Goal: Task Accomplishment & Management: Complete application form

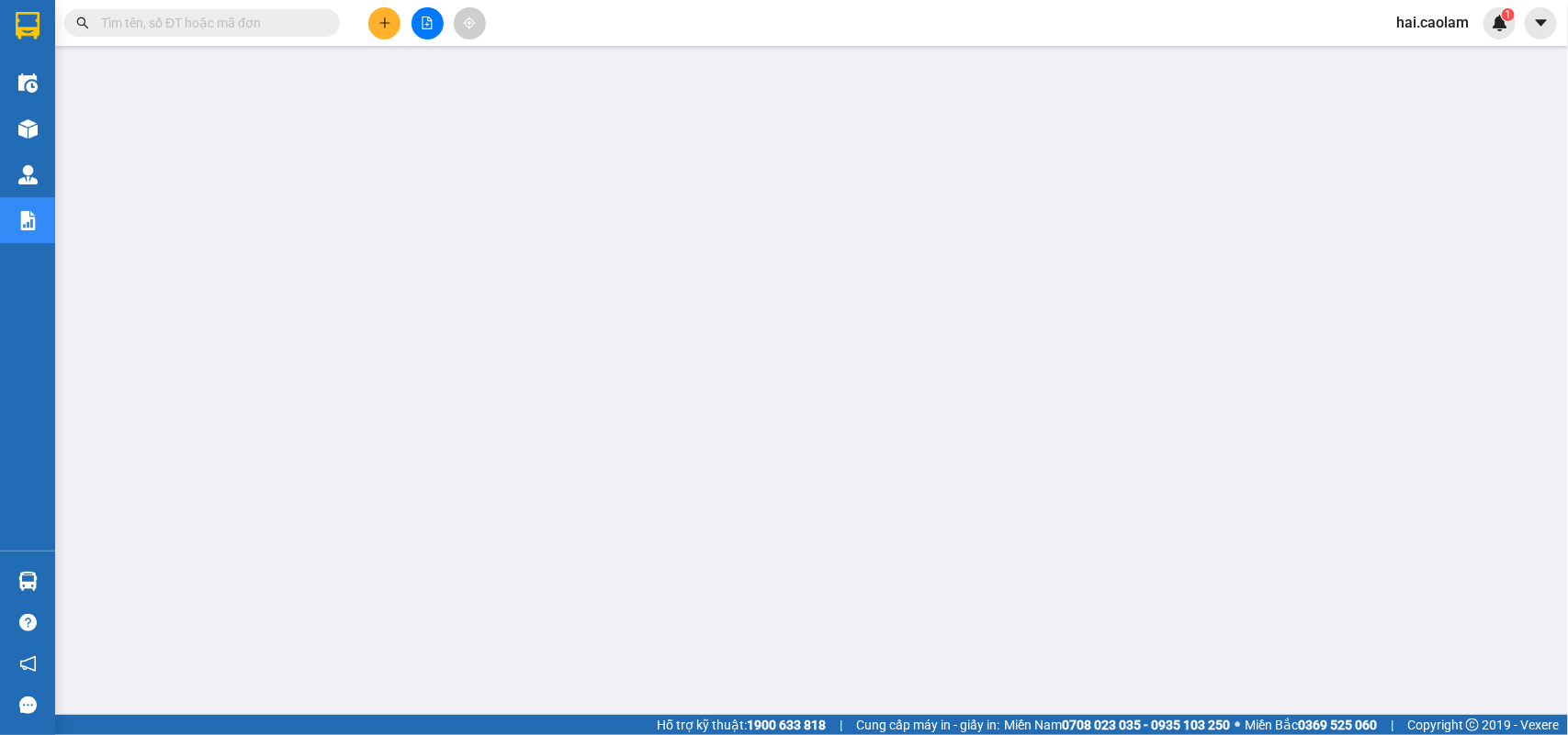
click at [169, 26] on input "text" at bounding box center [209, 23] width 217 height 20
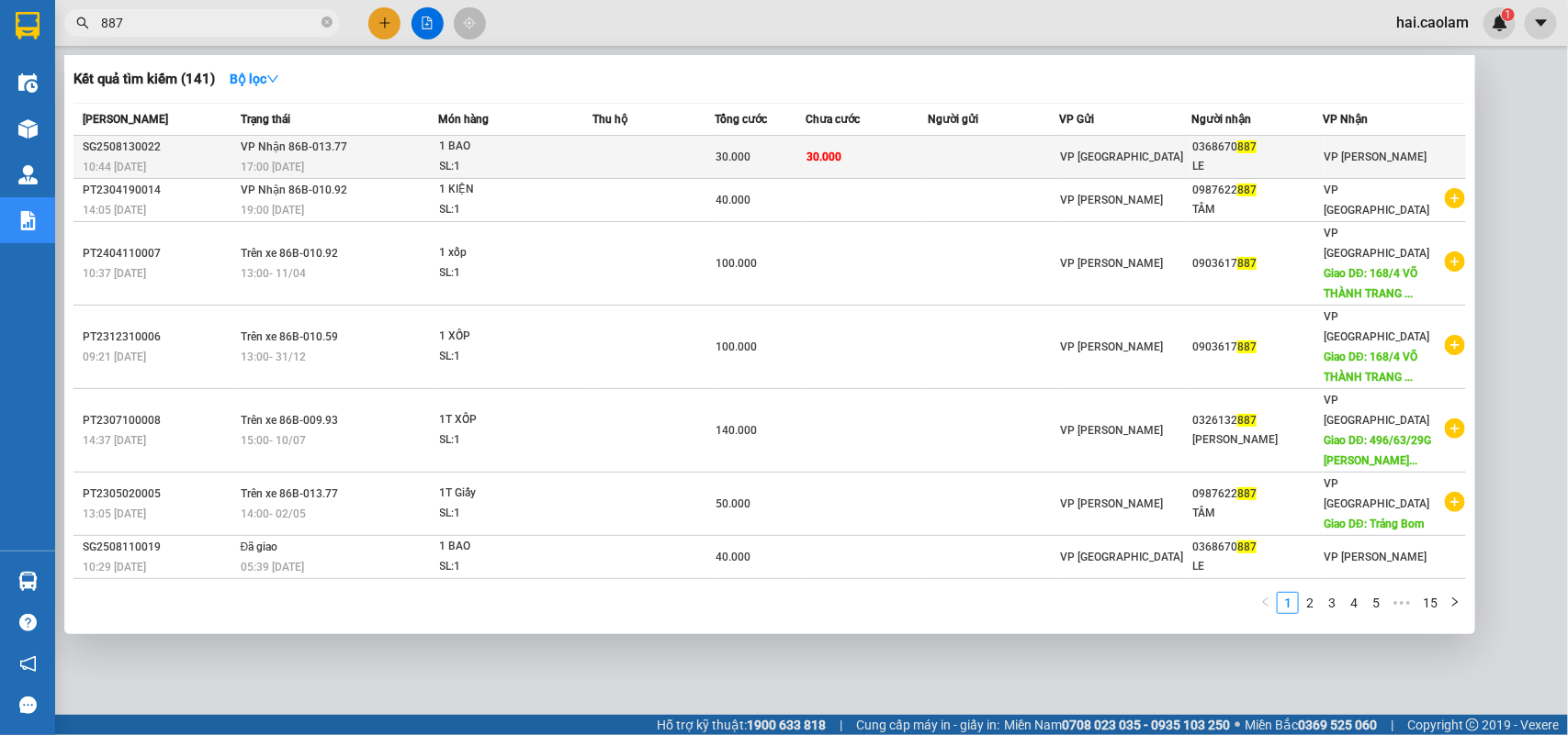
type input "887"
click at [778, 161] on div "30.000" at bounding box center [760, 157] width 89 height 20
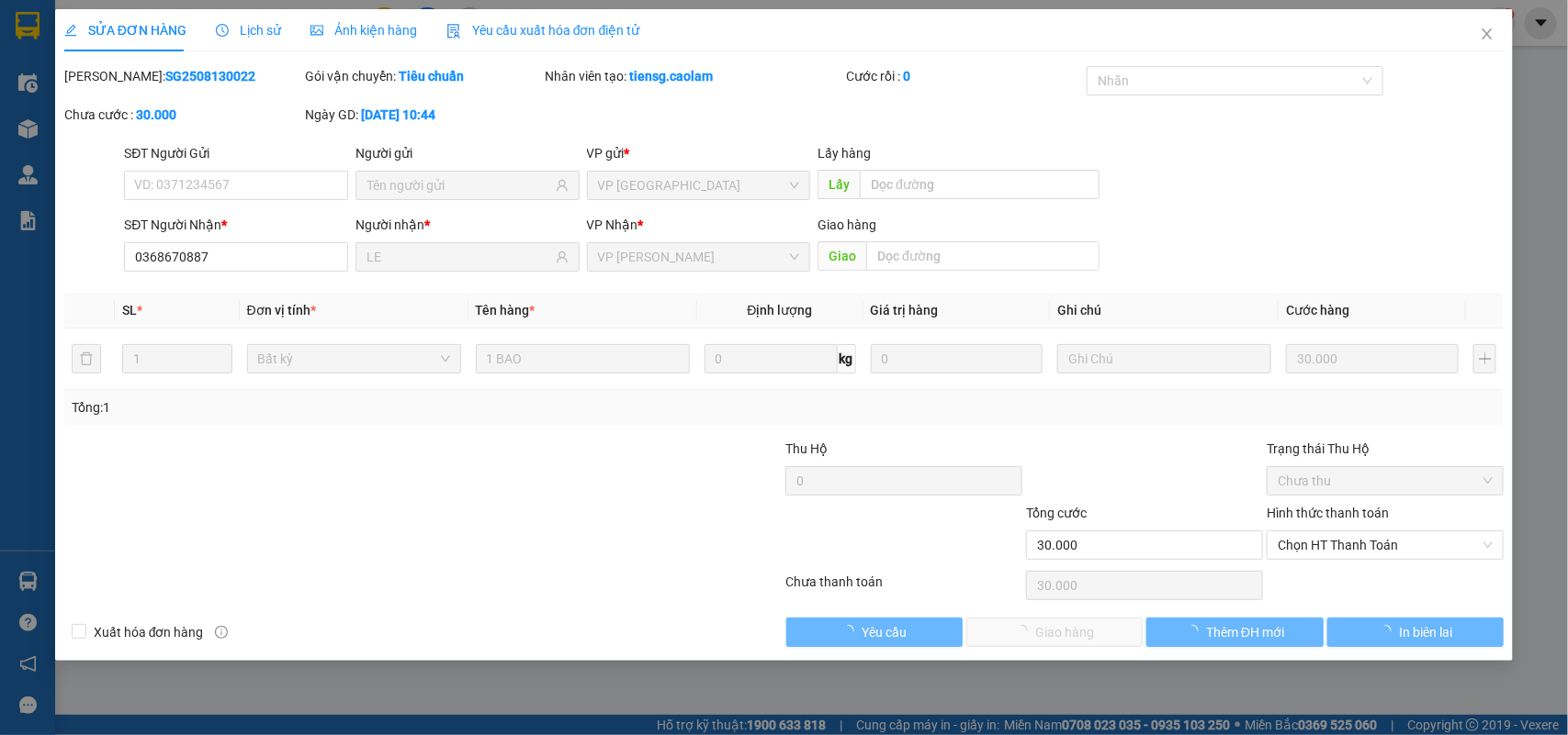
type input "0368670887"
type input "LE"
type input "30.000"
click at [1326, 551] on span "Chọn HT Thanh Toán" at bounding box center [1385, 545] width 215 height 28
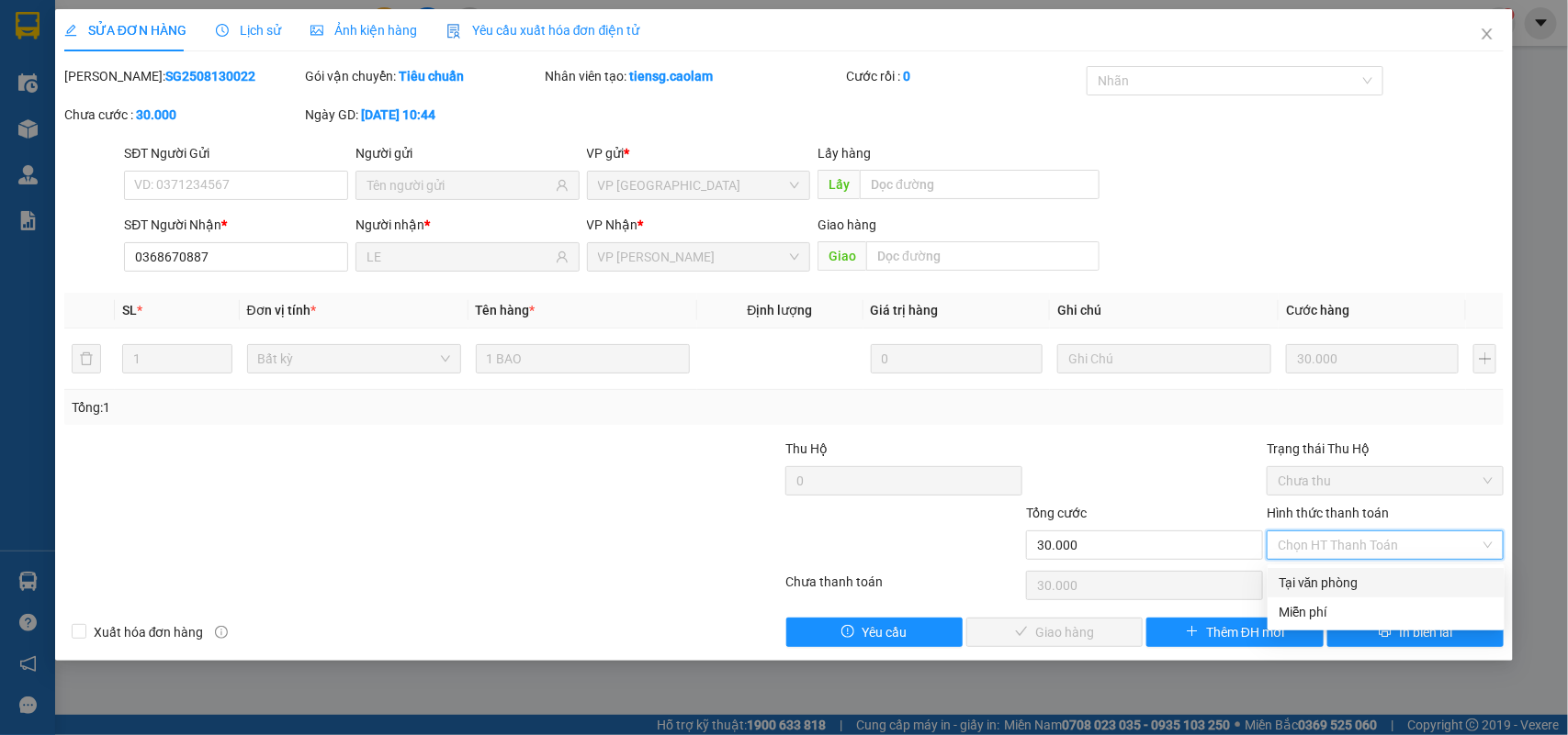
click at [1315, 578] on div "Tại văn phòng" at bounding box center [1386, 582] width 215 height 20
type input "0"
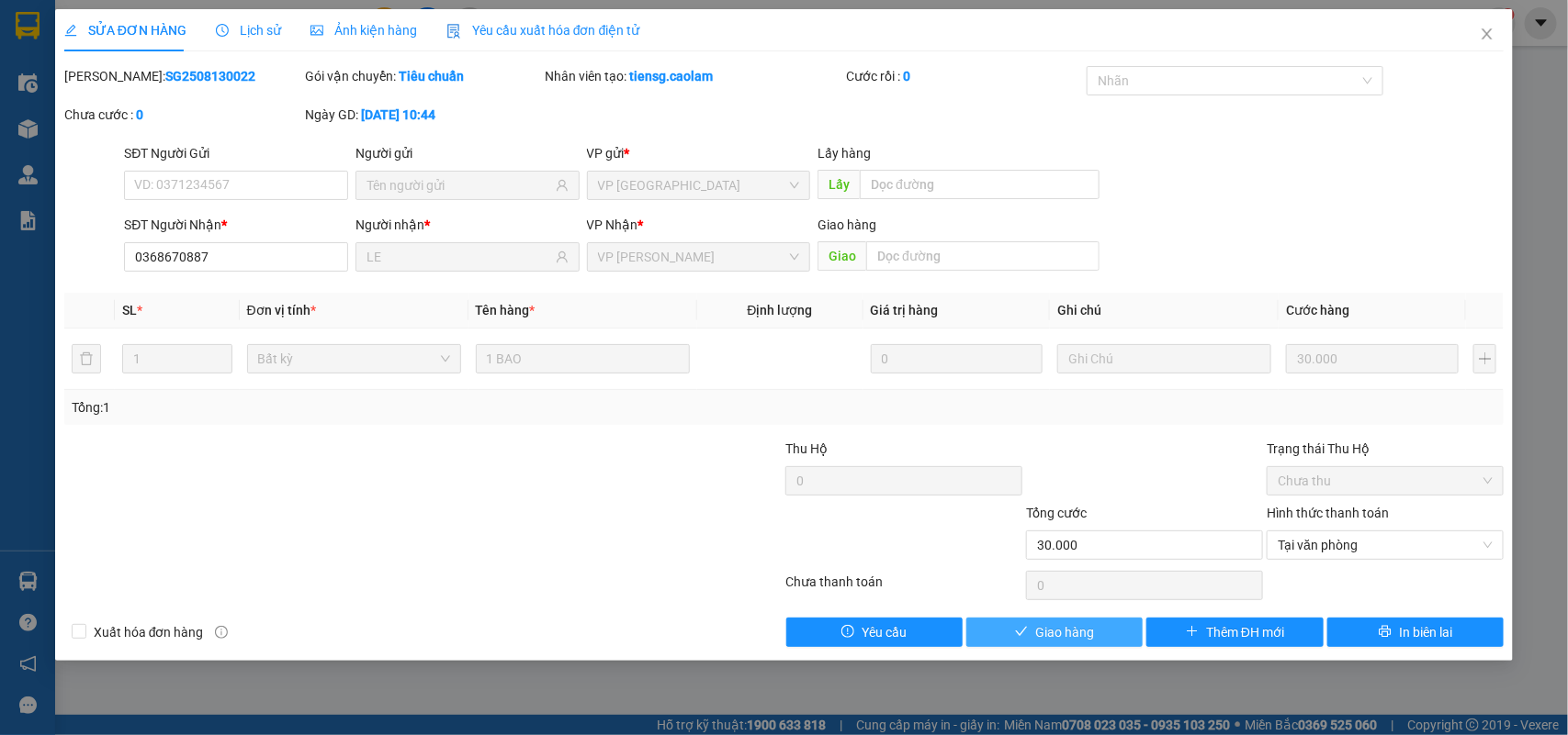
click at [1057, 634] on span "Giao hàng" at bounding box center [1064, 633] width 59 height 20
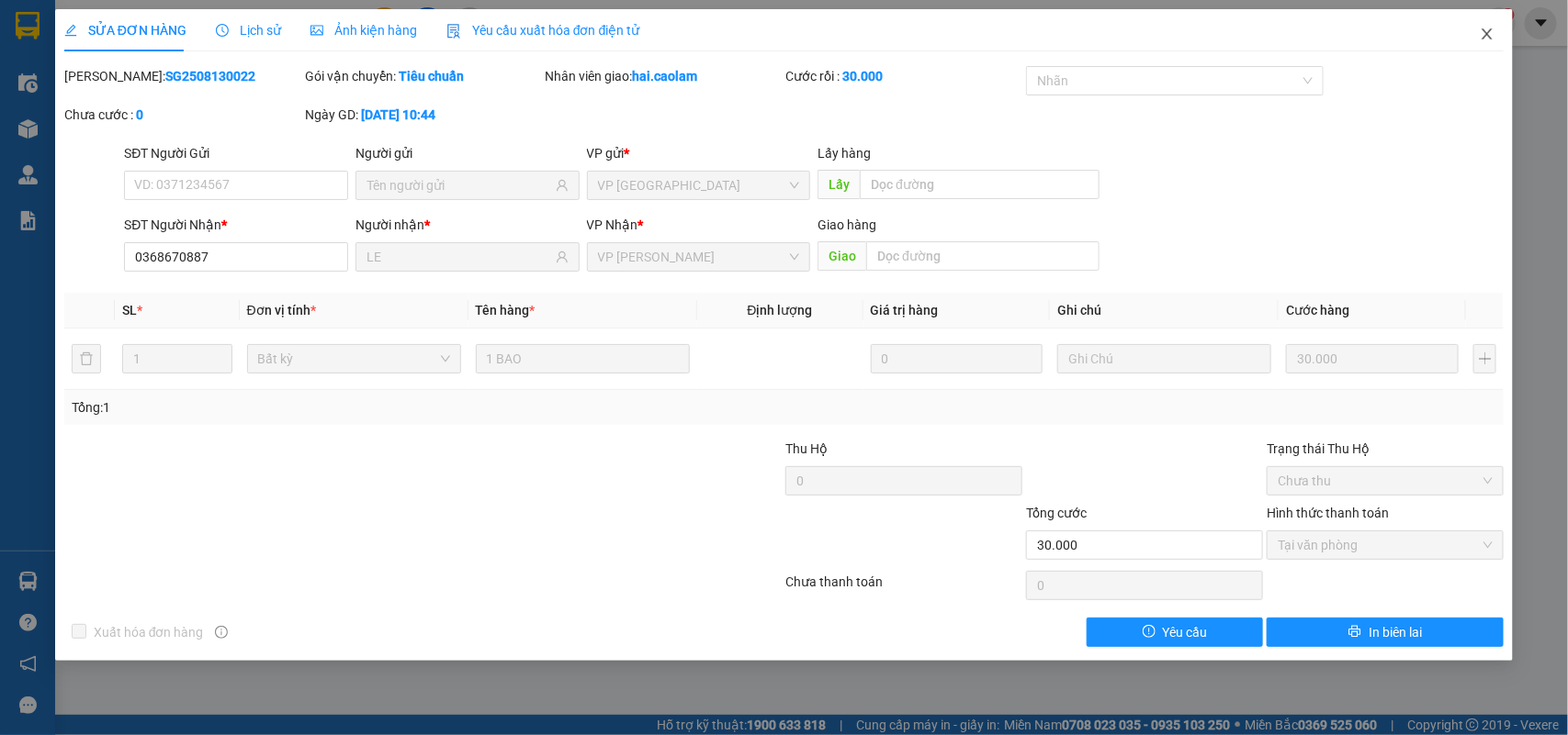
drag, startPoint x: 1486, startPoint y: 42, endPoint x: 1470, endPoint y: 48, distance: 17.1
click at [1485, 41] on span "Close" at bounding box center [1486, 34] width 51 height 51
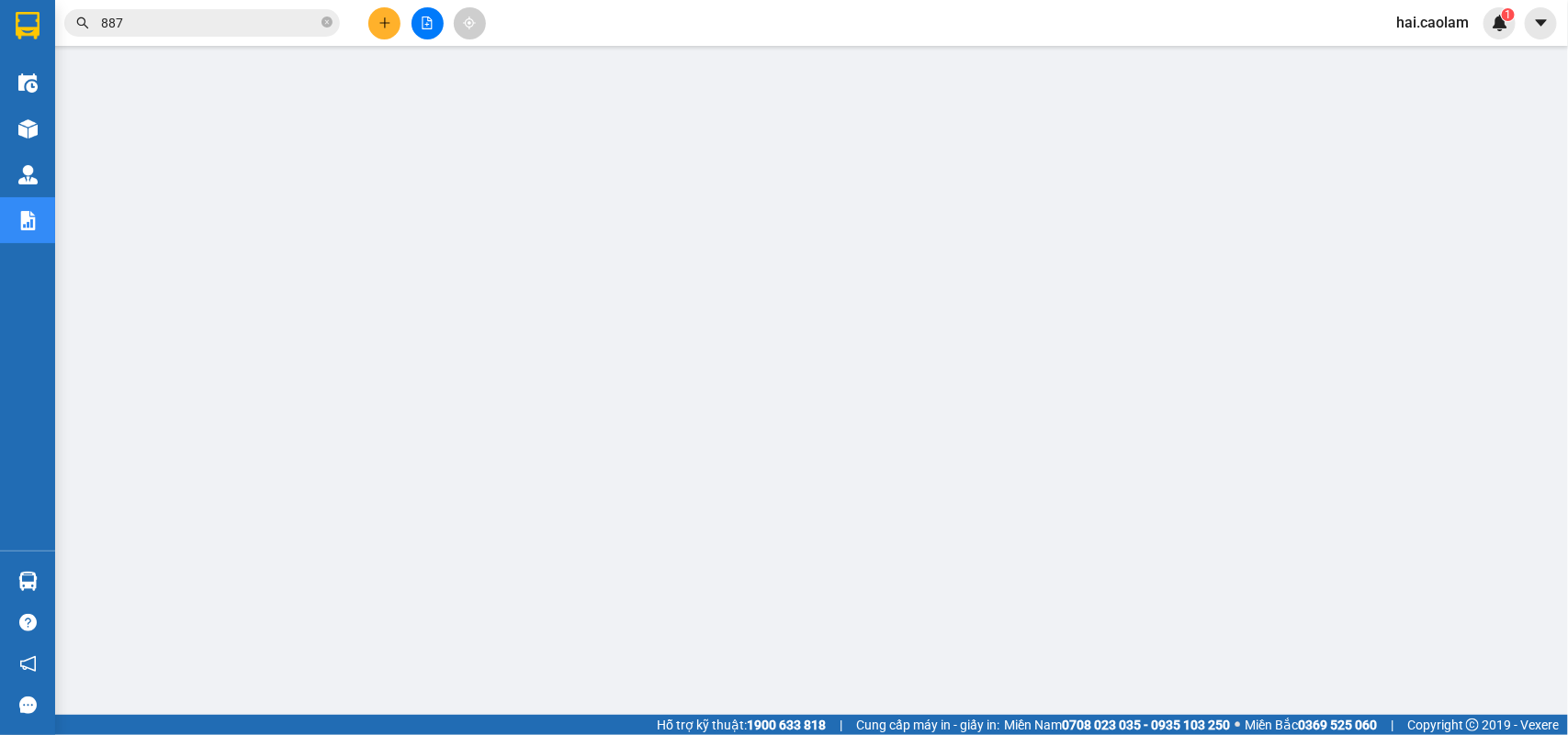
click at [249, 10] on span "887" at bounding box center [202, 23] width 276 height 28
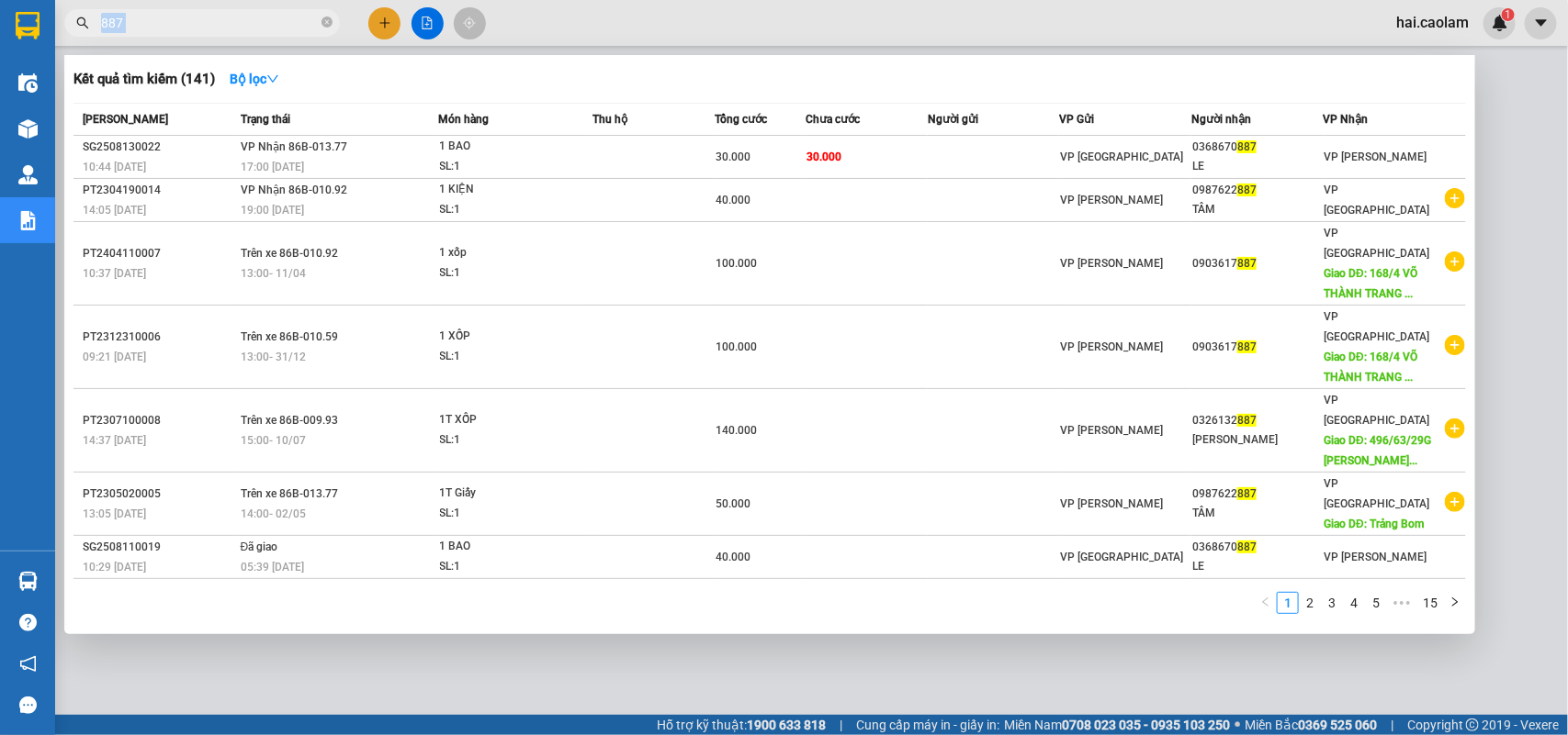
click at [252, 11] on span "887" at bounding box center [202, 23] width 276 height 28
click at [327, 21] on icon "close-circle" at bounding box center [326, 22] width 11 height 11
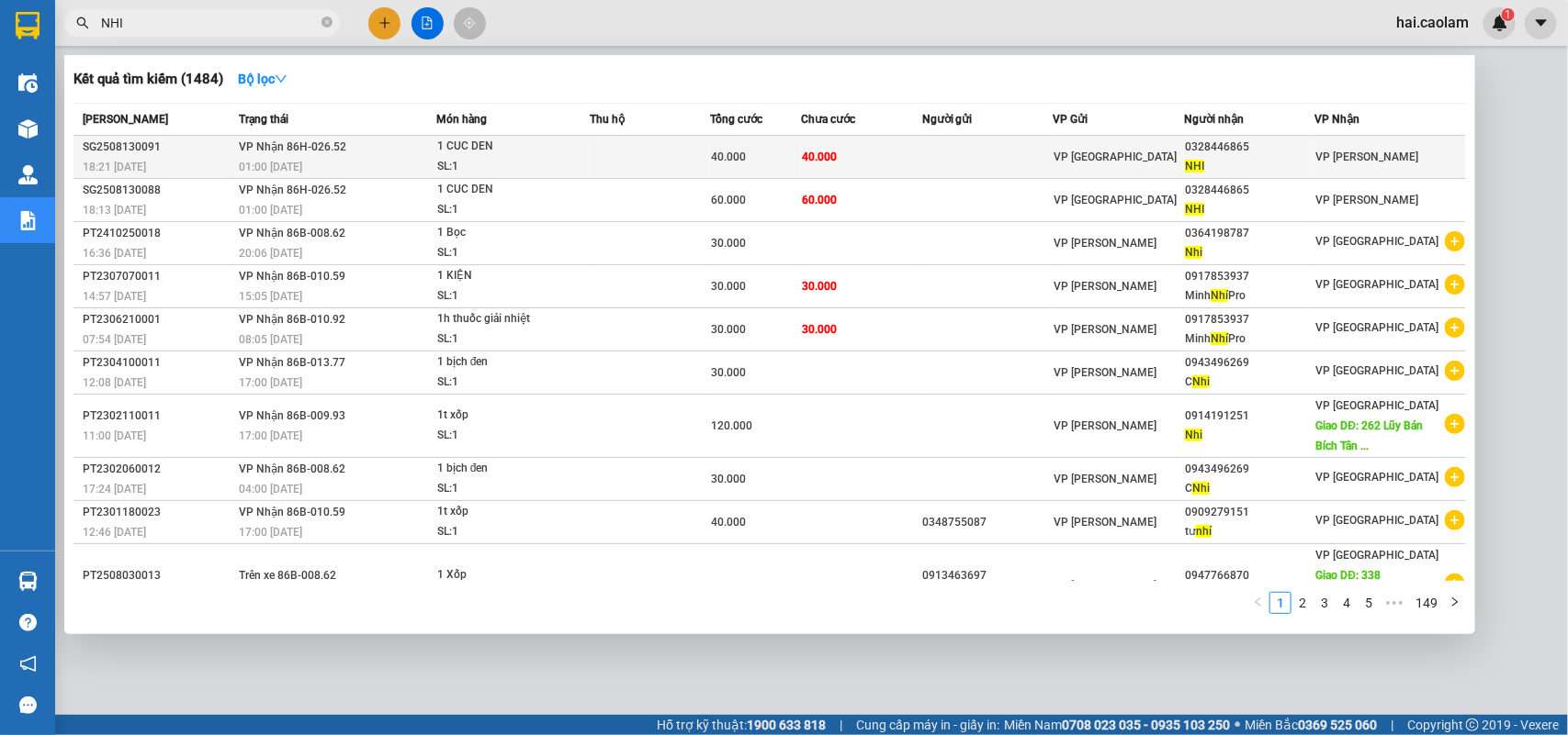
type input "NHI"
click at [914, 159] on td "40.000" at bounding box center [861, 158] width 121 height 43
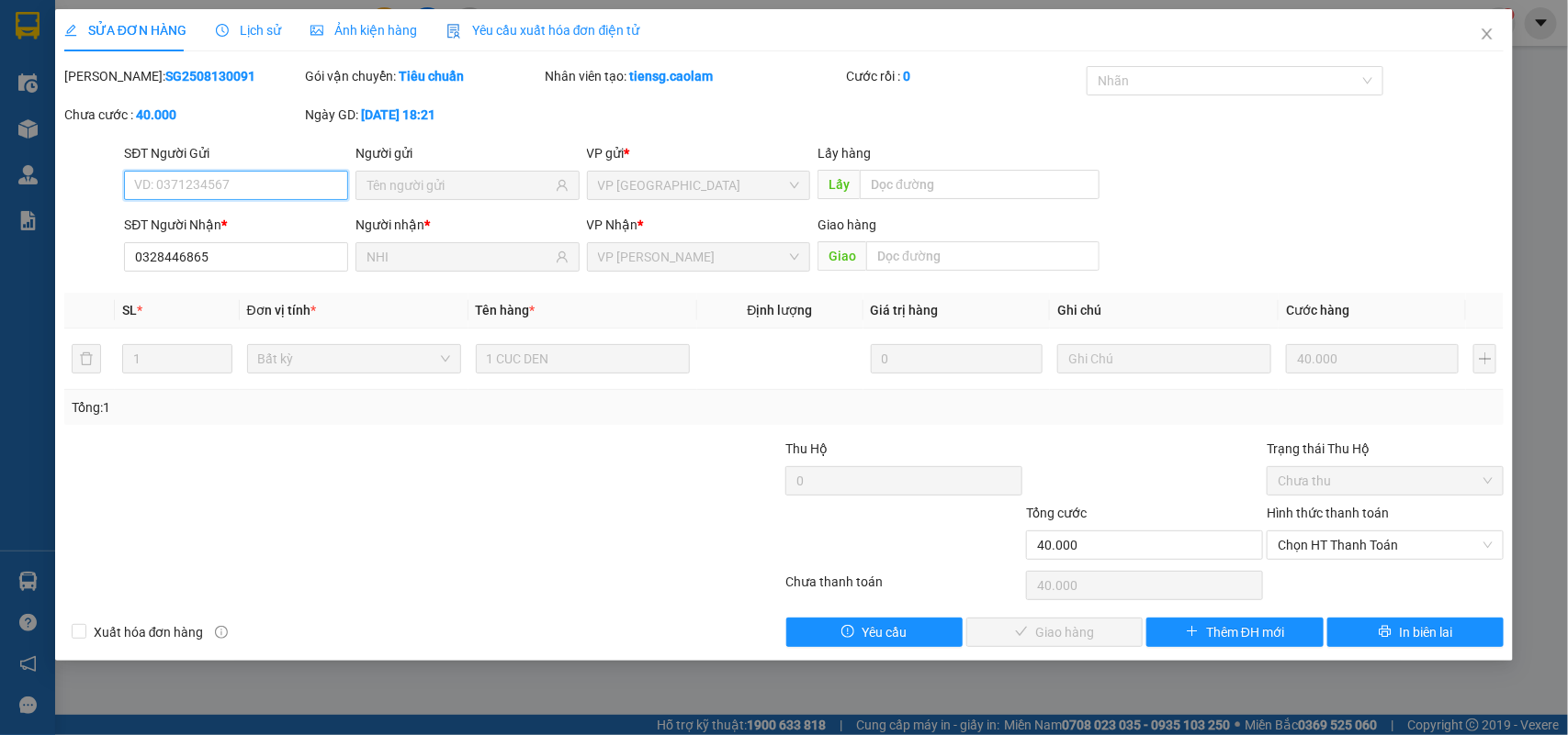
type input "0328446865"
type input "NHI"
type input "40.000"
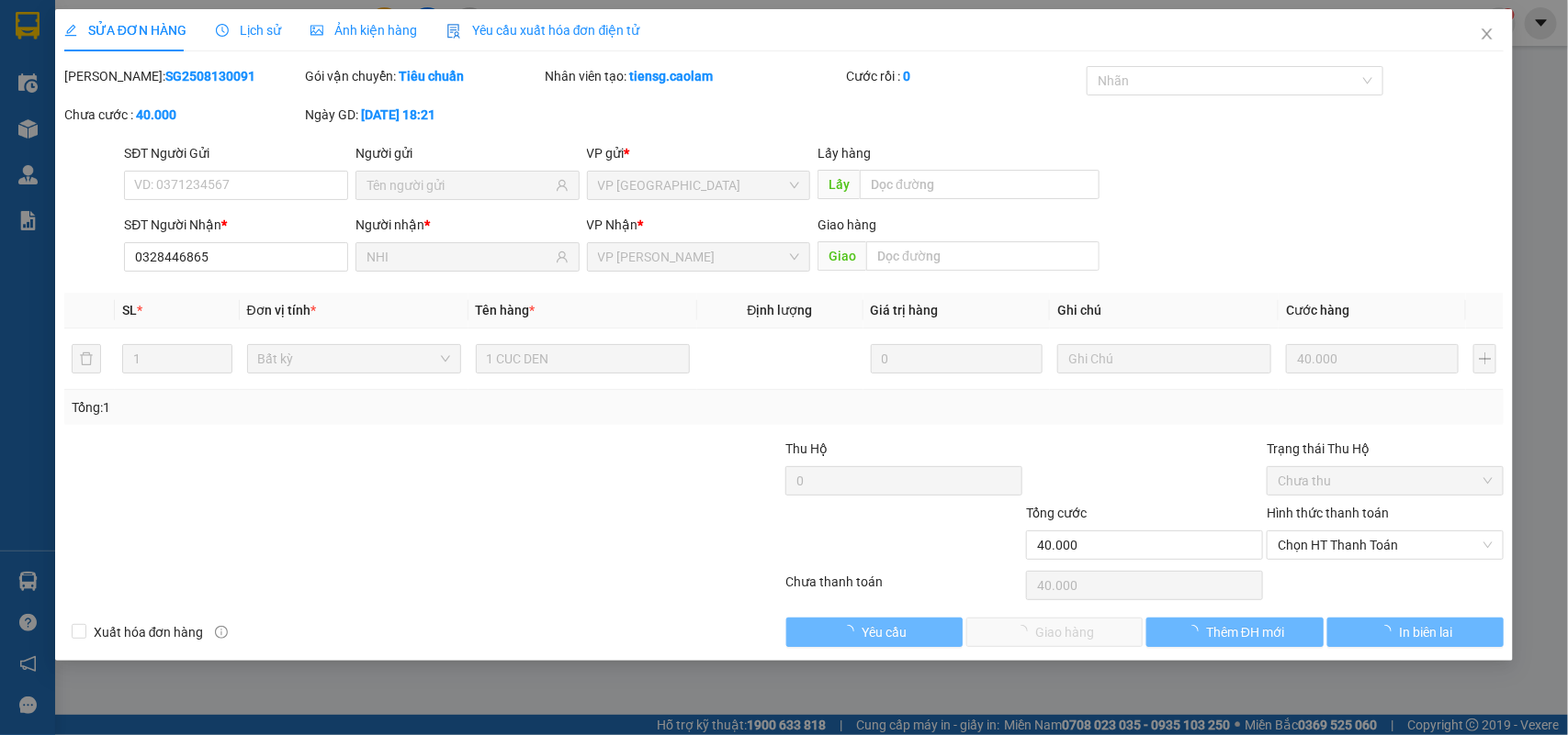
click at [1320, 529] on div "Hình thức thanh toán" at bounding box center [1385, 517] width 237 height 28
click at [1321, 548] on span "Chọn HT Thanh Toán" at bounding box center [1385, 545] width 215 height 28
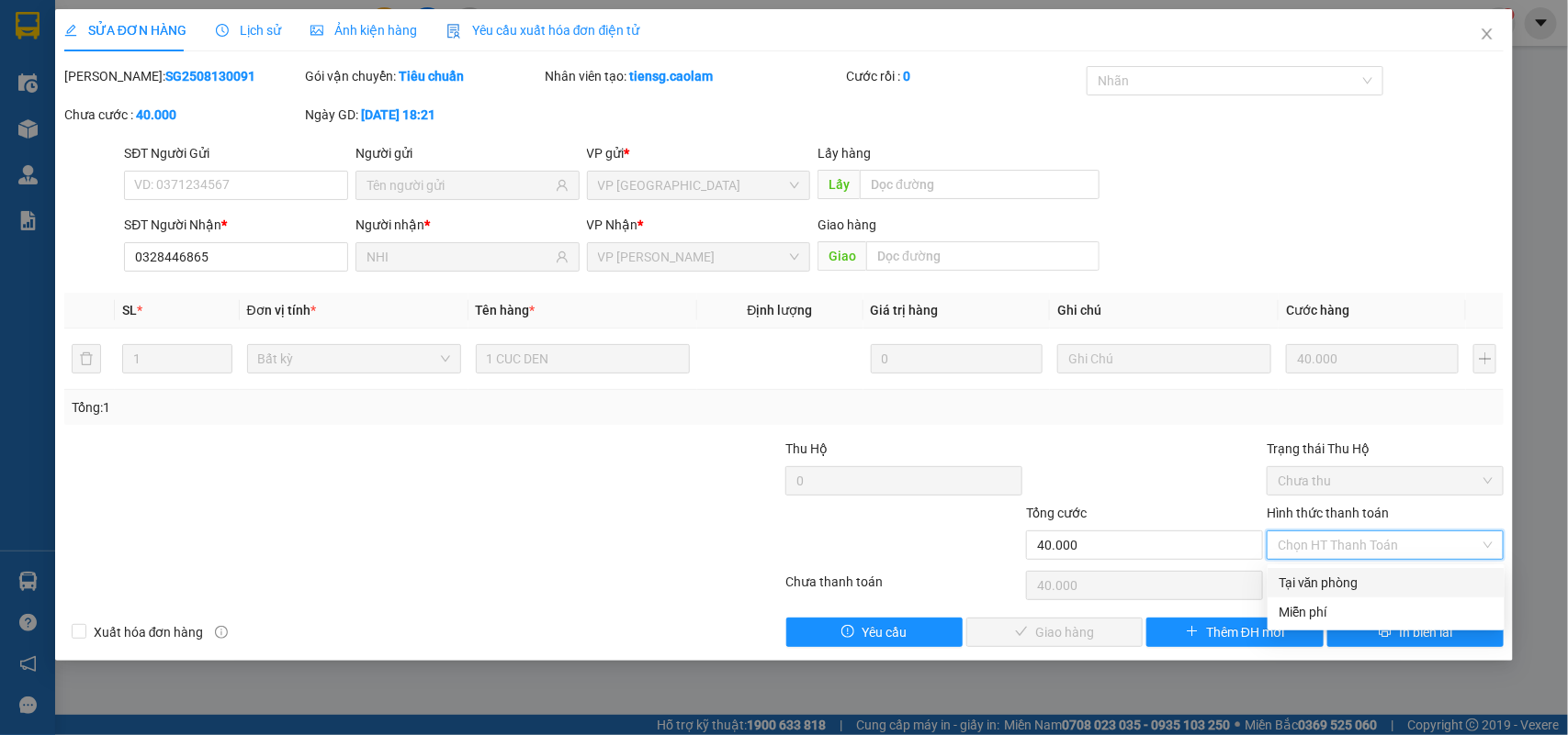
click at [1316, 585] on div "Tại văn phòng" at bounding box center [1386, 582] width 215 height 20
type input "0"
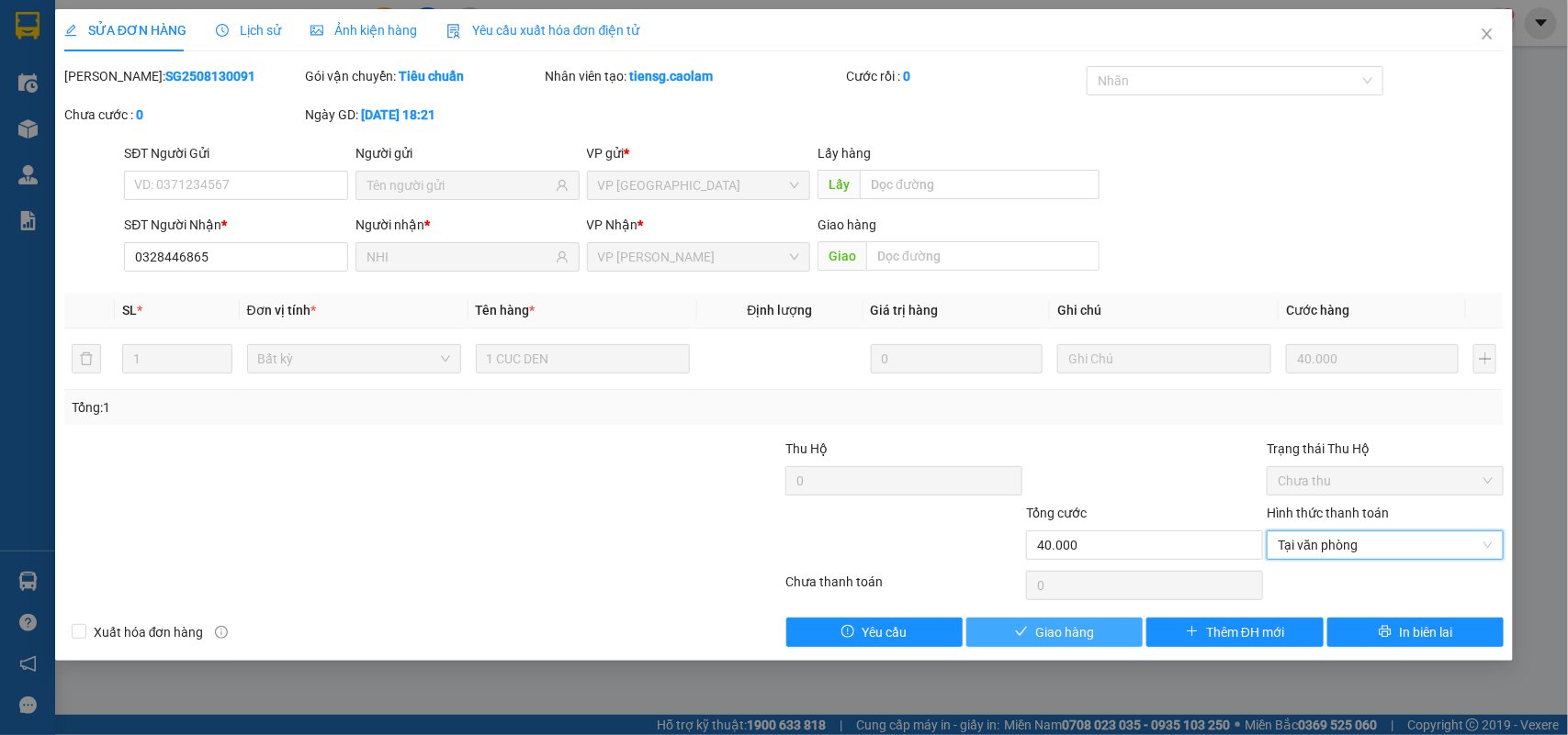
click at [1089, 635] on span "Giao hàng" at bounding box center [1064, 633] width 59 height 20
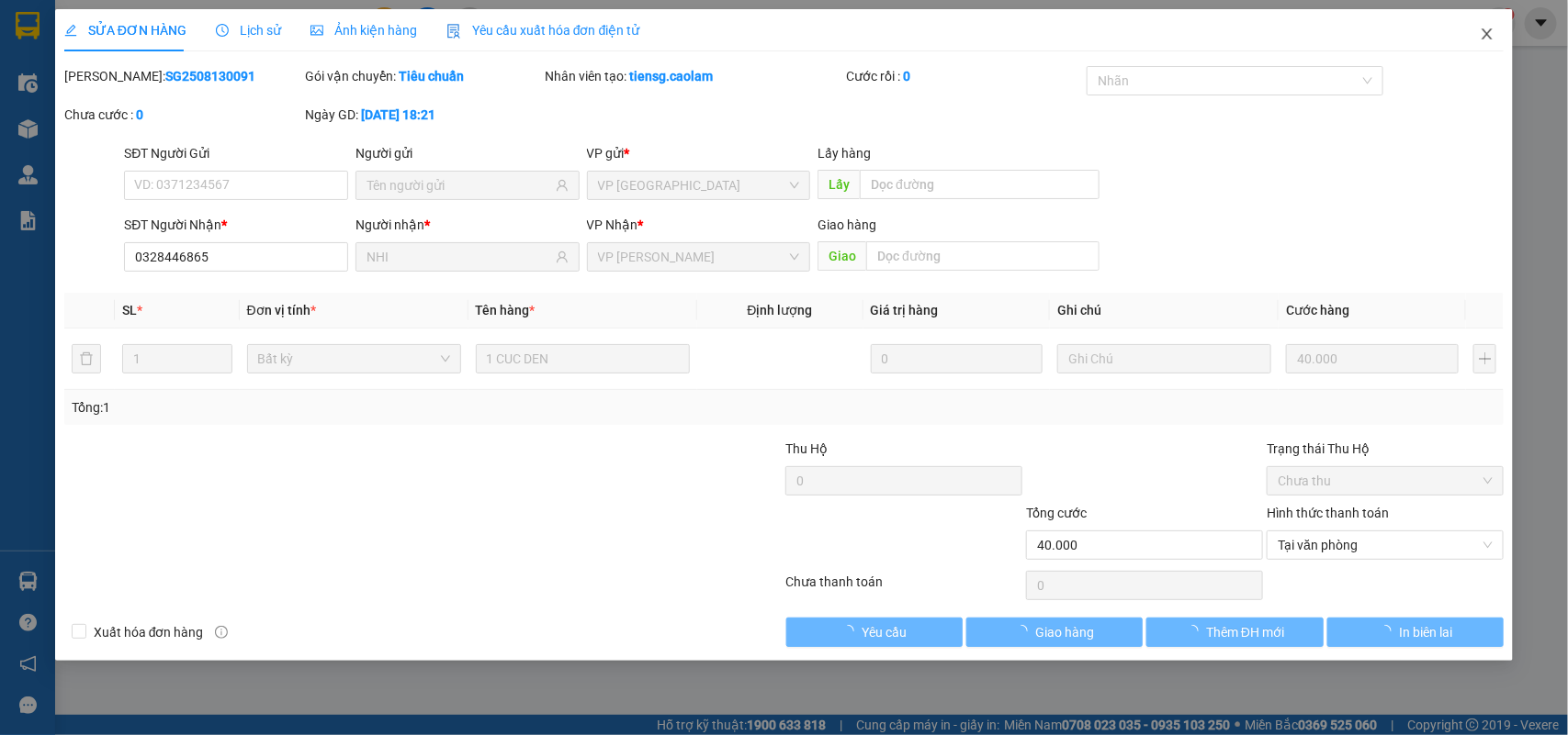
click at [1493, 43] on span "Close" at bounding box center [1486, 34] width 51 height 51
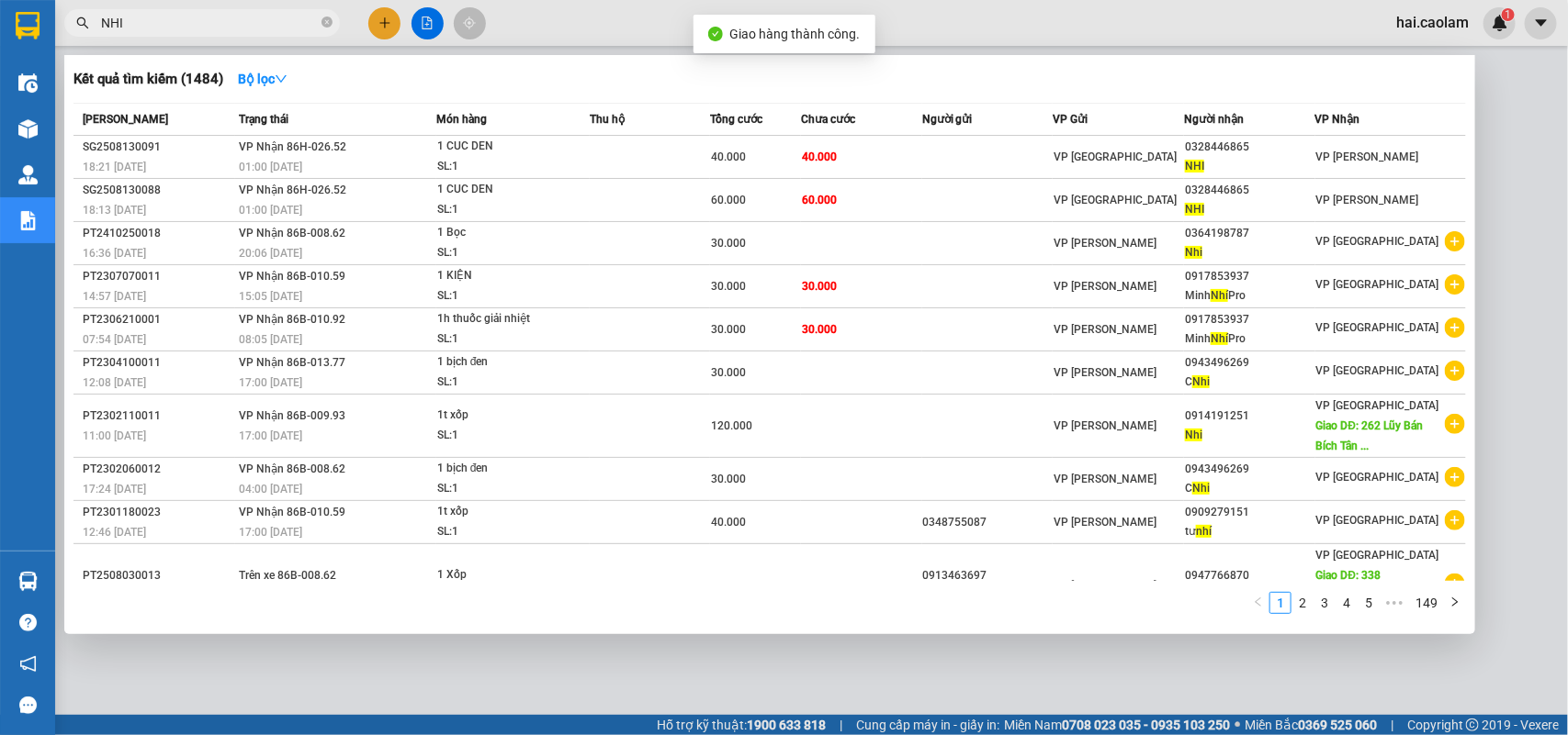
click at [170, 31] on input "NHI" at bounding box center [209, 23] width 217 height 20
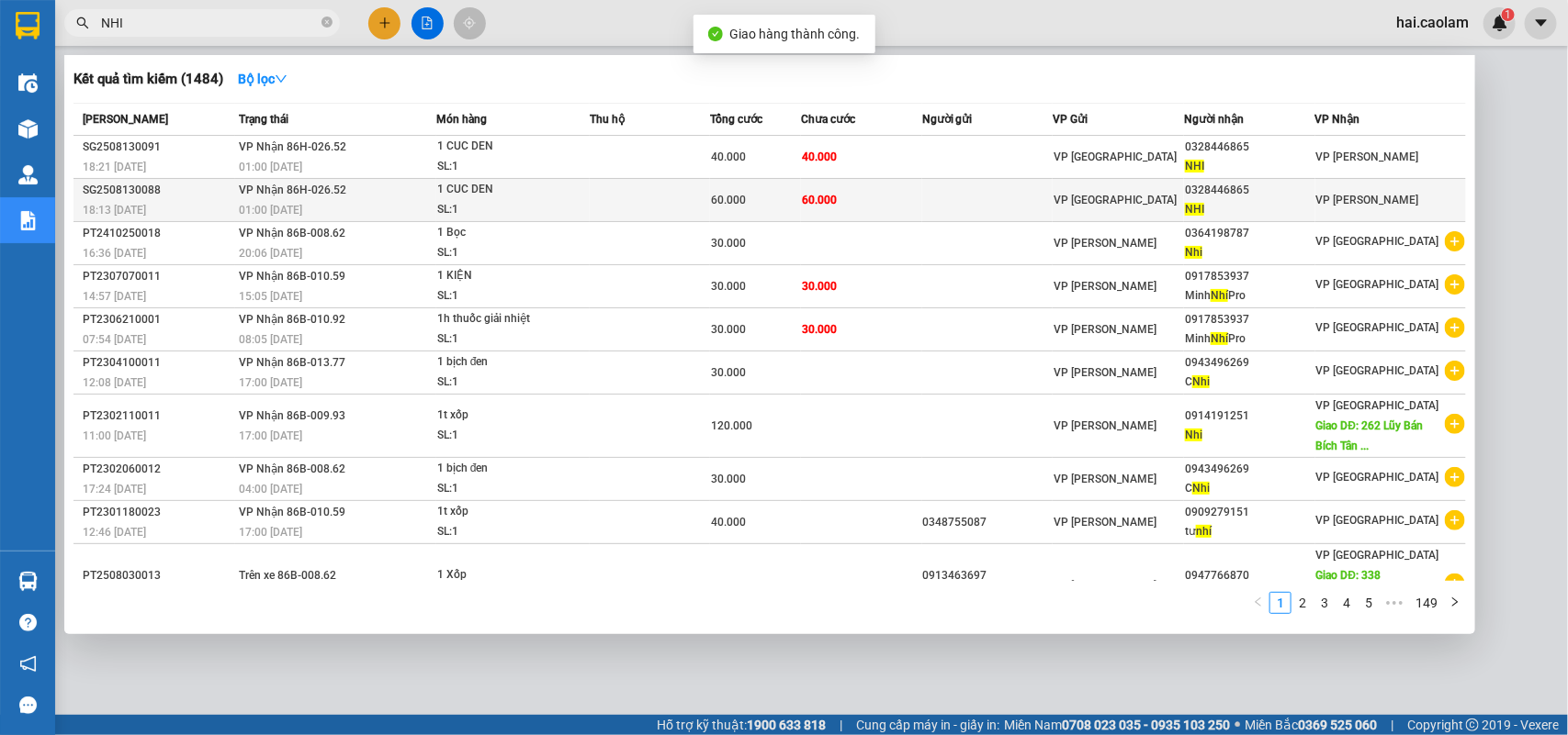
click at [516, 205] on div "SL: 1" at bounding box center [507, 210] width 138 height 20
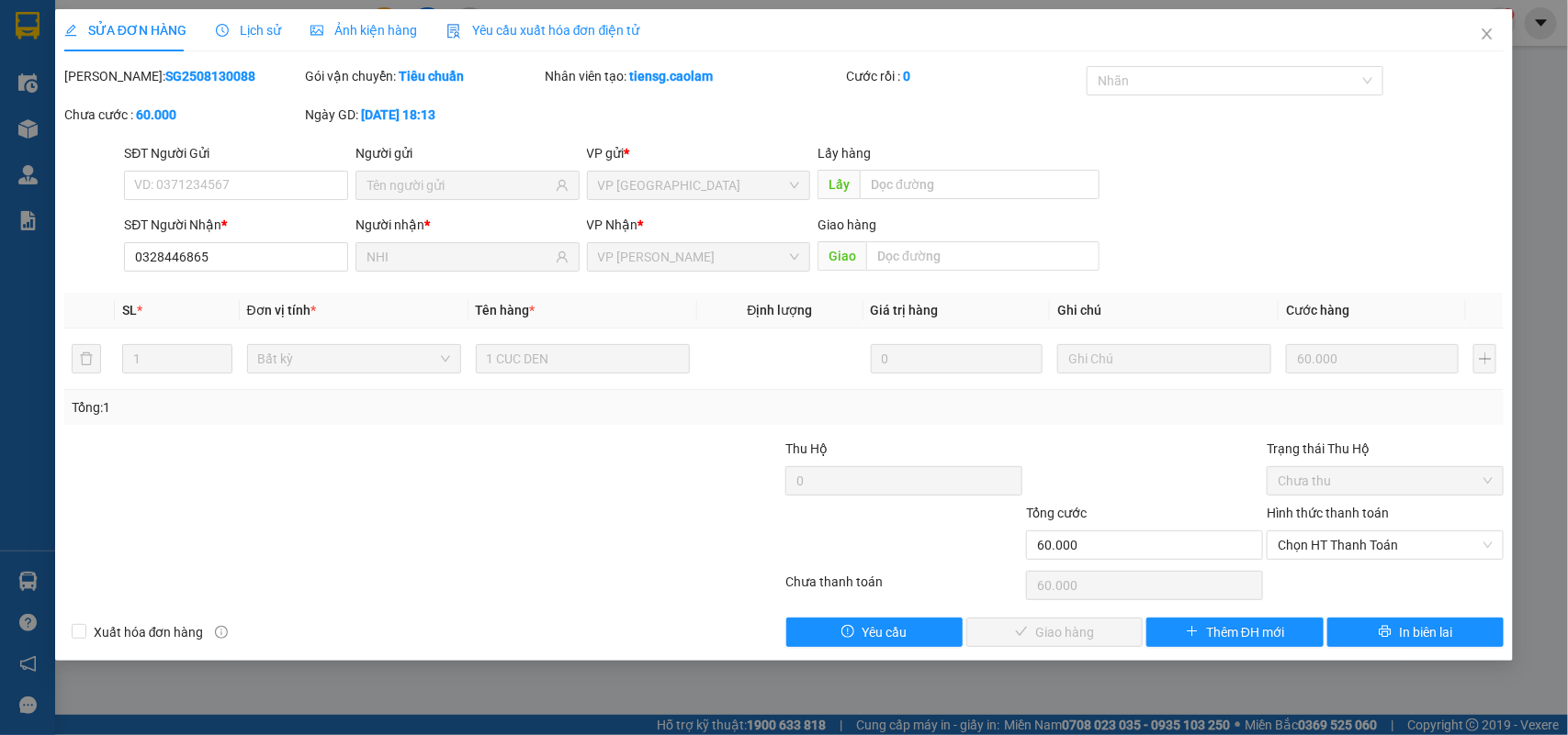
click at [1393, 562] on div "Hình thức thanh toán Chọn HT Thanh Toán" at bounding box center [1385, 535] width 237 height 64
click at [1364, 548] on span "Chọn HT Thanh Toán" at bounding box center [1385, 545] width 215 height 28
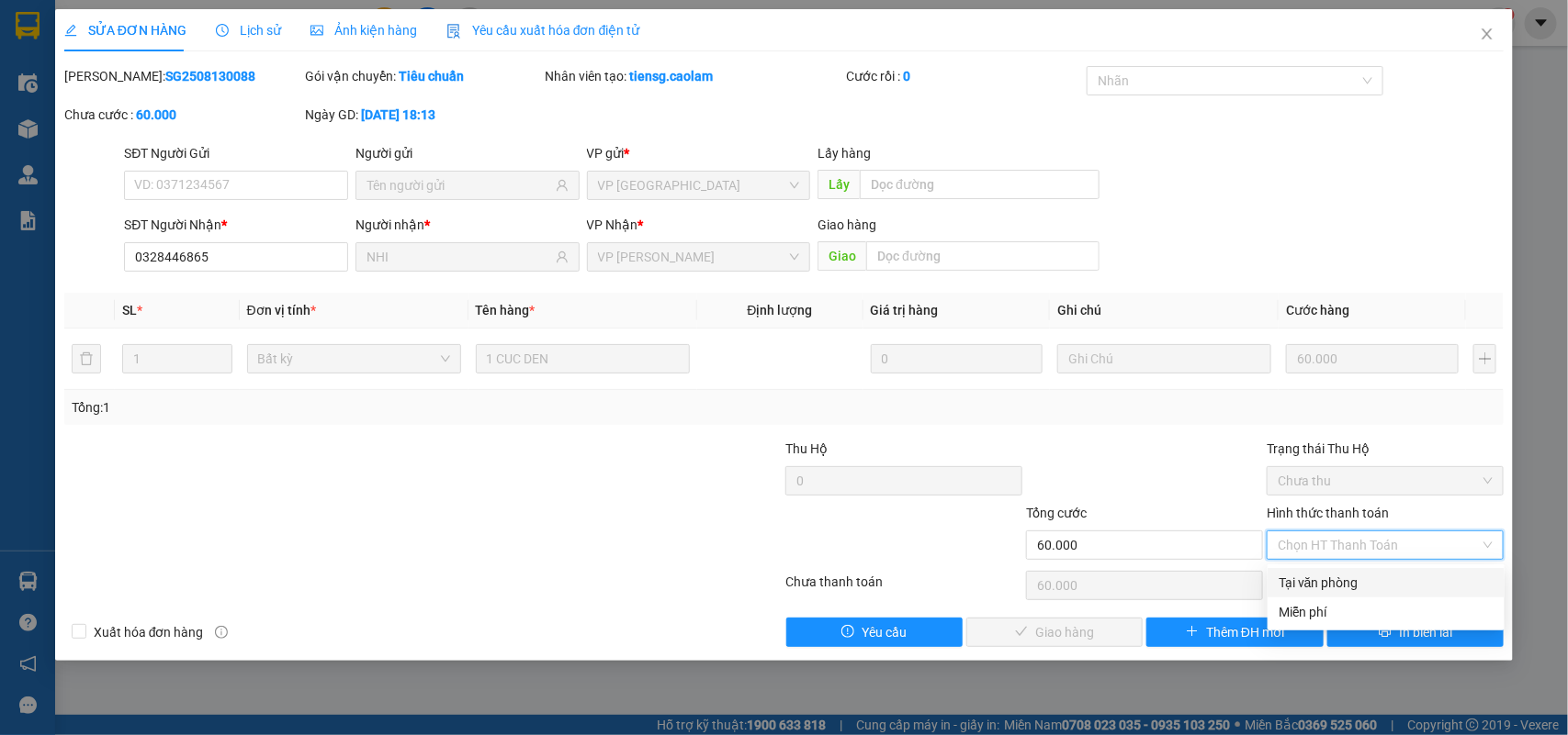
click at [1339, 585] on div "Tại văn phòng" at bounding box center [1386, 582] width 215 height 20
type input "0"
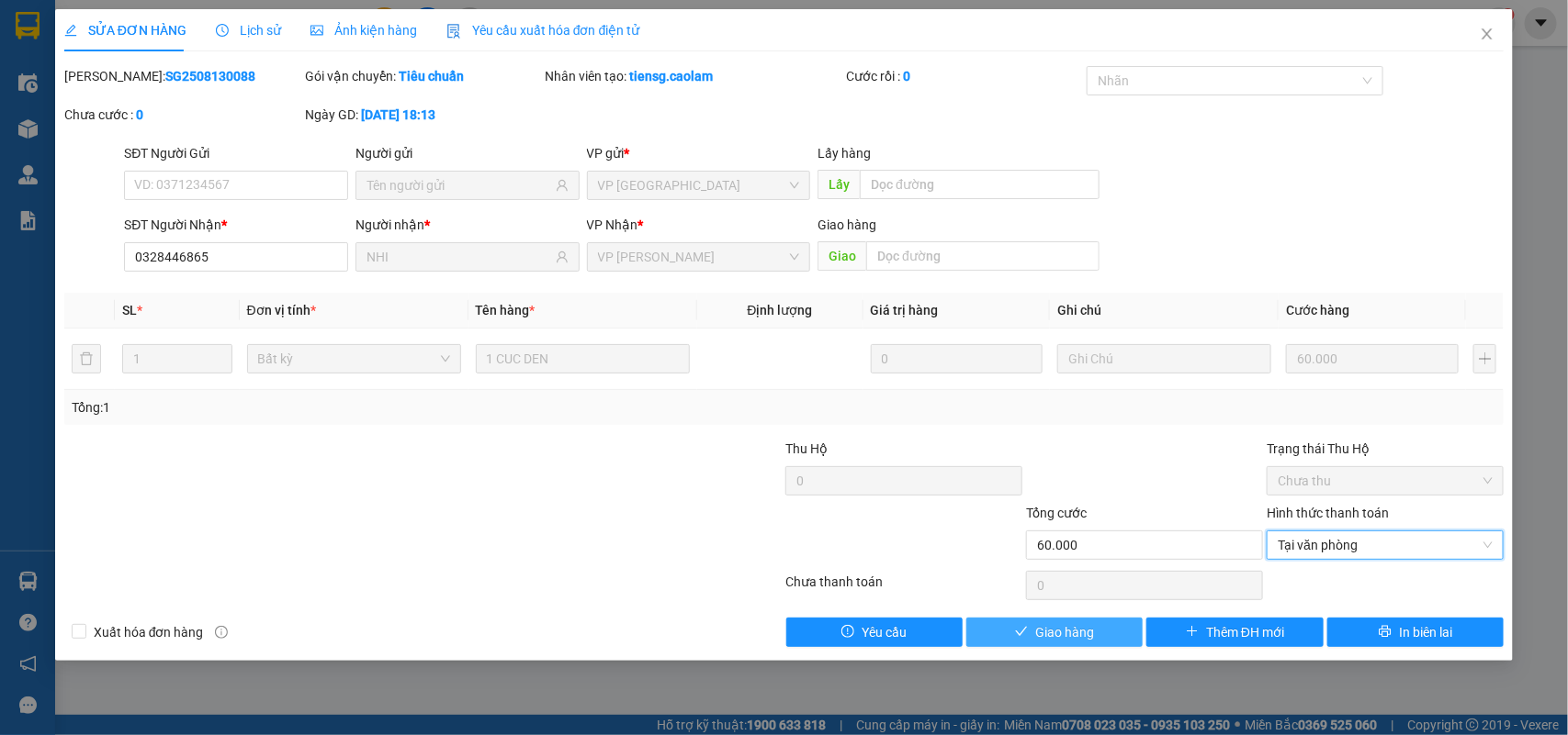
click at [1072, 638] on span "Giao hàng" at bounding box center [1064, 633] width 59 height 20
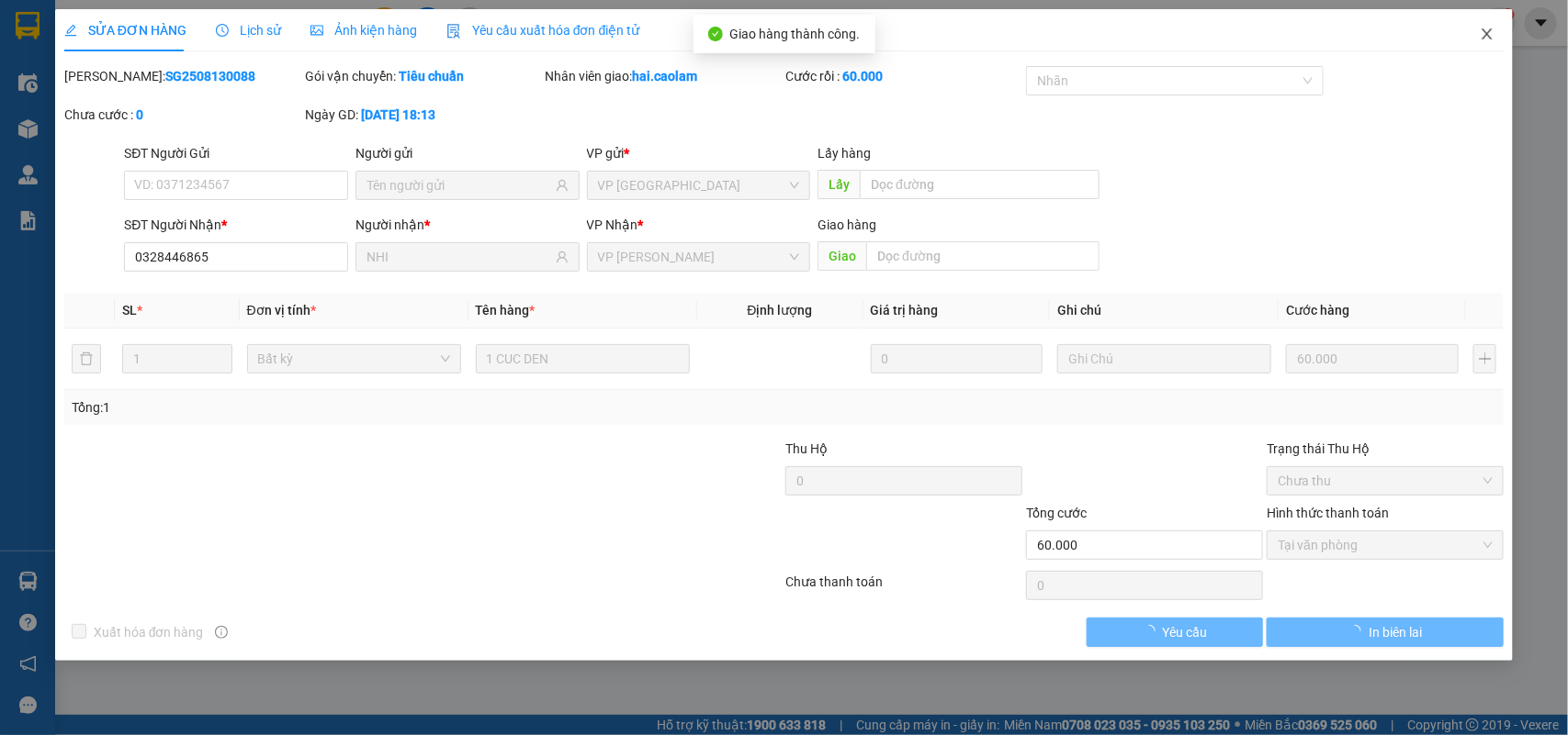
click at [1484, 47] on span "Close" at bounding box center [1486, 34] width 51 height 51
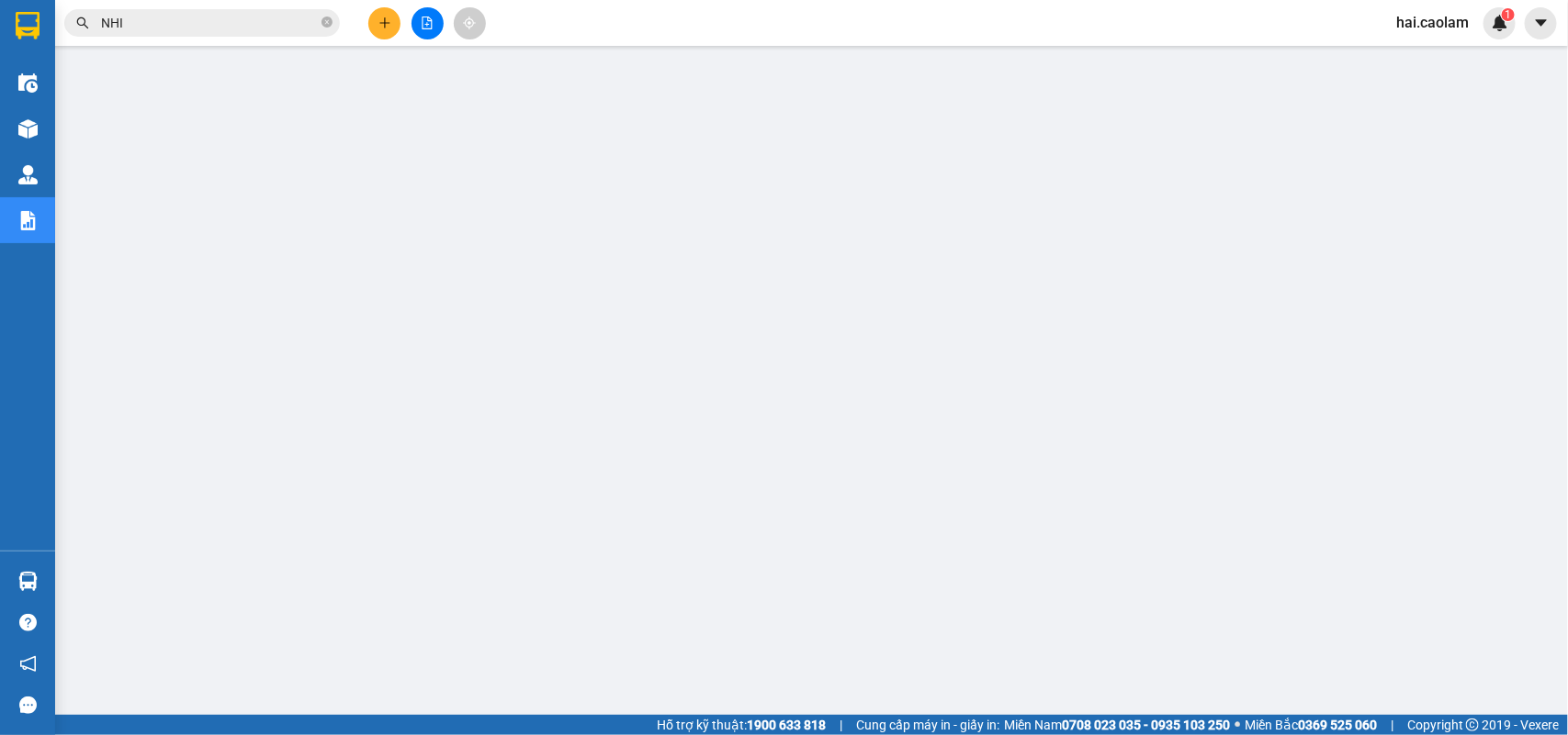
click at [267, 25] on input "NHI" at bounding box center [209, 23] width 217 height 20
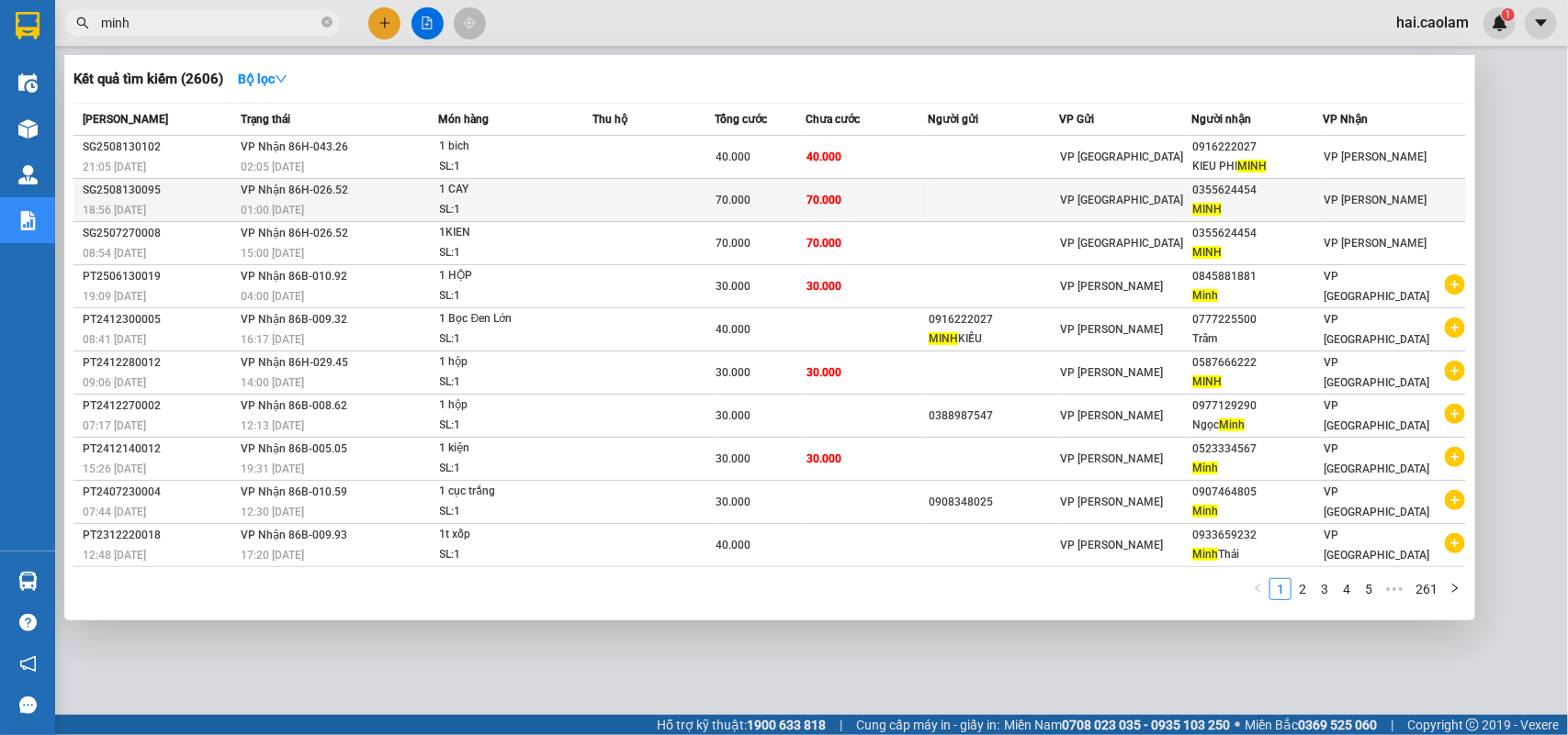
type input "minh"
click at [961, 198] on td at bounding box center [993, 201] width 132 height 43
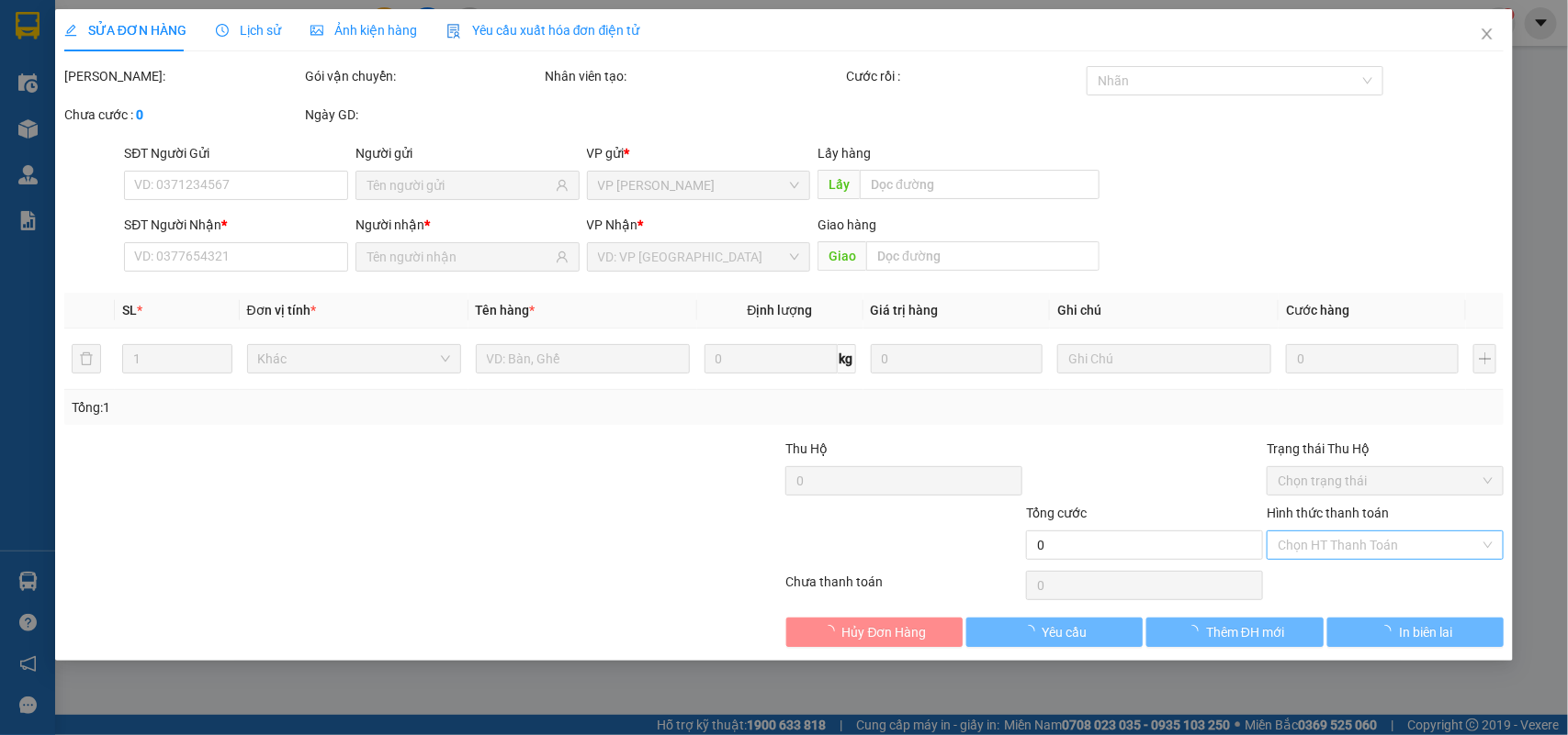
click at [1345, 552] on input "Hình thức thanh toán" at bounding box center [1378, 545] width 202 height 28
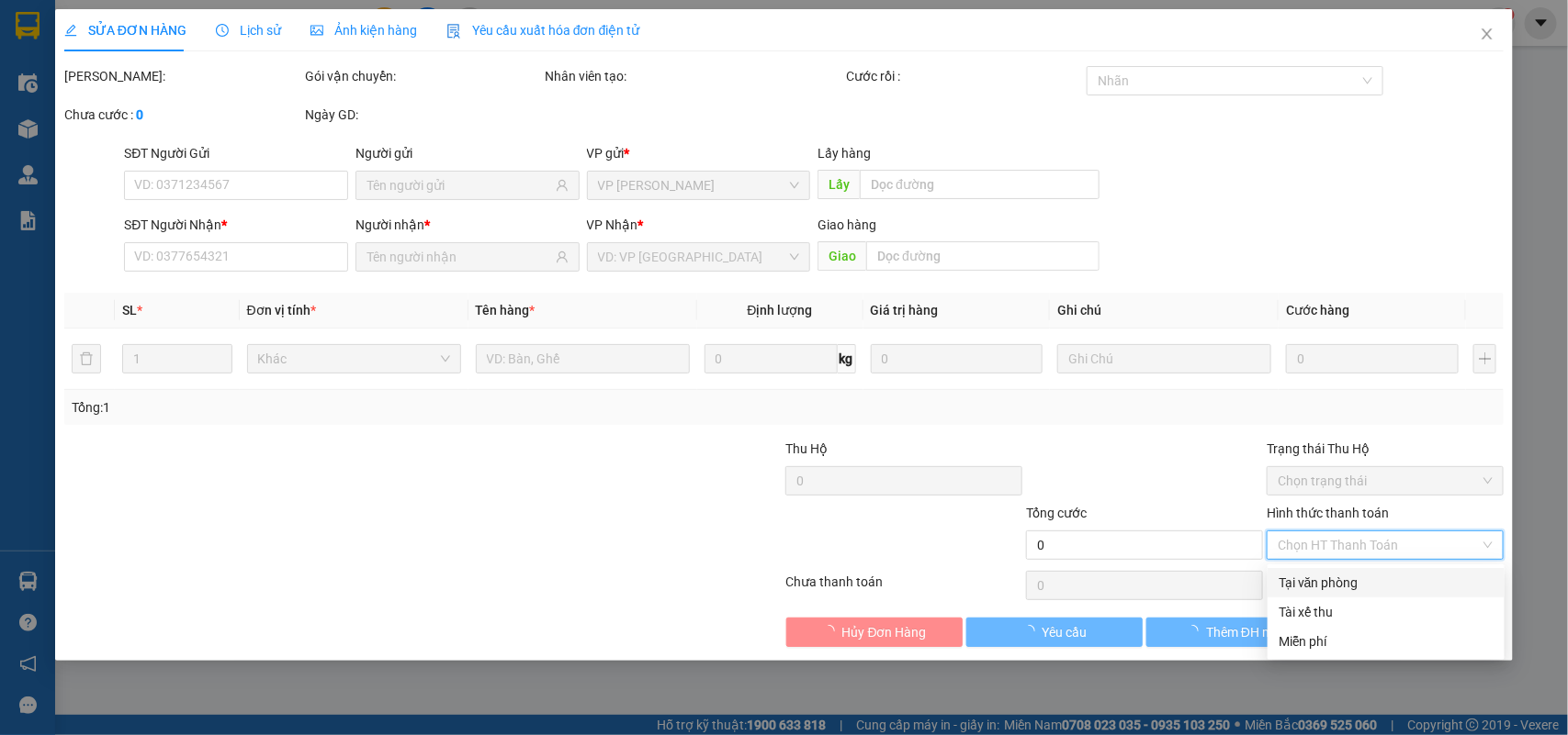
click at [1339, 578] on div "Tại văn phòng" at bounding box center [1386, 582] width 215 height 20
type input "0"
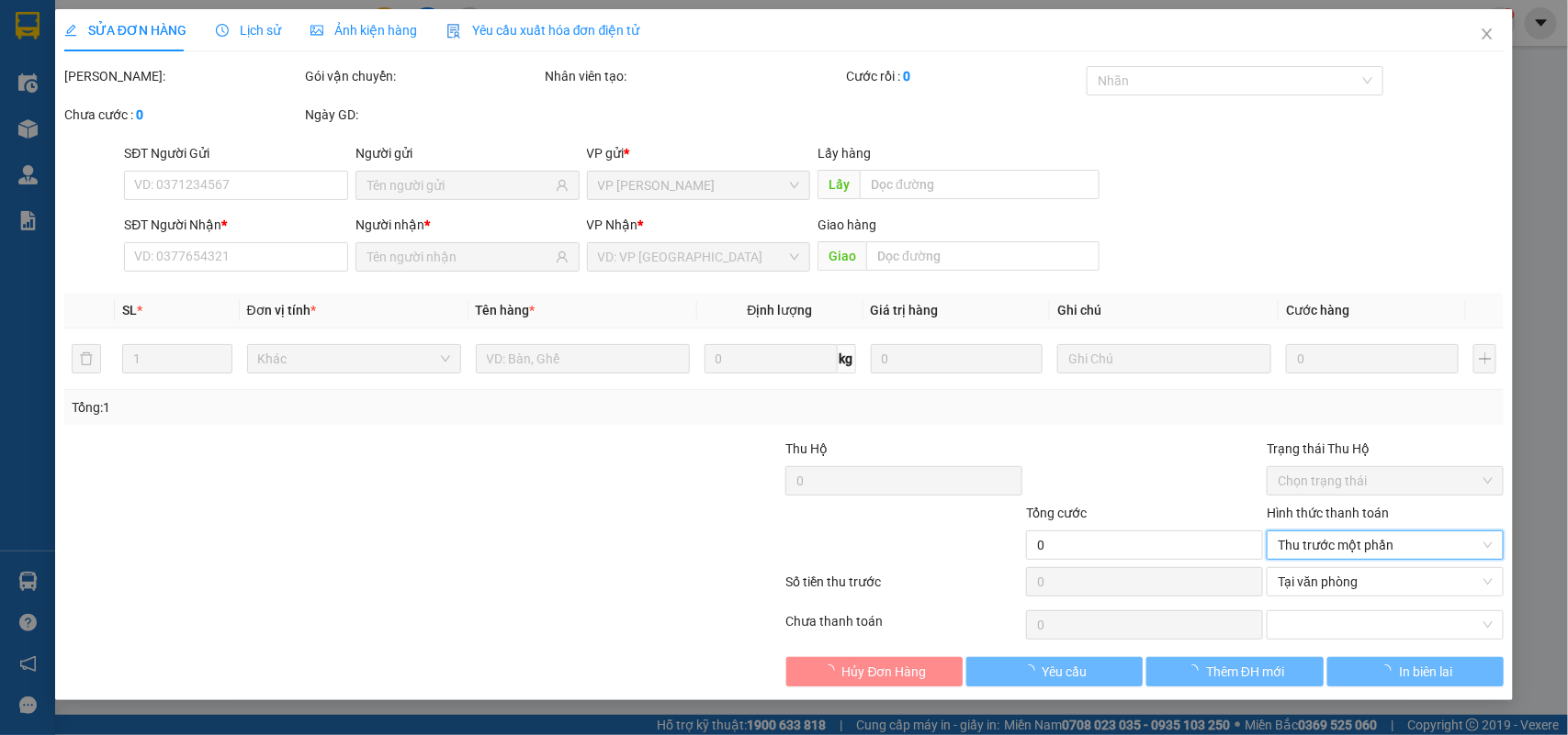
type input "0355624454"
type input "MINH"
type input "70.000"
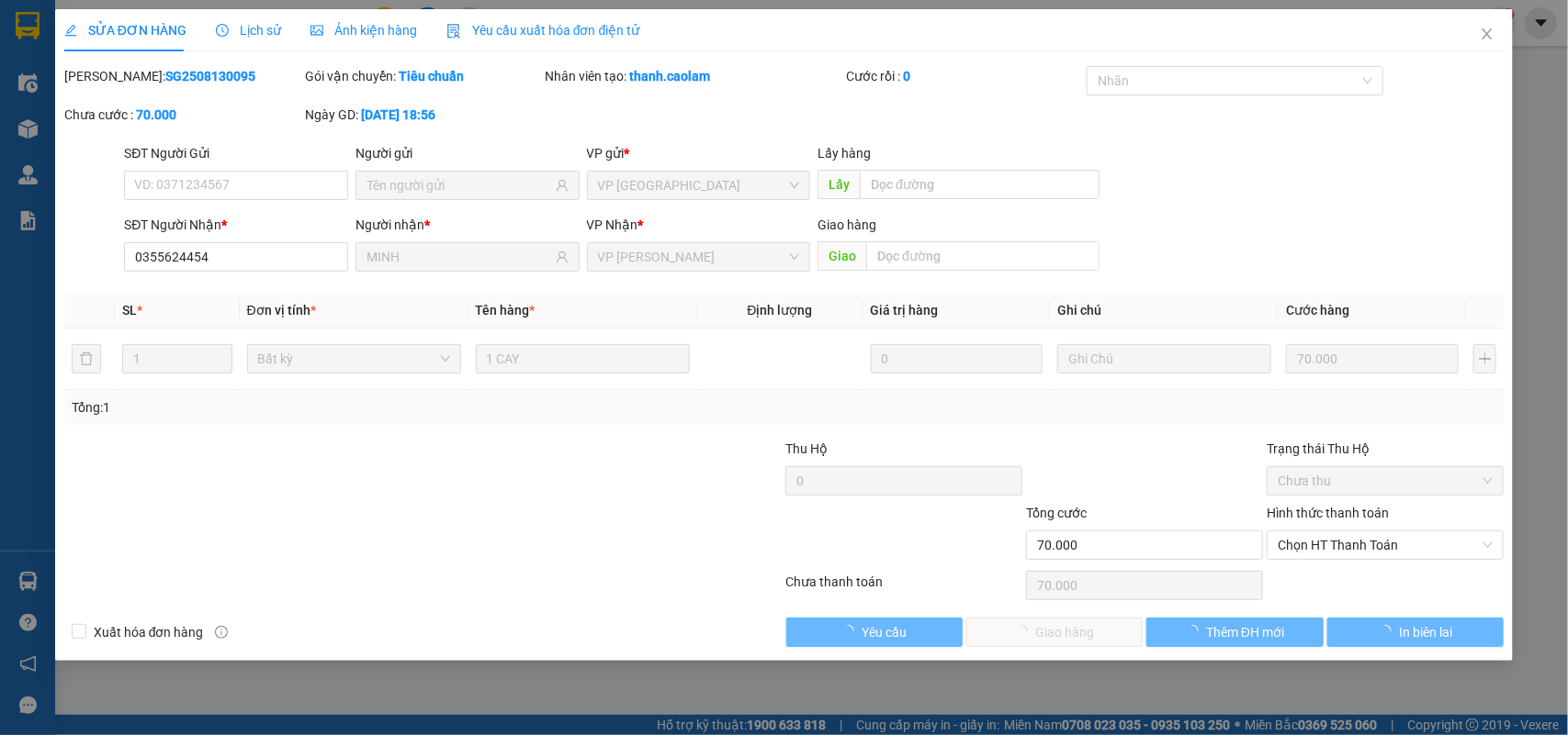
click at [1384, 204] on div "SĐT Người Gửi VD: 0371234567 Người gửi VP gửi * VP Sài Gòn Lấy hàng Lấy" at bounding box center [813, 174] width 1387 height 64
click at [1336, 545] on span "Chọn HT Thanh Toán" at bounding box center [1385, 545] width 215 height 28
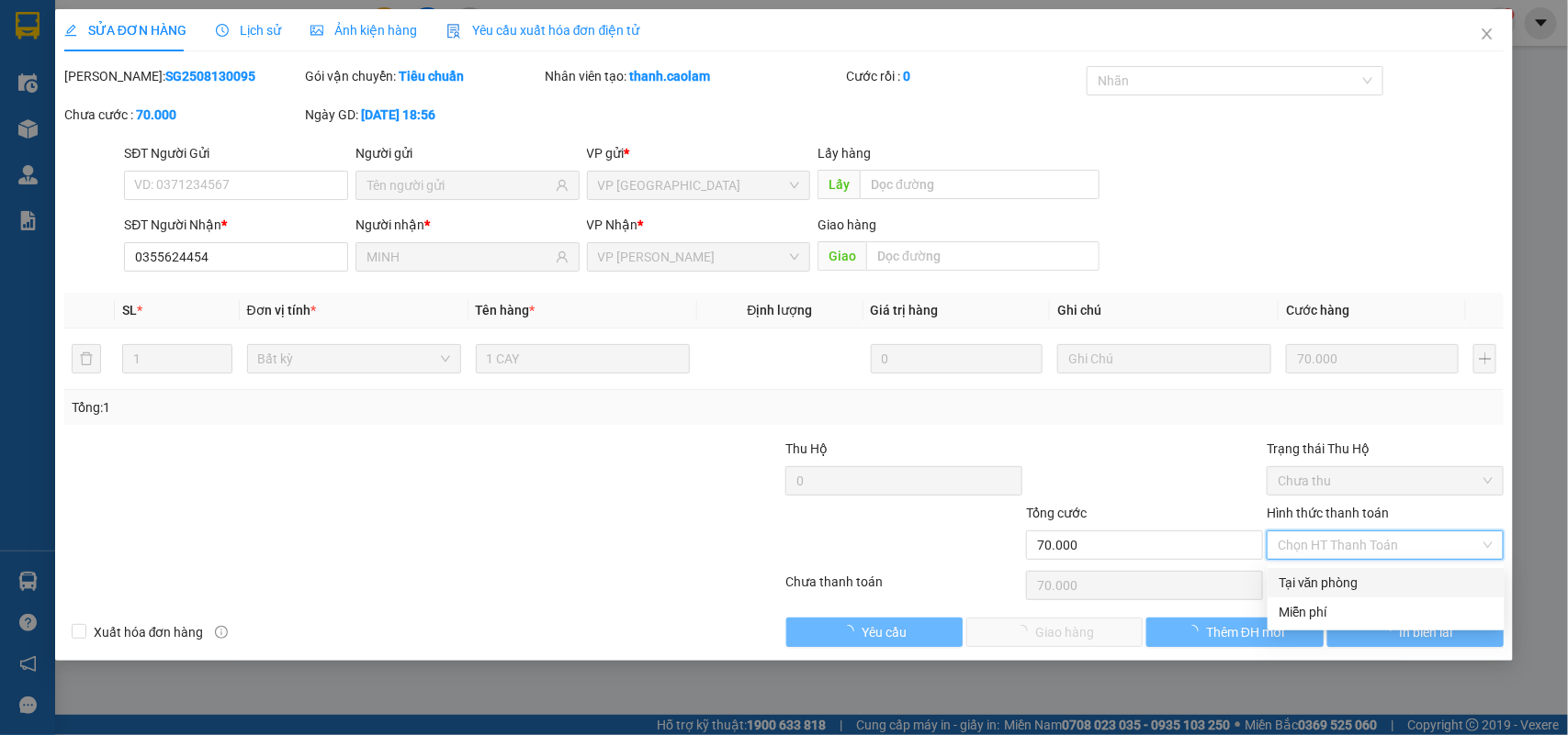
click at [1325, 585] on div "Tại văn phòng" at bounding box center [1386, 582] width 215 height 20
type input "0"
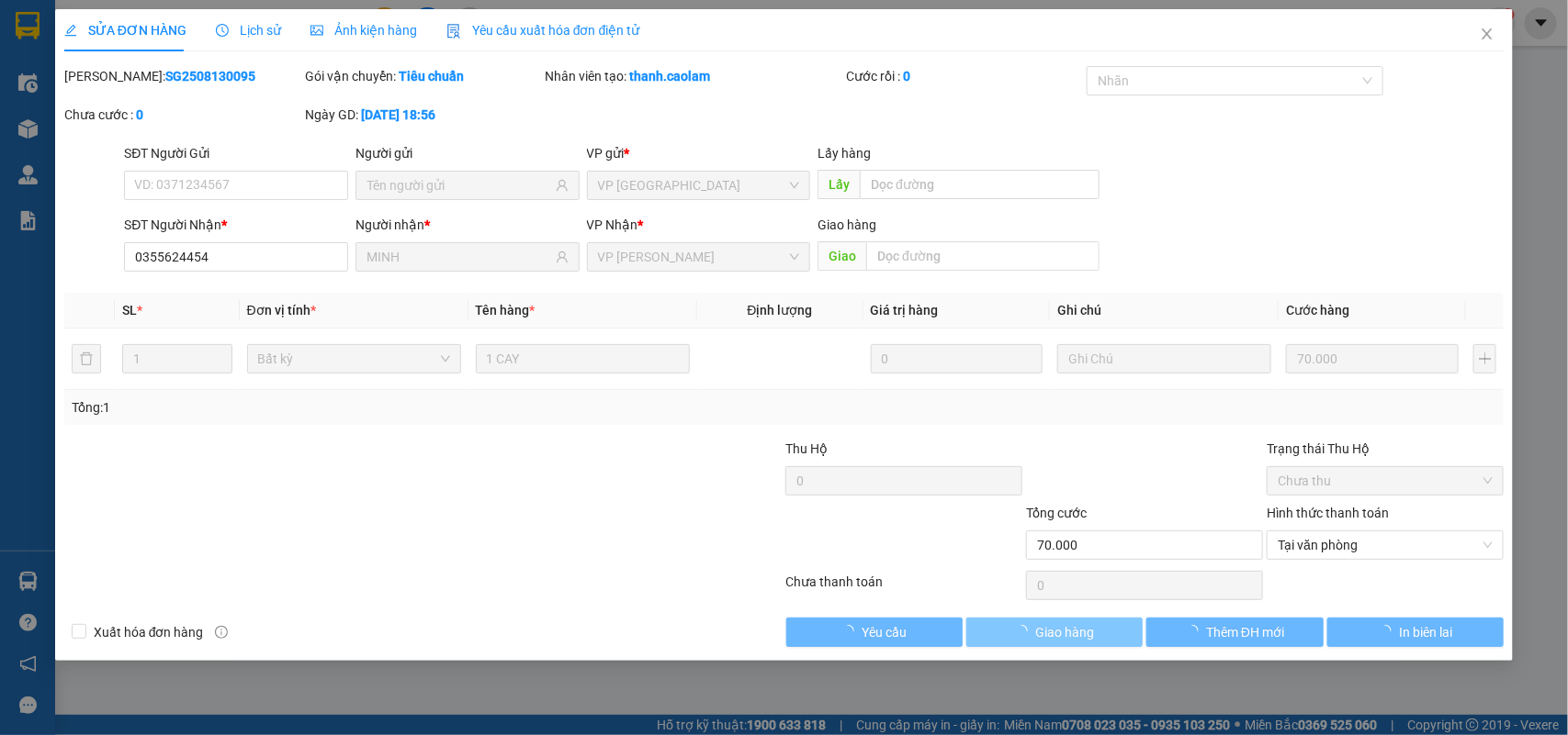
click at [1100, 632] on button "Giao hàng" at bounding box center [1054, 633] width 176 height 30
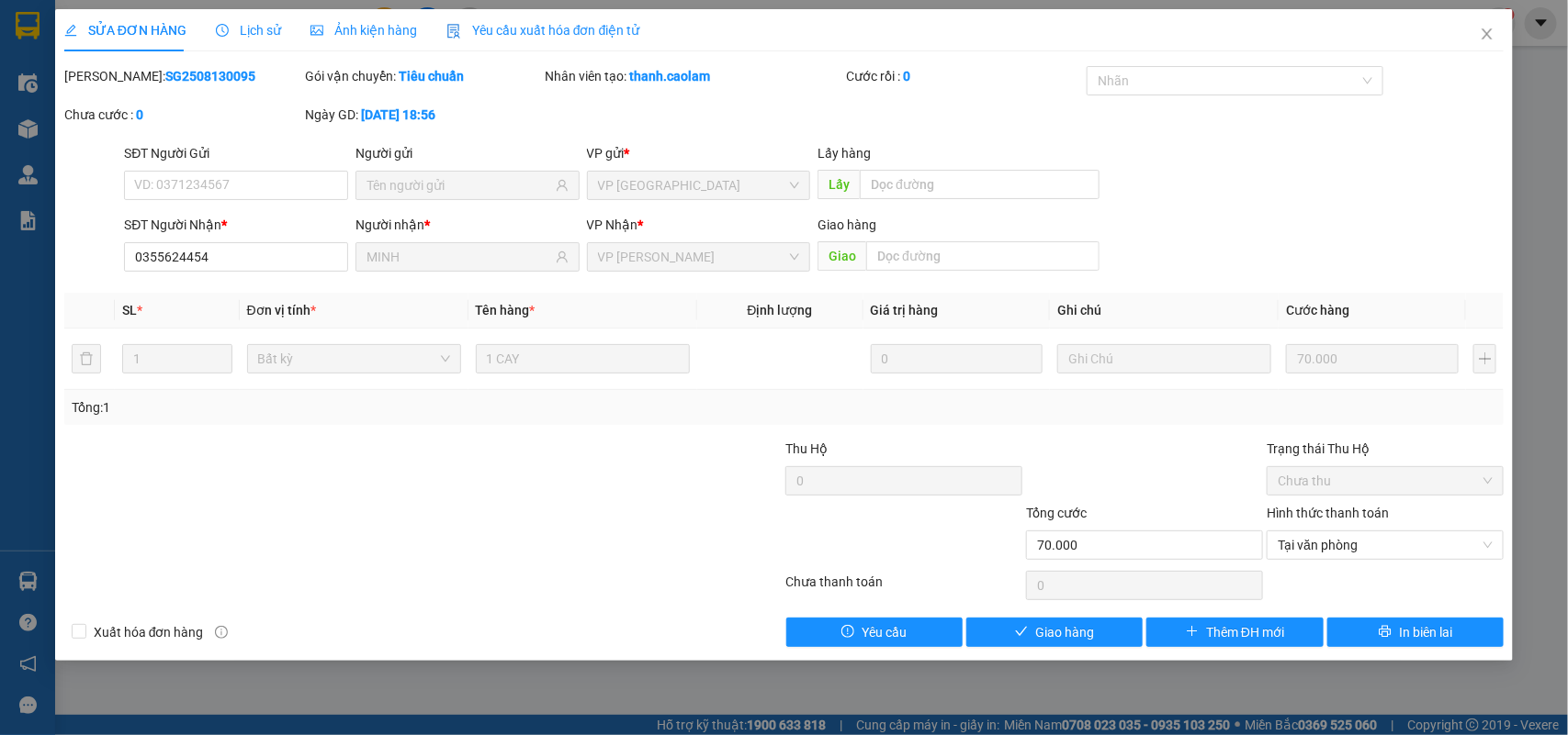
click at [1079, 652] on div "SỬA ĐƠN HÀNG Lịch sử Ảnh kiện hàng Yêu cầu xuất hóa đơn điện tử Total Paid Fee …" at bounding box center [784, 335] width 1459 height 652
click at [1070, 639] on span "Giao hàng" at bounding box center [1064, 633] width 59 height 20
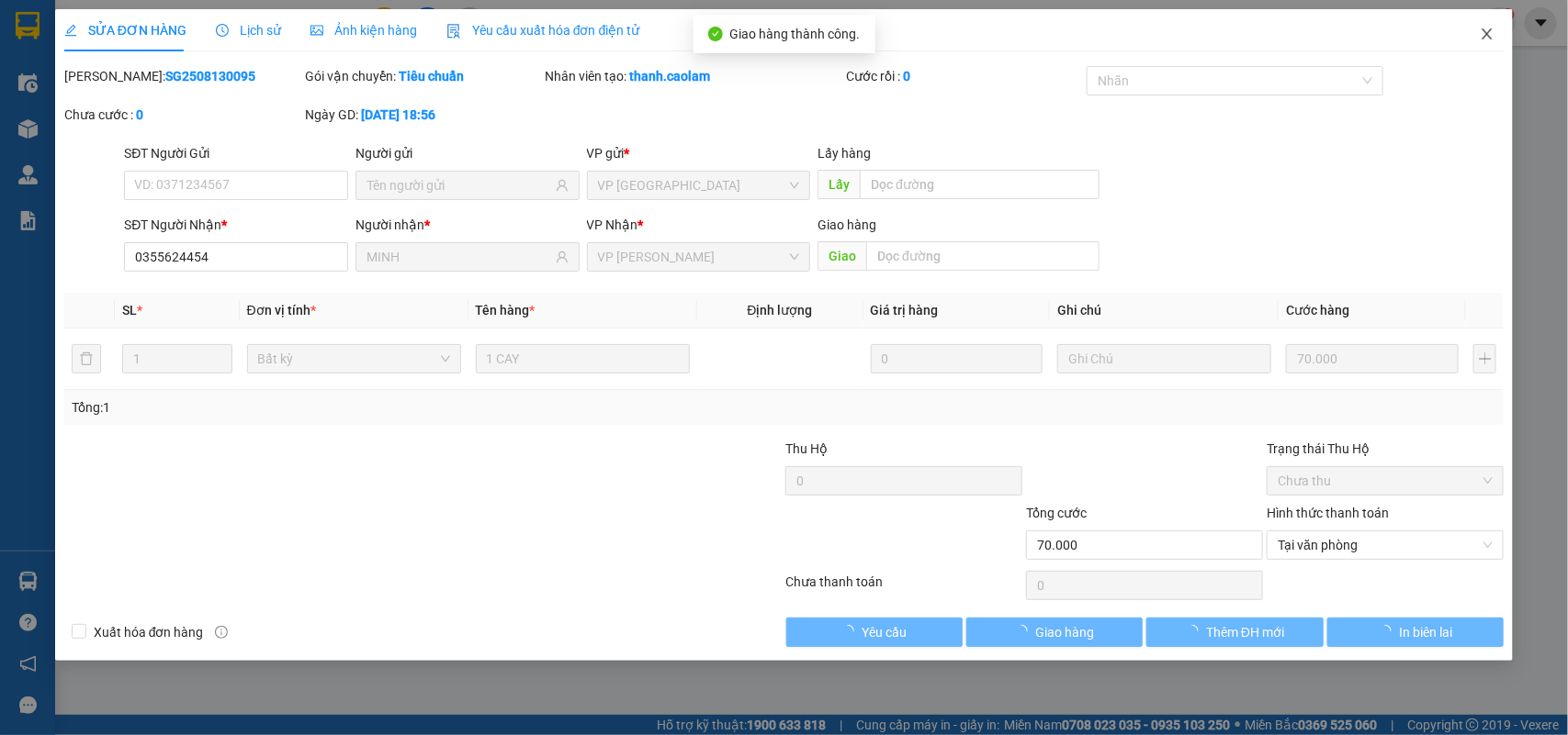
click at [1489, 39] on icon "close" at bounding box center [1486, 33] width 15 height 15
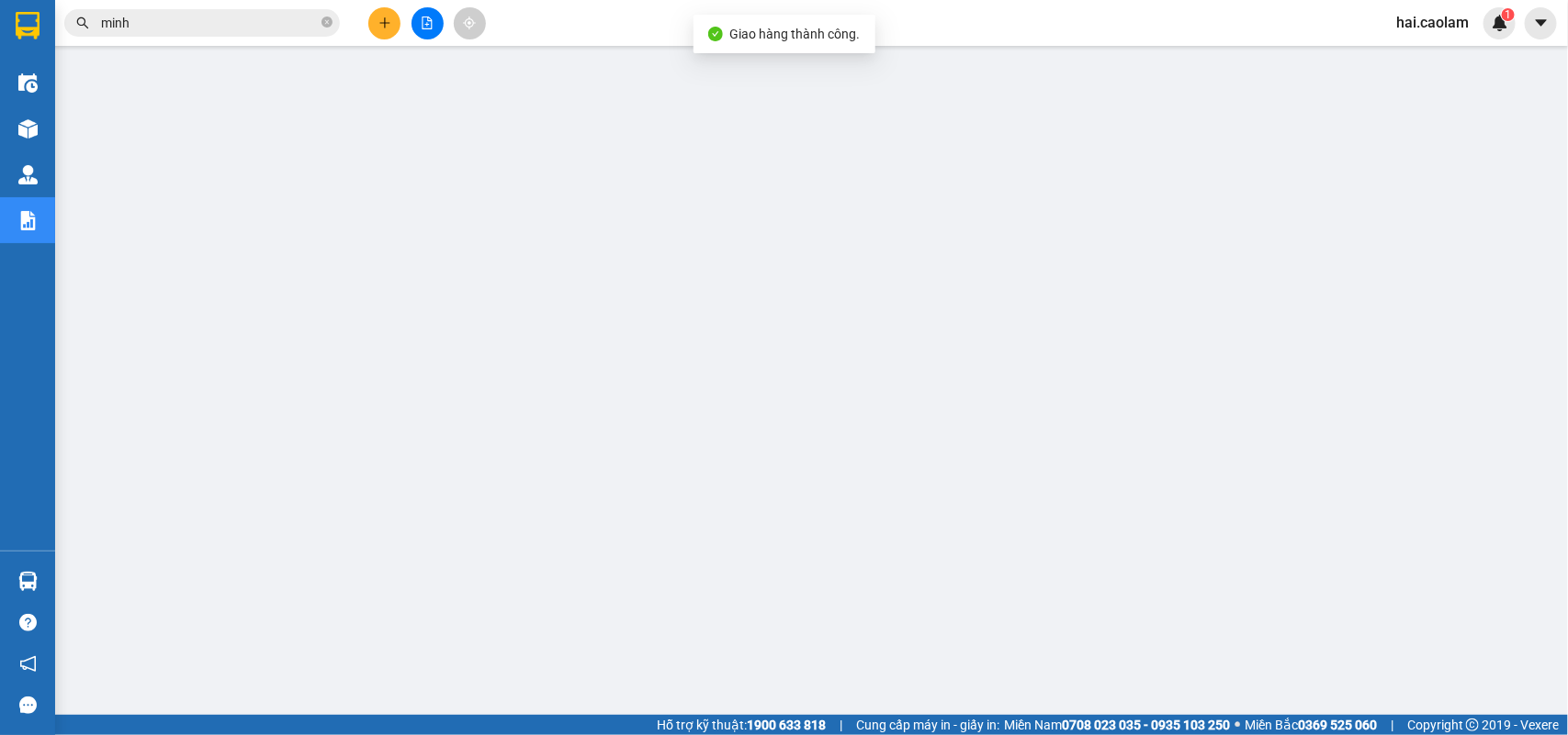
click at [255, 33] on span "minh" at bounding box center [202, 23] width 276 height 28
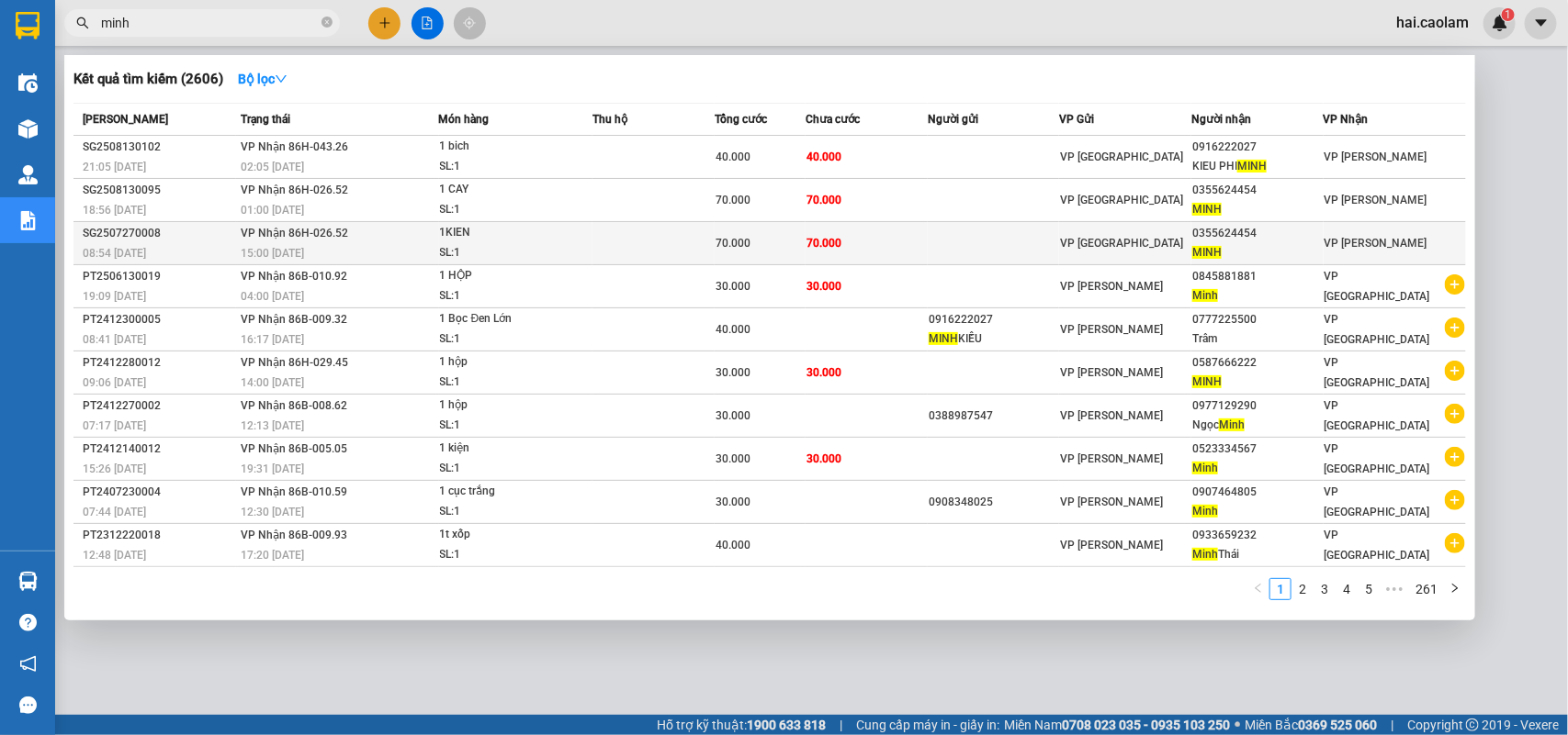
click at [710, 252] on td at bounding box center [653, 243] width 122 height 43
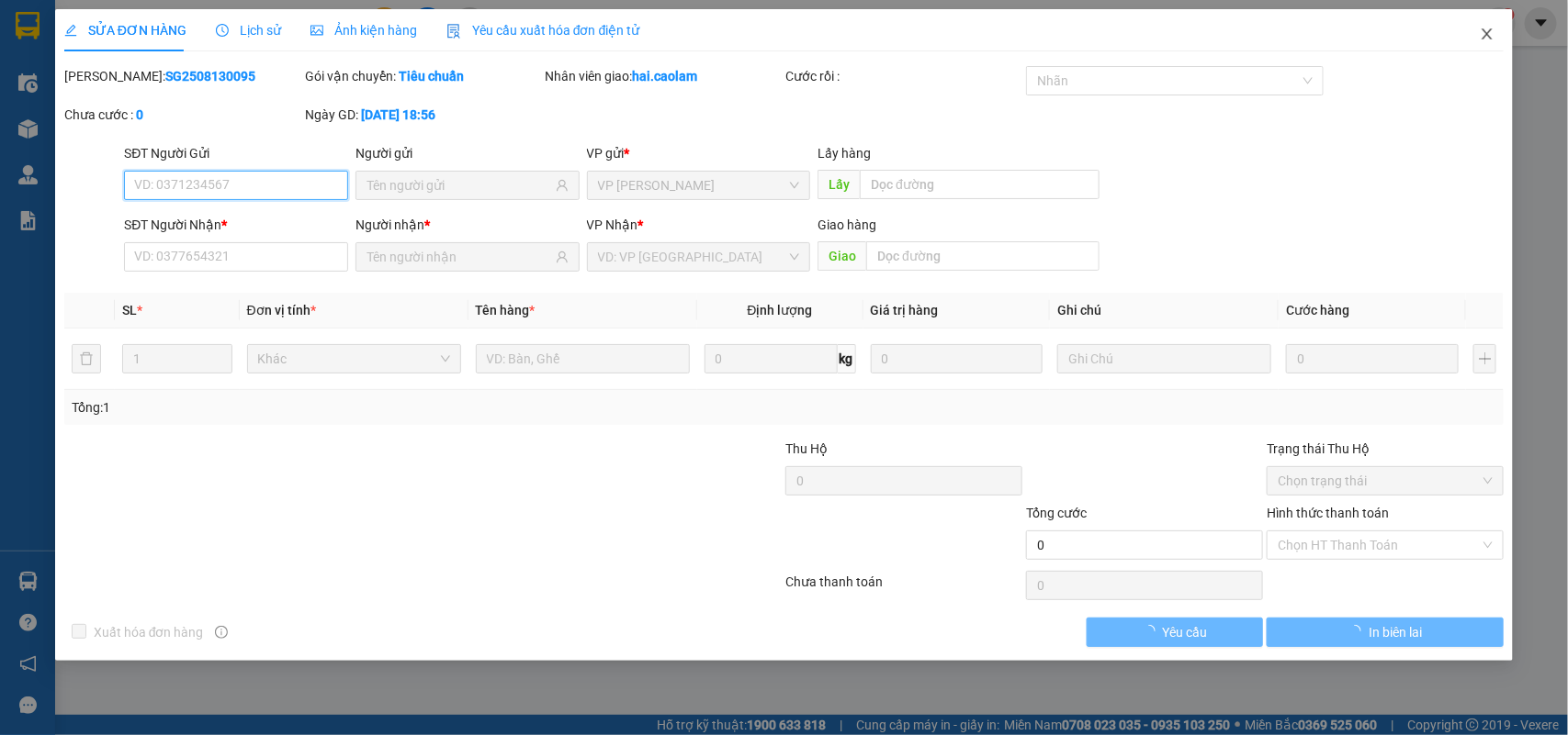
type input "0355624454"
type input "MINH"
type input "70.000"
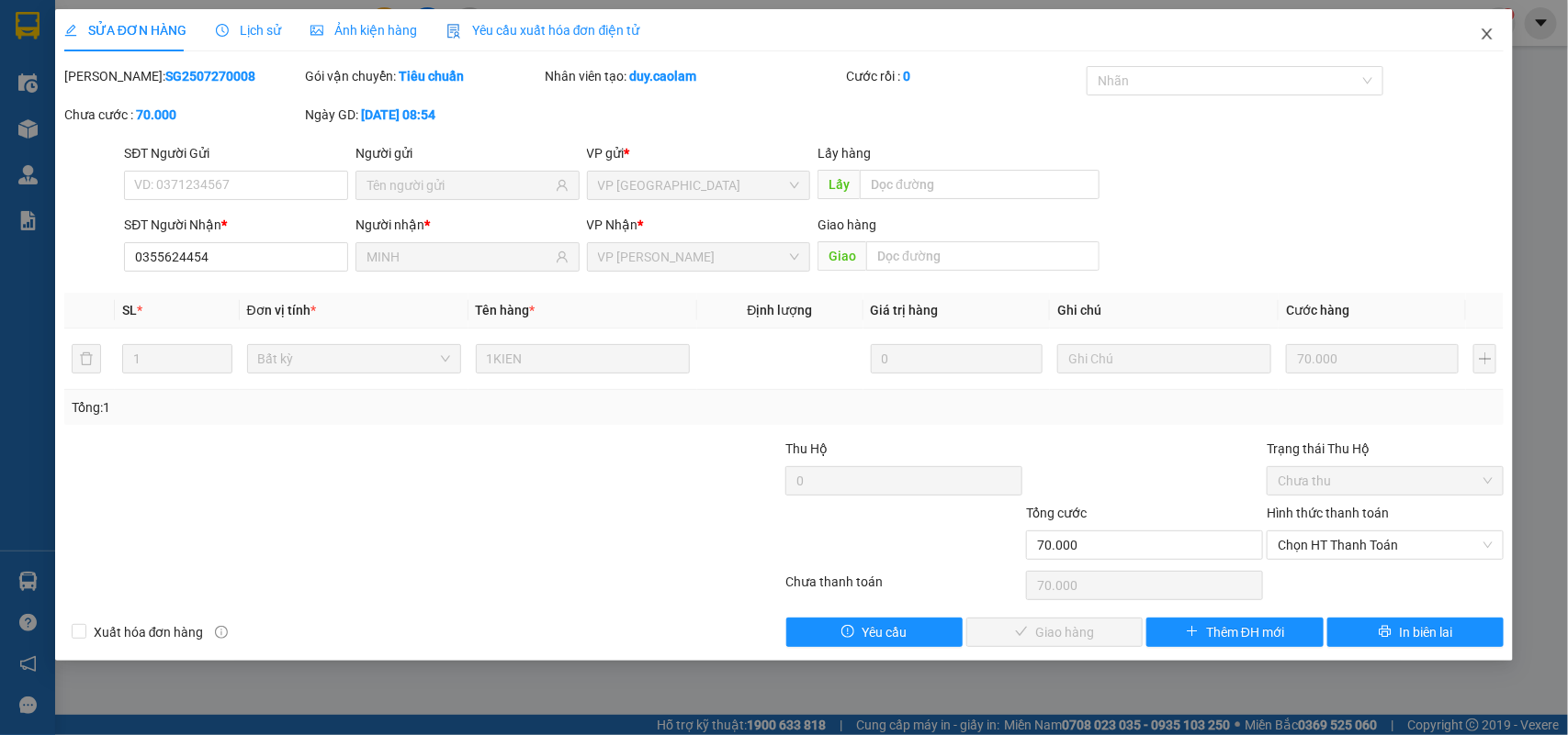
click at [1489, 34] on icon "close" at bounding box center [1486, 33] width 15 height 15
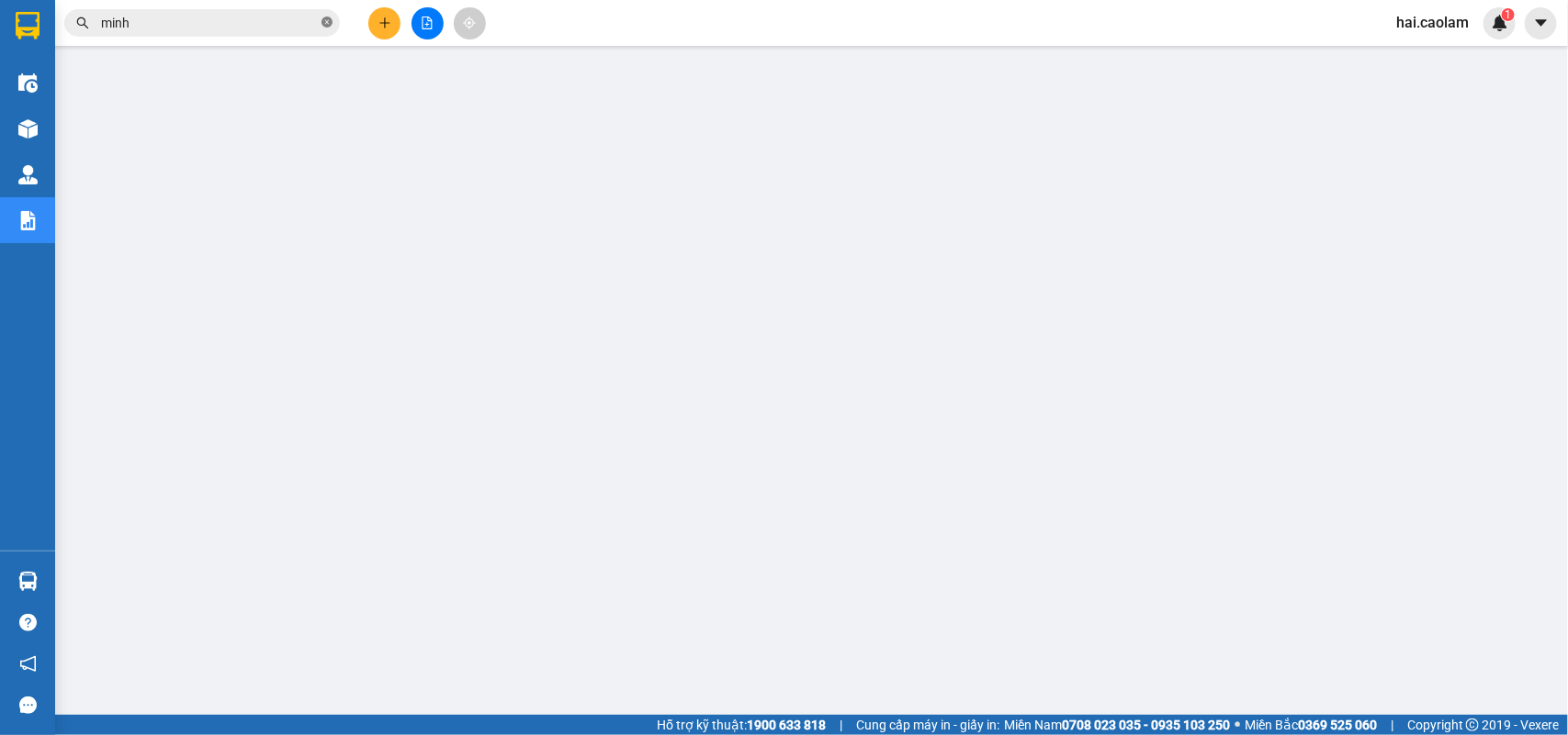
click at [328, 15] on span at bounding box center [326, 24] width 11 height 18
click at [286, 25] on input "text" at bounding box center [209, 23] width 217 height 20
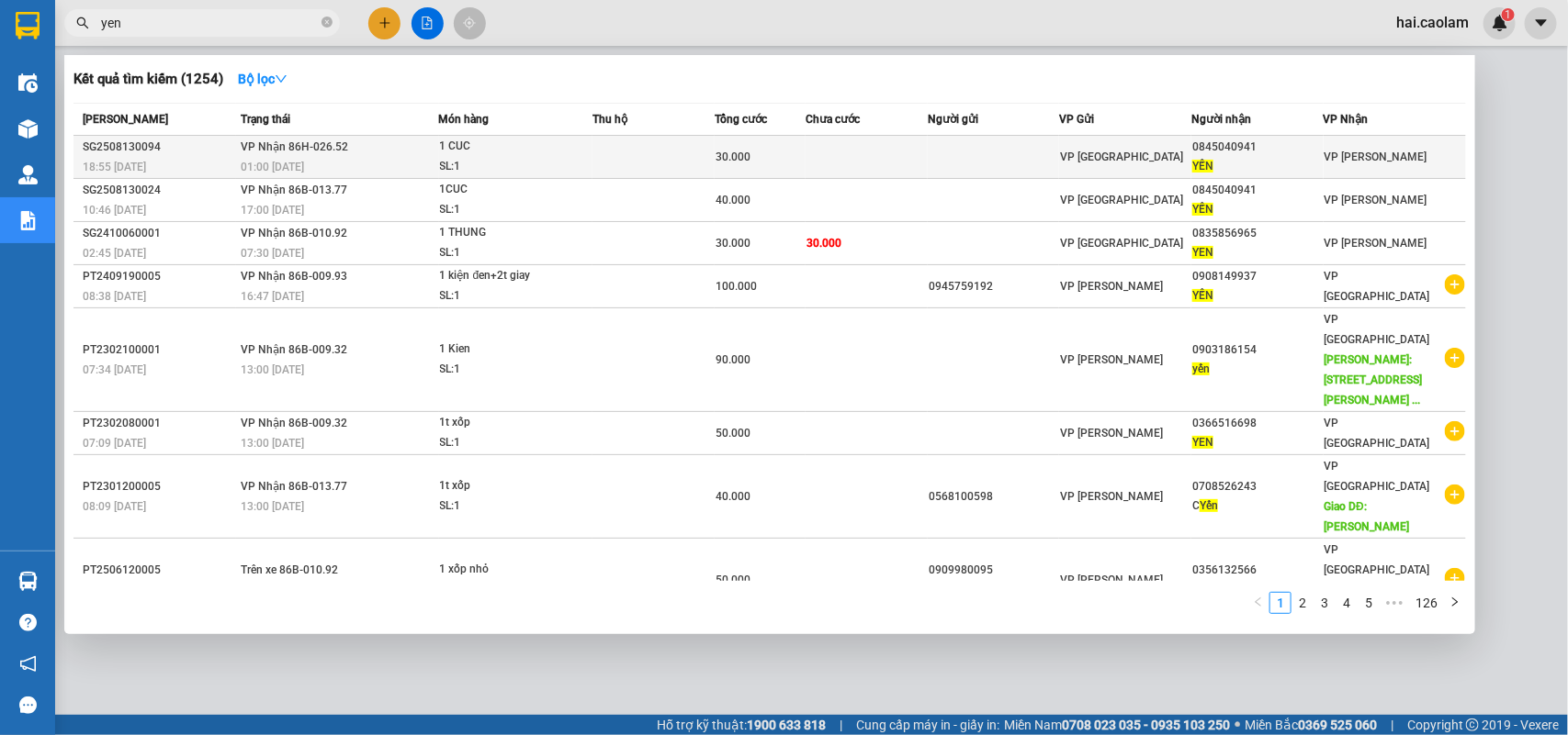
type input "yen"
click at [676, 157] on td at bounding box center [653, 158] width 122 height 43
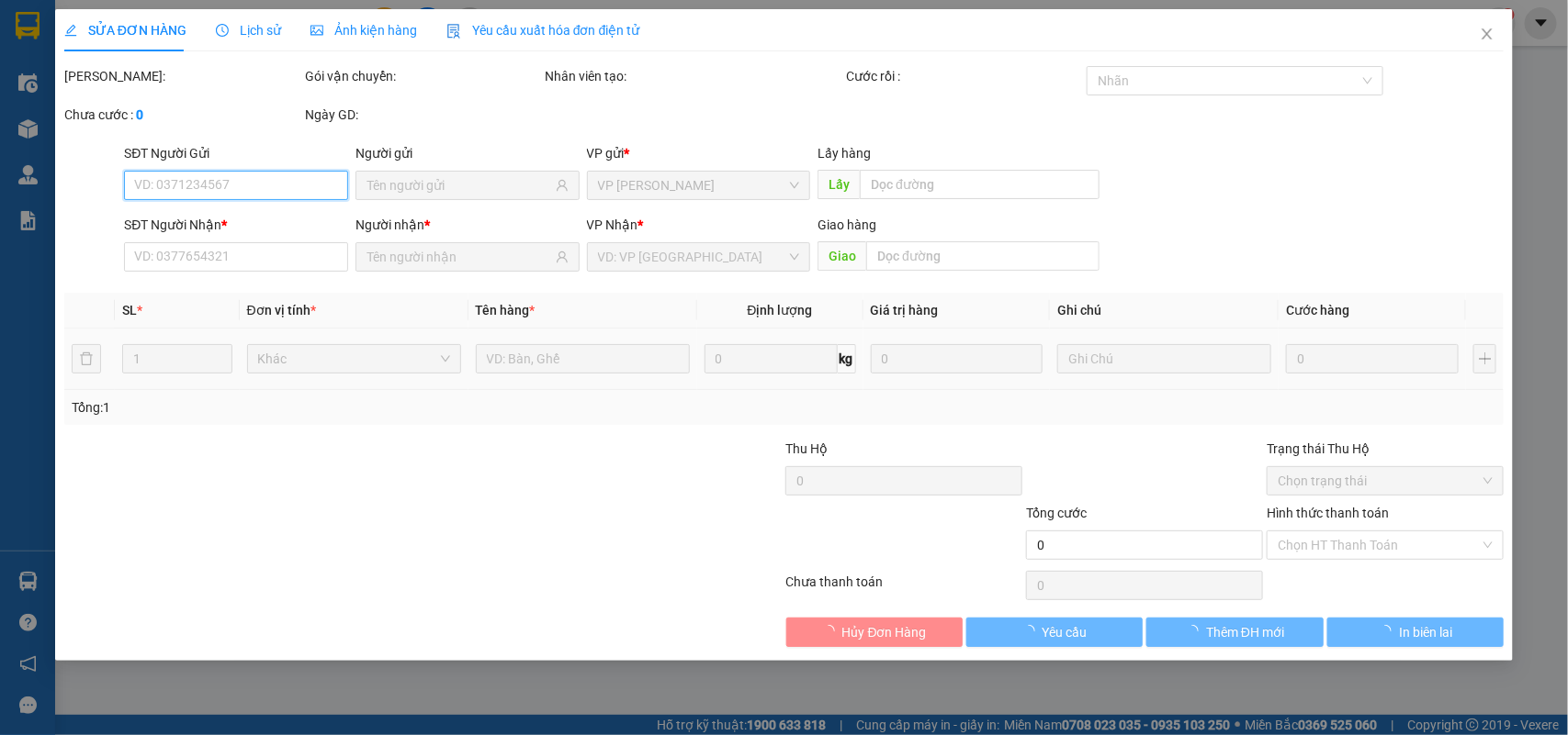
type input "0845040941"
type input "YẾN"
type input "30.000"
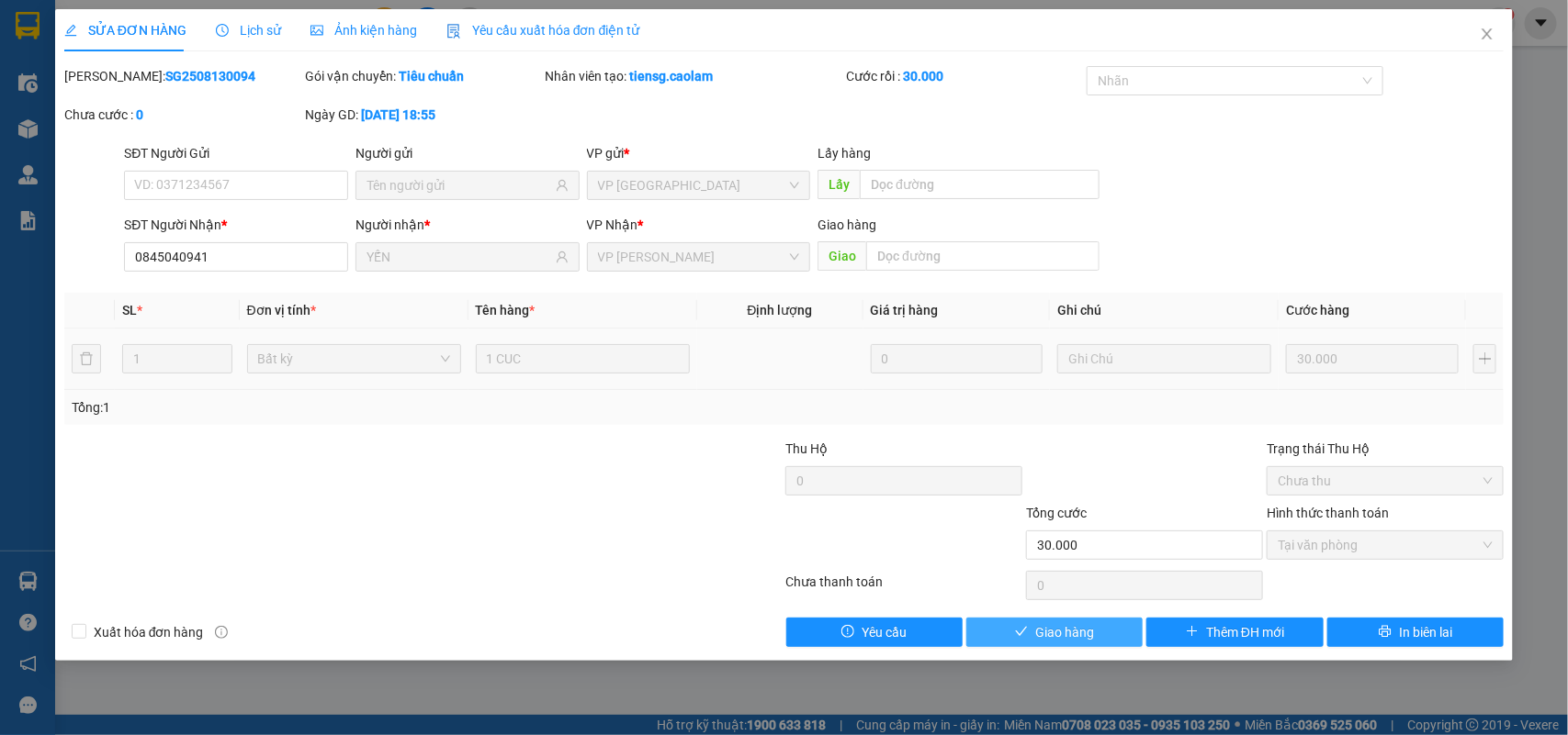
click at [1083, 639] on span "Giao hàng" at bounding box center [1064, 633] width 59 height 20
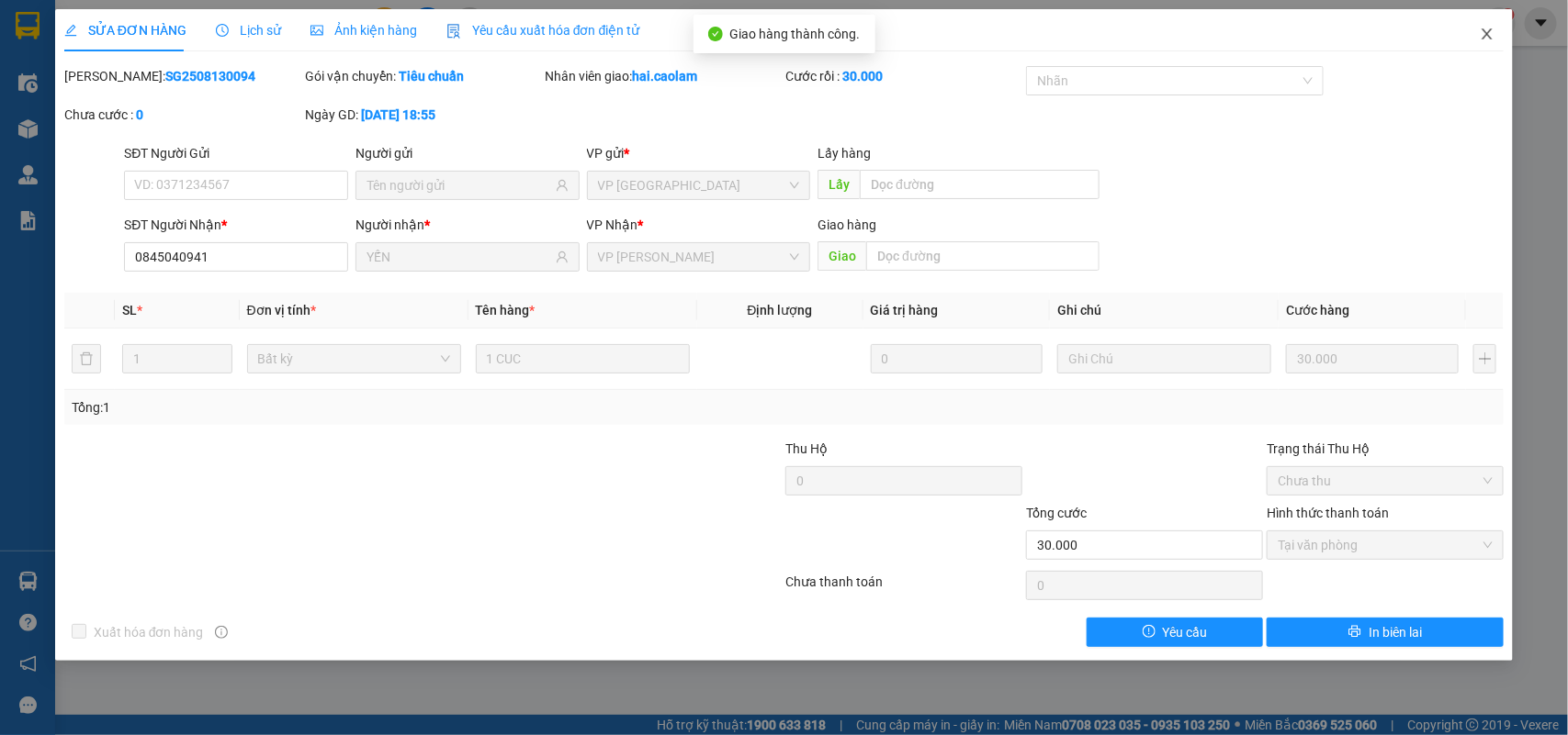
click at [1492, 20] on span "Close" at bounding box center [1486, 34] width 51 height 51
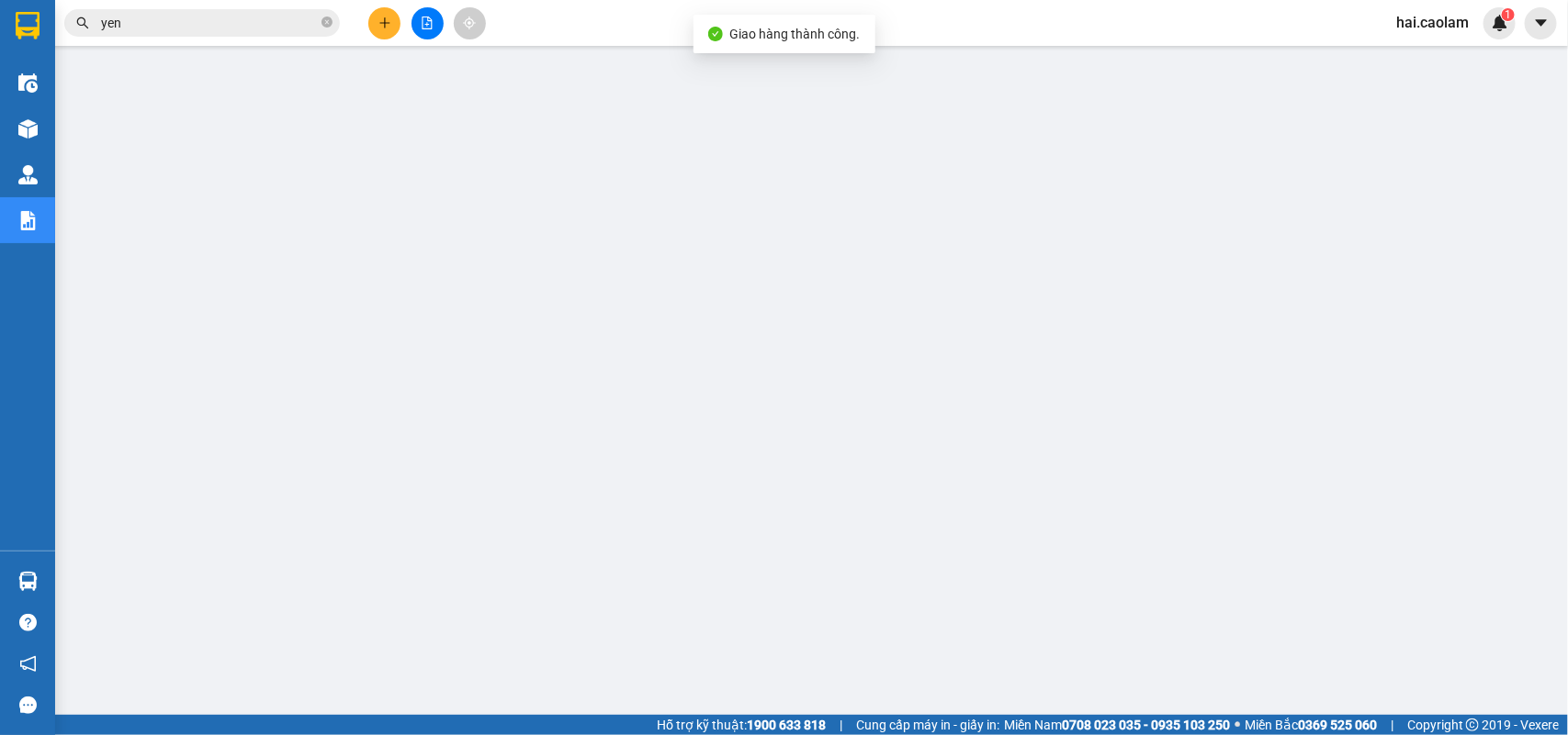
drag, startPoint x: 156, startPoint y: 10, endPoint x: 161, endPoint y: 28, distance: 18.7
click at [158, 15] on span "yen" at bounding box center [202, 23] width 276 height 28
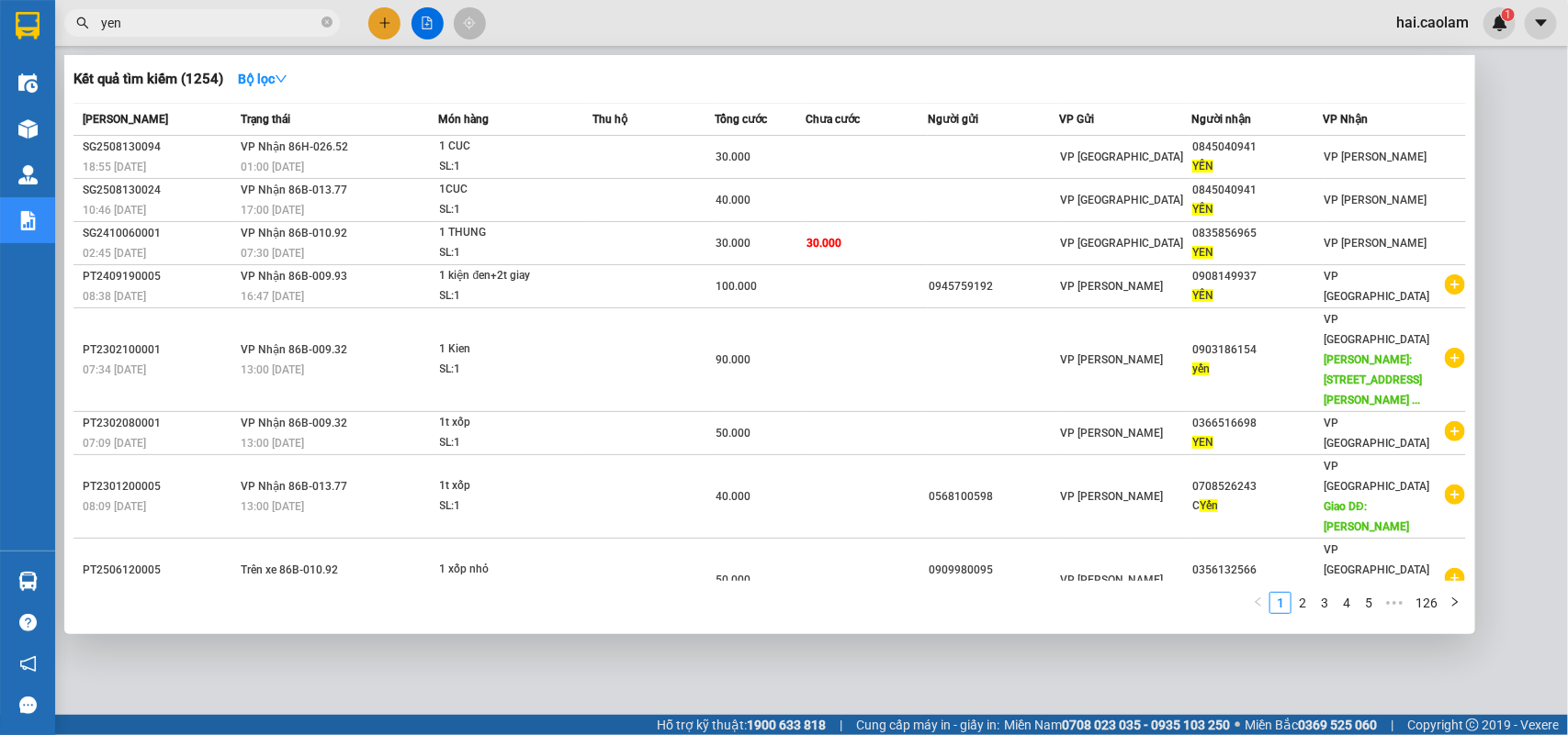
click at [161, 28] on input "yen" at bounding box center [209, 23] width 217 height 20
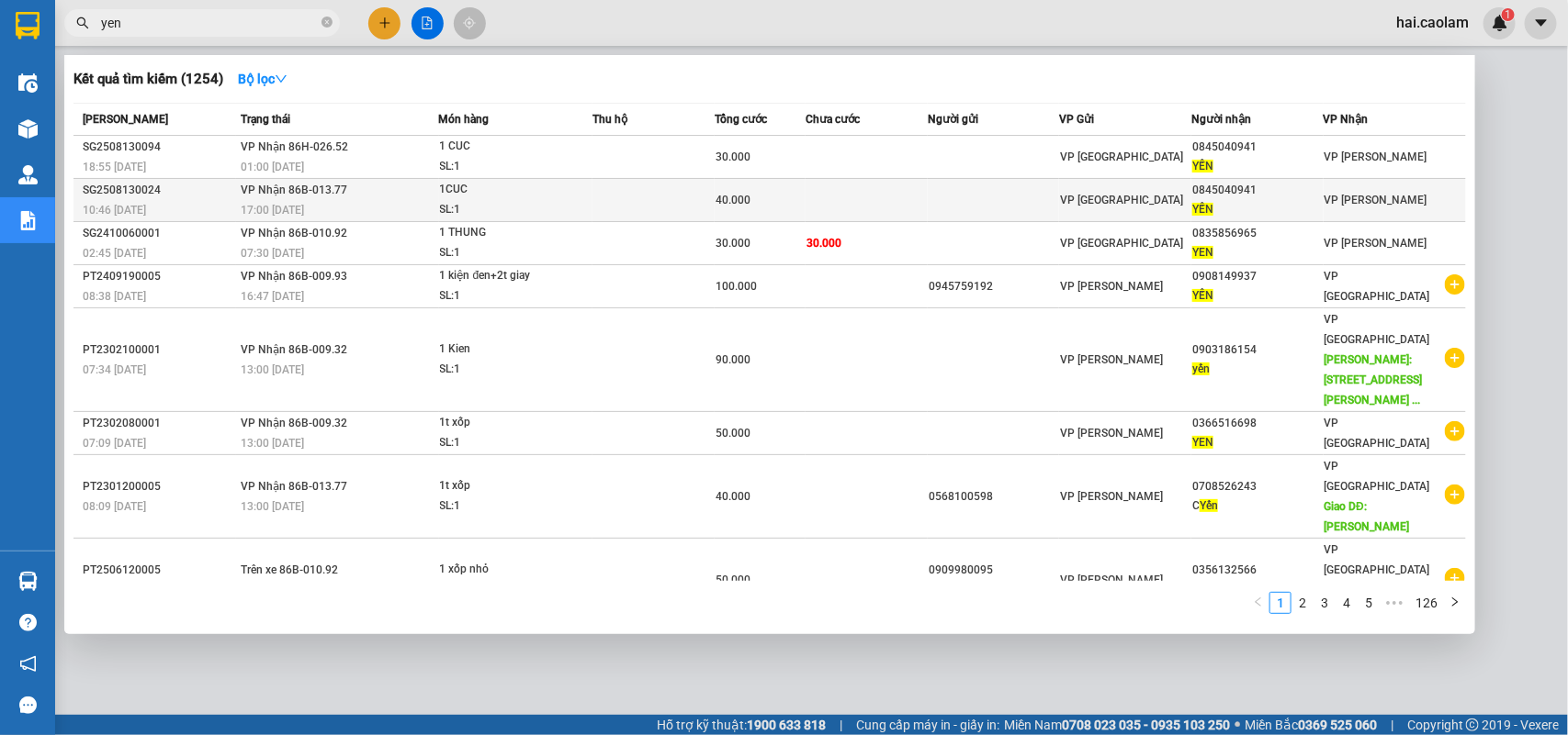
click at [874, 207] on td at bounding box center [866, 201] width 122 height 43
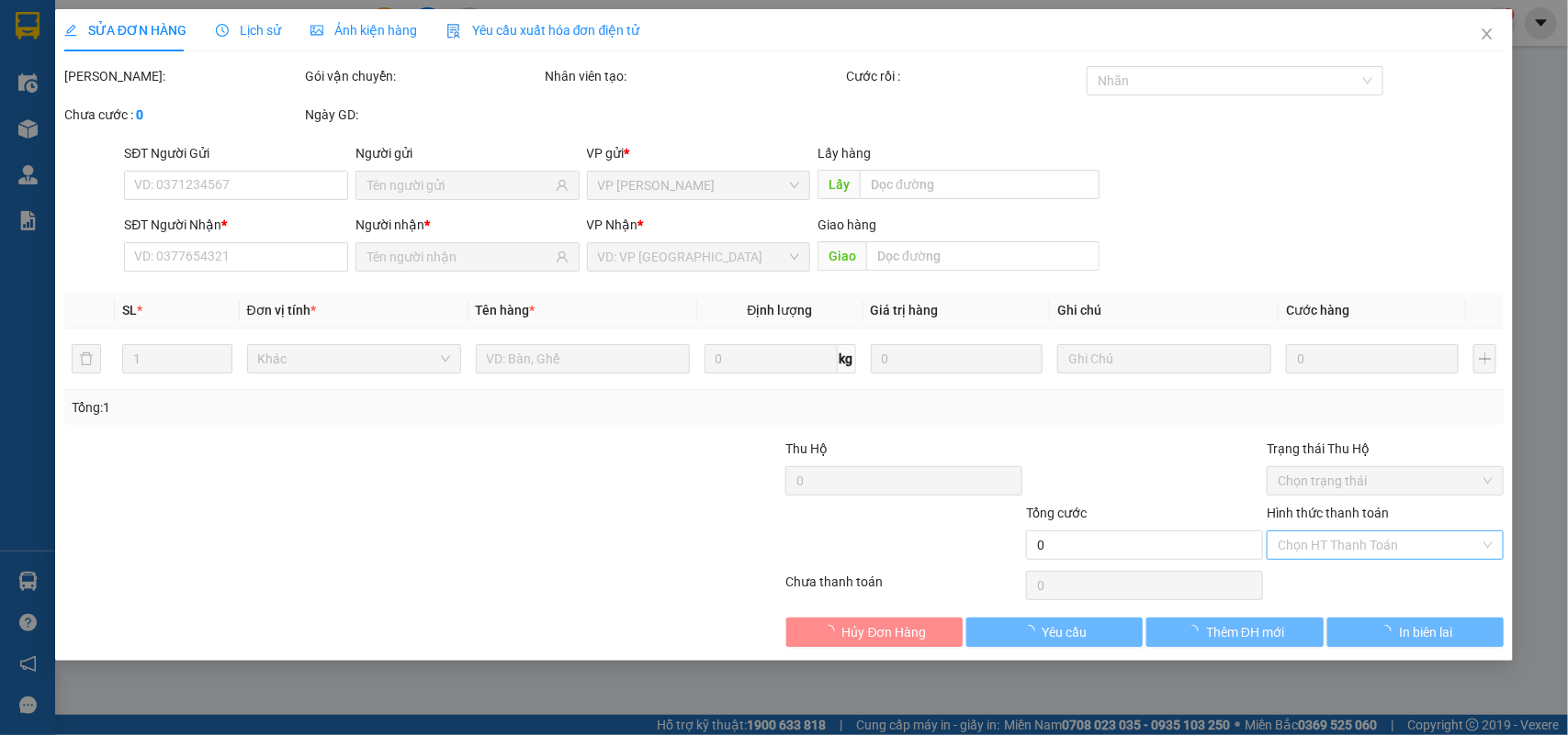
click at [1324, 549] on input "Hình thức thanh toán" at bounding box center [1378, 545] width 202 height 28
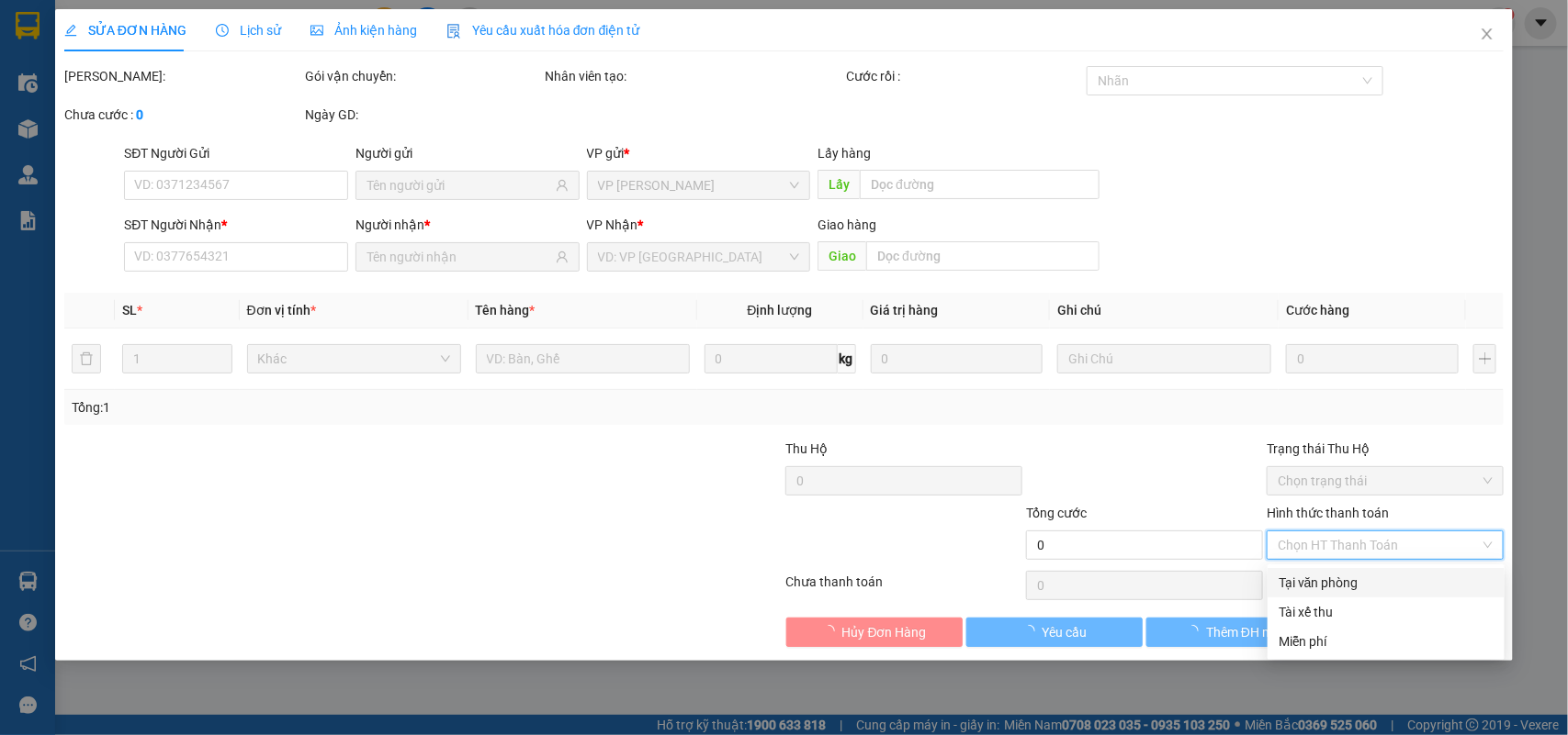
click at [1306, 580] on div "Tại văn phòng" at bounding box center [1386, 582] width 215 height 20
type input "0"
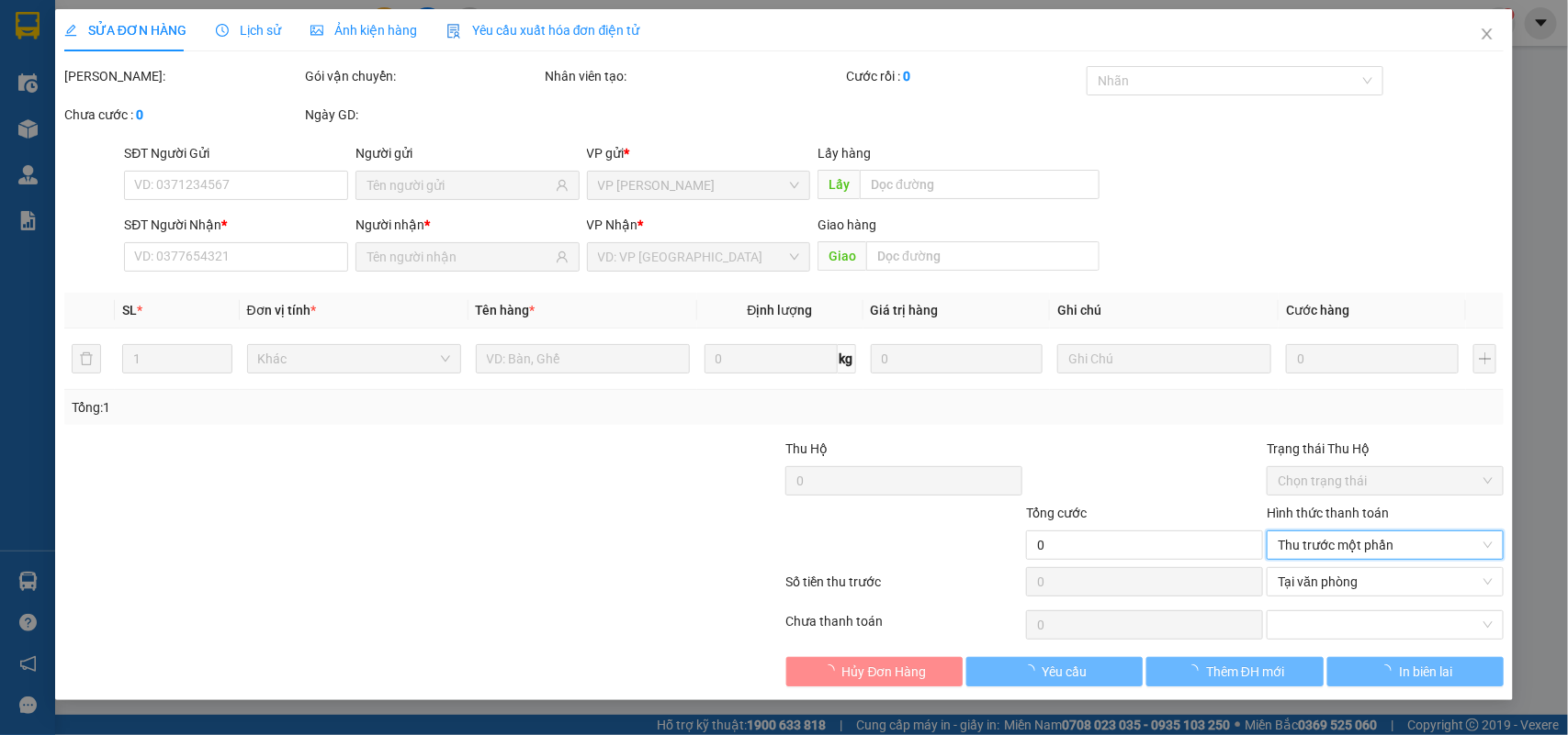
type input "0845040941"
type input "YẾN"
type input "40.000"
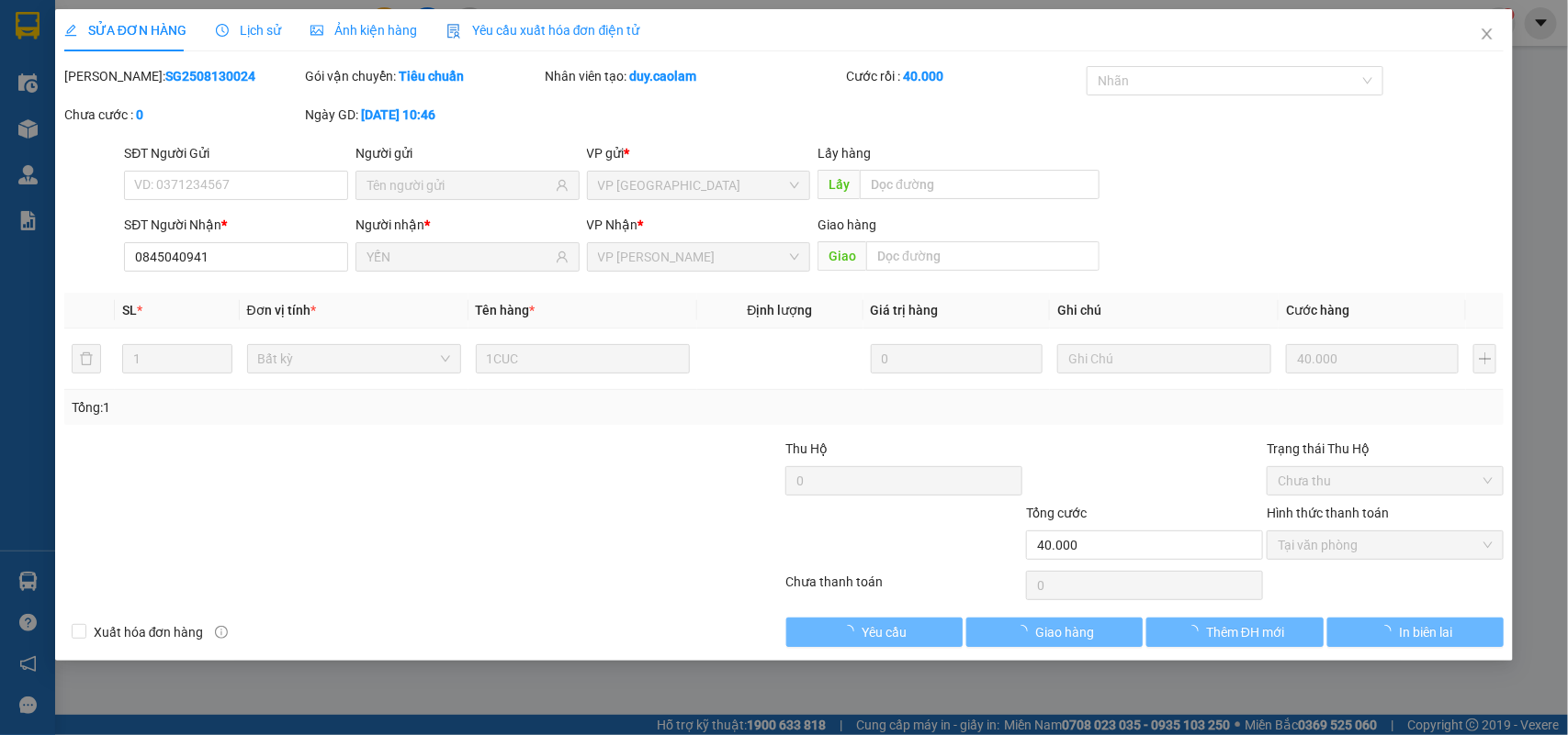
click at [1130, 473] on div at bounding box center [1144, 470] width 240 height 64
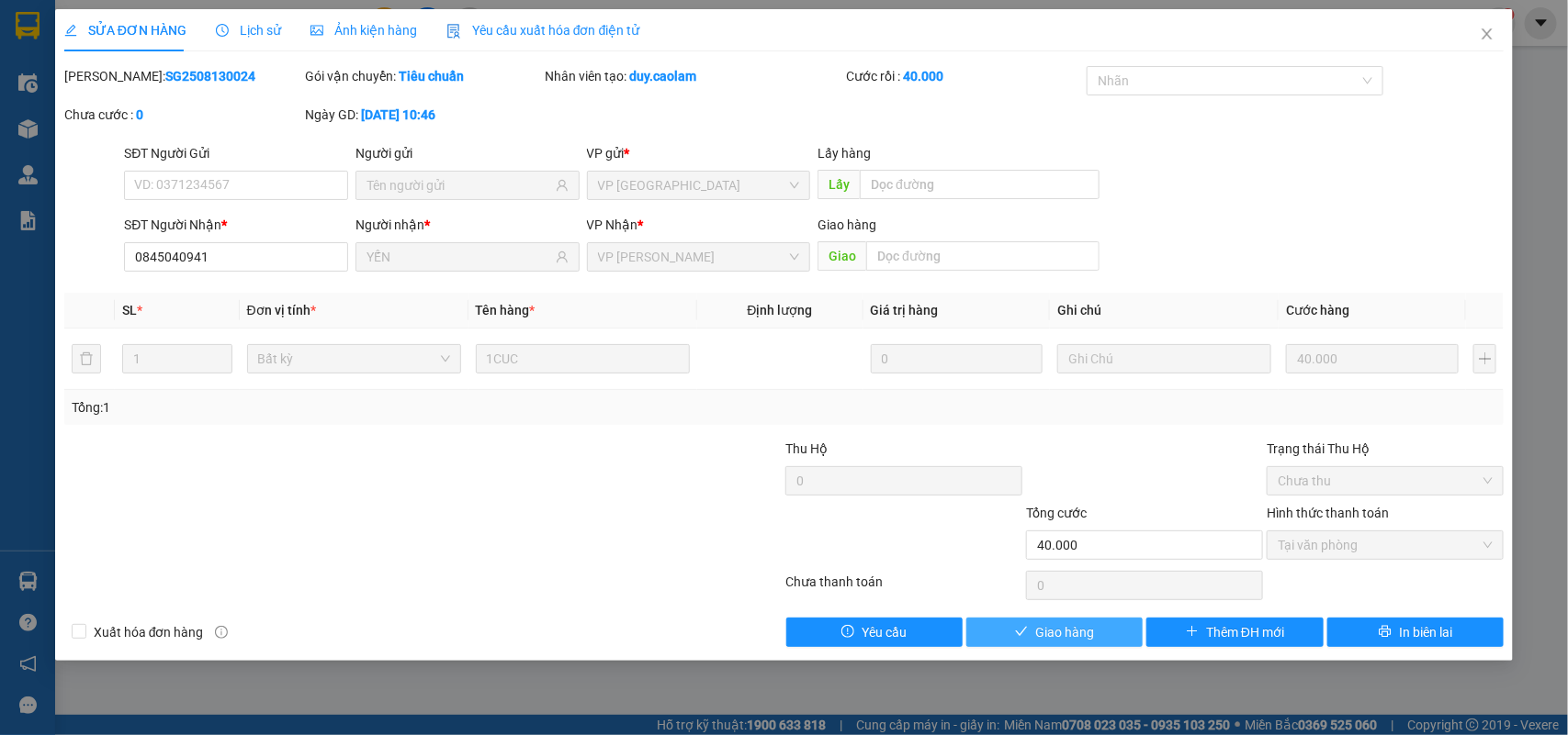
click at [1090, 623] on span "Giao hàng" at bounding box center [1064, 633] width 59 height 20
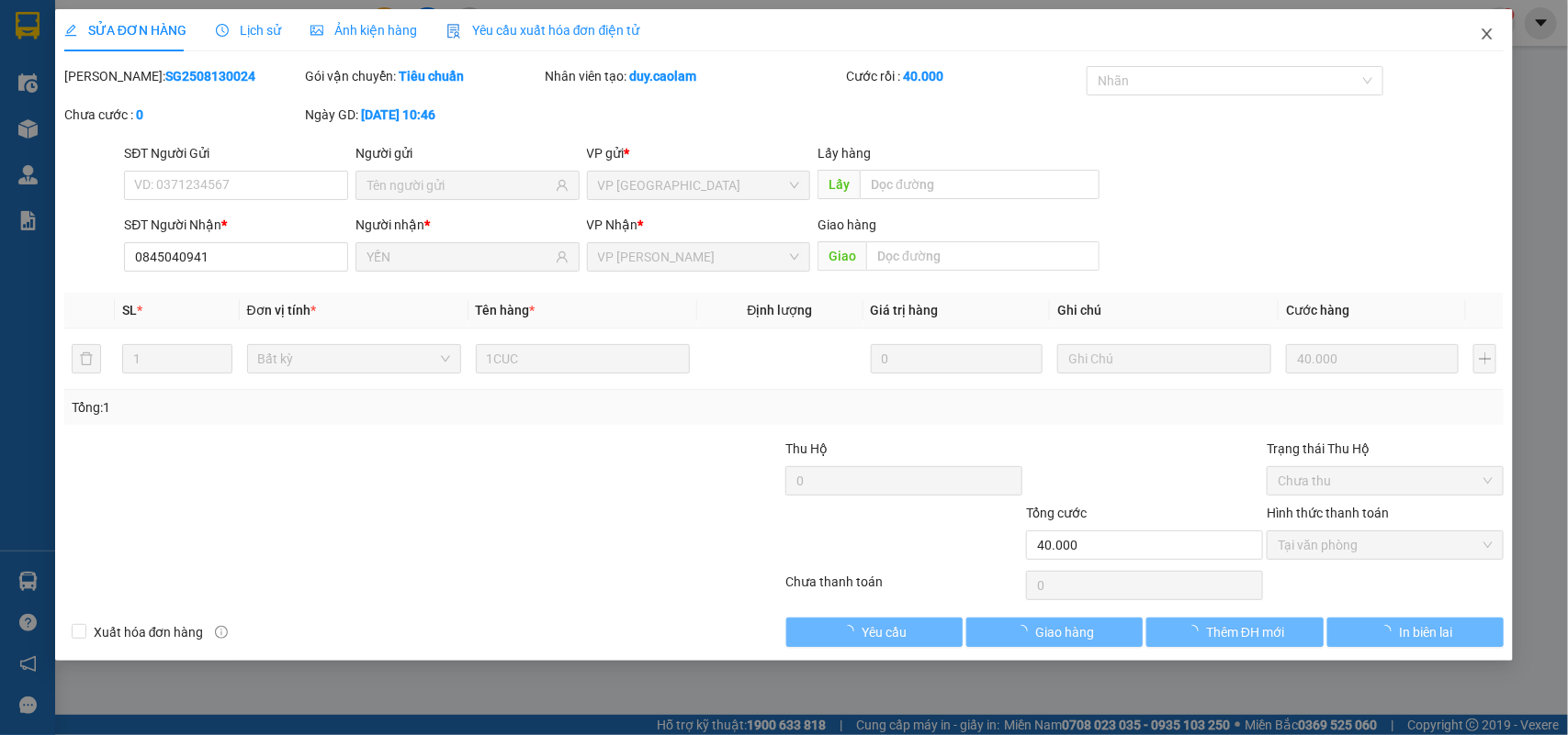
click at [1481, 43] on span "Close" at bounding box center [1486, 34] width 51 height 51
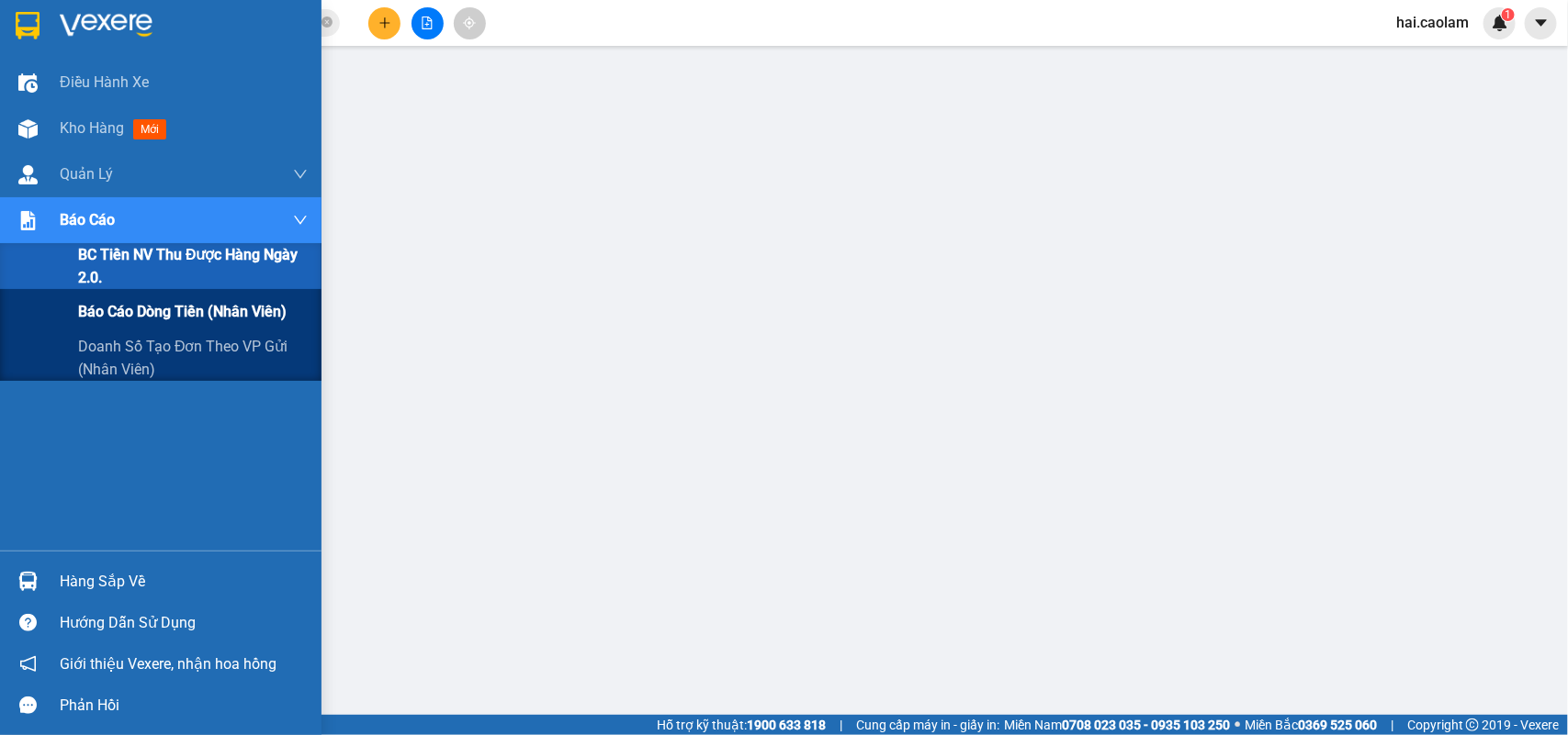
click at [164, 302] on span "Báo cáo dòng tiền (nhân viên)" at bounding box center [182, 311] width 209 height 23
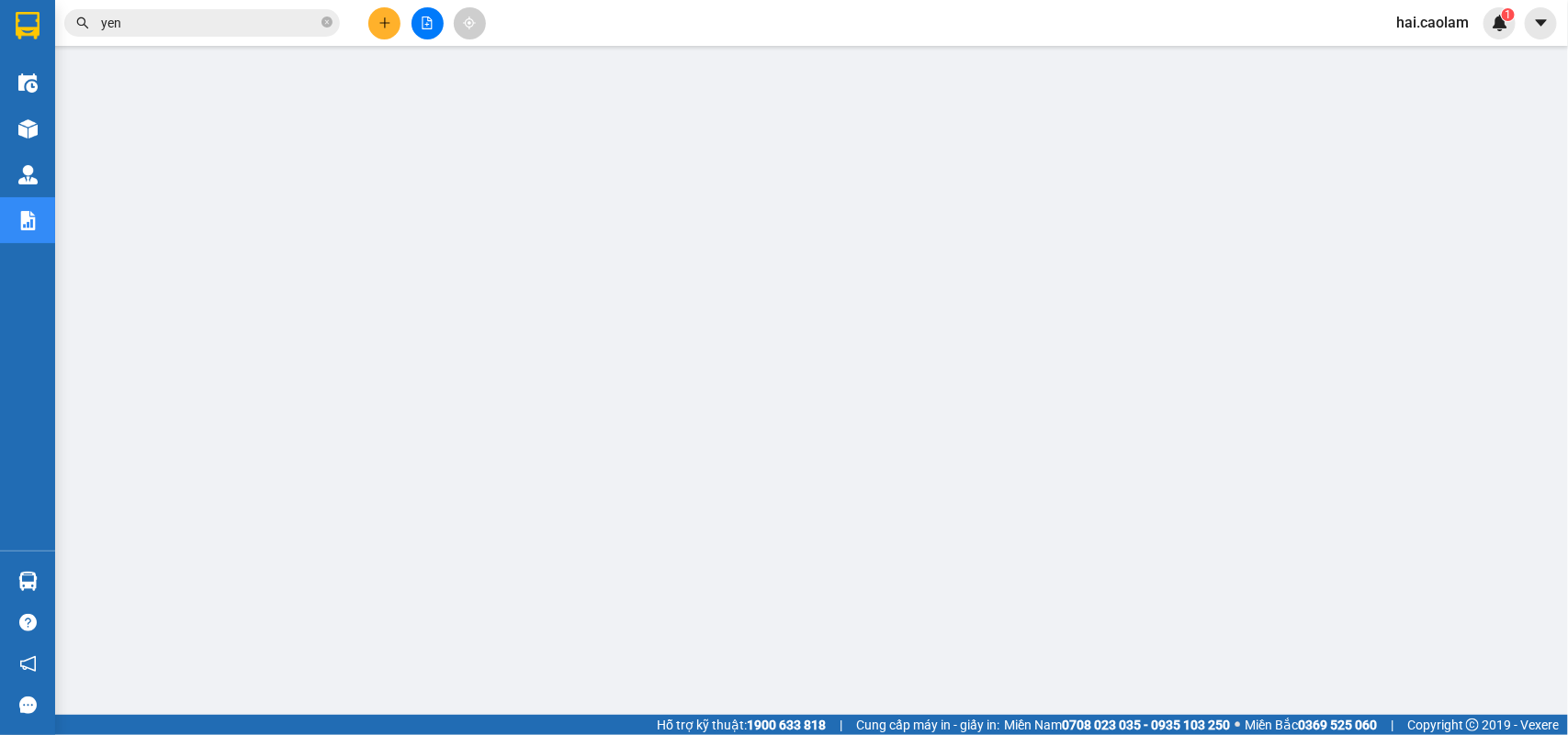
click at [227, 30] on input "yen" at bounding box center [209, 23] width 217 height 20
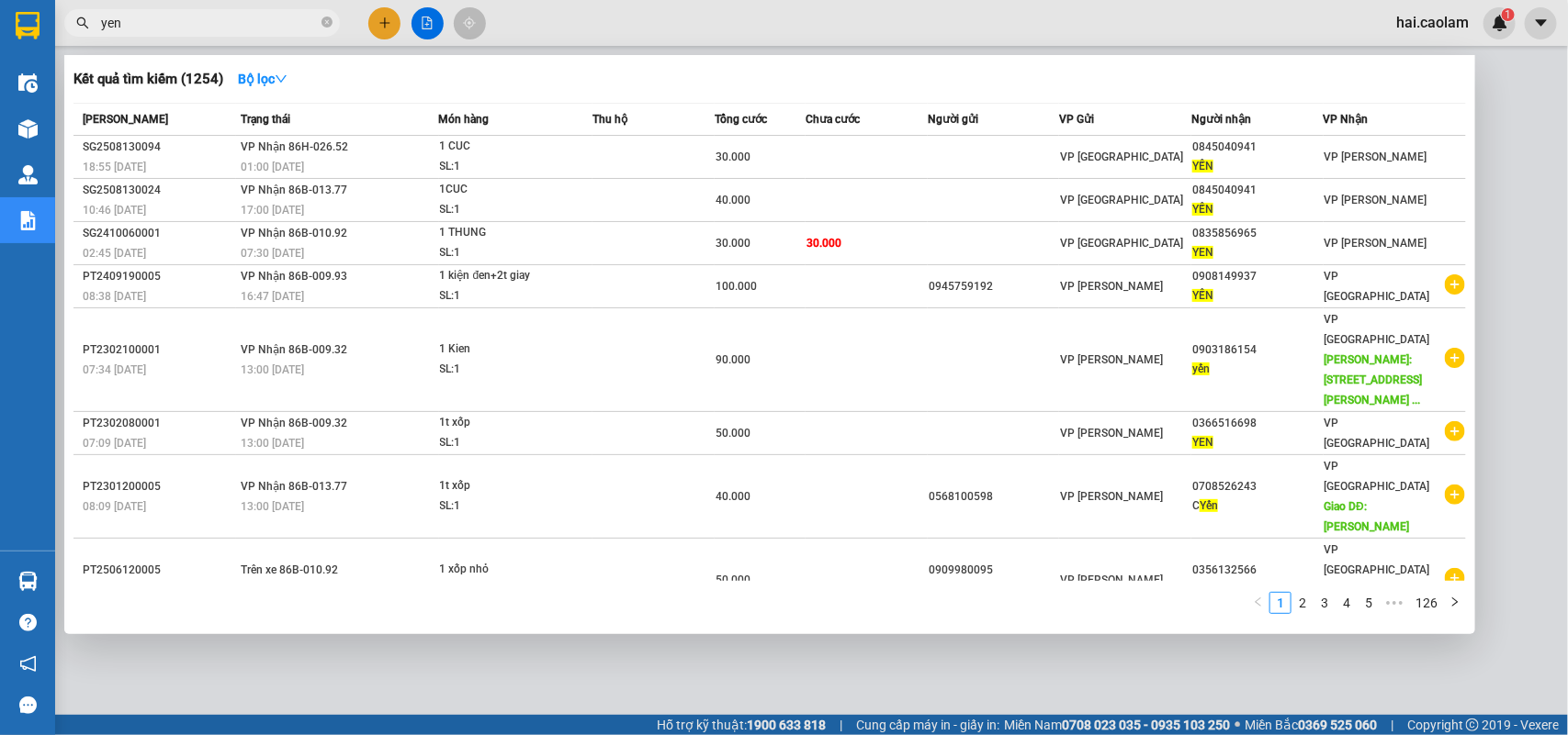
click at [1497, 125] on div at bounding box center [784, 368] width 1568 height 735
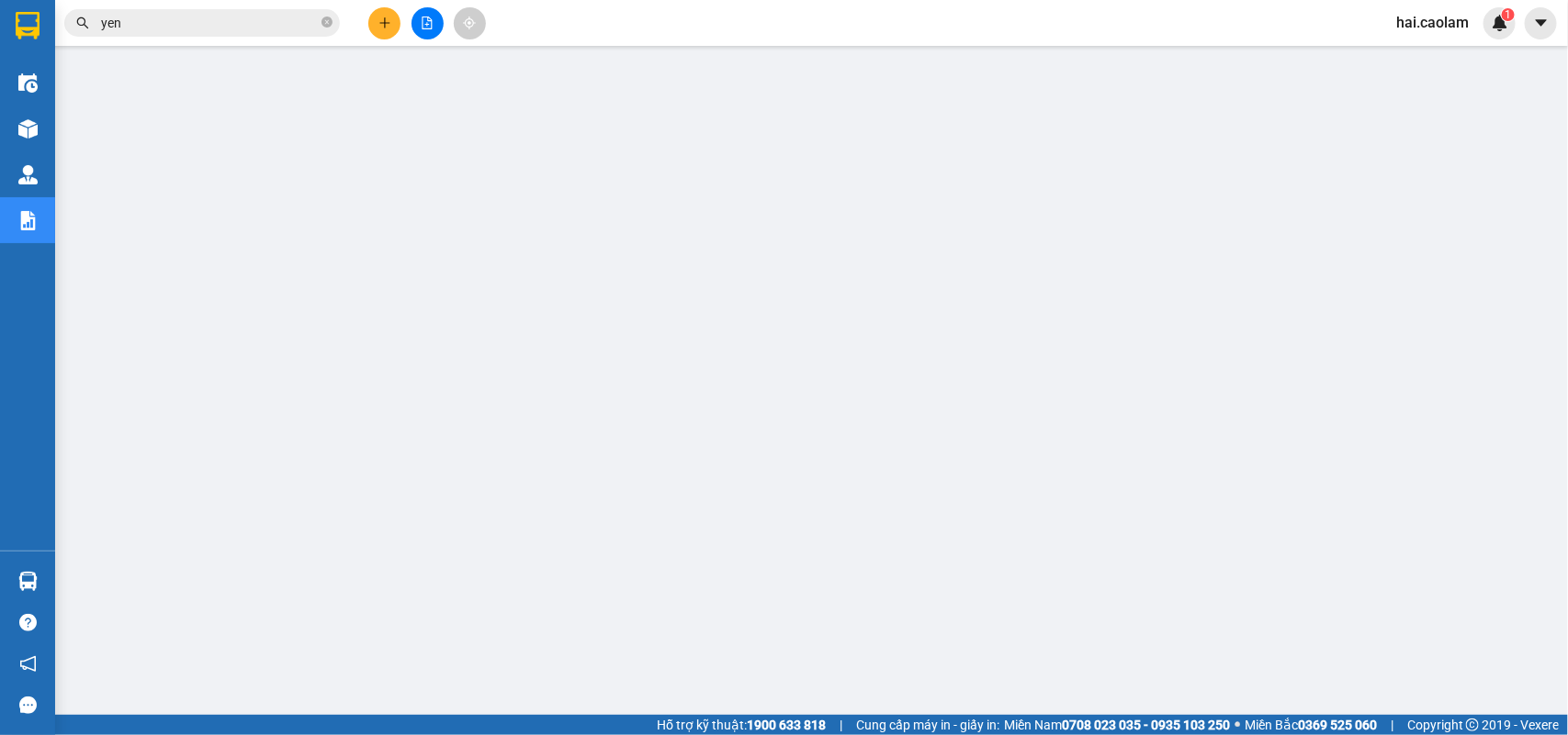
click at [258, 25] on input "yen" at bounding box center [209, 23] width 217 height 20
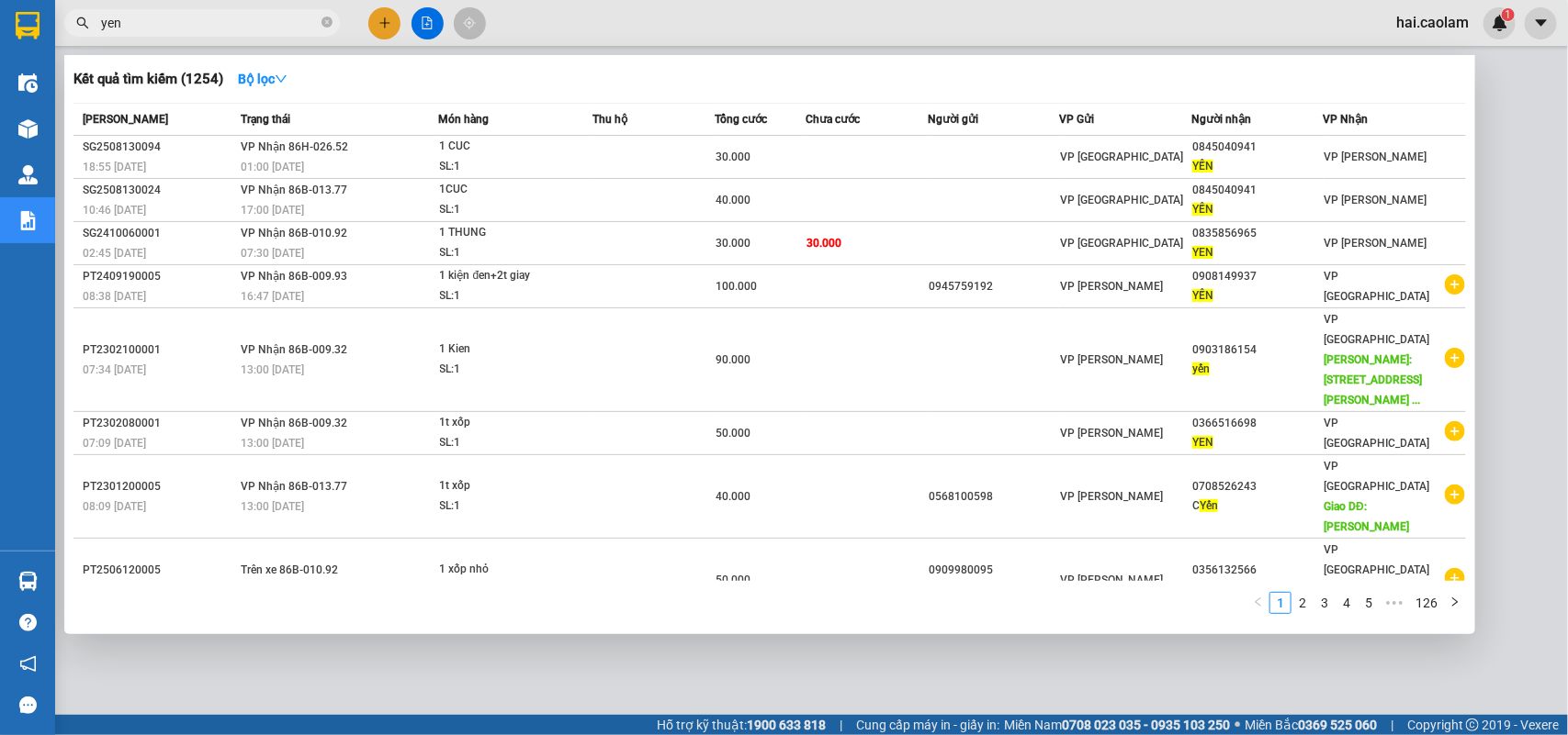
click at [258, 25] on input "yen" at bounding box center [209, 23] width 217 height 20
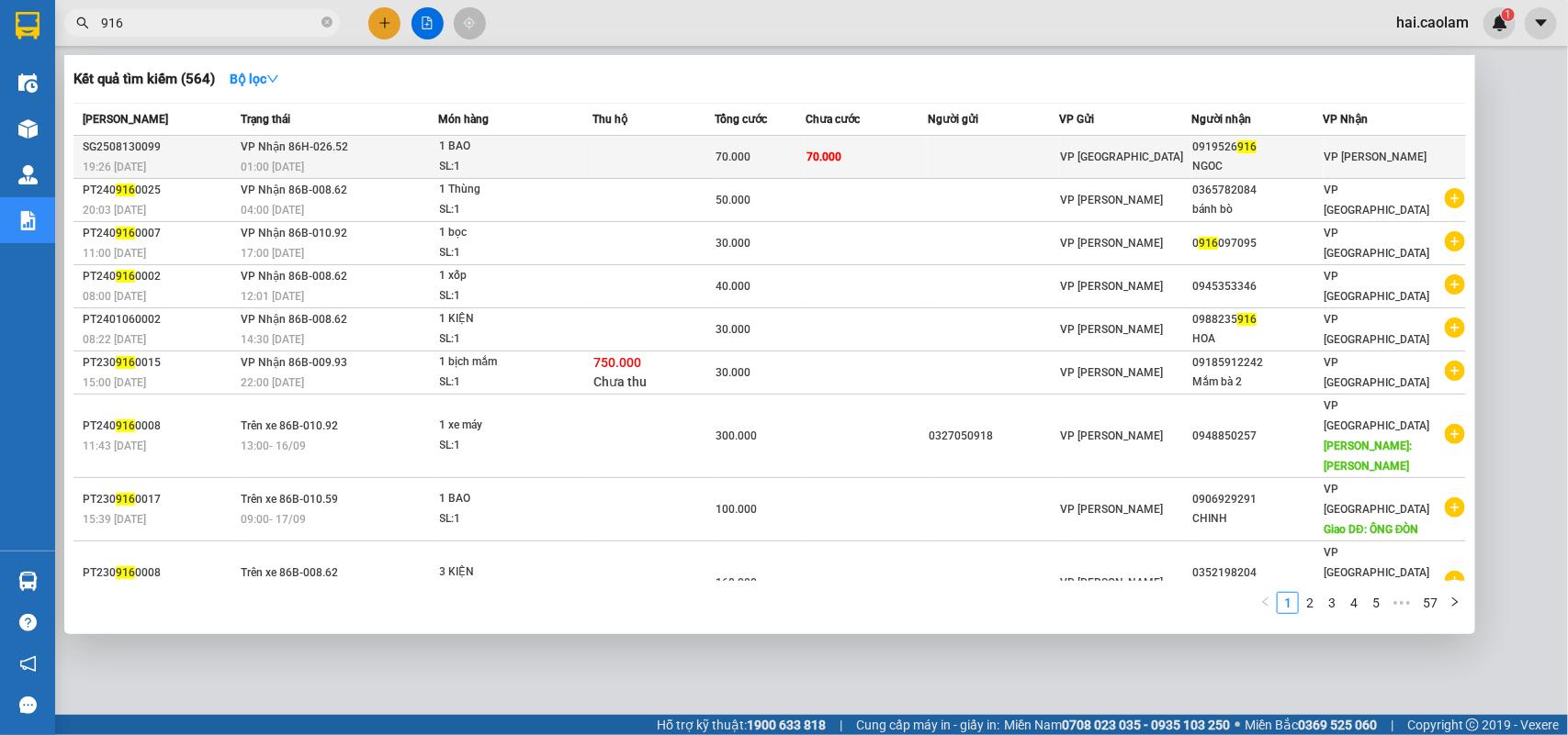
type input "916"
click at [454, 161] on div "SL: 1" at bounding box center [509, 167] width 138 height 20
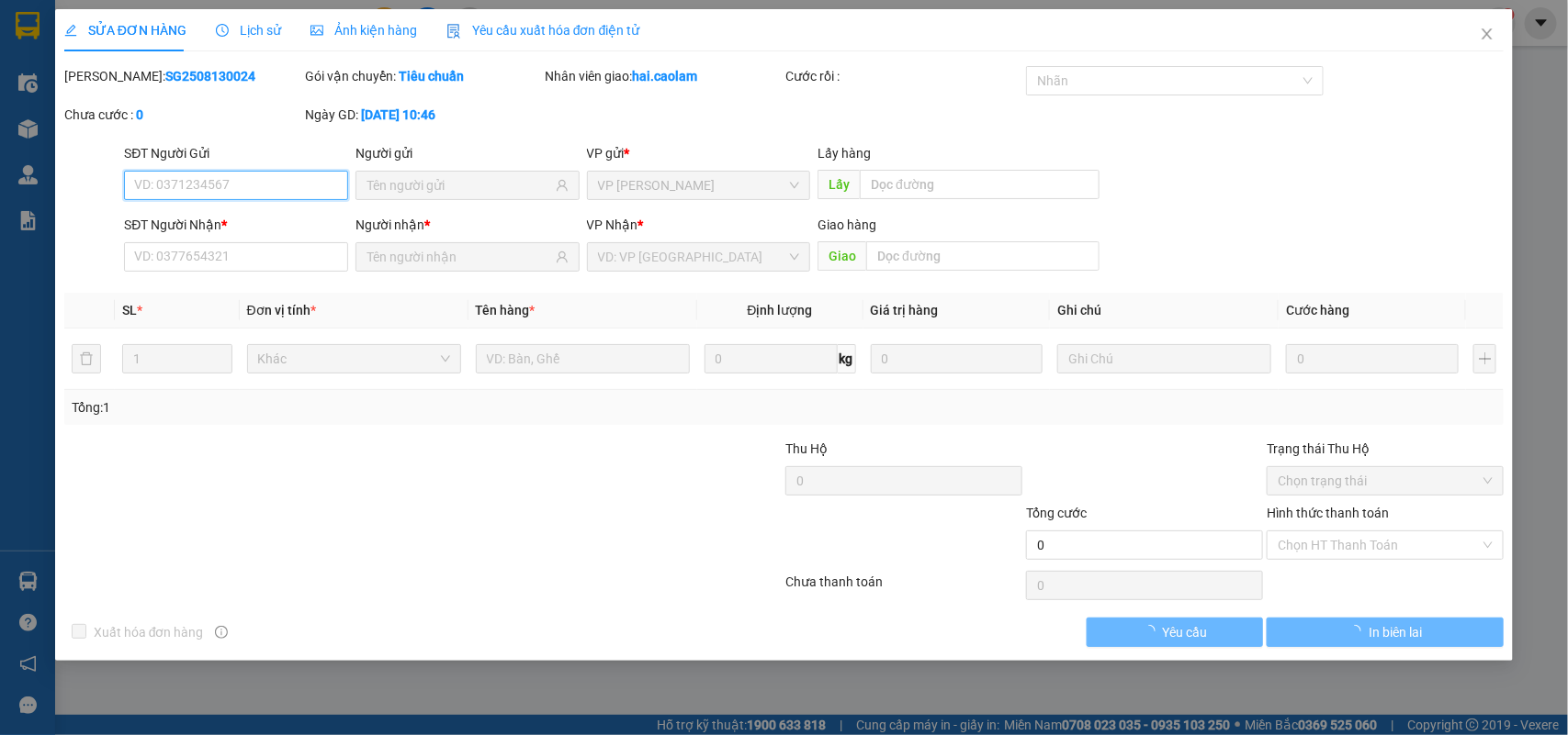
type input "0919526916"
type input "NGOC"
type input "70.000"
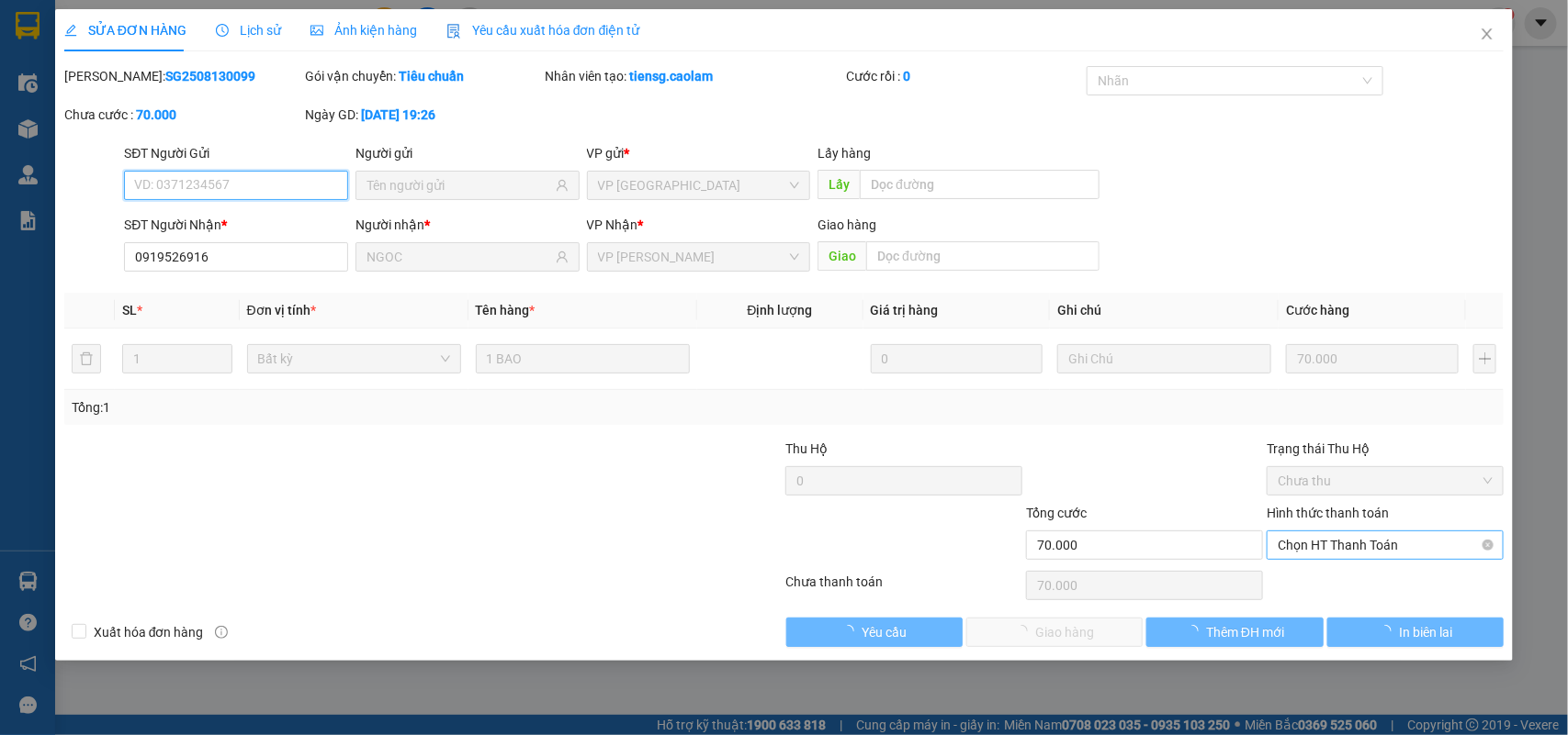
click at [1366, 548] on span "Chọn HT Thanh Toán" at bounding box center [1385, 545] width 215 height 28
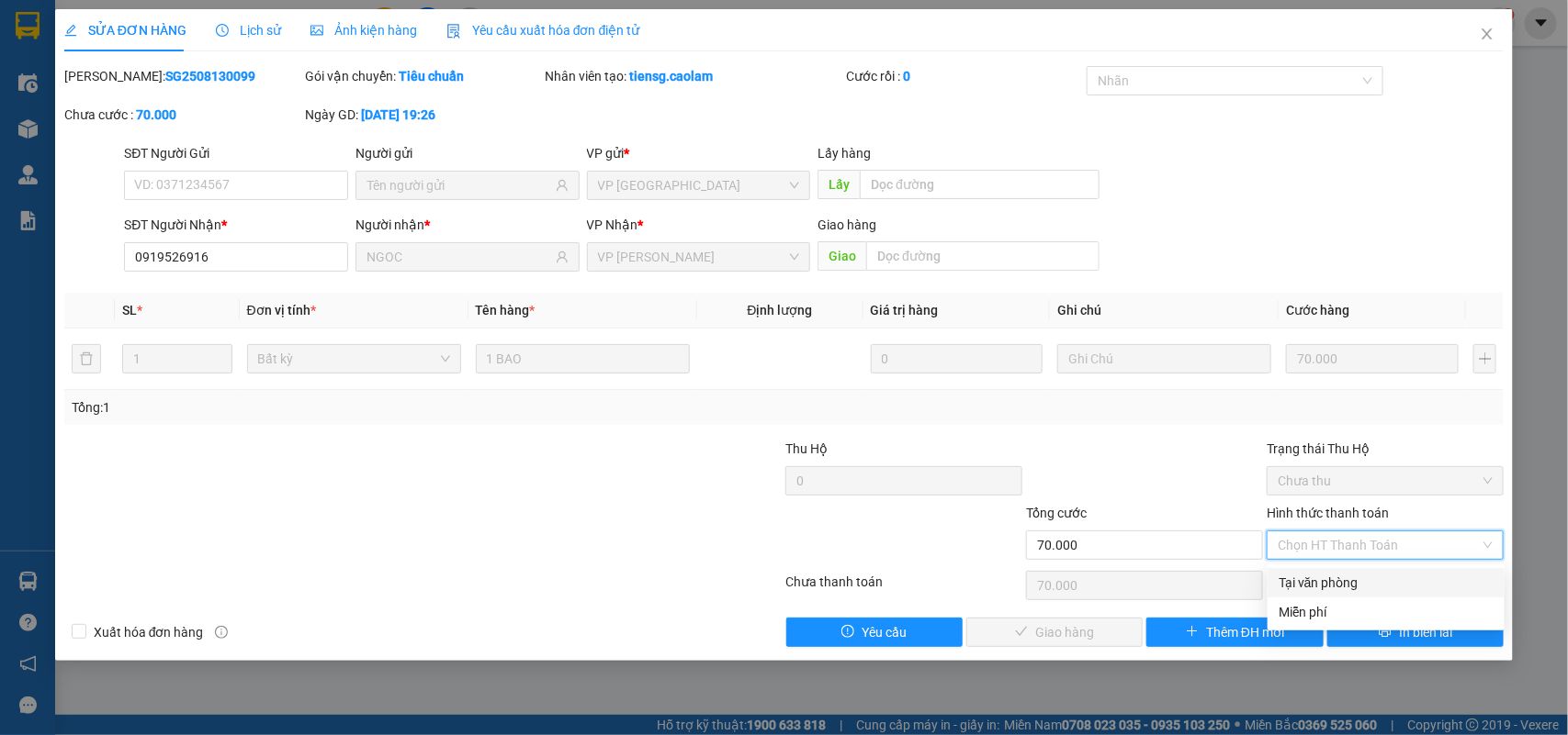
click at [1291, 584] on div "Tại văn phòng" at bounding box center [1386, 582] width 215 height 20
type input "0"
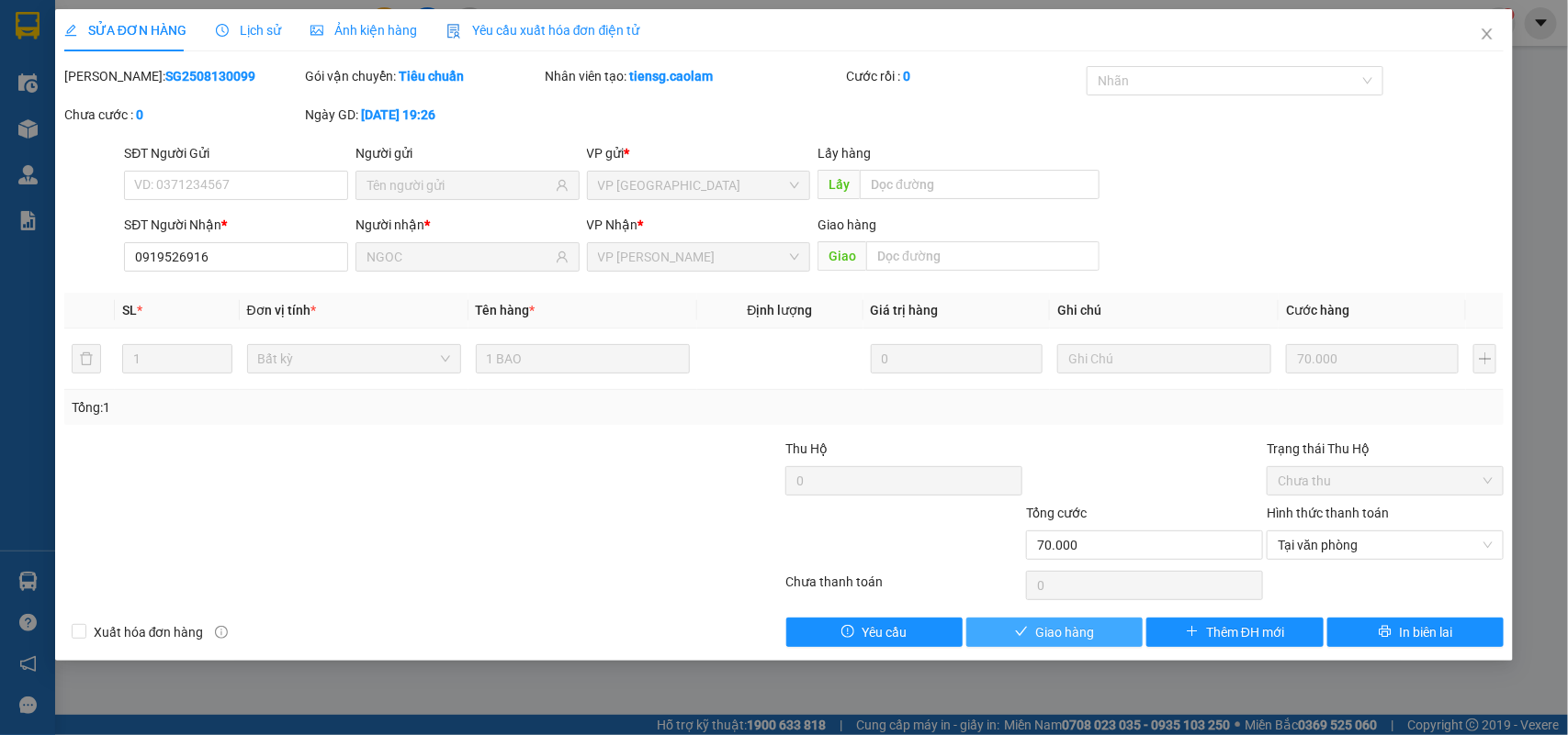
click at [1071, 632] on span "Giao hàng" at bounding box center [1064, 633] width 59 height 20
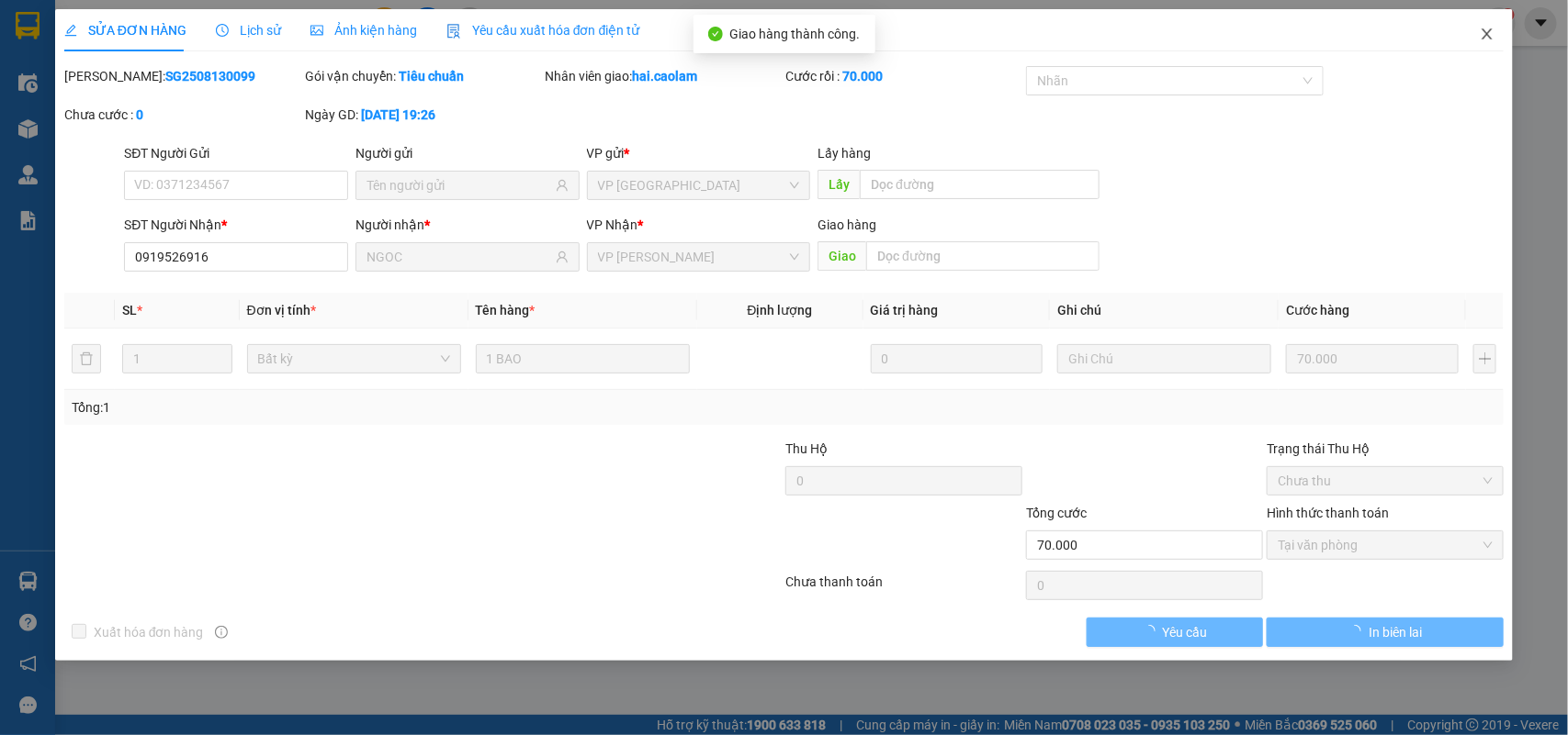
click at [1485, 34] on icon "close" at bounding box center [1486, 33] width 15 height 15
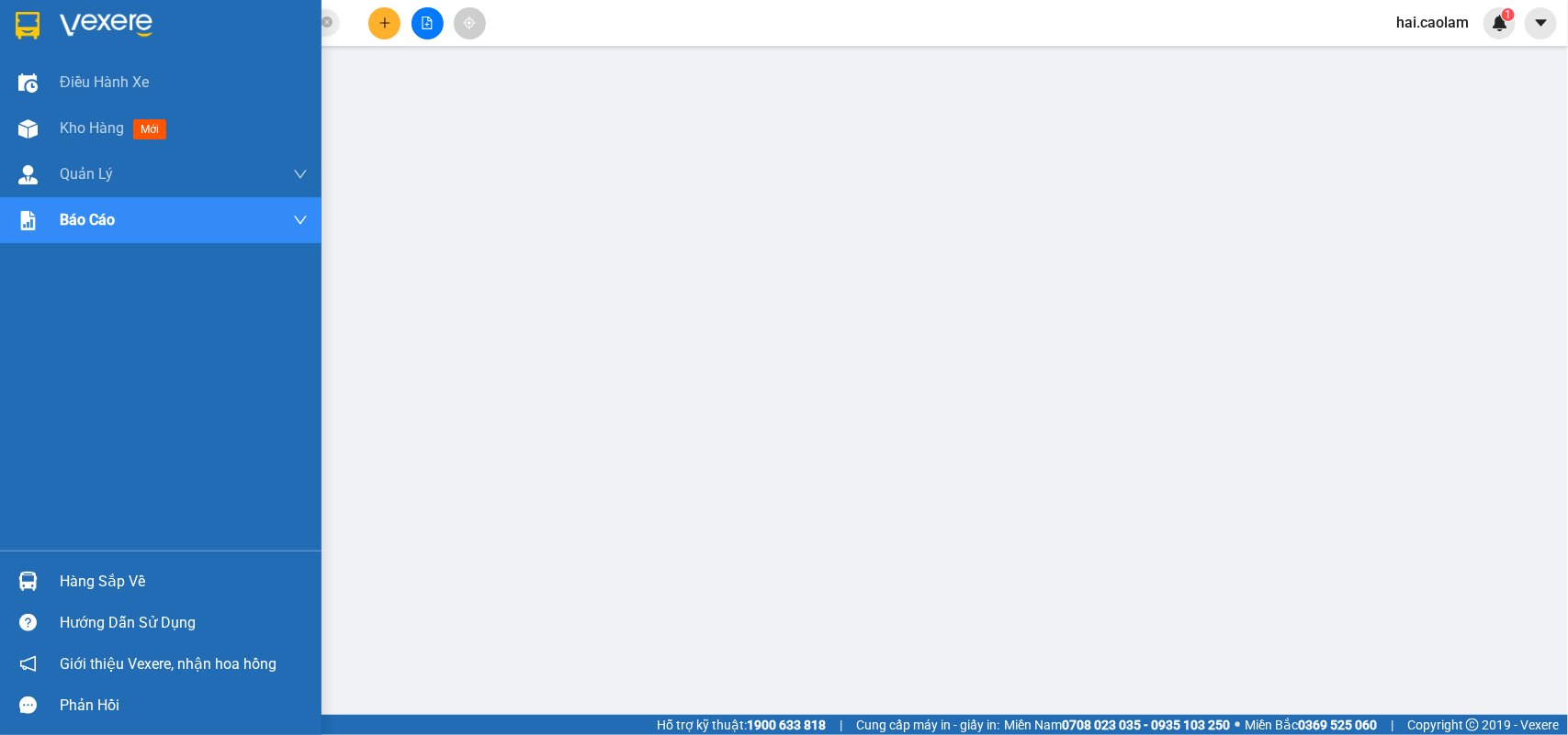
click at [6, 23] on div at bounding box center [161, 30] width 321 height 60
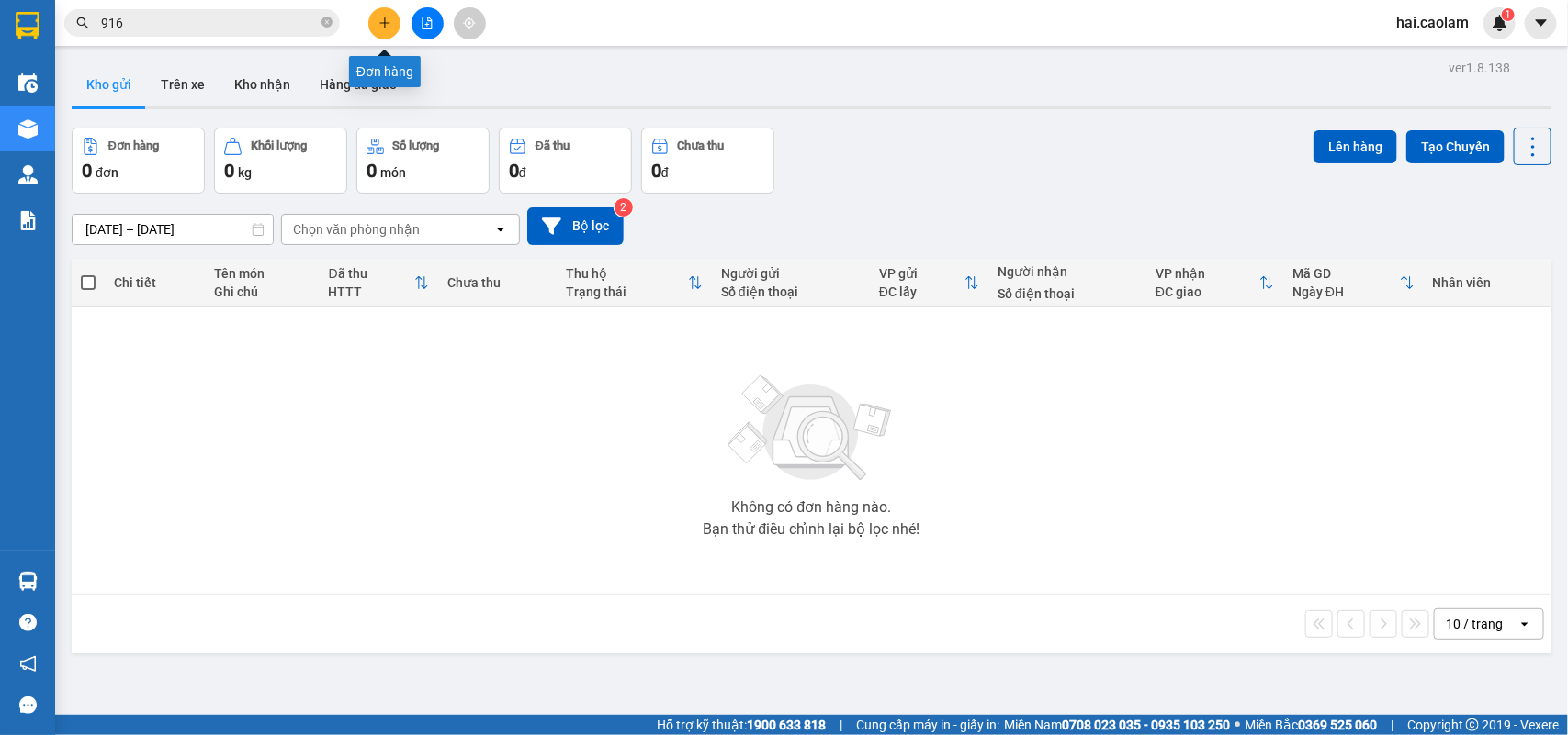
click at [385, 17] on icon "plus" at bounding box center [384, 23] width 13 height 13
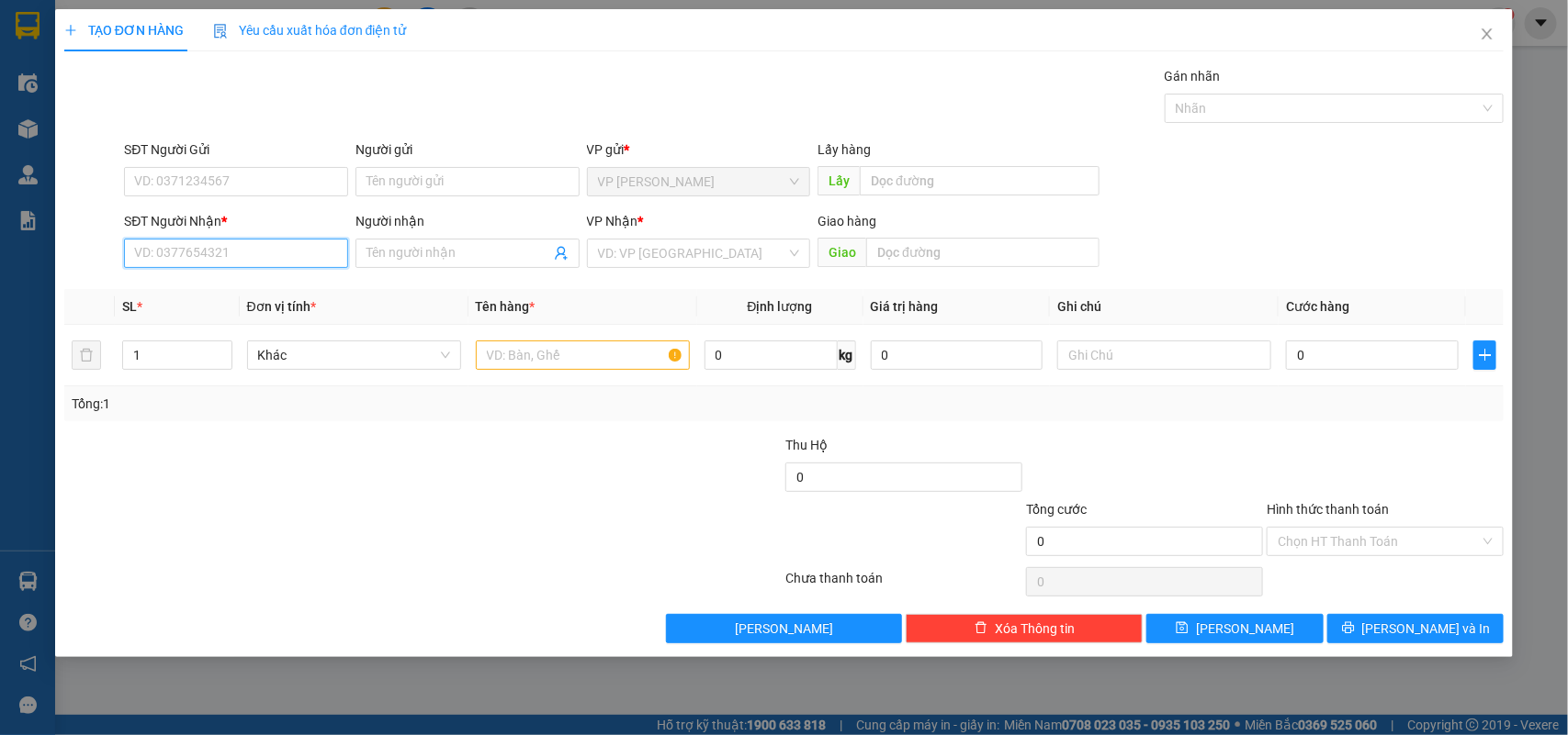
click at [214, 249] on input "SĐT Người Nhận *" at bounding box center [236, 253] width 224 height 30
type input "0908396895"
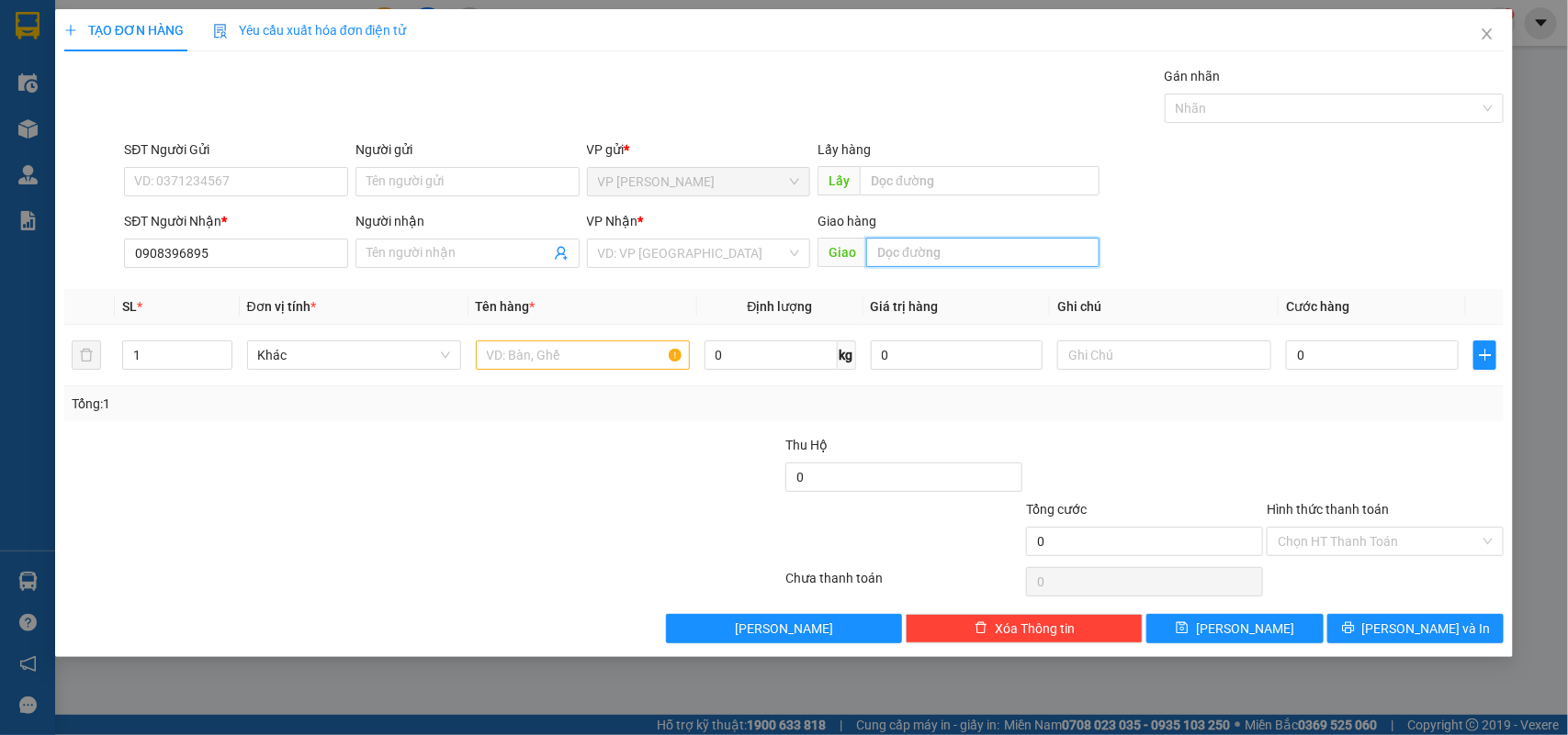
click at [935, 262] on input "text" at bounding box center [983, 252] width 234 height 30
type input "Võ Chí Công"
click at [306, 183] on input "SĐT Người Gửi" at bounding box center [236, 182] width 224 height 30
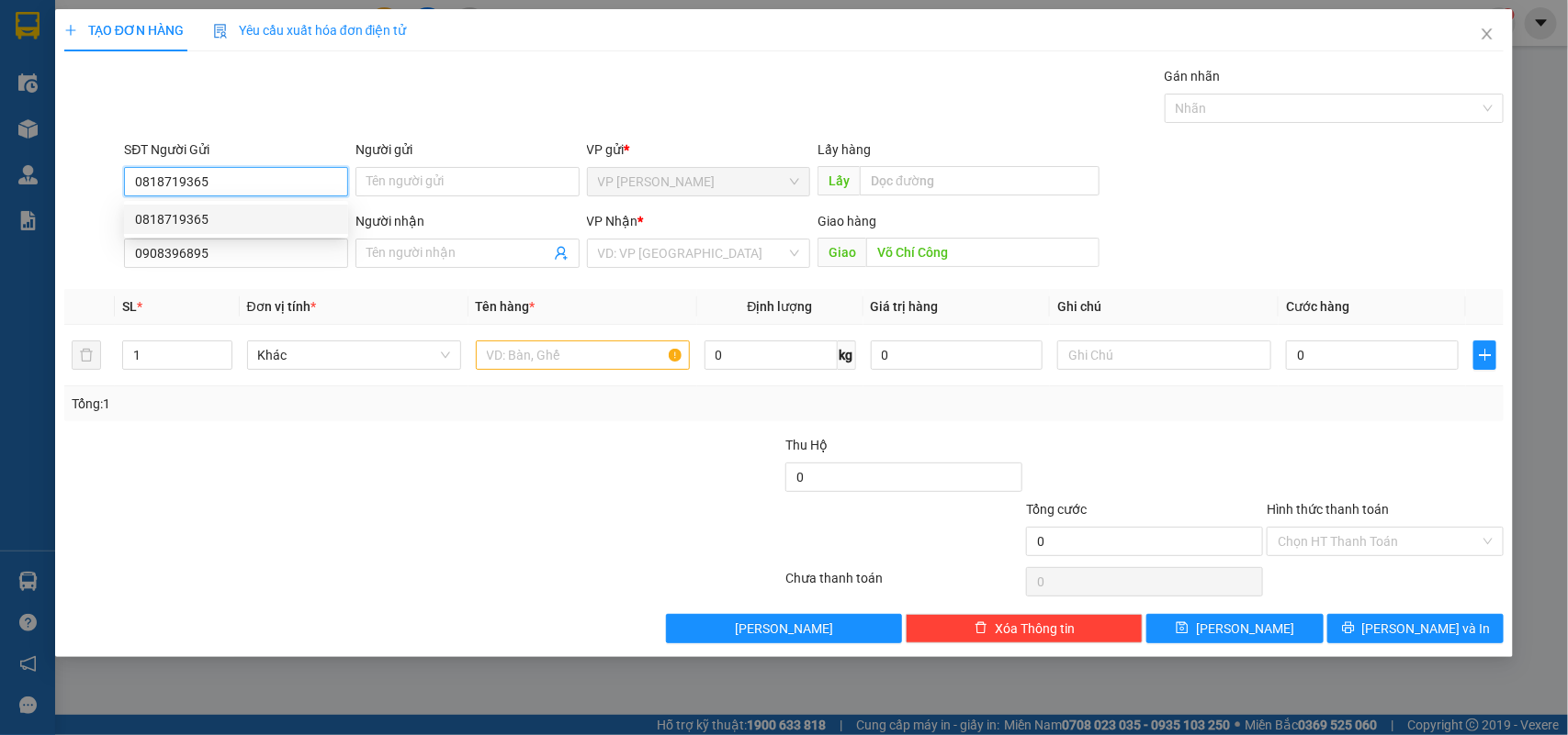
click at [249, 218] on div "0818719365" at bounding box center [236, 219] width 202 height 20
type input "0818719365"
click at [504, 349] on input "text" at bounding box center [582, 356] width 214 height 30
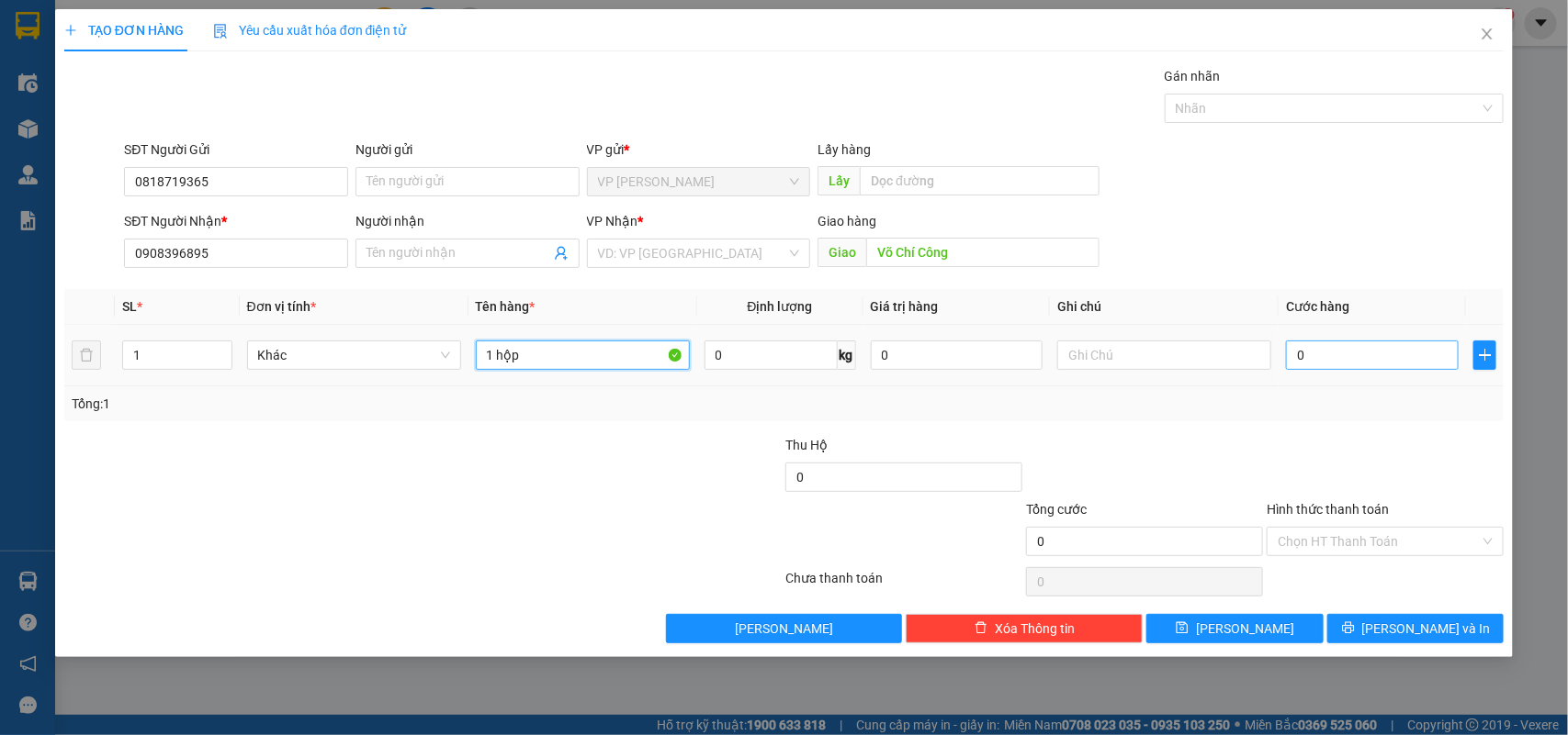
type input "1 hộp"
click at [1306, 349] on input "0" at bounding box center [1371, 356] width 172 height 30
type input "3"
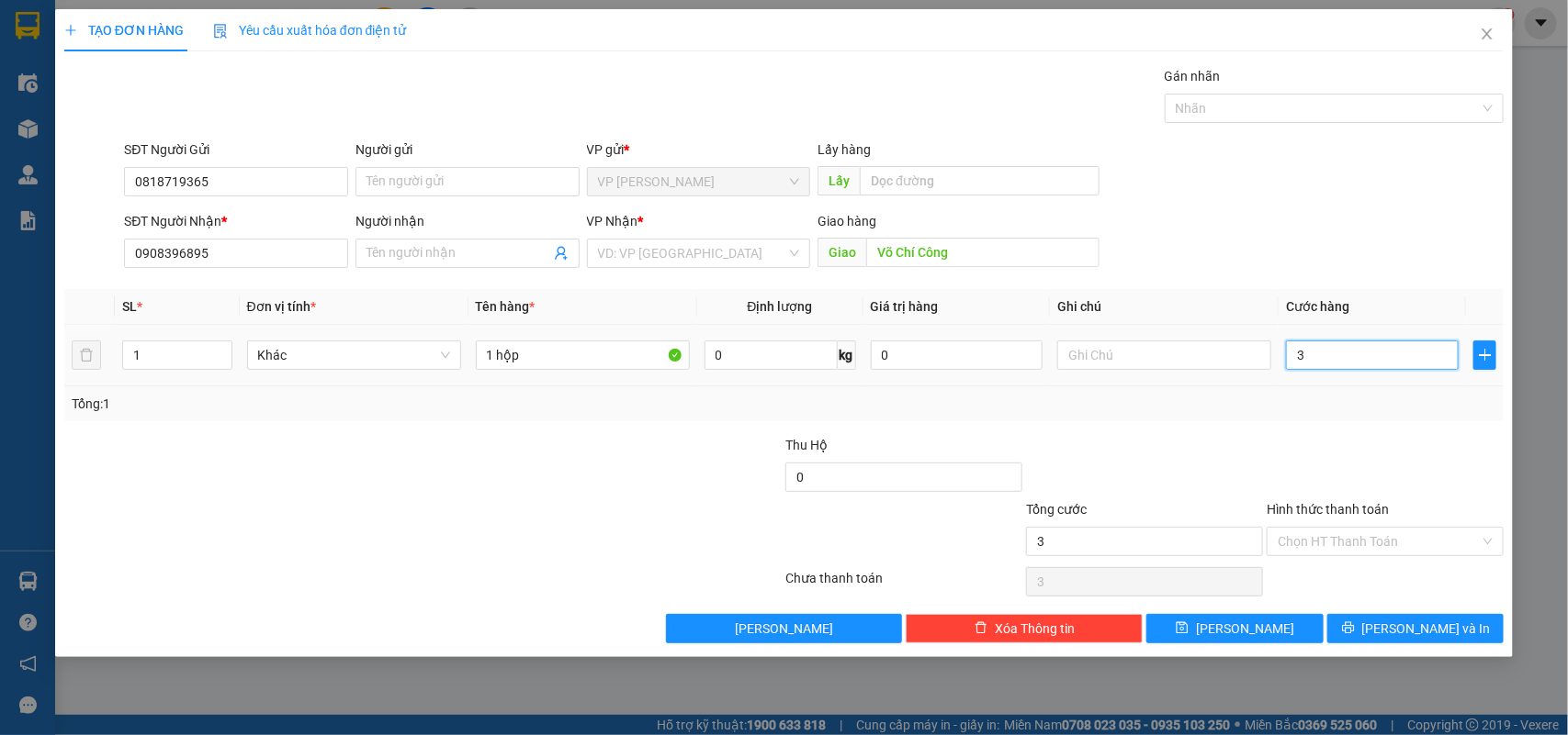
type input "30"
type input "30.000"
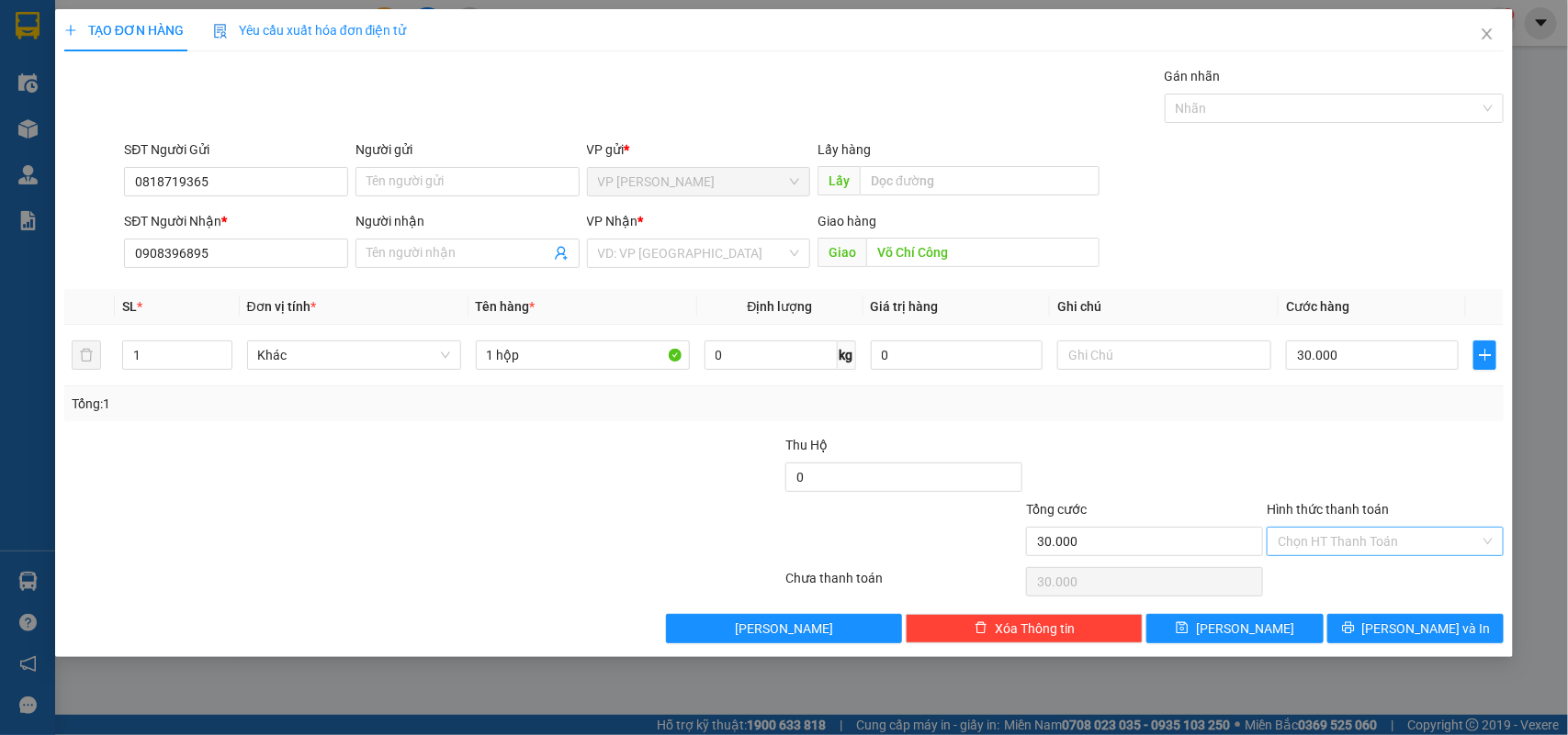
drag, startPoint x: 1333, startPoint y: 434, endPoint x: 1385, endPoint y: 542, distance: 119.9
click at [1334, 434] on div "Transit Pickup Surcharge Ids Transit Deliver Surcharge Ids Transit Deliver Surc…" at bounding box center [784, 355] width 1440 height 577
click at [1385, 542] on input "Hình thức thanh toán" at bounding box center [1378, 542] width 202 height 28
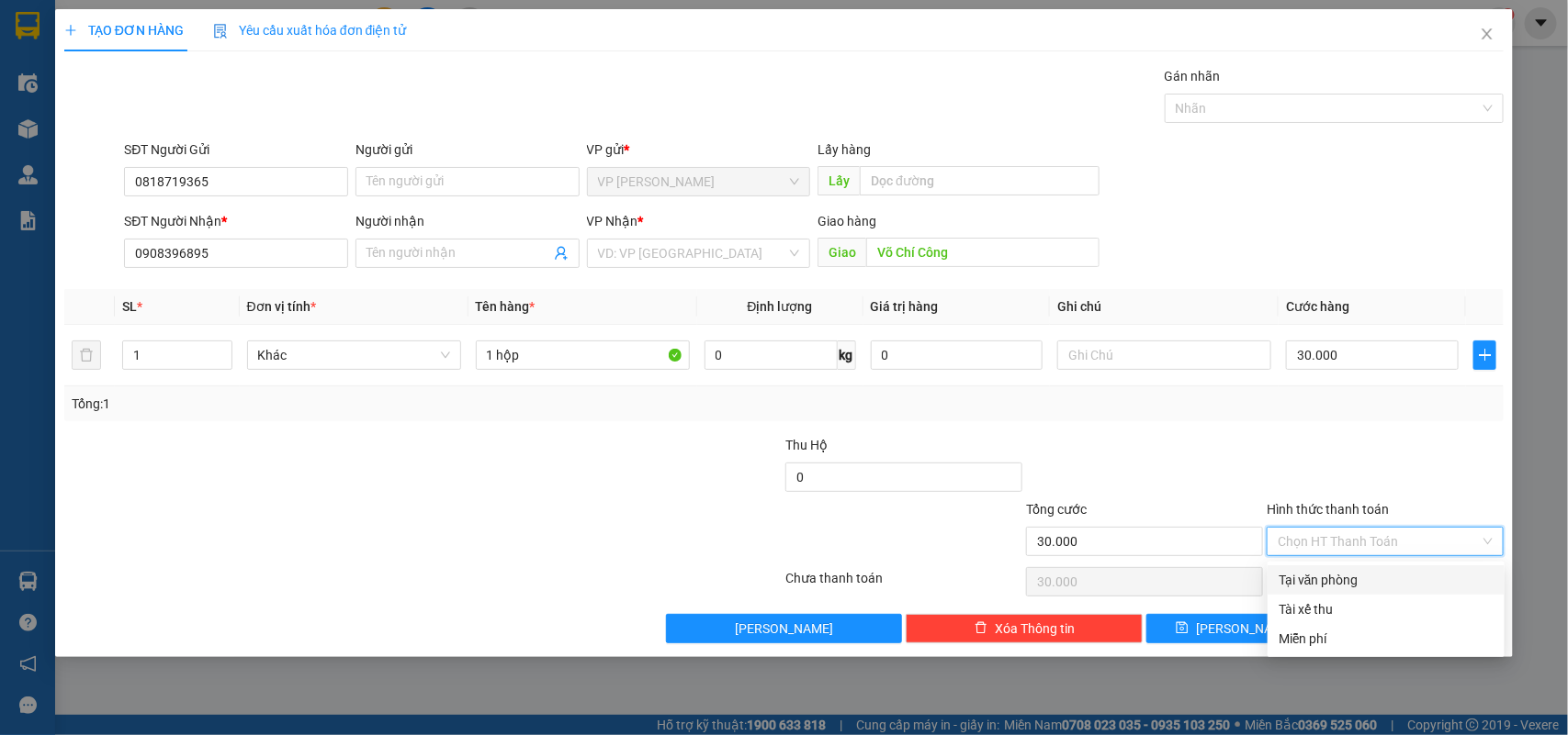
click at [1355, 578] on div "Tại văn phòng" at bounding box center [1386, 580] width 215 height 20
type input "0"
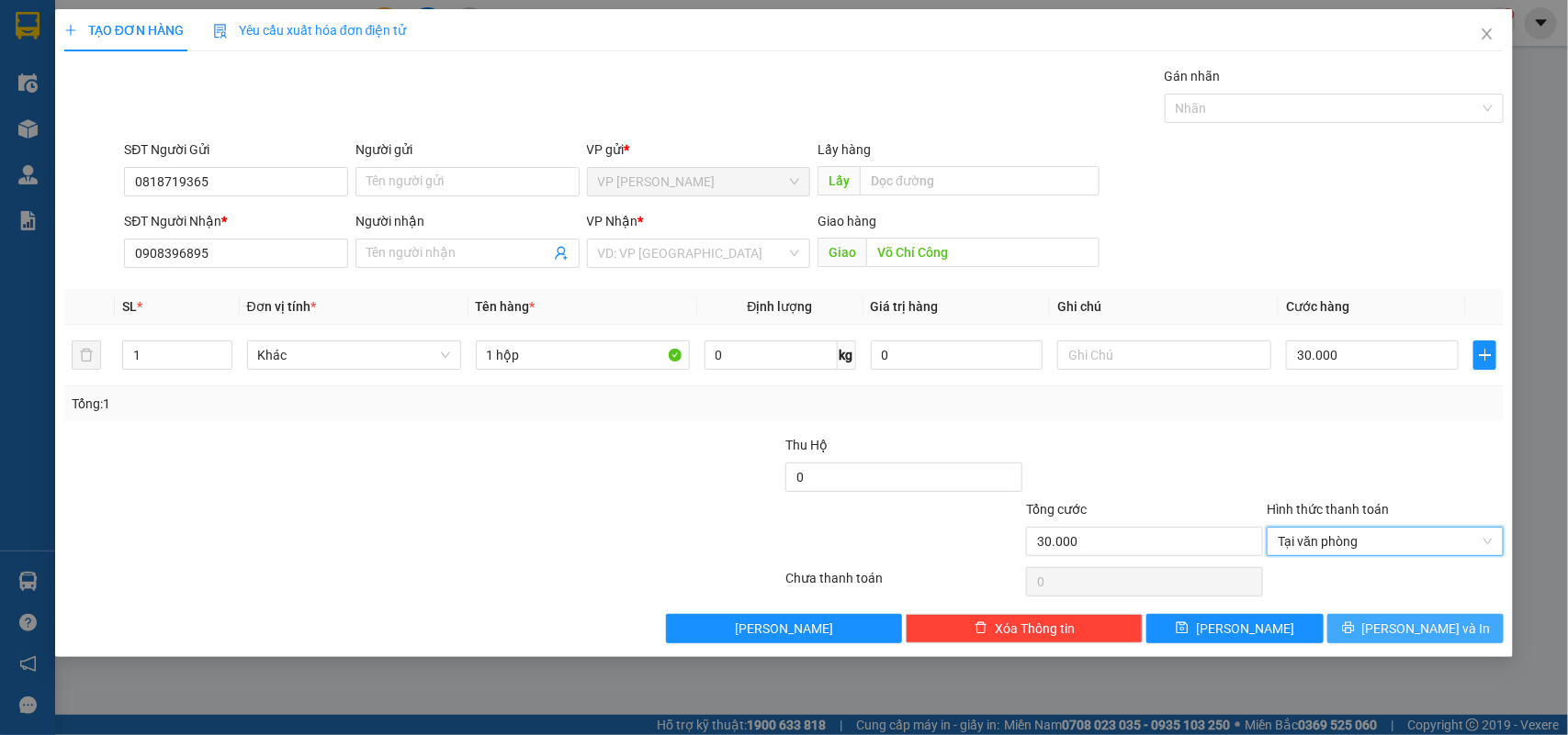
click at [1428, 634] on span "Lưu và In" at bounding box center [1426, 629] width 128 height 20
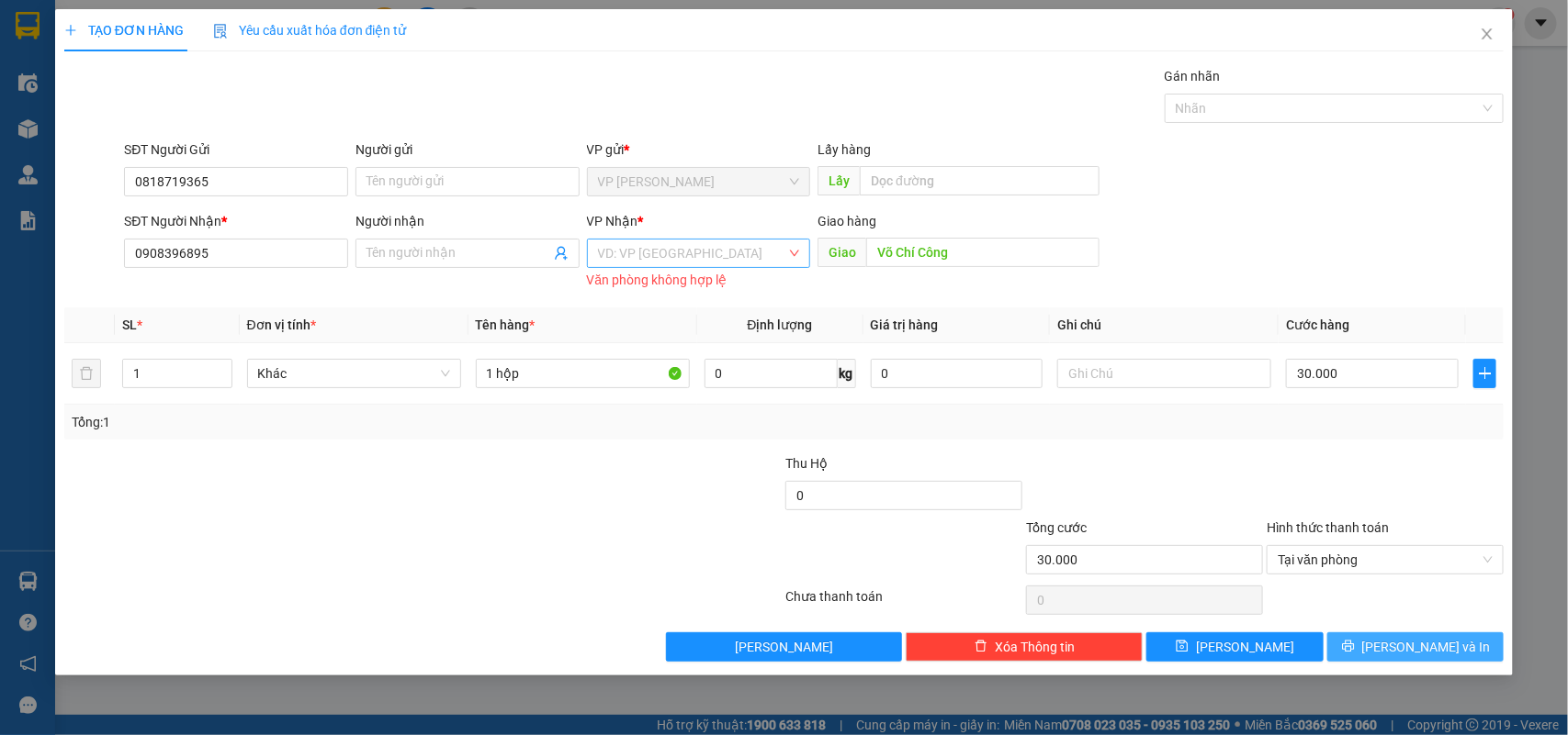
click at [800, 250] on div "VD: VP Sài Gòn" at bounding box center [698, 253] width 224 height 30
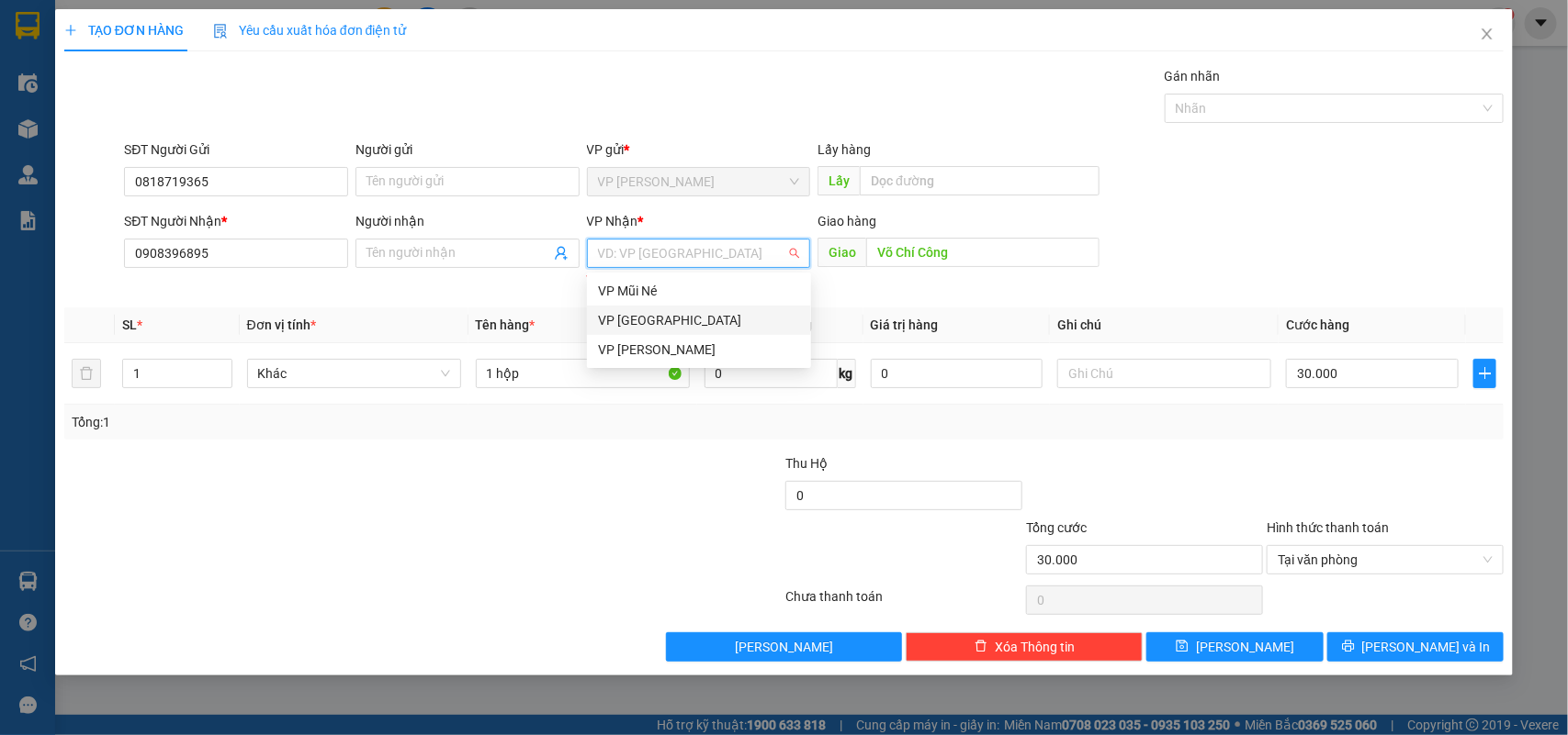
click at [692, 319] on div "VP [GEOGRAPHIC_DATA]" at bounding box center [699, 320] width 202 height 20
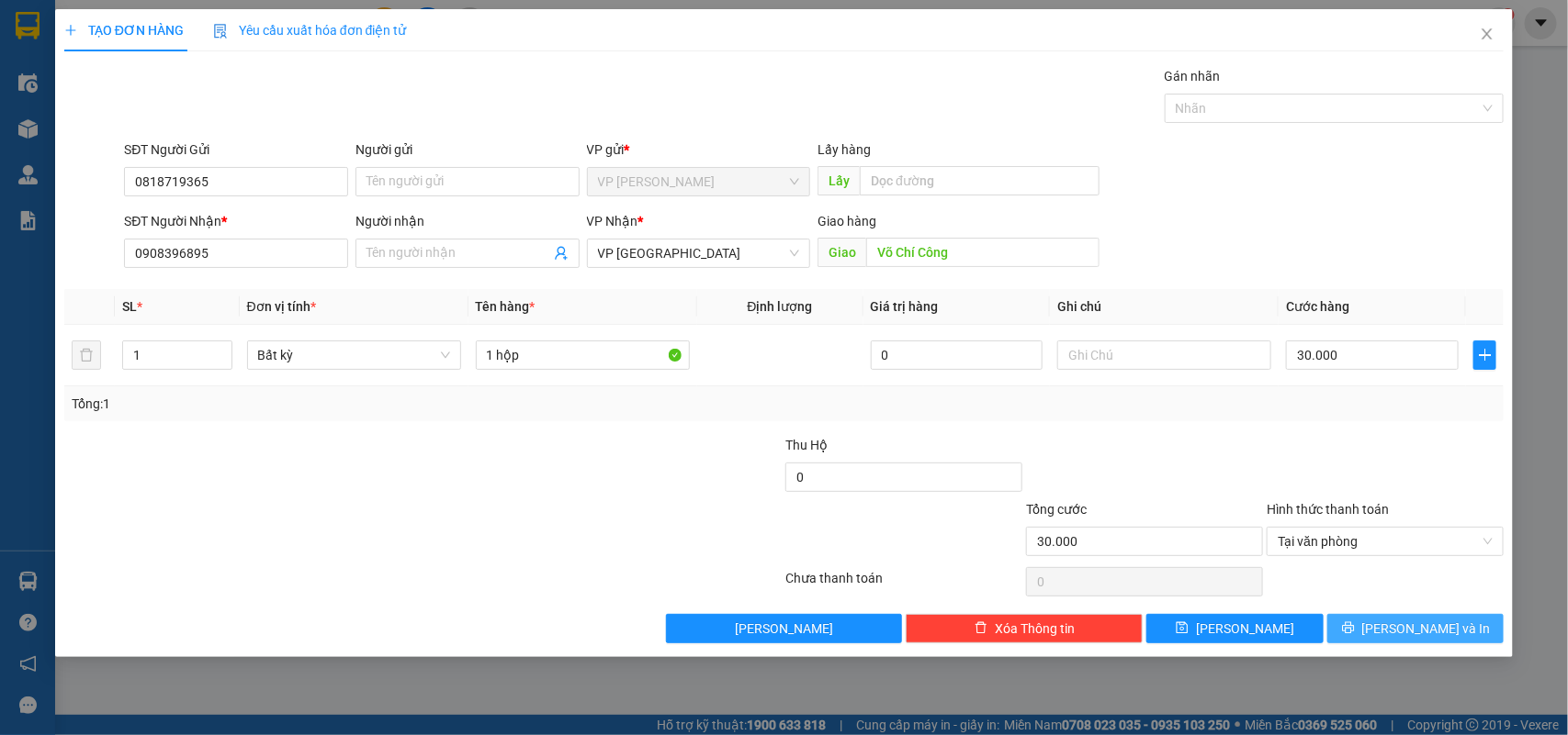
click at [1394, 632] on button "Lưu và In" at bounding box center [1414, 629] width 176 height 30
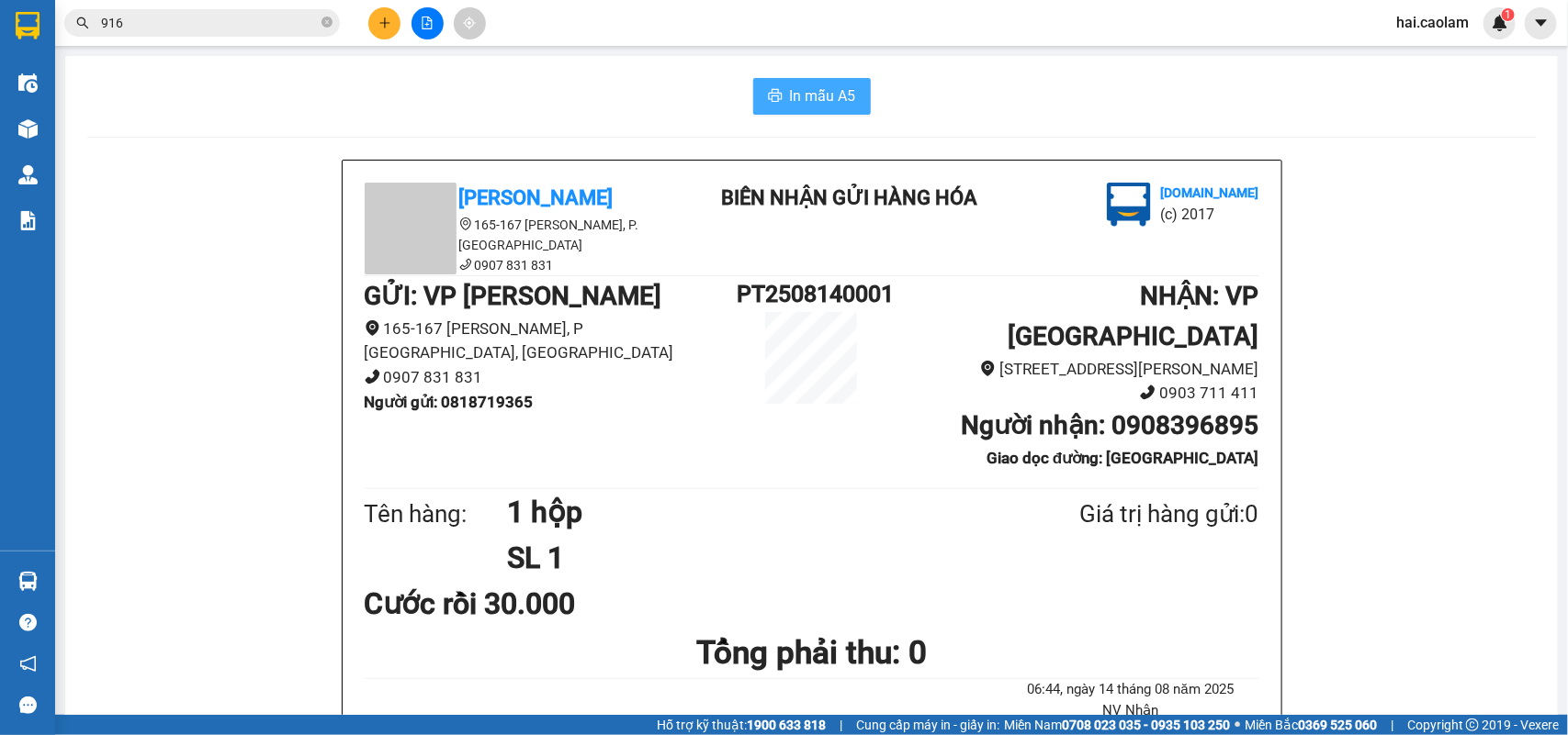
click at [772, 108] on button "In mẫu A5" at bounding box center [811, 96] width 117 height 36
drag, startPoint x: 851, startPoint y: 64, endPoint x: 828, endPoint y: 93, distance: 37.0
click at [828, 93] on span "In mẫu A5" at bounding box center [822, 96] width 66 height 23
click at [383, 17] on icon "plus" at bounding box center [384, 23] width 13 height 13
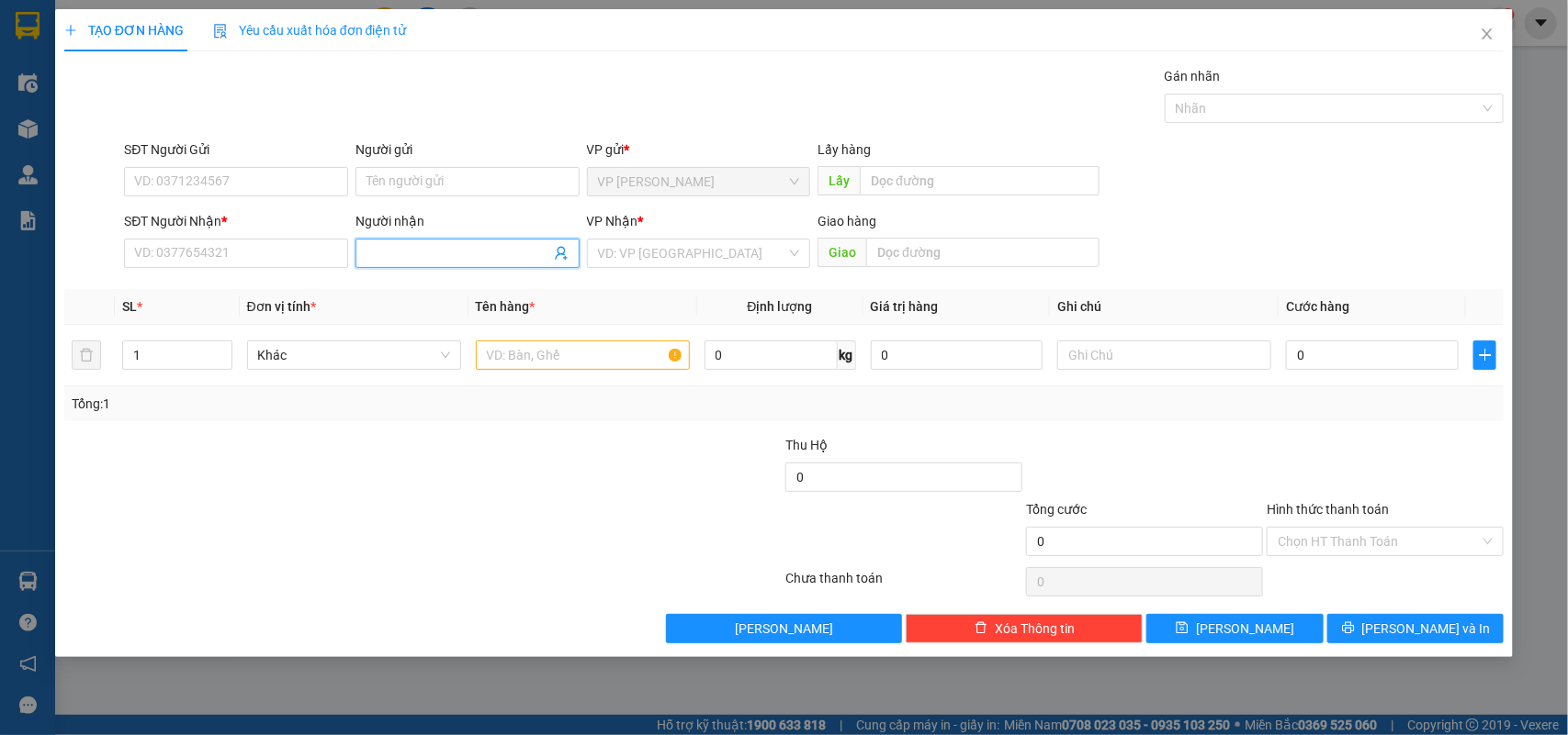
click at [427, 255] on input "Người nhận" at bounding box center [458, 253] width 183 height 20
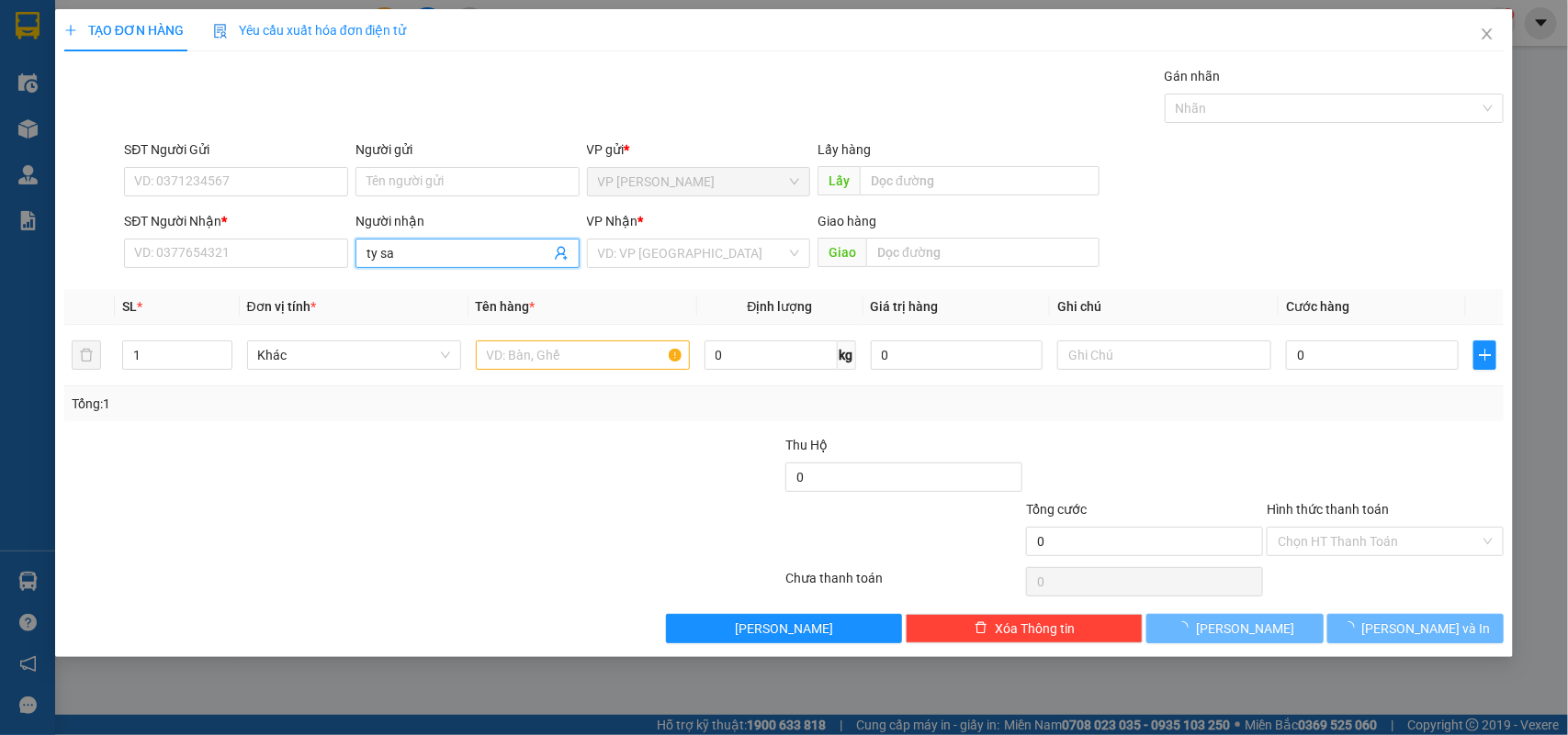
type input "ty sau"
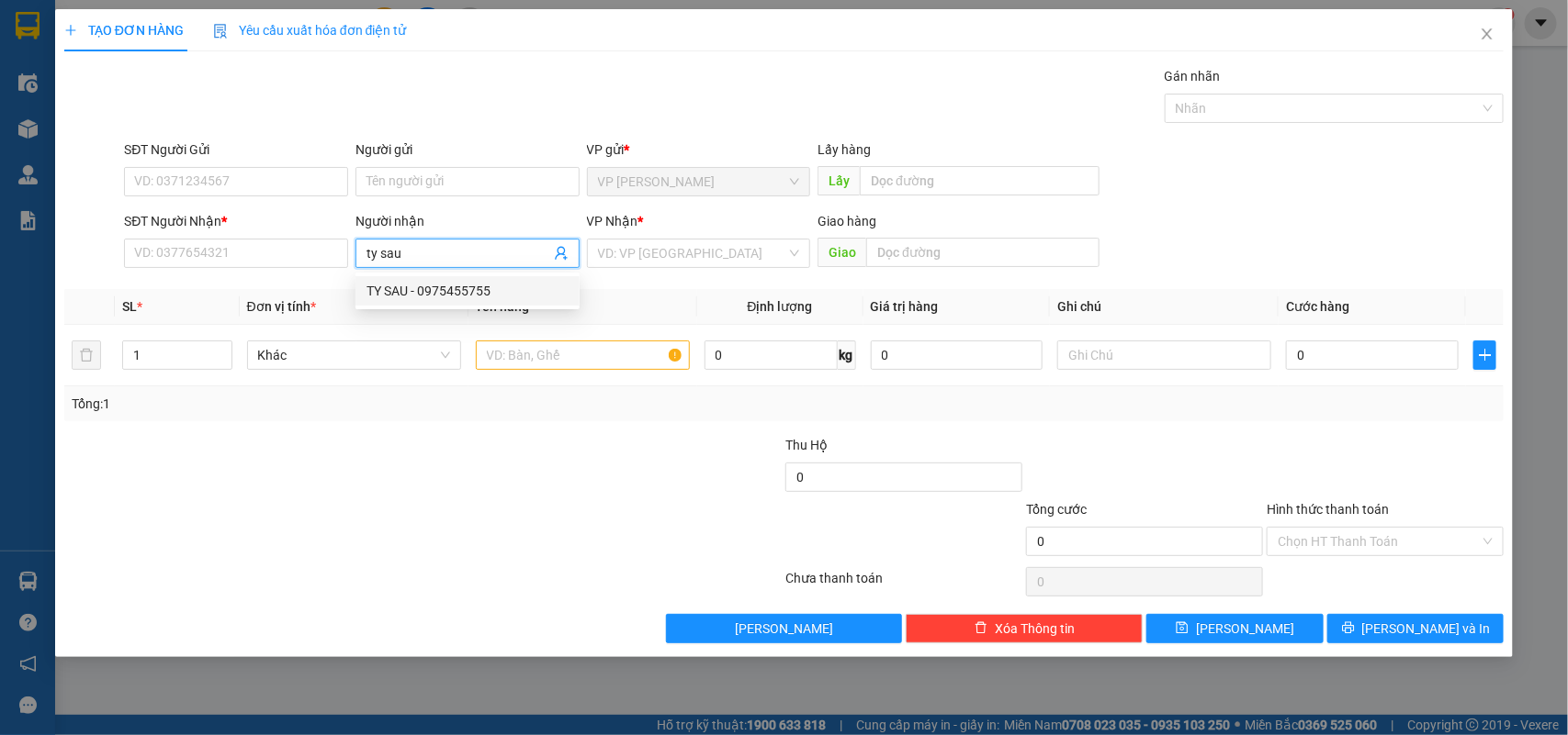
click at [442, 290] on div "TY SAU - 0975455755" at bounding box center [467, 291] width 202 height 20
type input "0975455755"
type input "TY SAU"
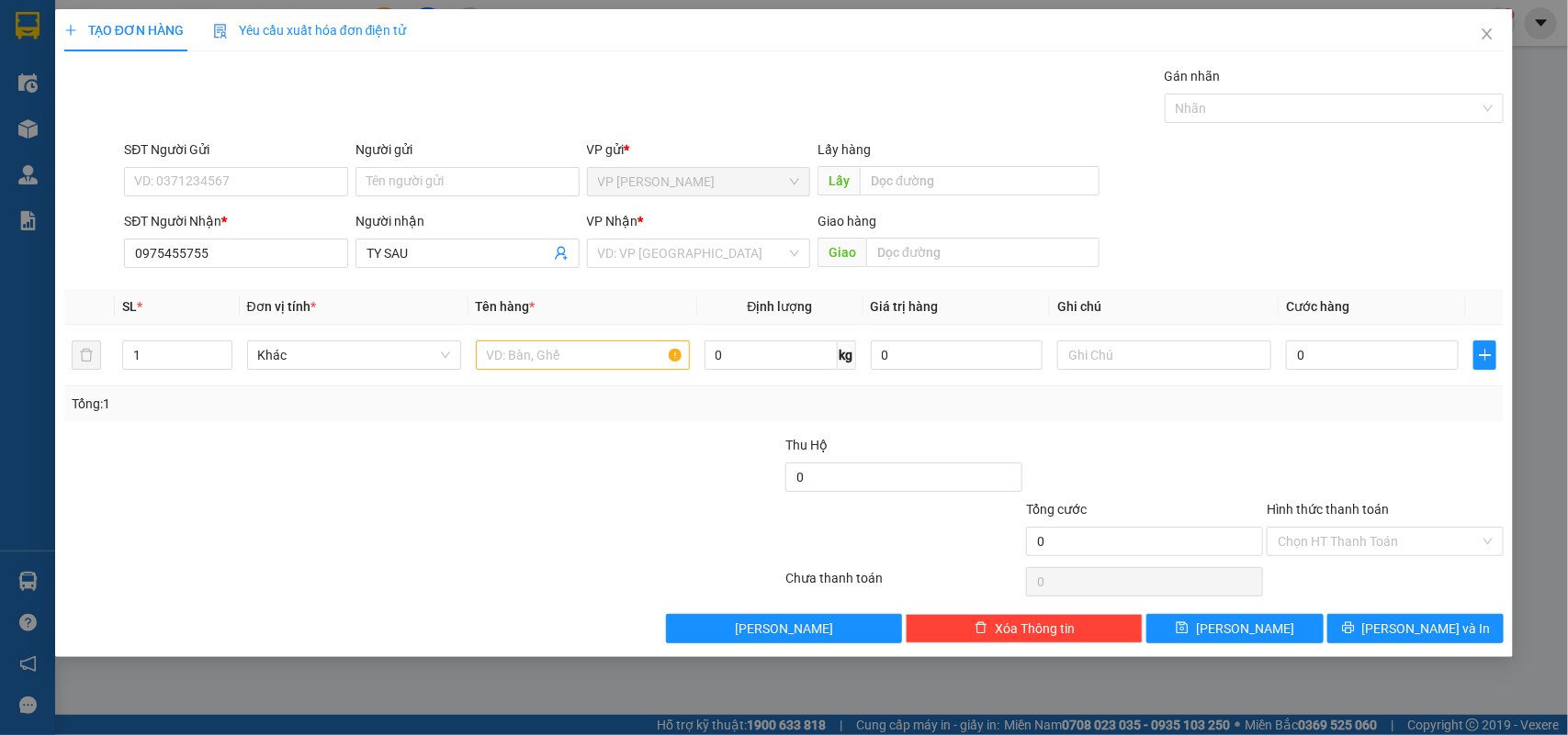
click at [794, 100] on div "Gói vận chuyển * Tiêu chuẩn Gán nhãn Nhãn" at bounding box center [813, 98] width 1387 height 64
click at [776, 257] on input "search" at bounding box center [693, 253] width 189 height 28
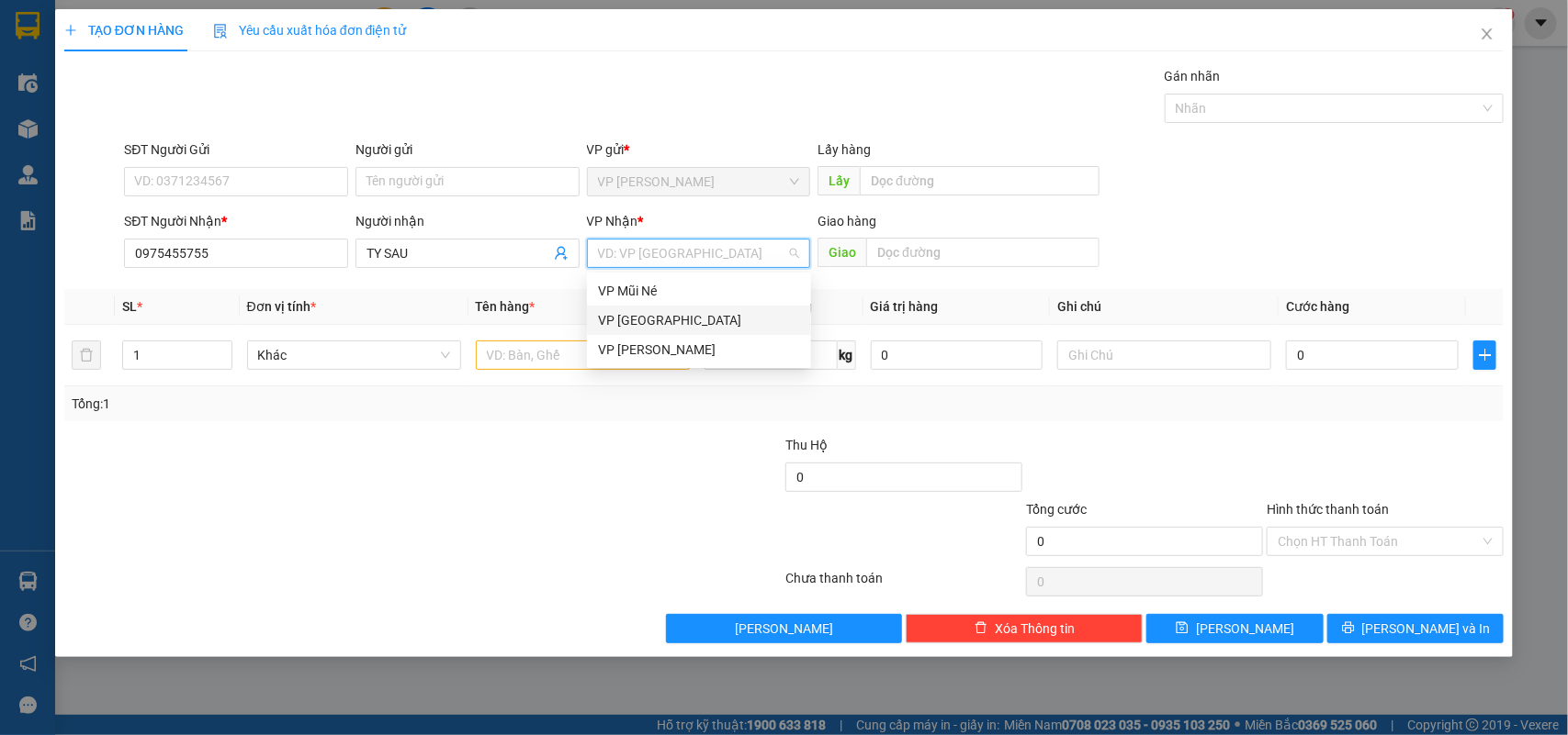
click at [621, 313] on div "VP [GEOGRAPHIC_DATA]" at bounding box center [699, 320] width 202 height 20
click at [632, 326] on div "VP [GEOGRAPHIC_DATA]" at bounding box center [699, 320] width 202 height 20
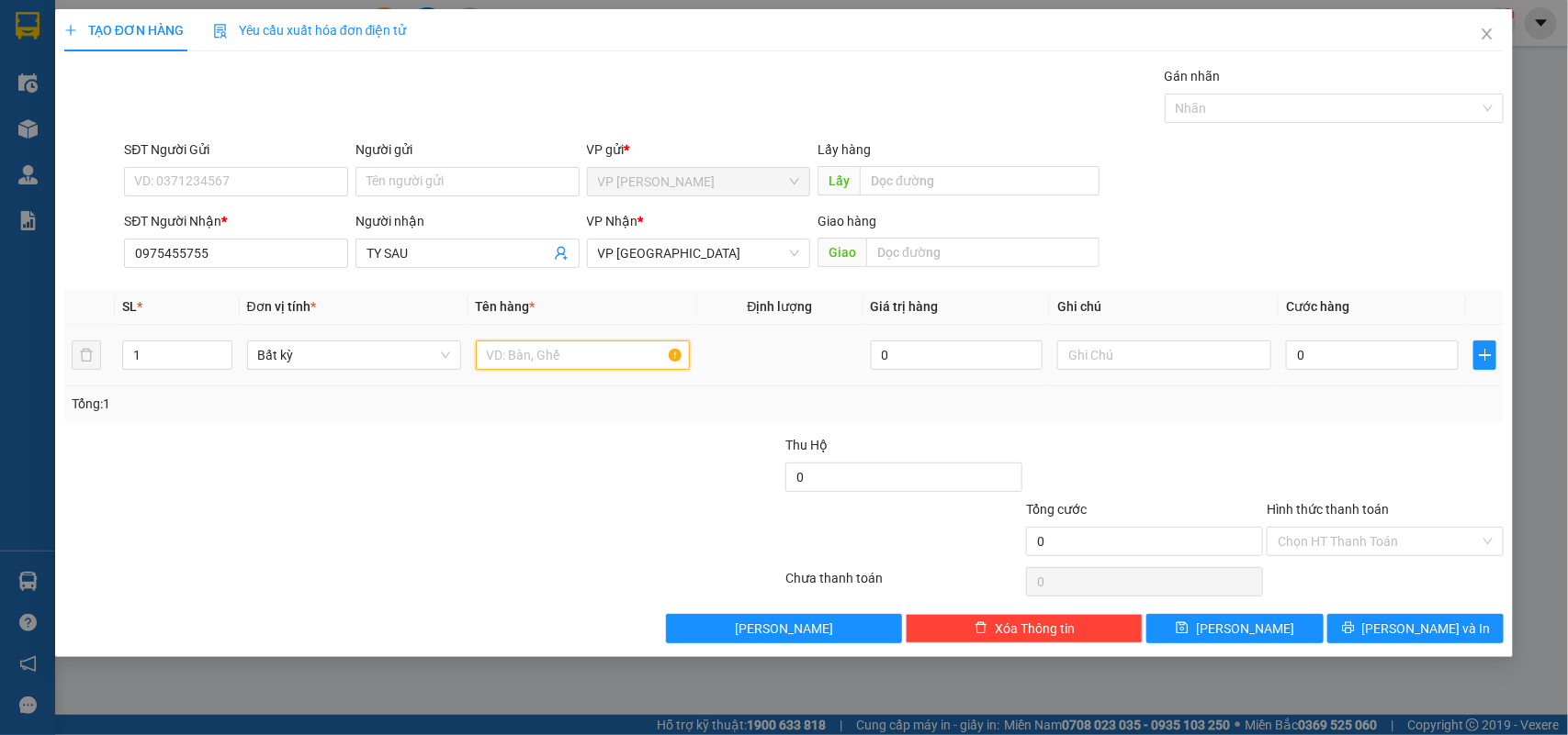
click at [585, 354] on input "text" at bounding box center [582, 356] width 214 height 30
type input "5 kiện"
click at [1353, 349] on input "0" at bounding box center [1371, 356] width 172 height 30
type input "2"
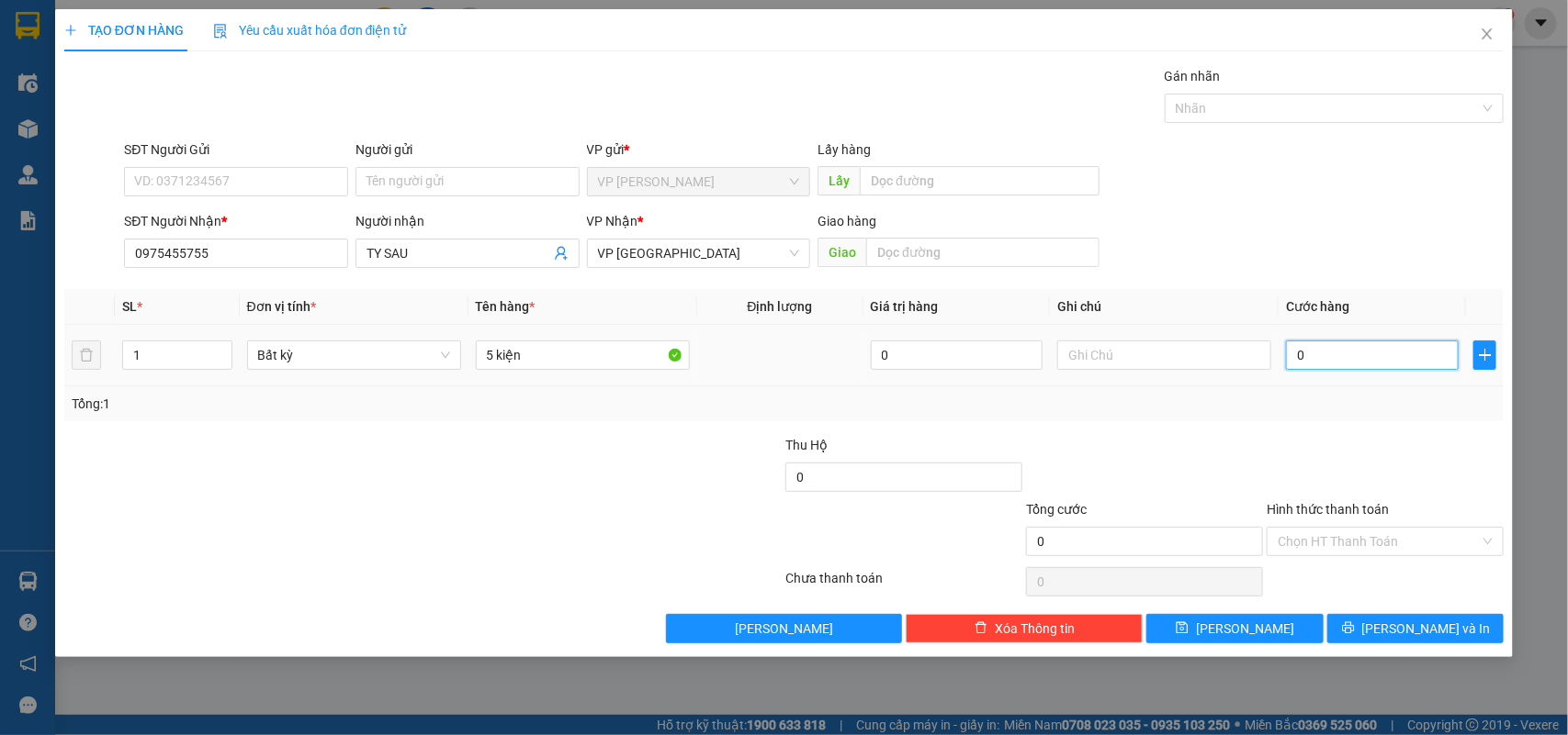
type input "2"
type input "25"
type input "250"
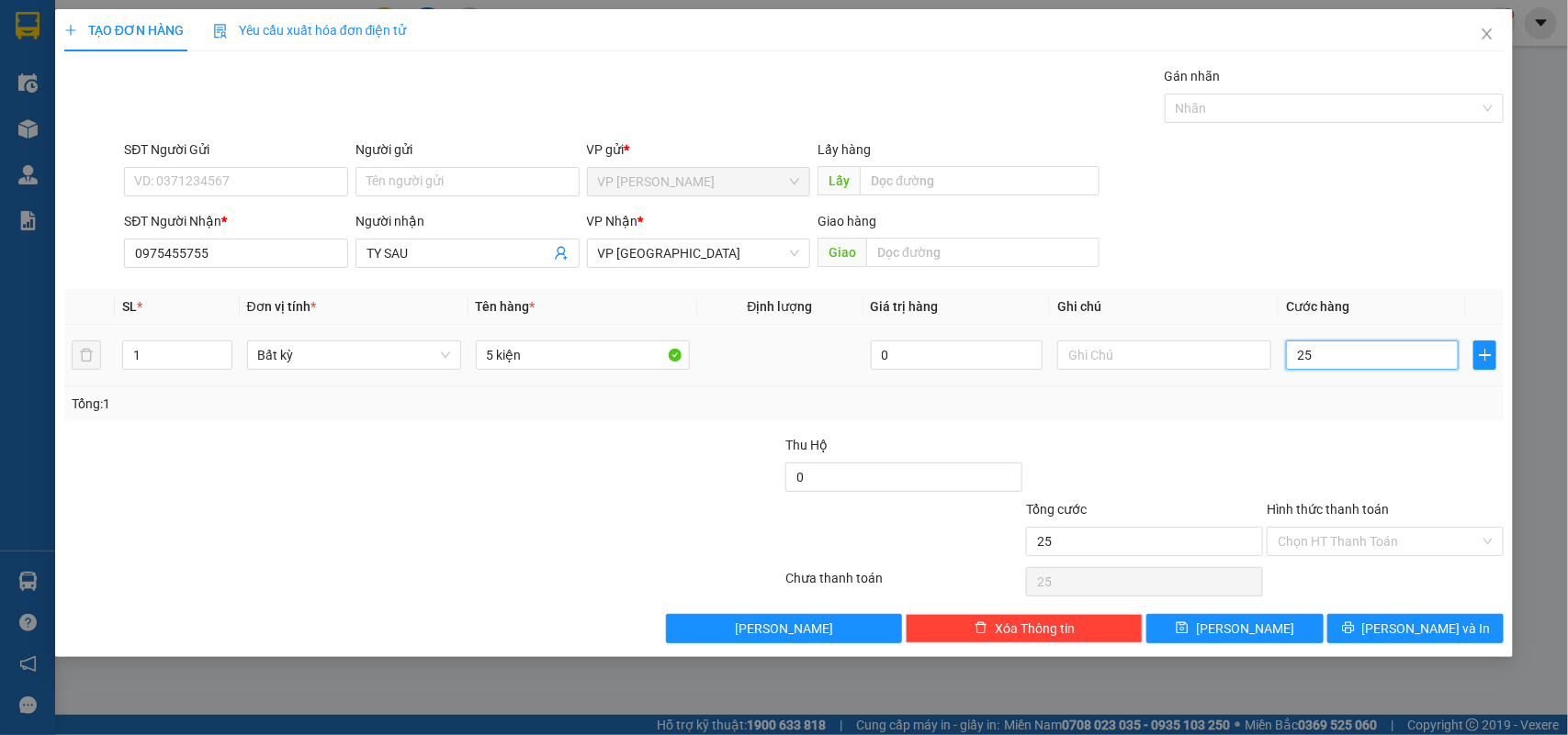
type input "250"
type input "250.000"
click at [1368, 416] on div "Tổng: 1" at bounding box center [784, 403] width 1440 height 34
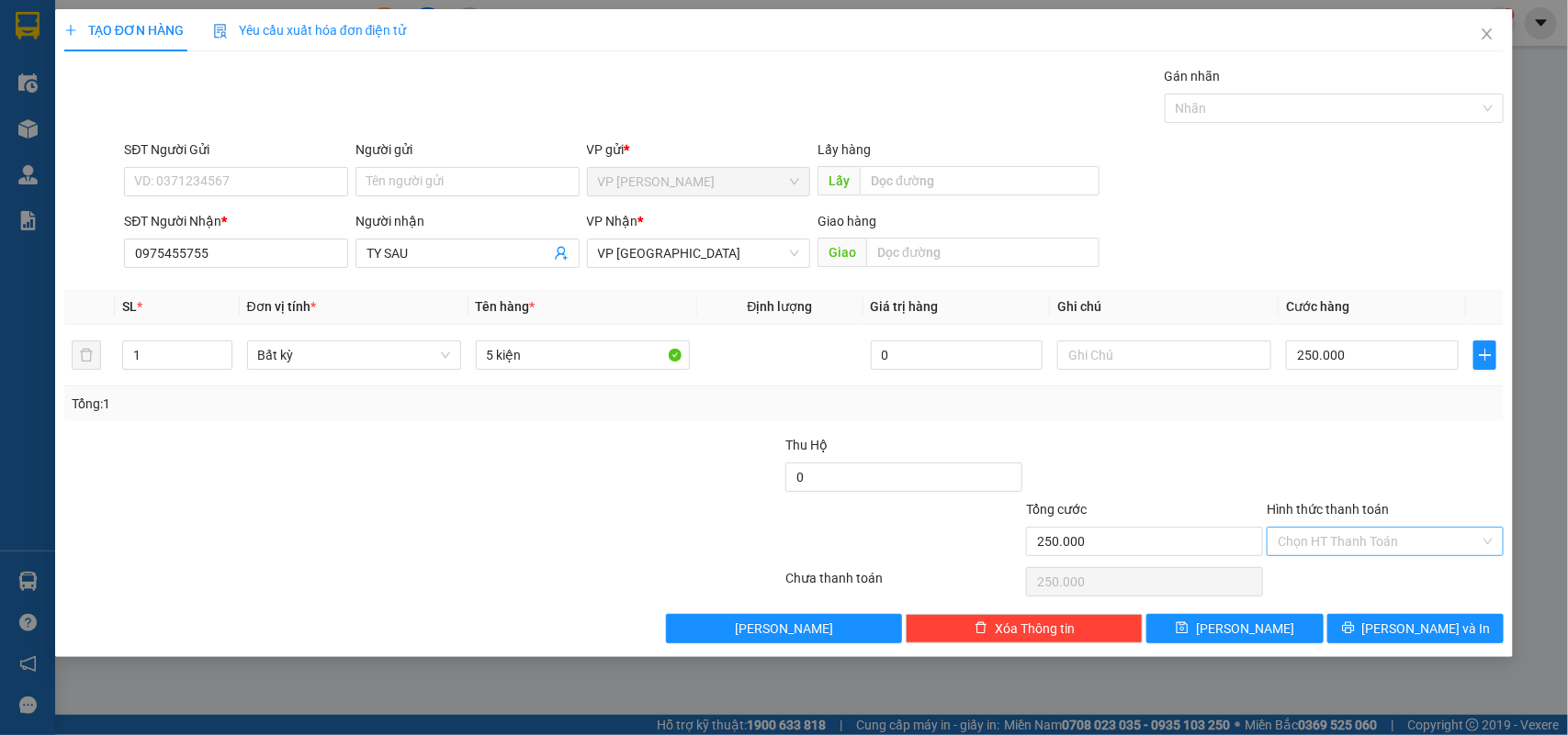
click at [1375, 547] on input "Hình thức thanh toán" at bounding box center [1378, 542] width 202 height 28
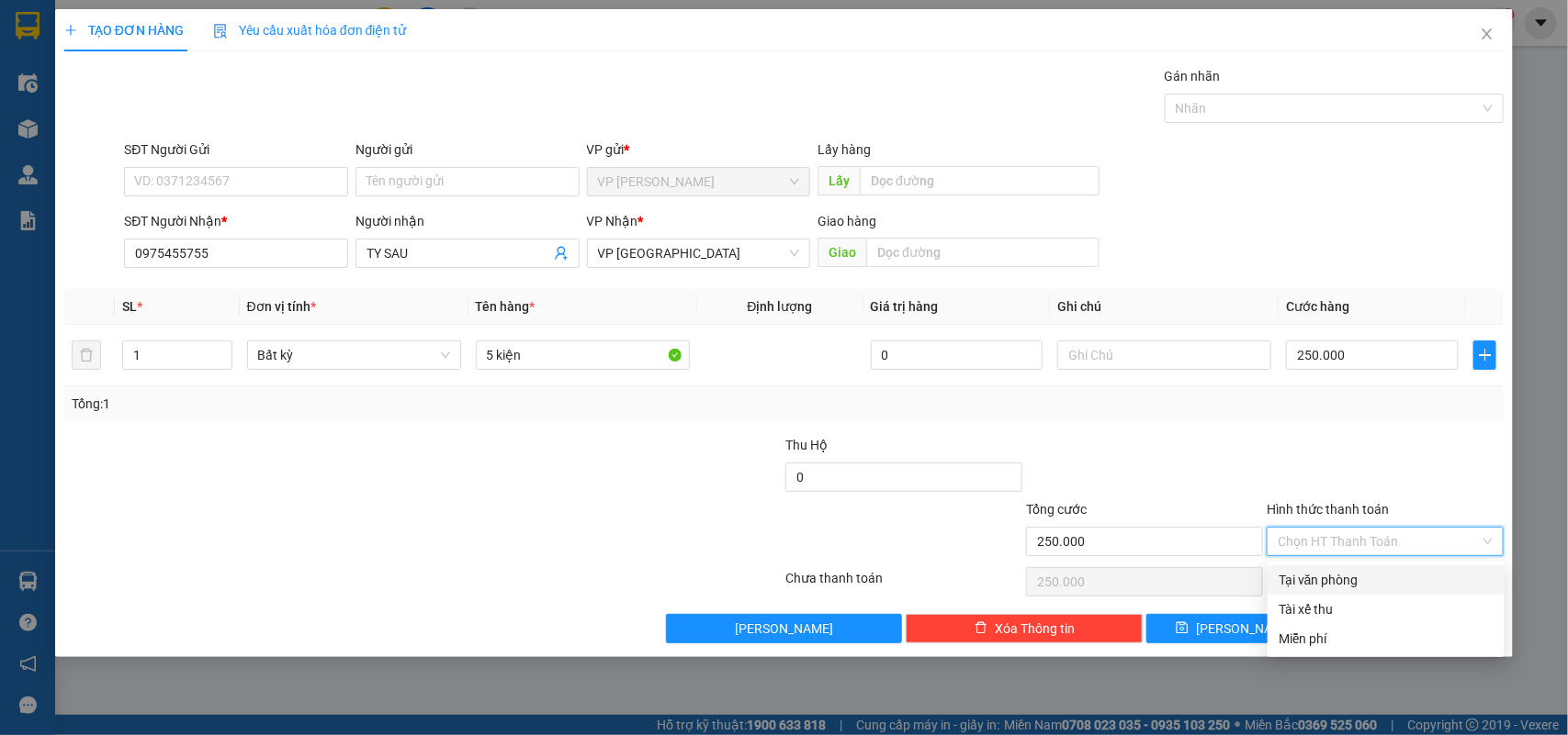
click at [1356, 574] on div "Tại văn phòng" at bounding box center [1386, 580] width 215 height 20
type input "0"
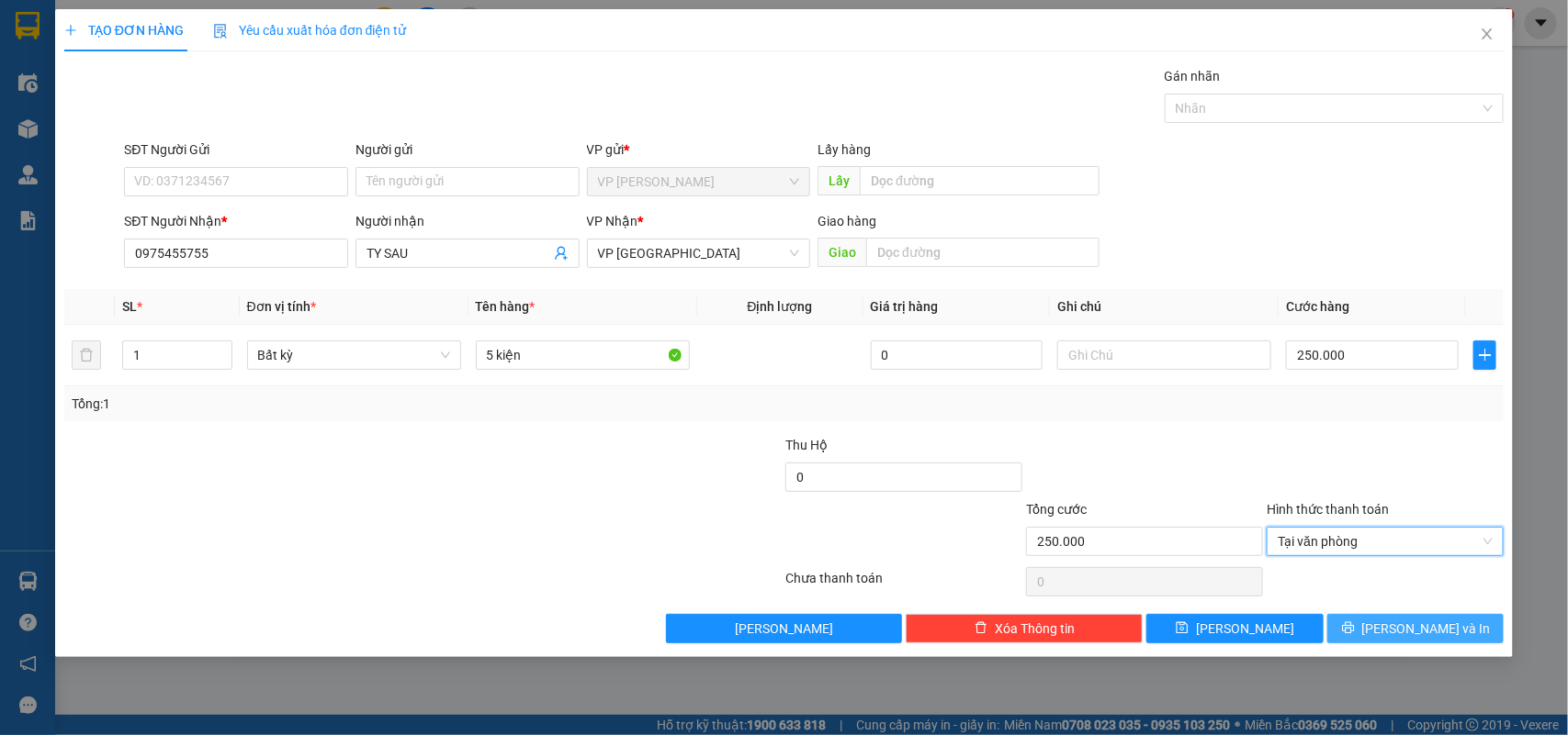
click at [1449, 634] on span "Lưu và In" at bounding box center [1426, 629] width 128 height 20
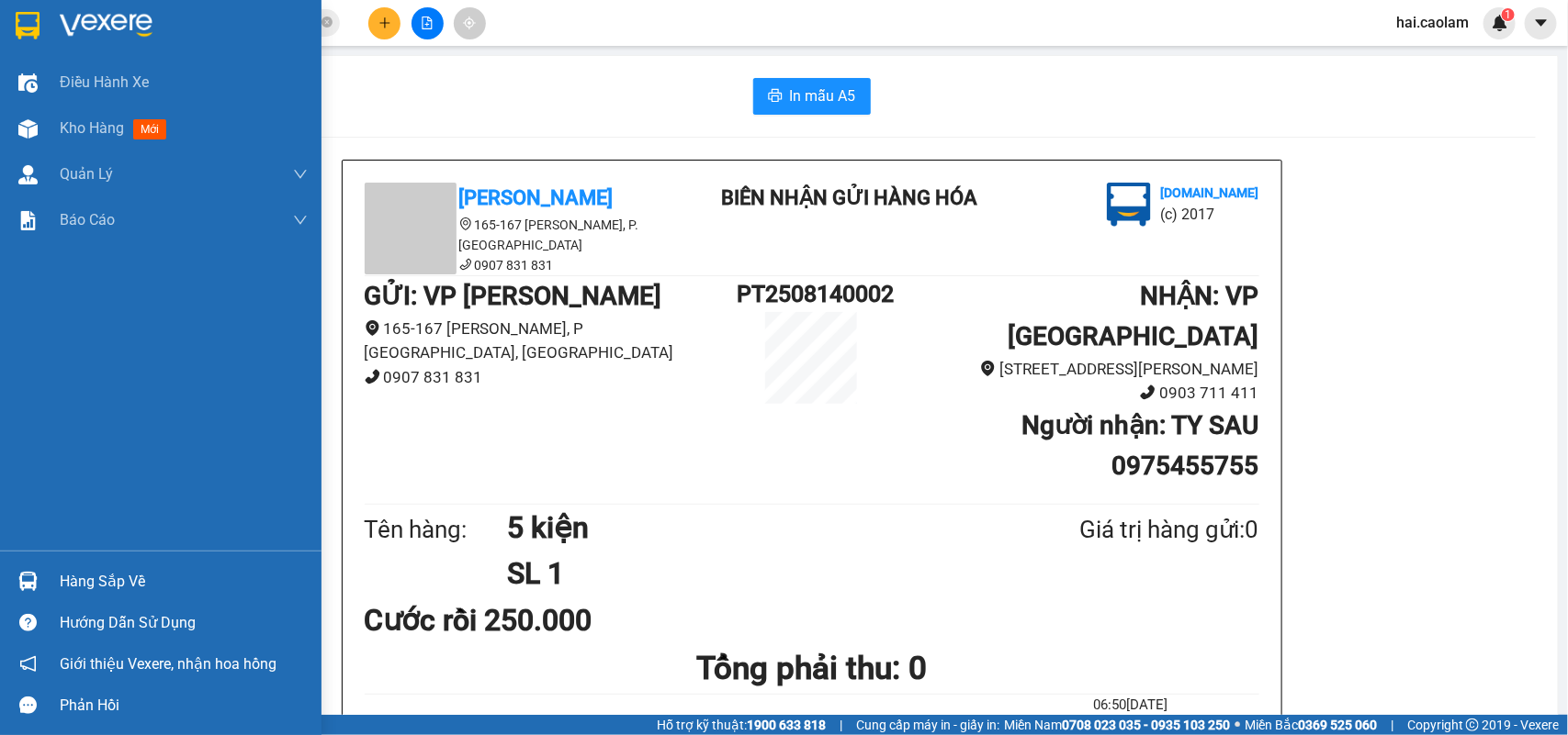
click at [34, 33] on img at bounding box center [28, 26] width 24 height 28
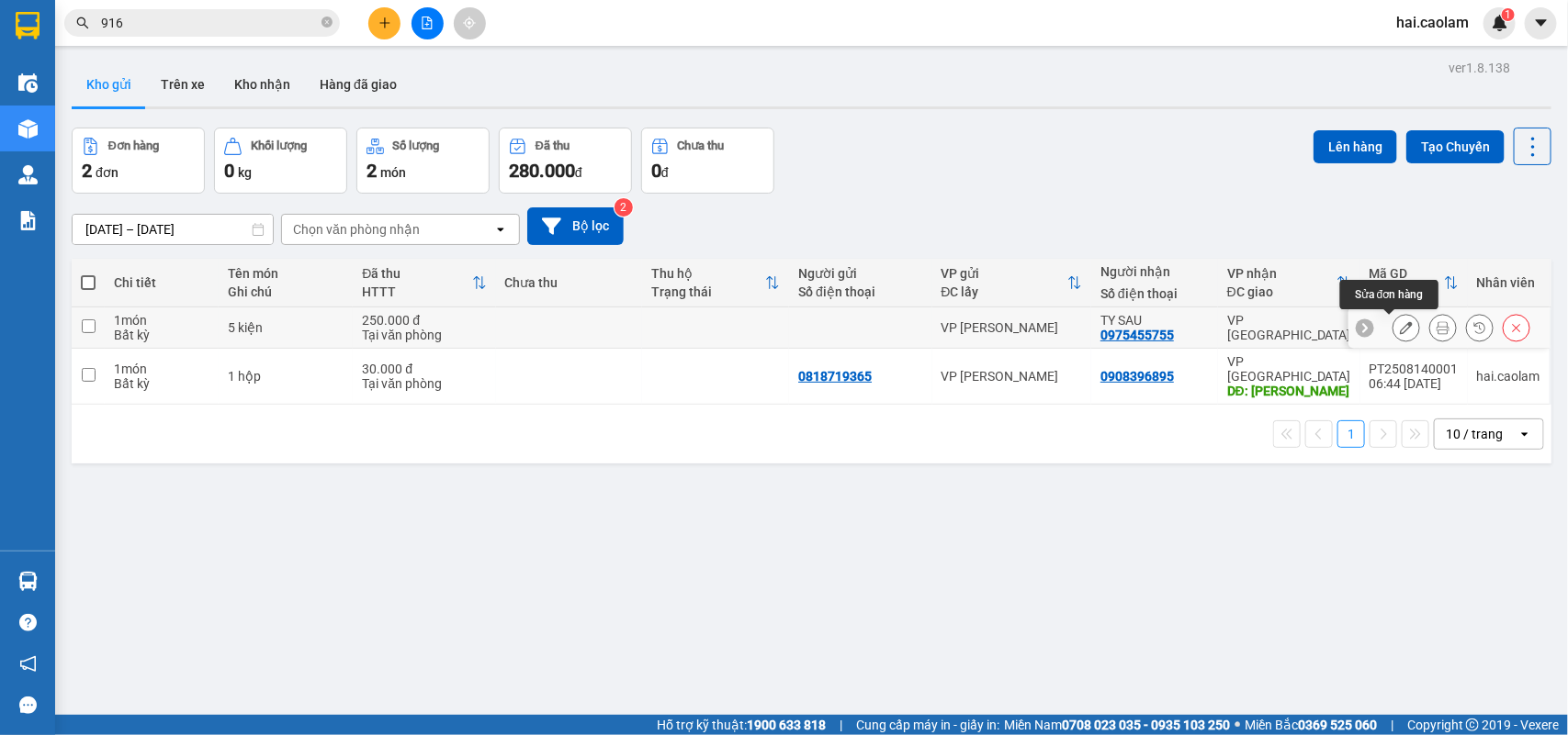
click at [1399, 331] on icon at bounding box center [1405, 327] width 13 height 13
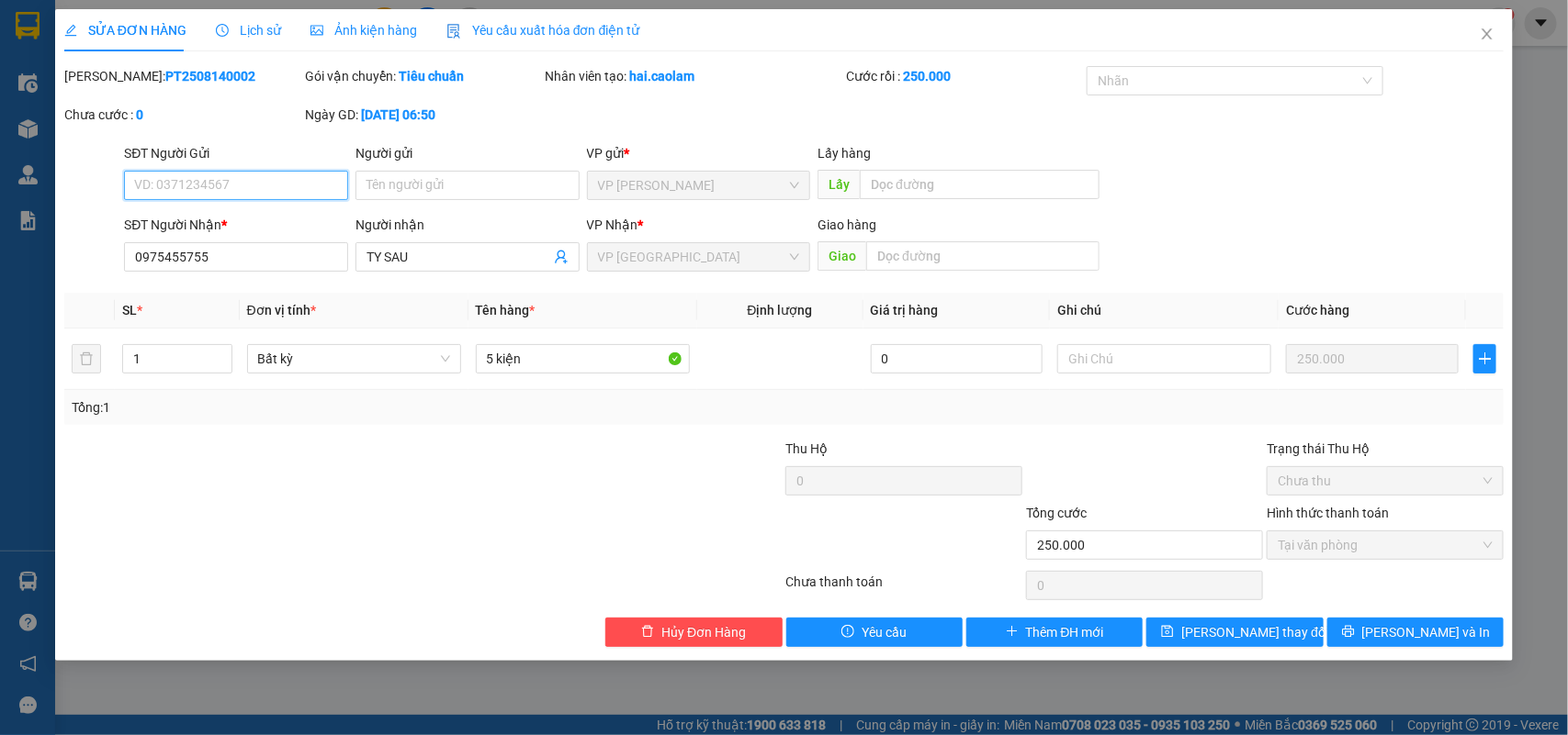
type input "0975455755"
type input "250.000"
click at [1016, 255] on input "text" at bounding box center [983, 256] width 234 height 30
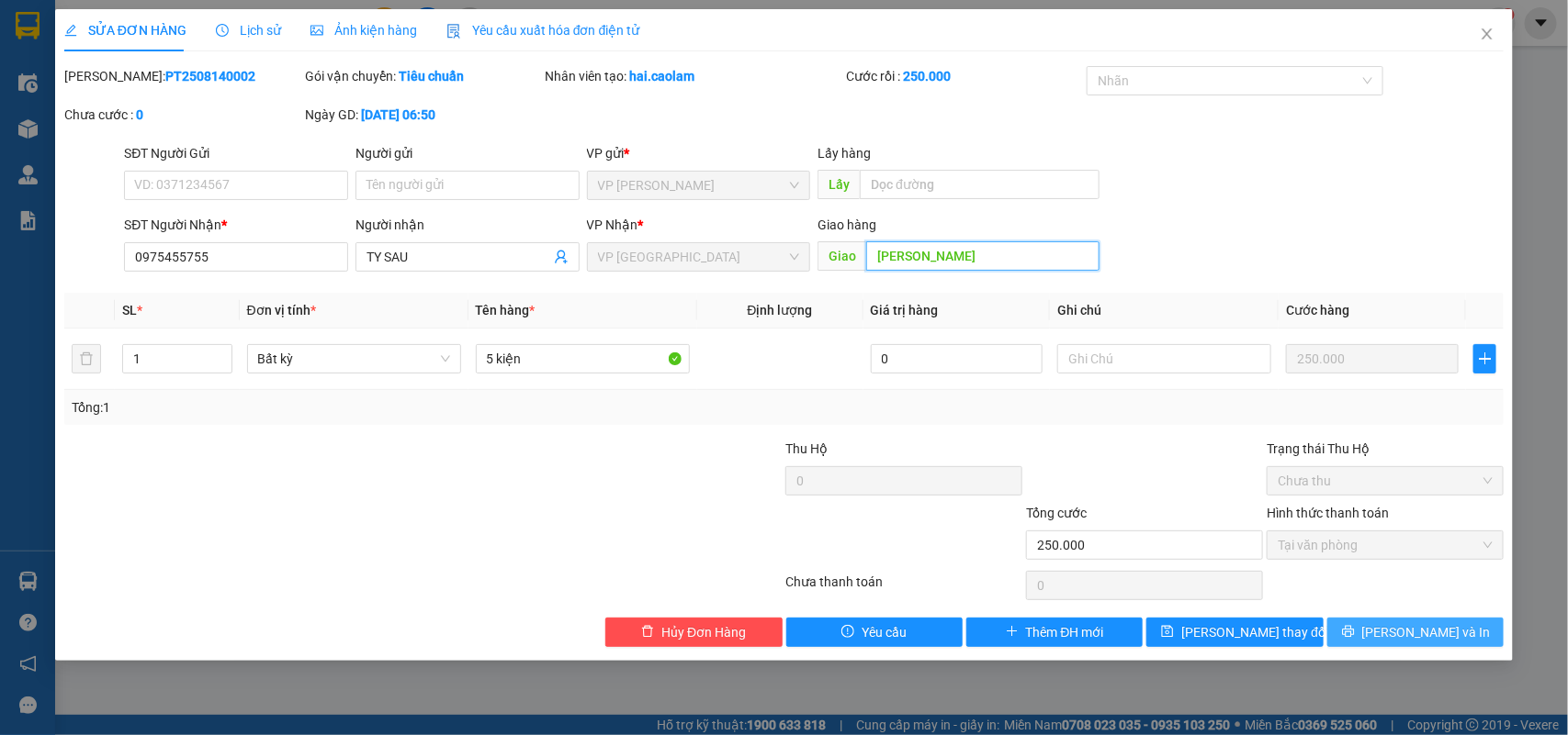
type input "võ chí công"
click at [1400, 636] on span "Lưu và In" at bounding box center [1426, 633] width 128 height 20
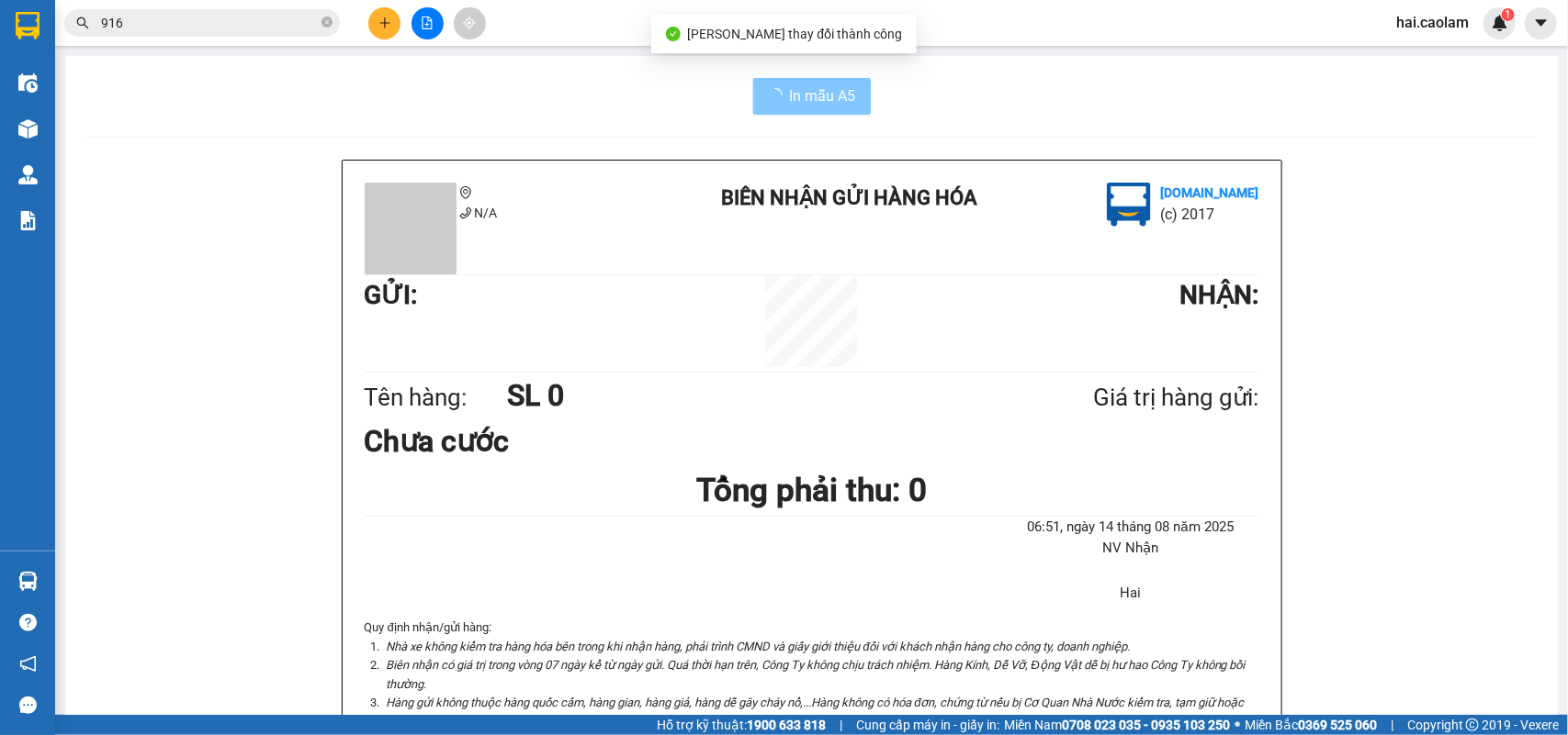
click at [824, 95] on span "In mẫu A5" at bounding box center [822, 96] width 66 height 23
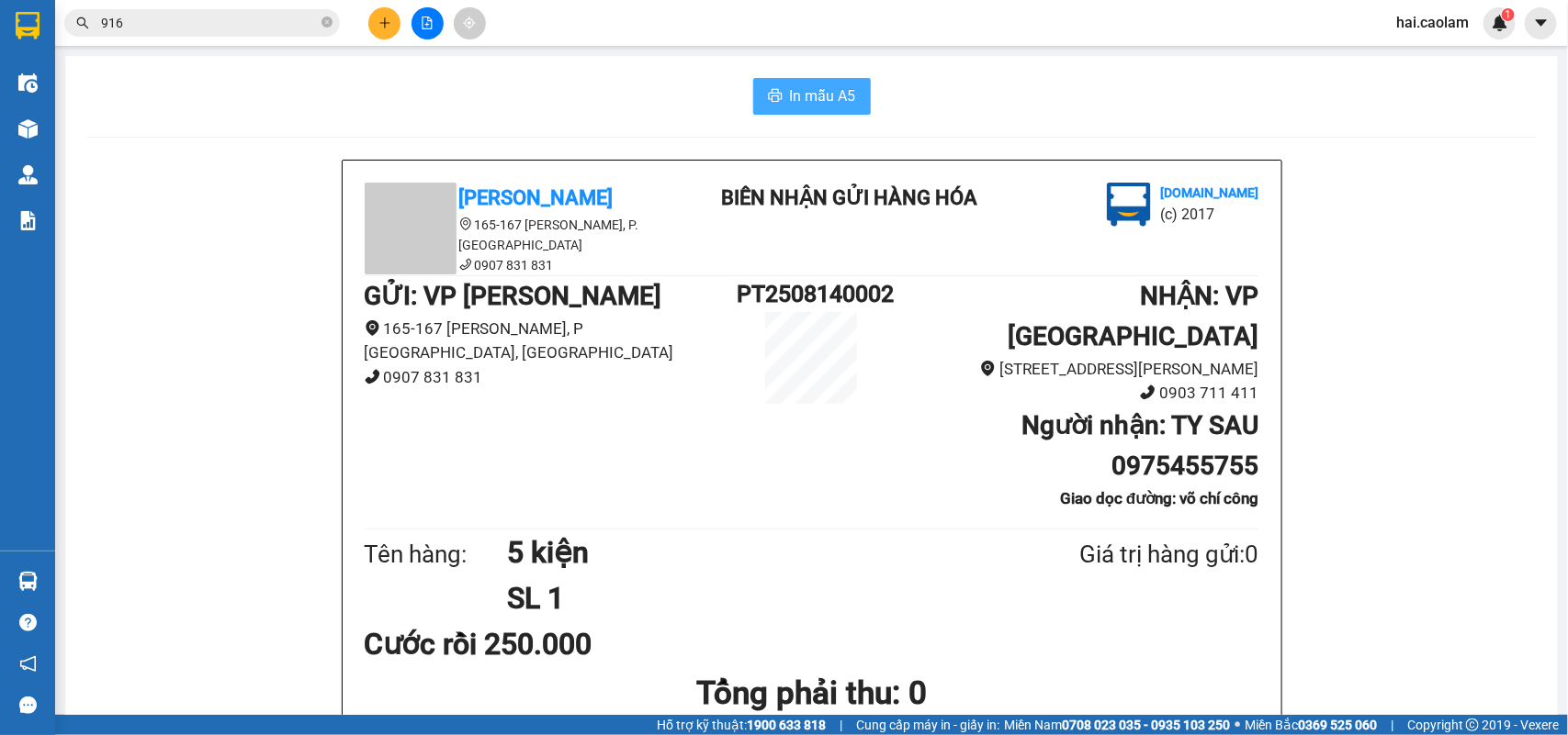
click at [824, 95] on span "In mẫu A5" at bounding box center [822, 96] width 66 height 23
click at [225, 21] on input "916" at bounding box center [209, 23] width 217 height 20
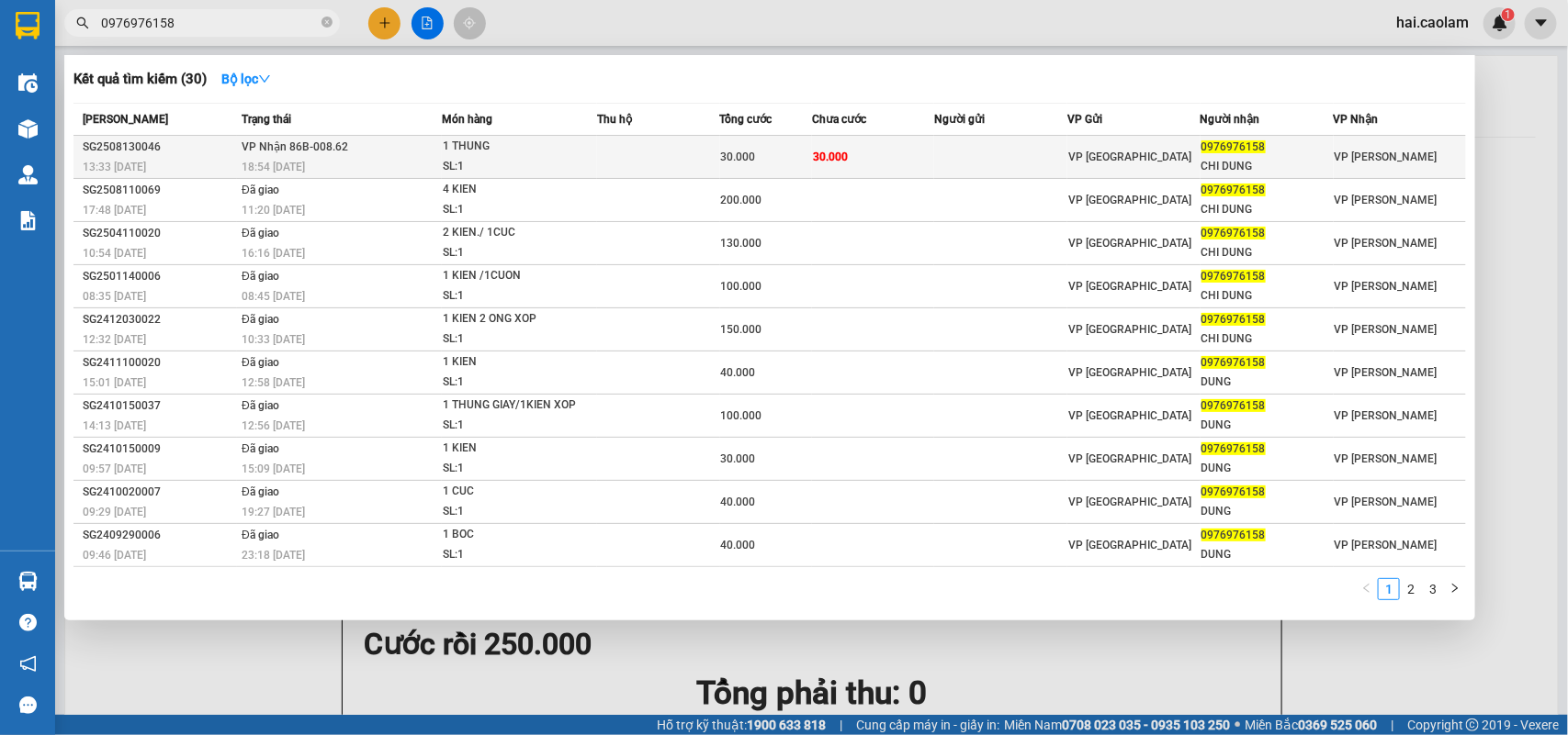
type input "0976976158"
click at [455, 149] on div "1 THUNG" at bounding box center [511, 147] width 138 height 20
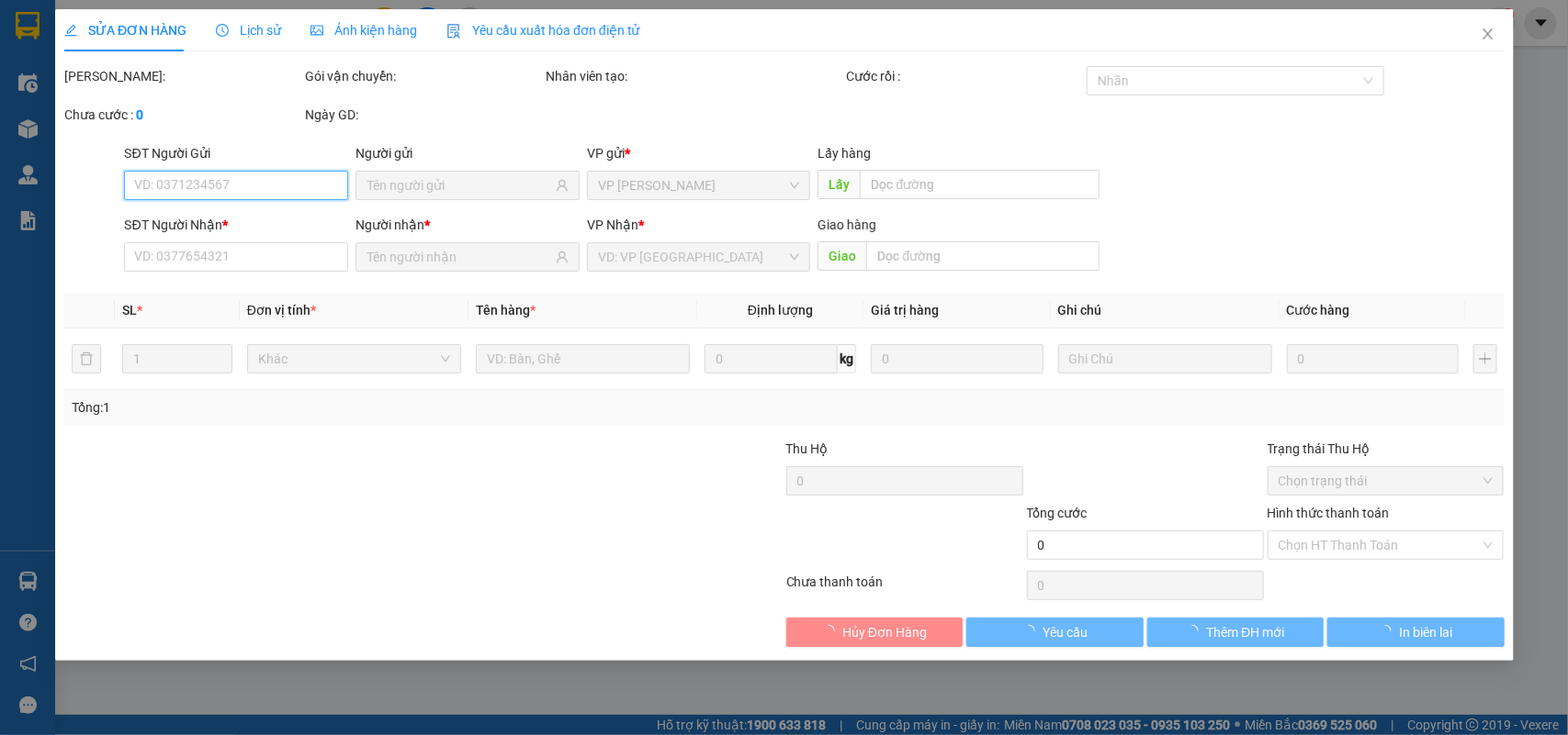
type input "0976976158"
type input "CHI DUNG"
type input "30.000"
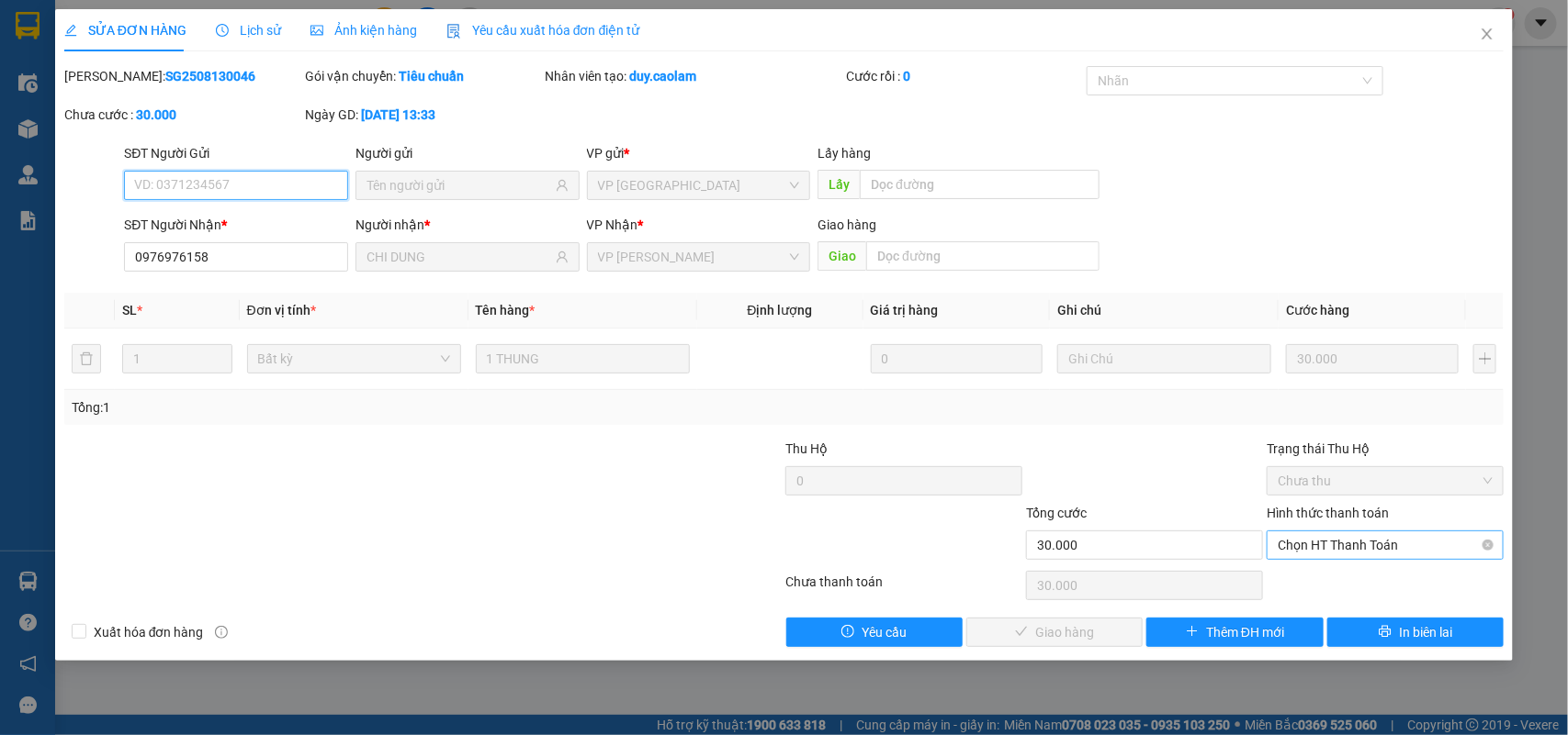
click at [1329, 557] on span "Chọn HT Thanh Toán" at bounding box center [1385, 545] width 215 height 28
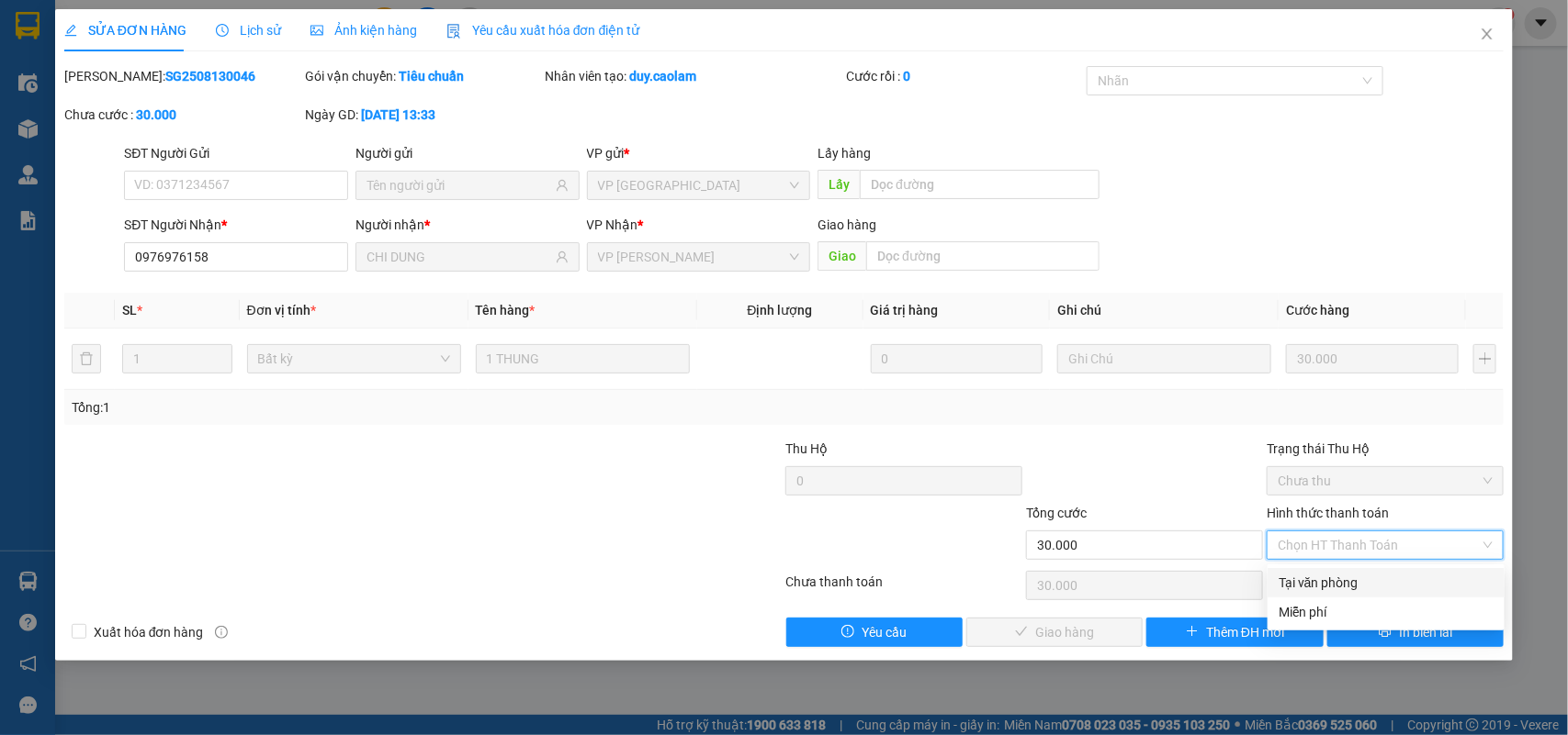
click at [1321, 581] on div "Tại văn phòng" at bounding box center [1386, 582] width 215 height 20
type input "0"
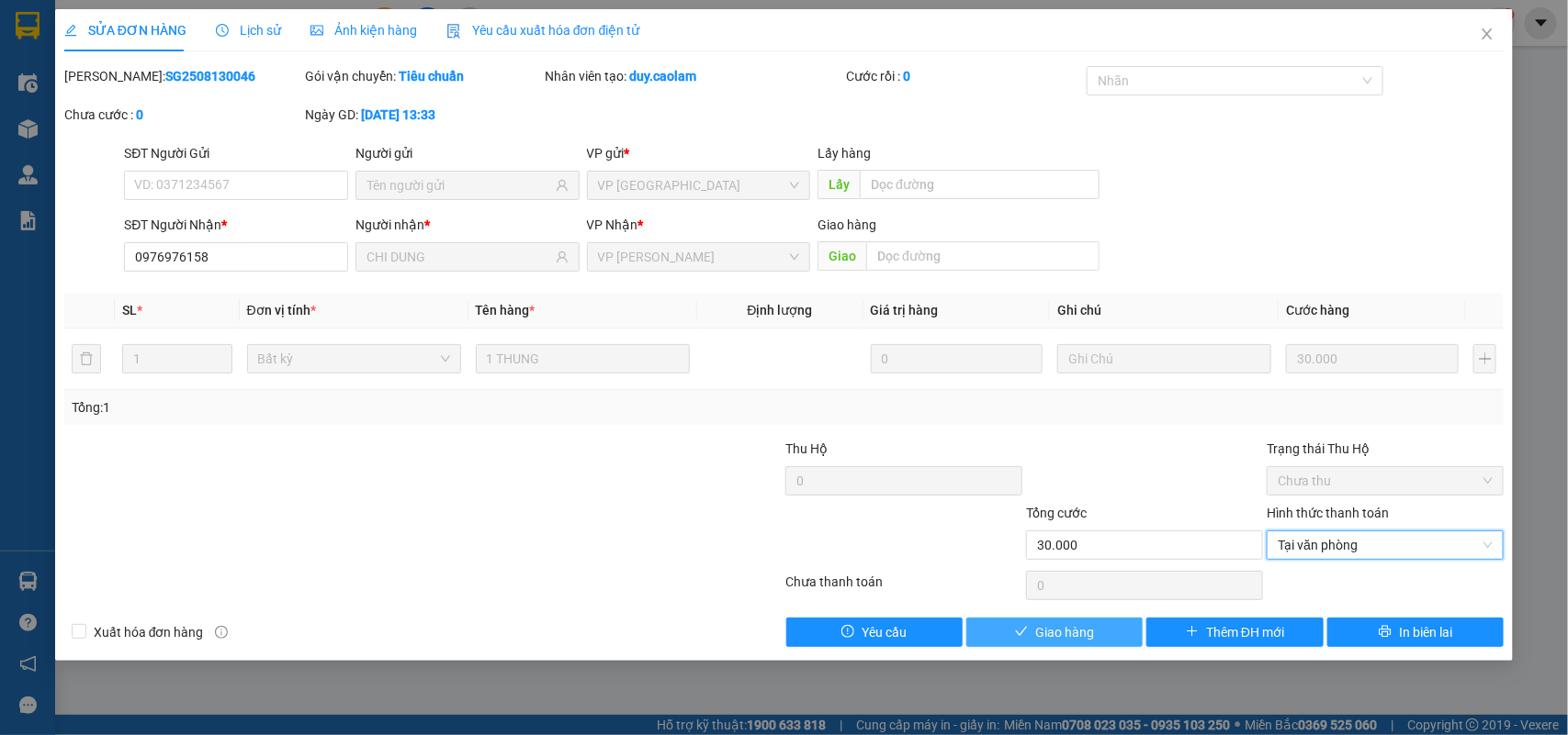
click at [1081, 618] on button "Giao hàng" at bounding box center [1054, 633] width 176 height 30
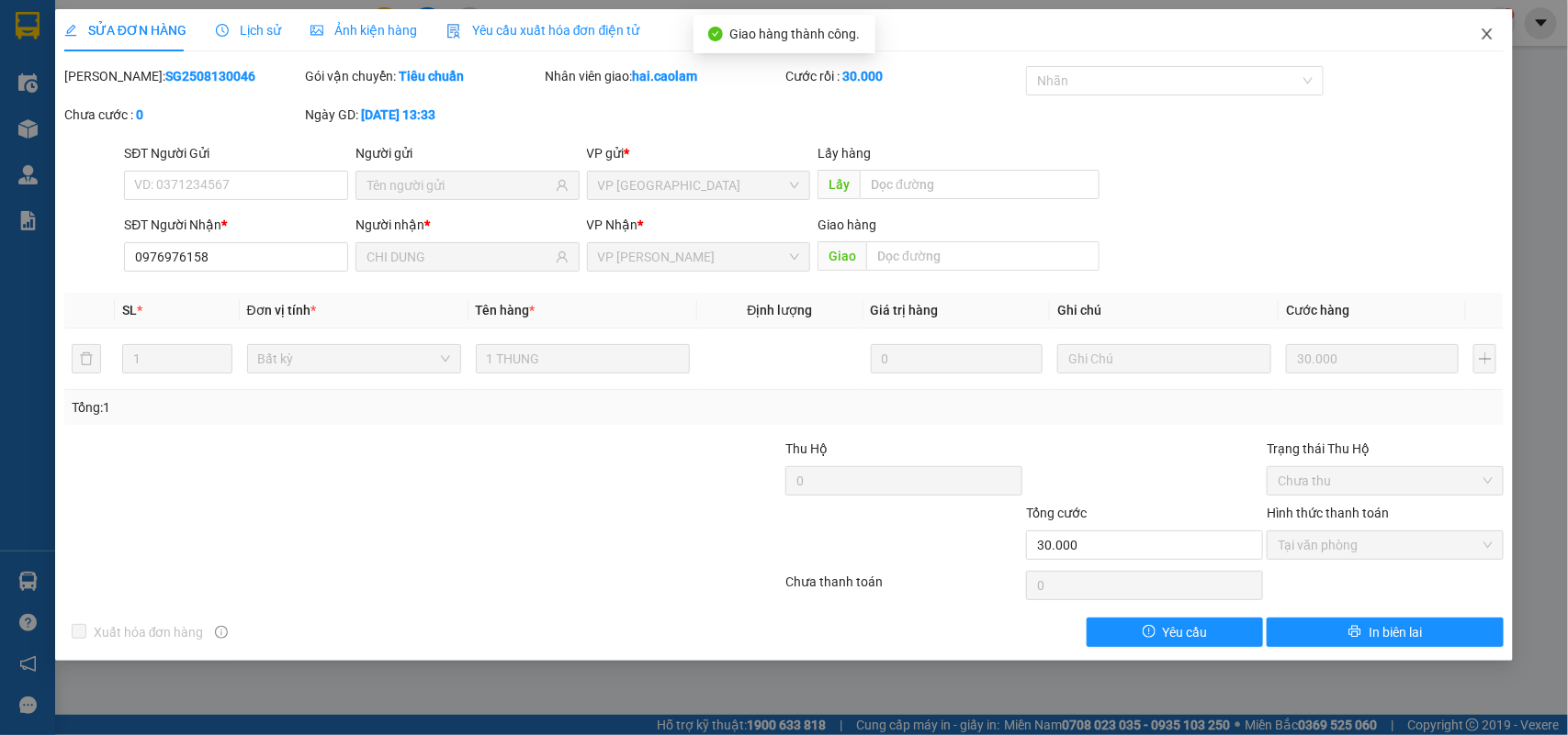
click at [1488, 33] on icon "close" at bounding box center [1487, 33] width 10 height 11
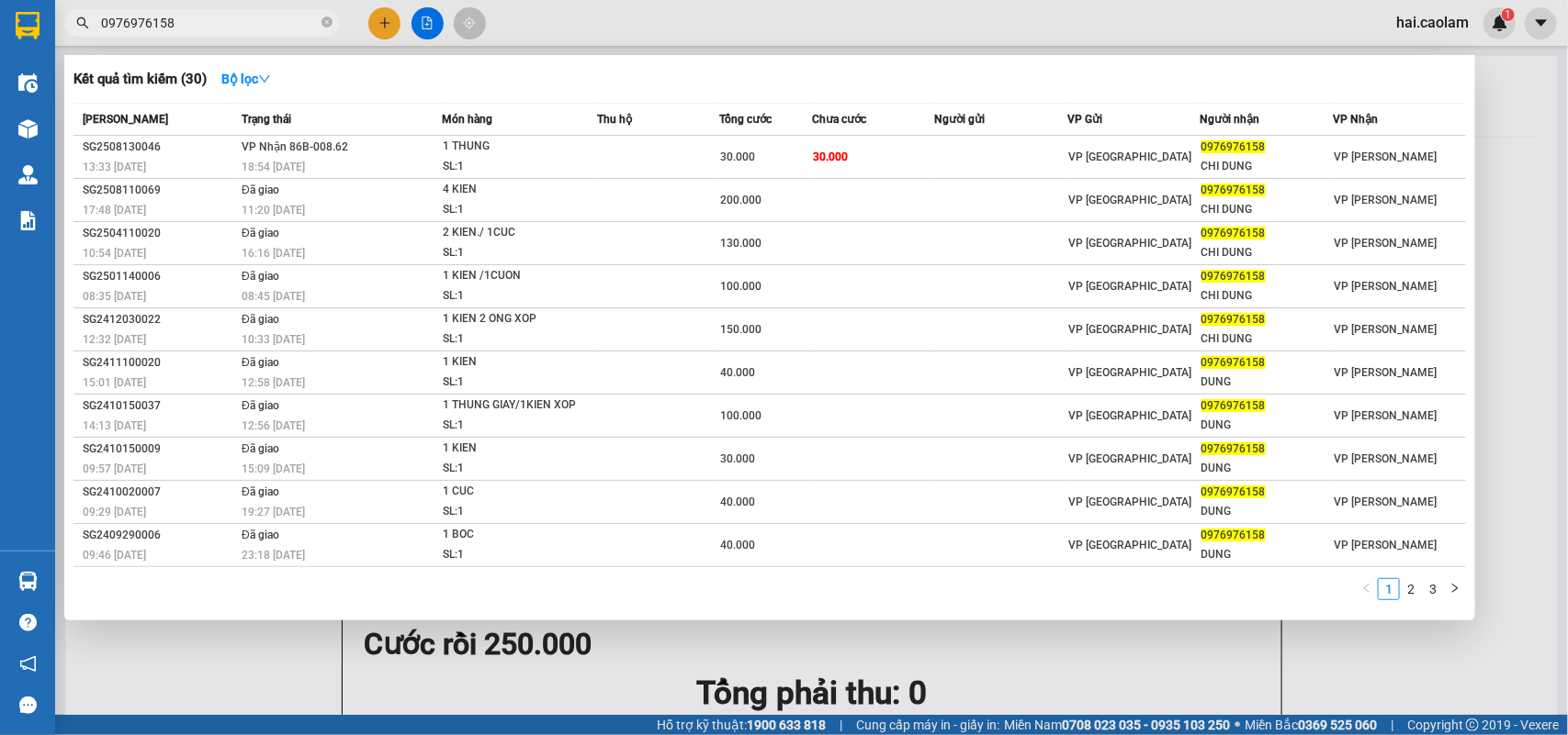
click at [191, 26] on input "0976976158" at bounding box center [209, 23] width 217 height 20
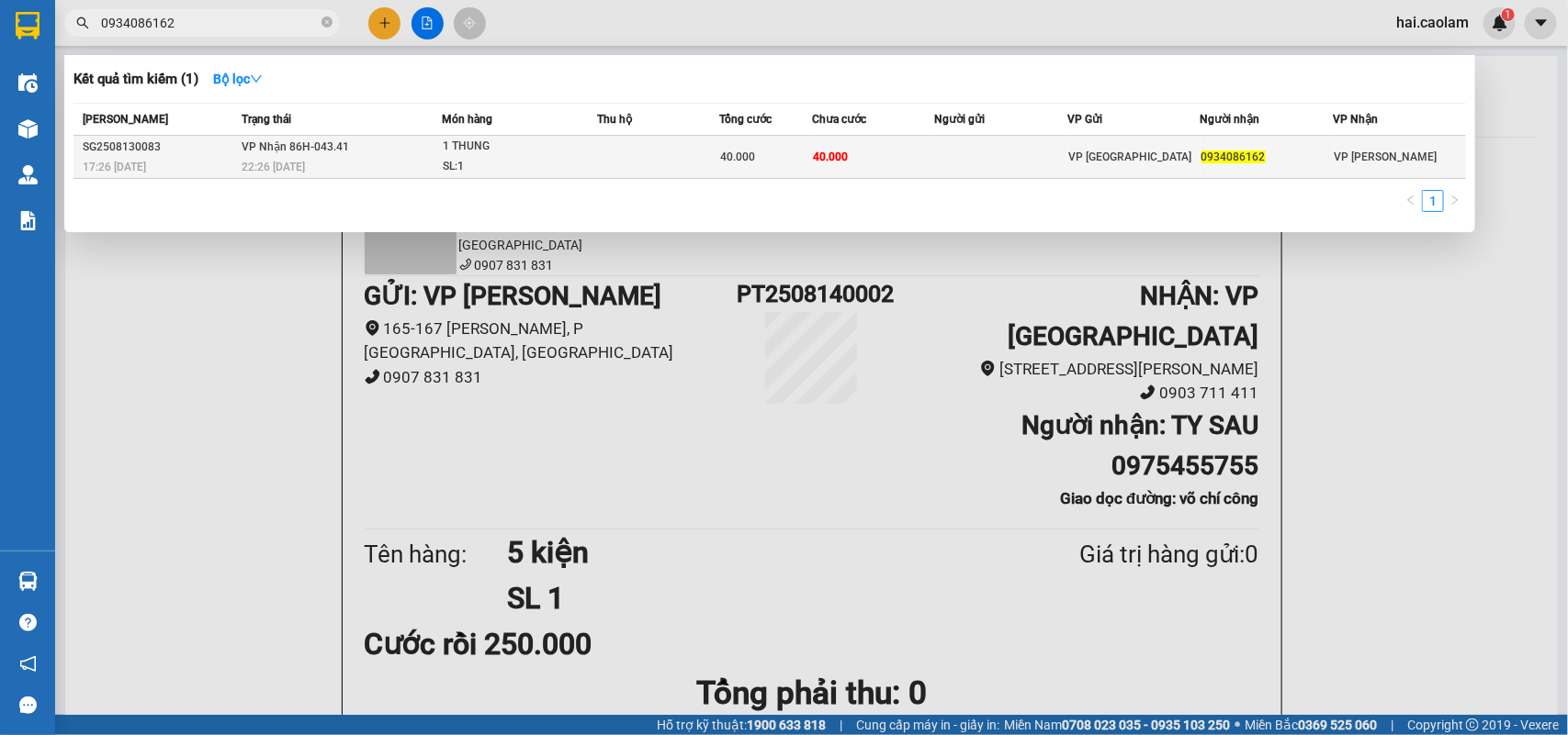
type input "0934086162"
click at [836, 140] on td "40.000" at bounding box center [873, 158] width 123 height 43
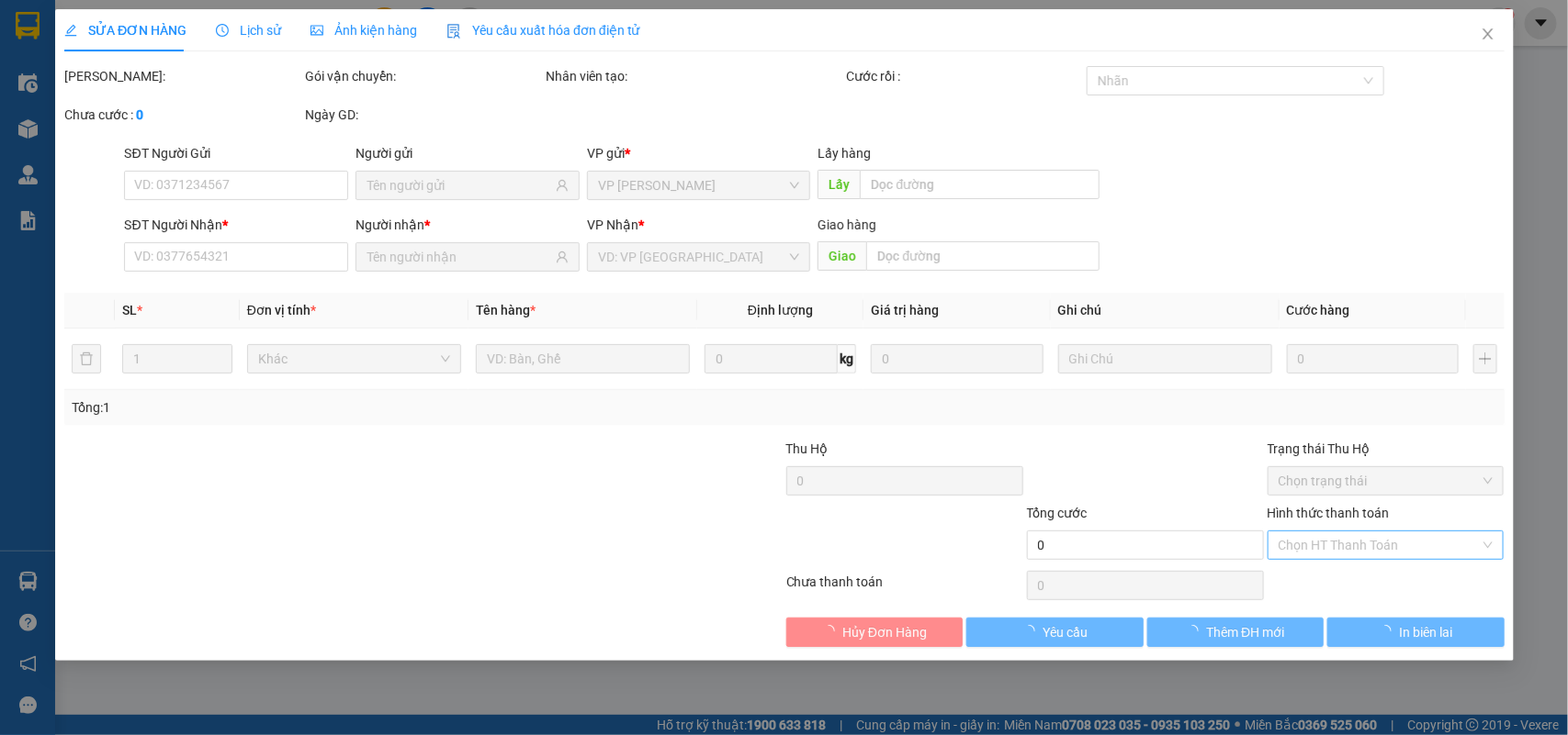
type input "0934086162"
type input "40.000"
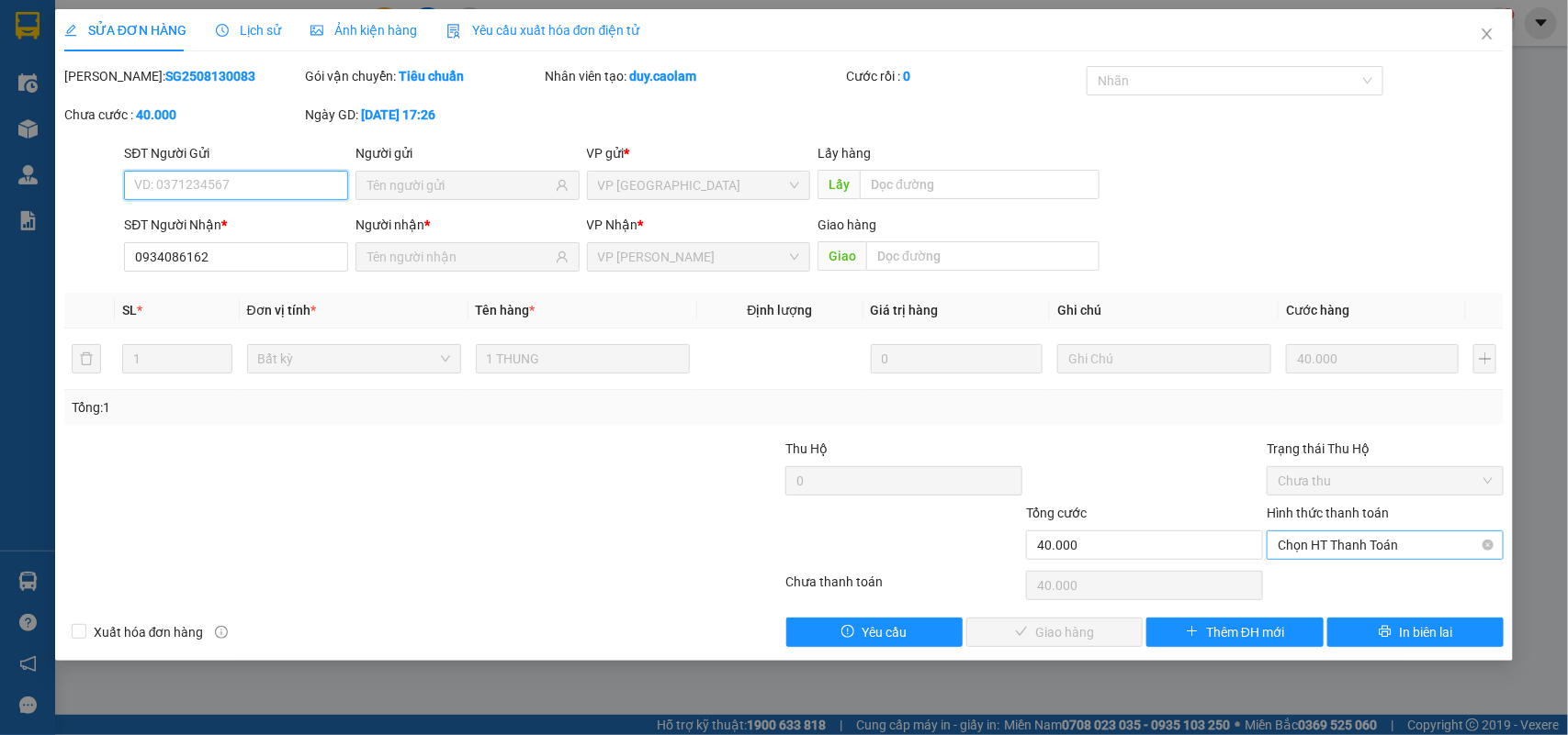
click at [1394, 546] on span "Chọn HT Thanh Toán" at bounding box center [1385, 545] width 215 height 28
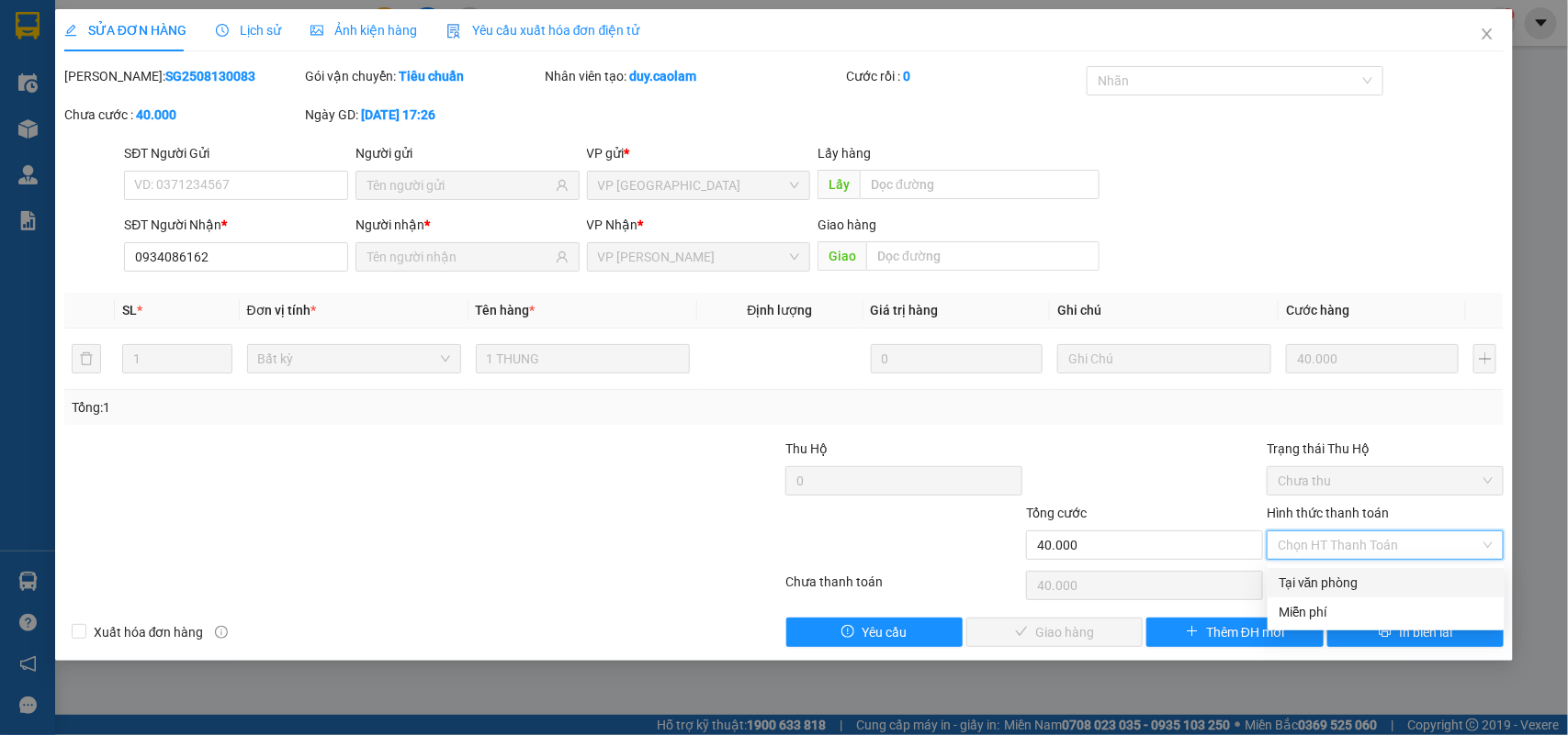
click at [1316, 584] on div "Tại văn phòng" at bounding box center [1386, 582] width 215 height 20
type input "0"
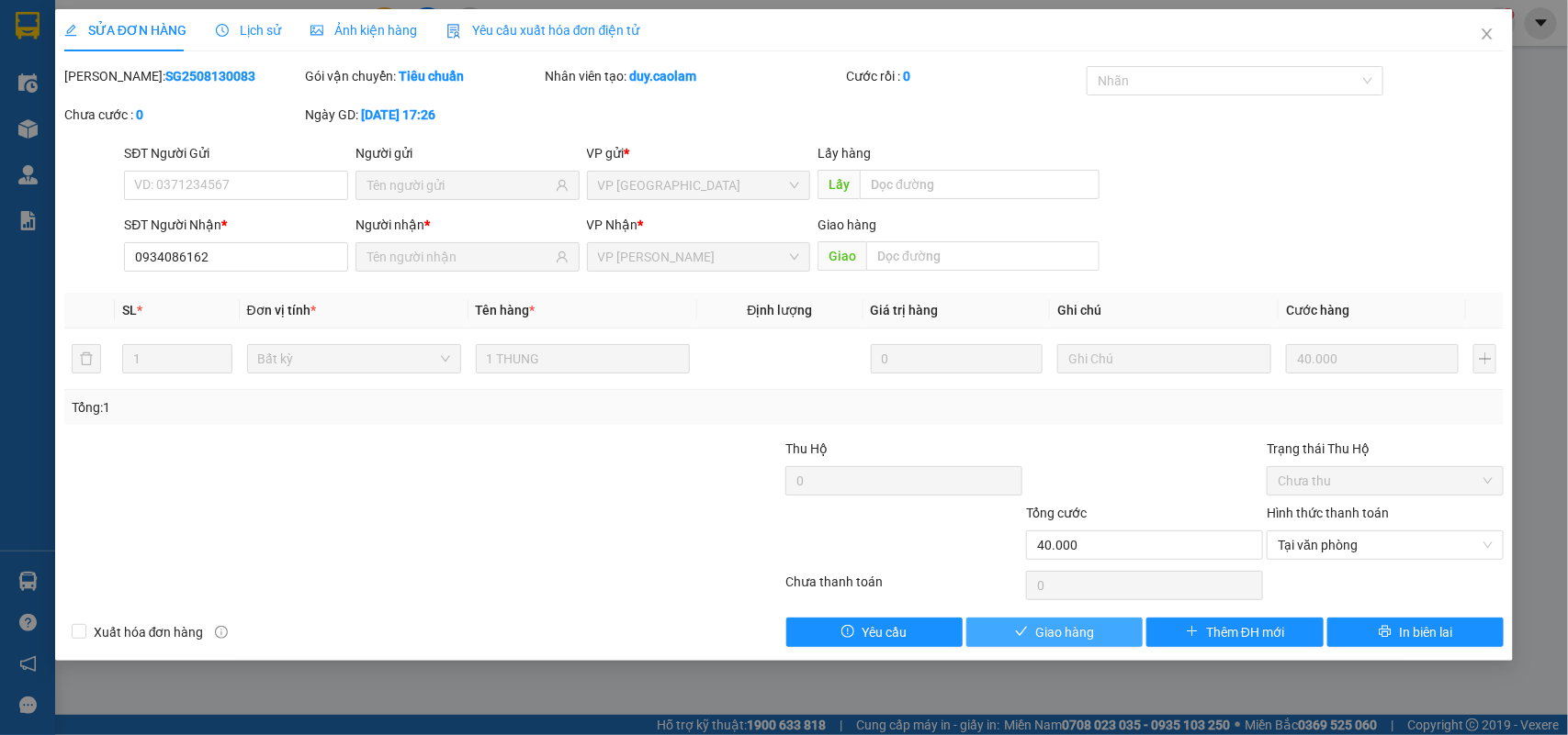
click at [1108, 640] on button "Giao hàng" at bounding box center [1054, 633] width 176 height 30
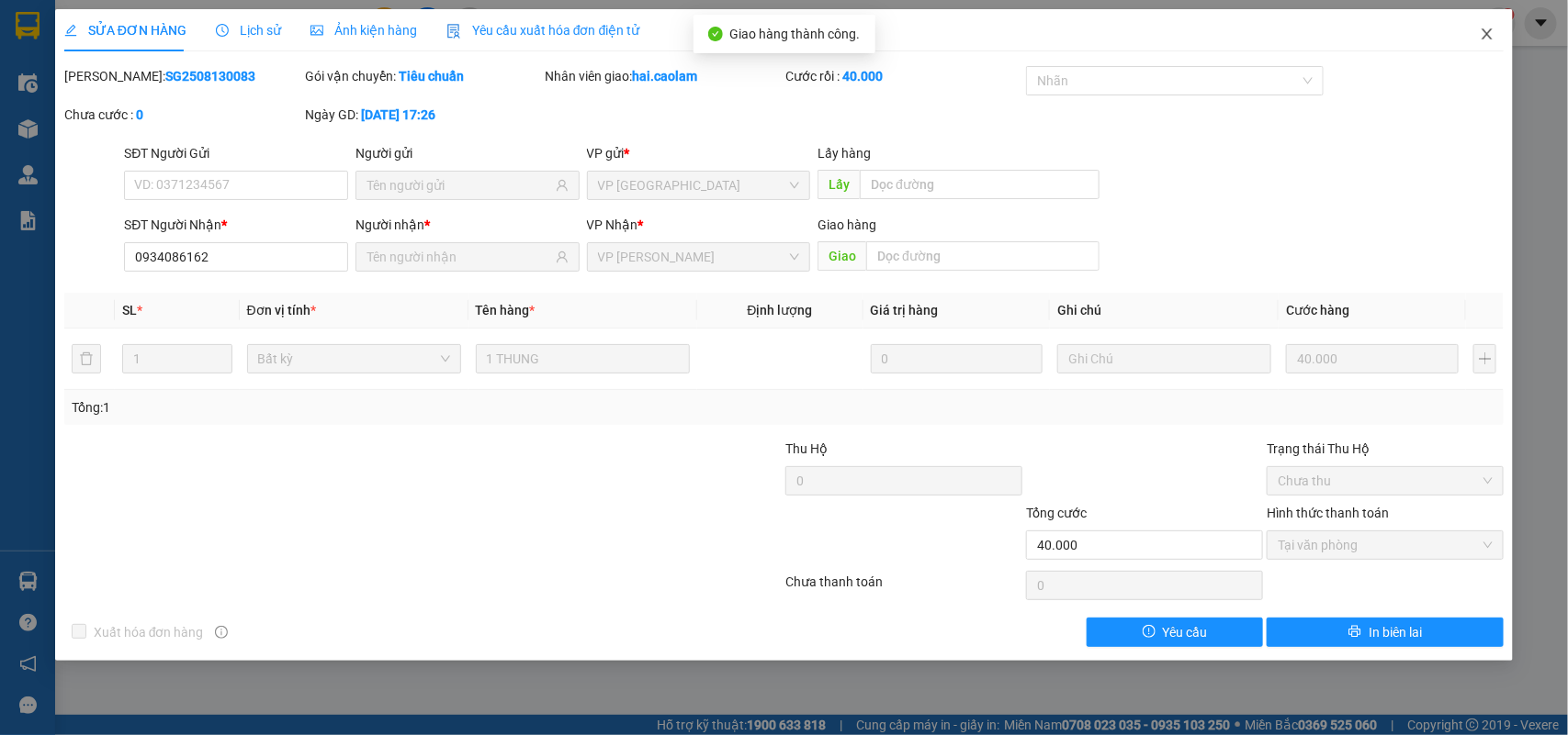
click at [1498, 34] on span "Close" at bounding box center [1486, 34] width 51 height 51
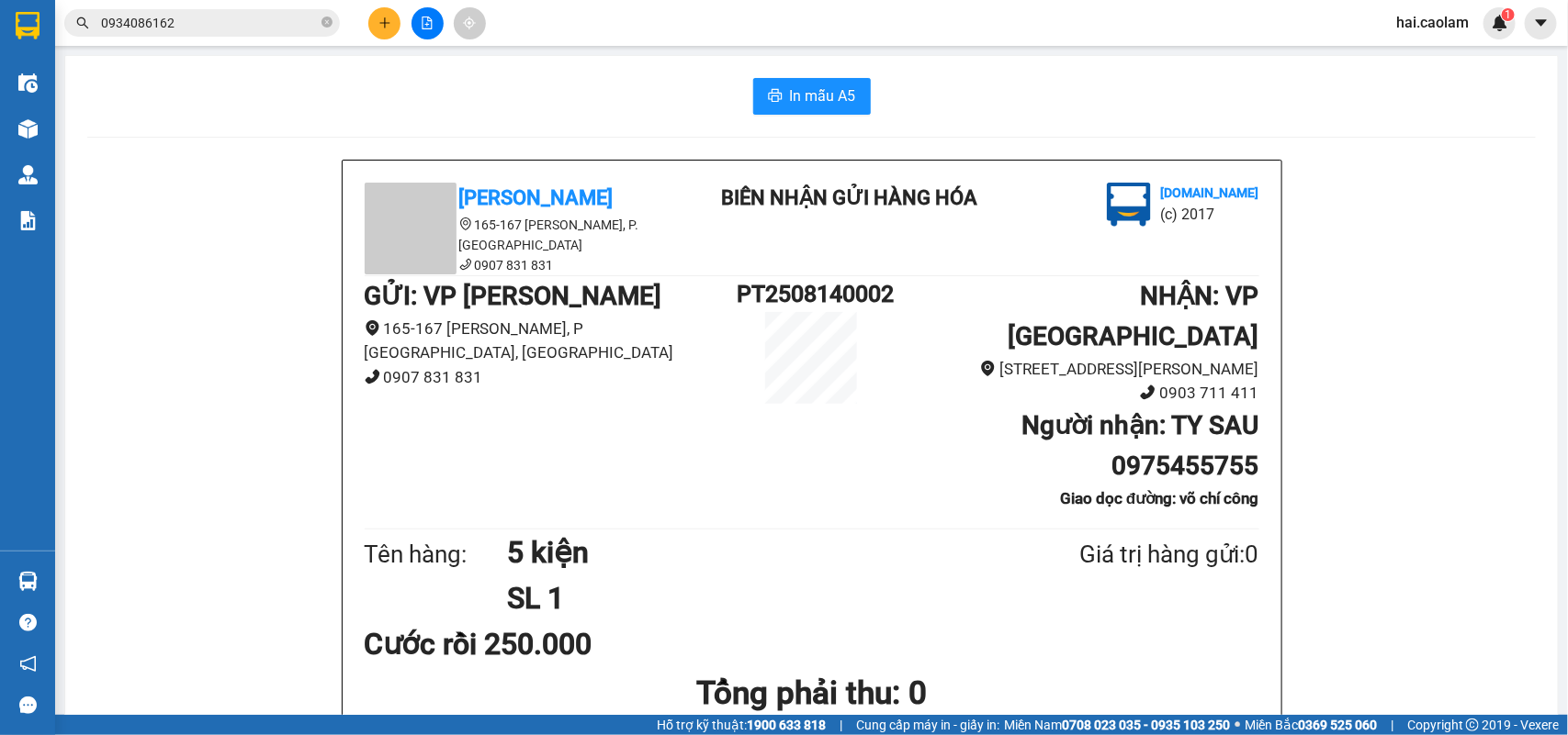
click at [239, 24] on input "0934086162" at bounding box center [209, 23] width 217 height 20
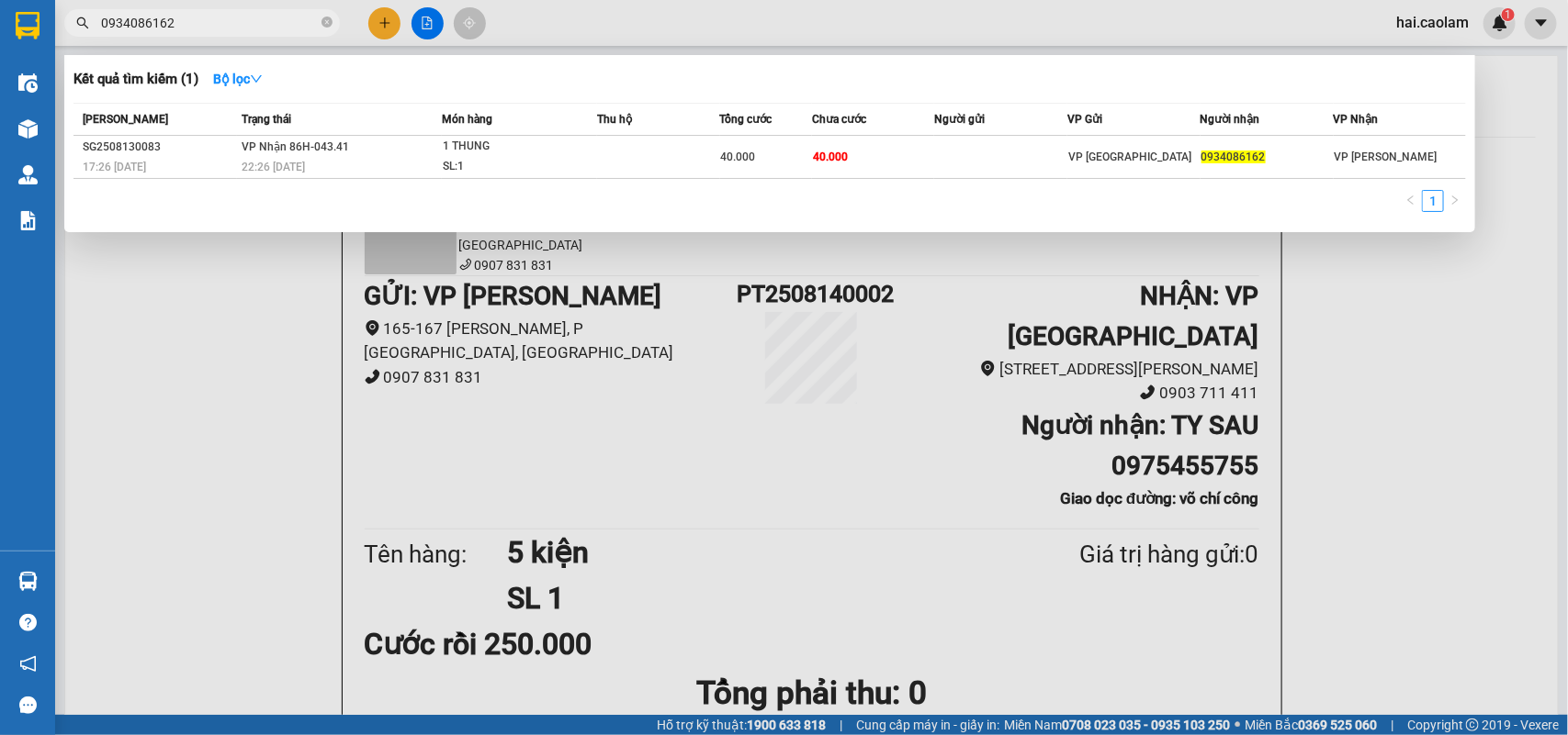
click at [239, 24] on input "0934086162" at bounding box center [209, 23] width 217 height 20
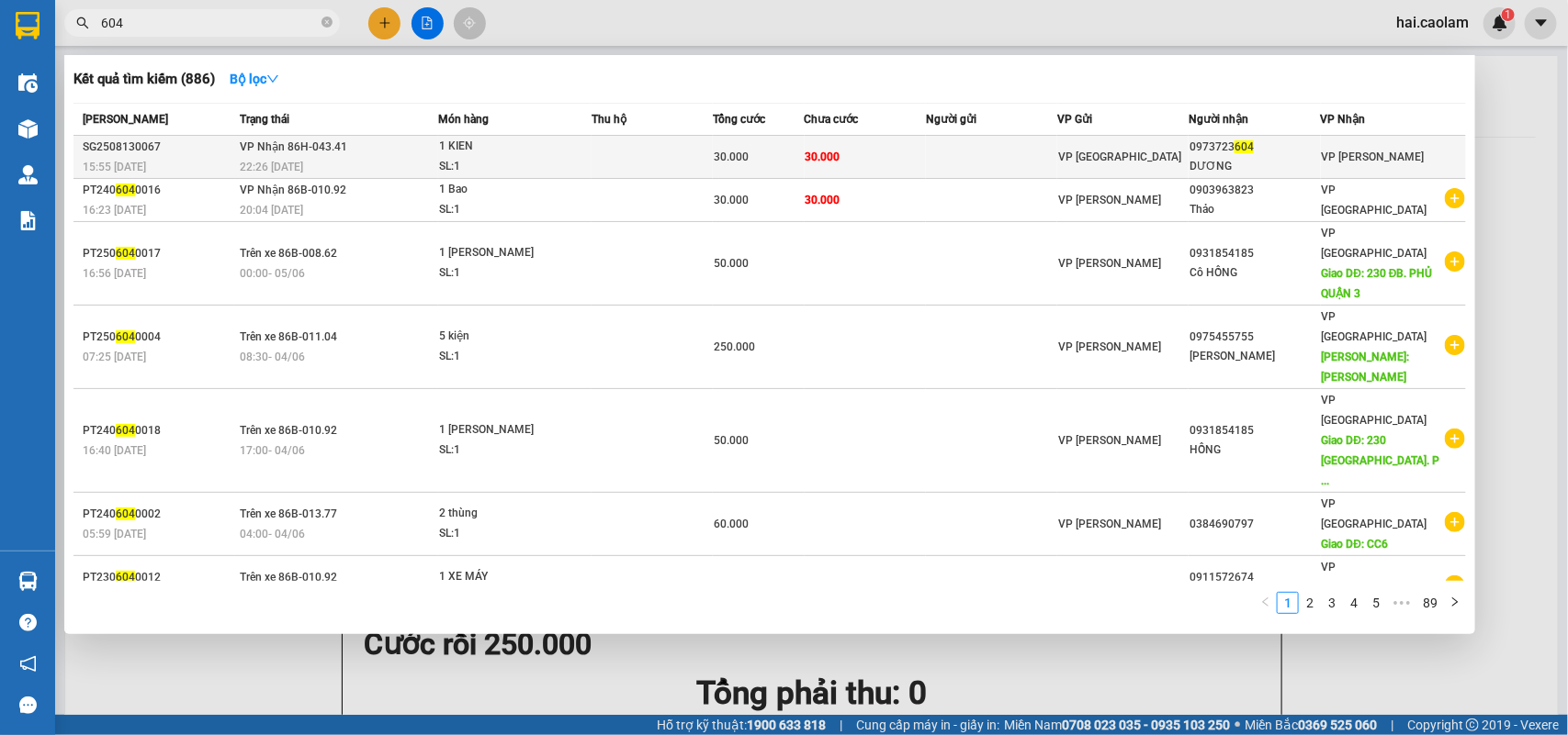
type input "604"
click at [1020, 154] on td at bounding box center [990, 158] width 131 height 43
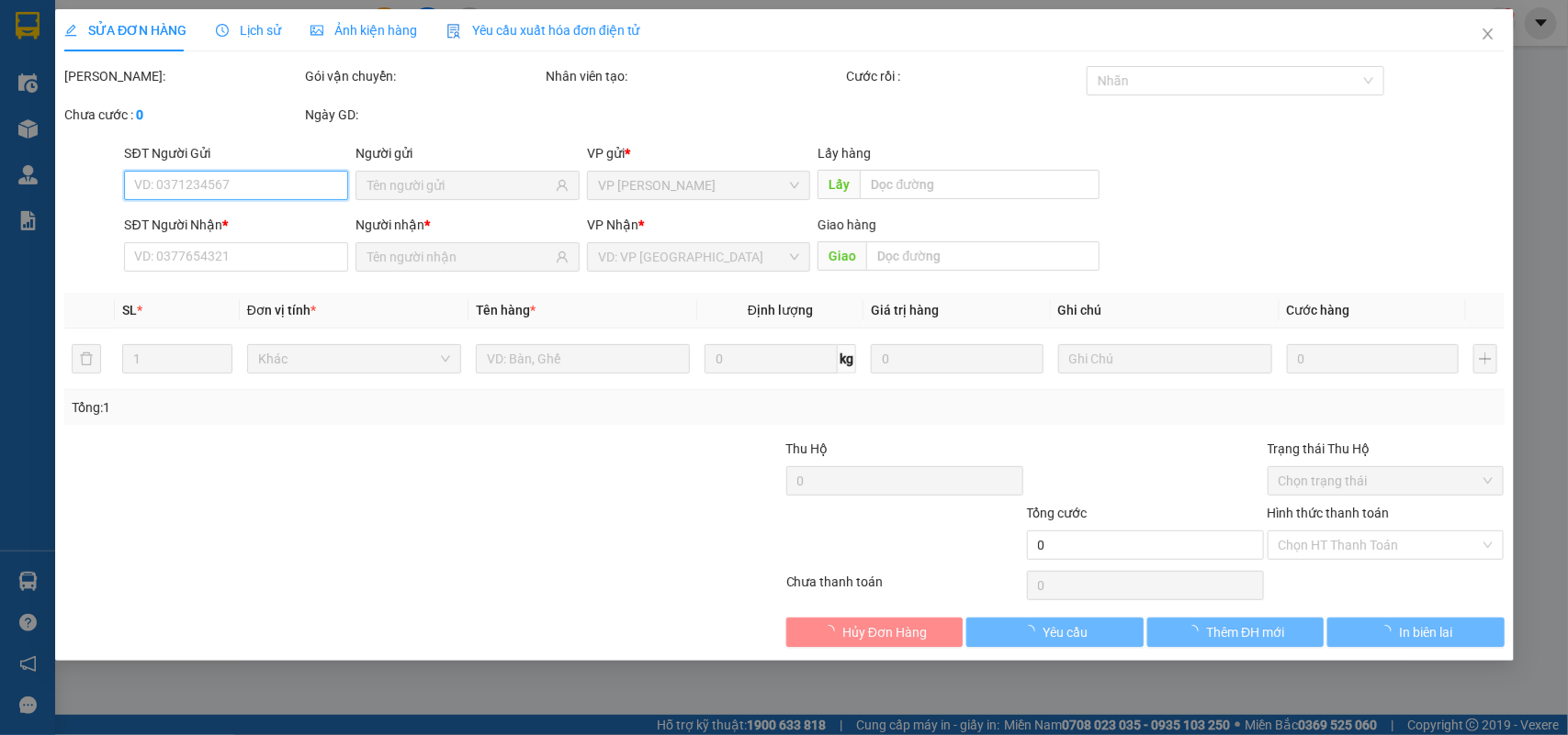
type input "0973723604"
type input "DƯƠNG"
type input "30.000"
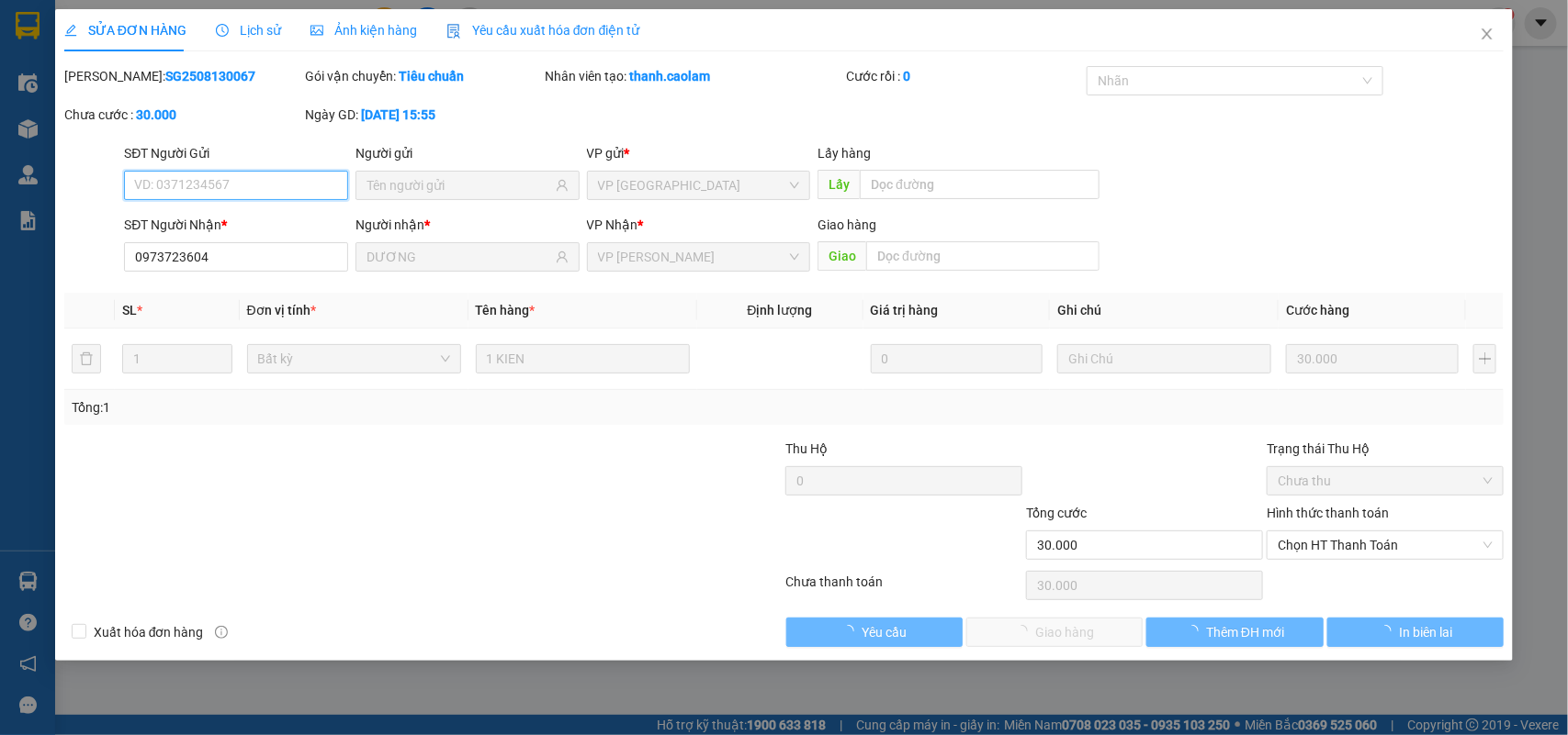
click at [1323, 547] on span "Chọn HT Thanh Toán" at bounding box center [1385, 545] width 215 height 28
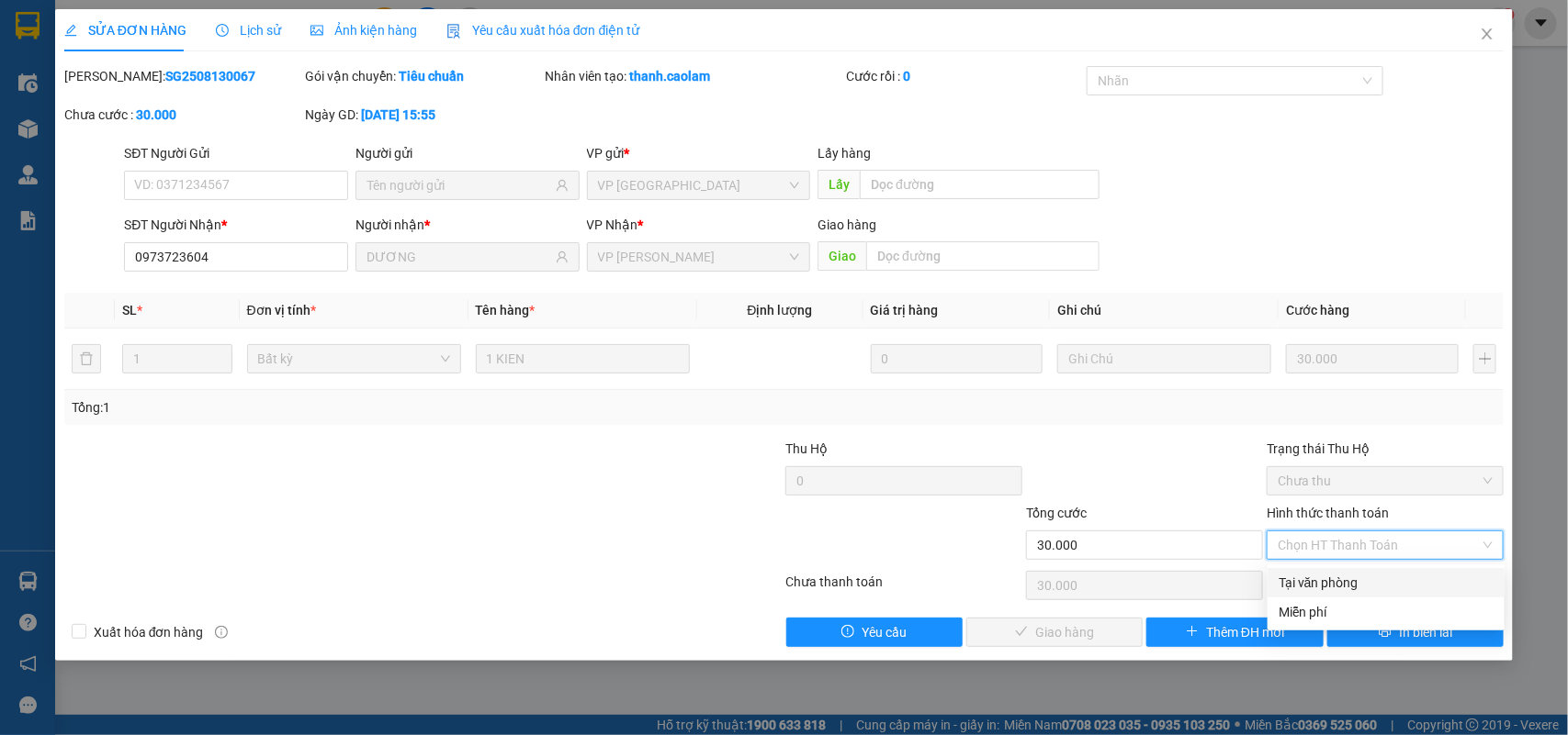
drag, startPoint x: 1321, startPoint y: 578, endPoint x: 1135, endPoint y: 590, distance: 186.4
click at [1320, 578] on div "Tại văn phòng" at bounding box center [1386, 582] width 215 height 20
type input "0"
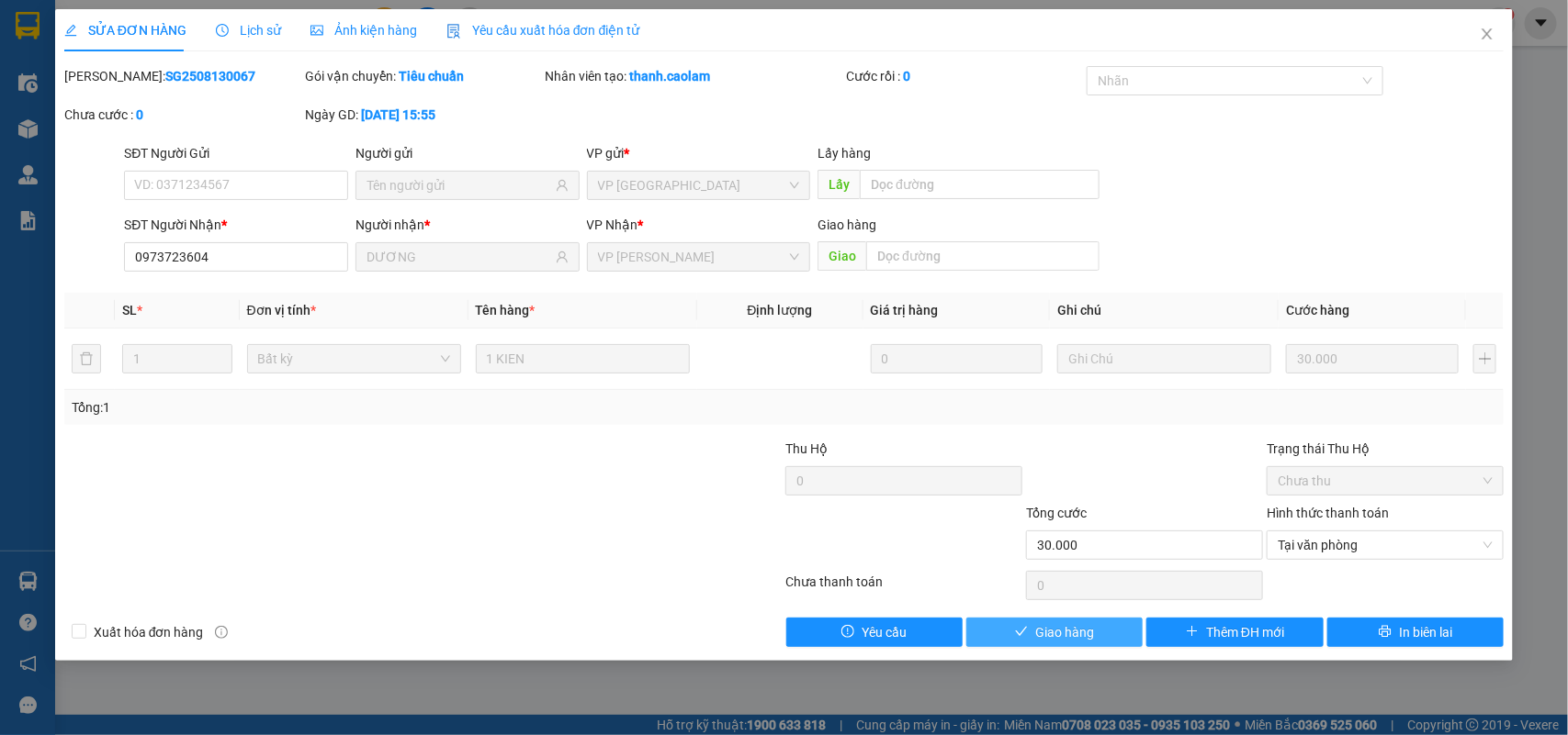
click at [1113, 642] on button "Giao hàng" at bounding box center [1054, 633] width 176 height 30
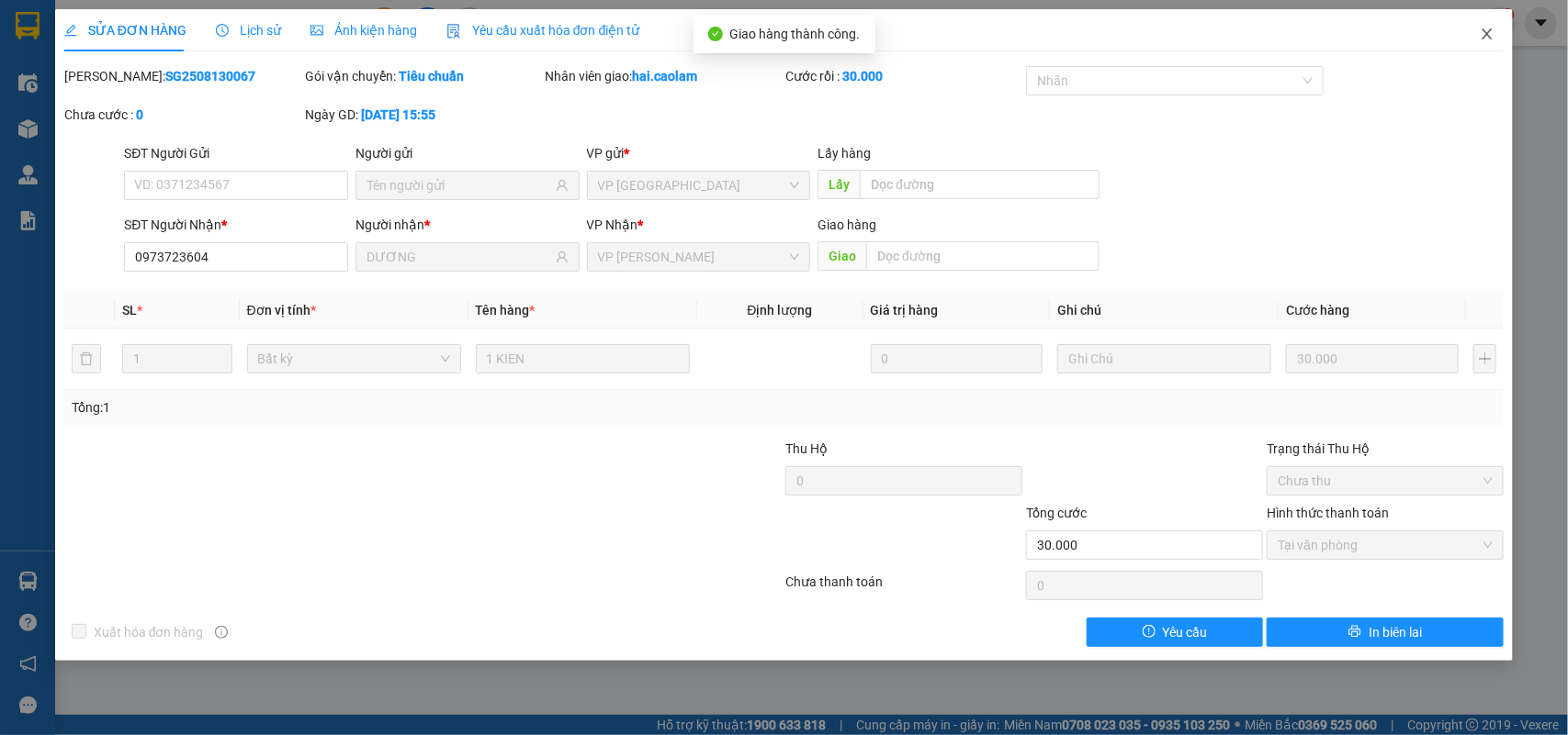
click at [1490, 37] on icon "close" at bounding box center [1486, 33] width 15 height 15
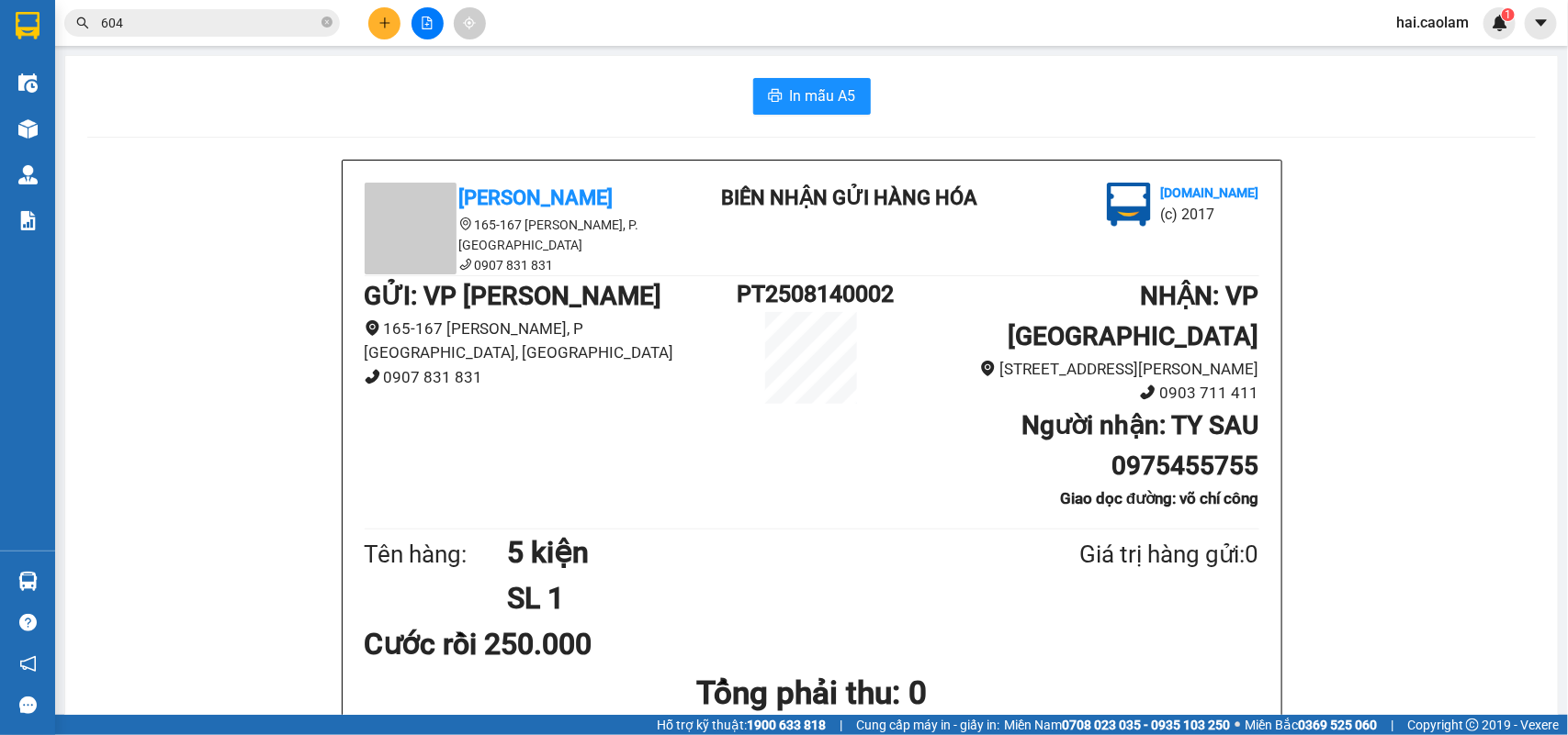
click at [214, 15] on input "604" at bounding box center [209, 23] width 217 height 20
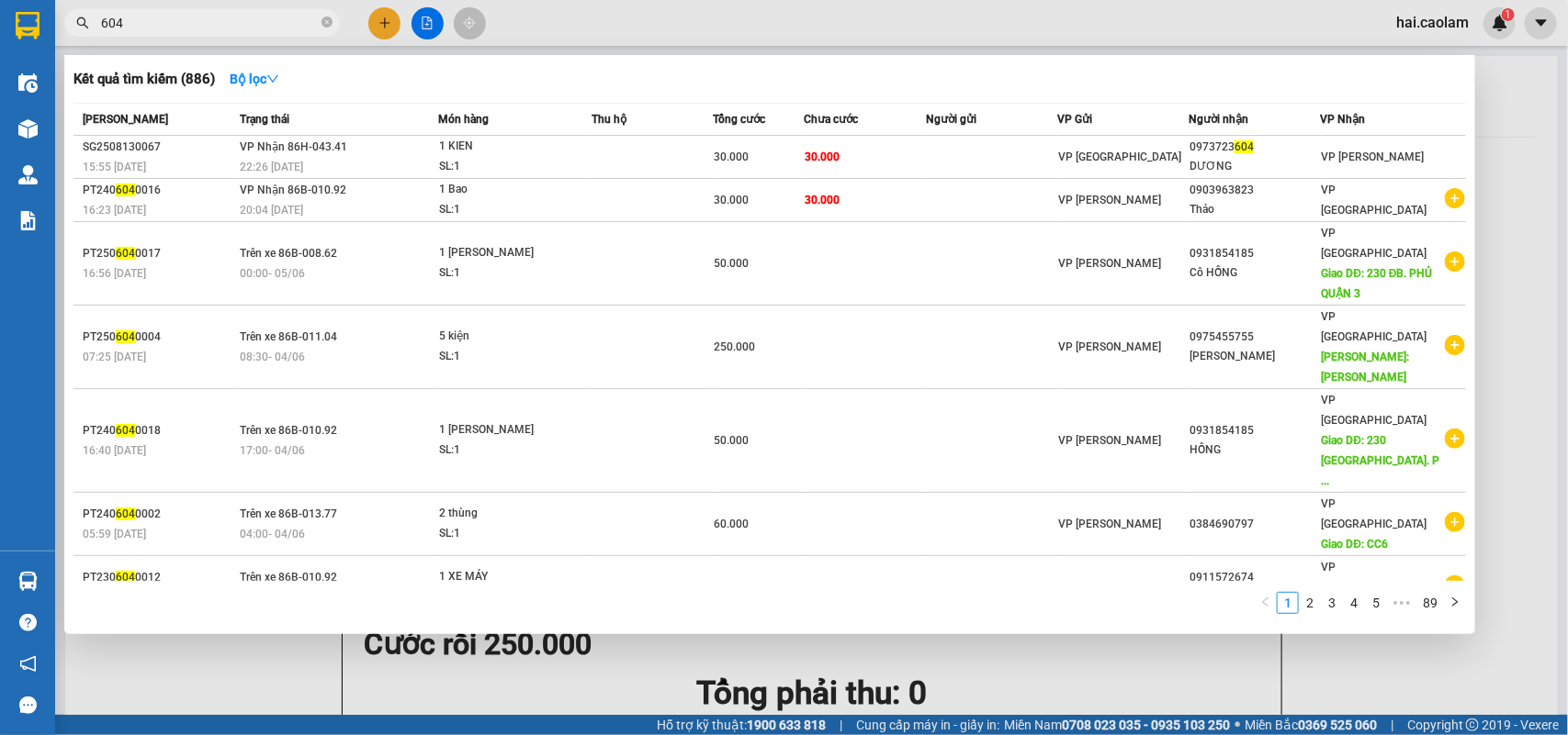
click at [214, 15] on input "604" at bounding box center [209, 23] width 217 height 20
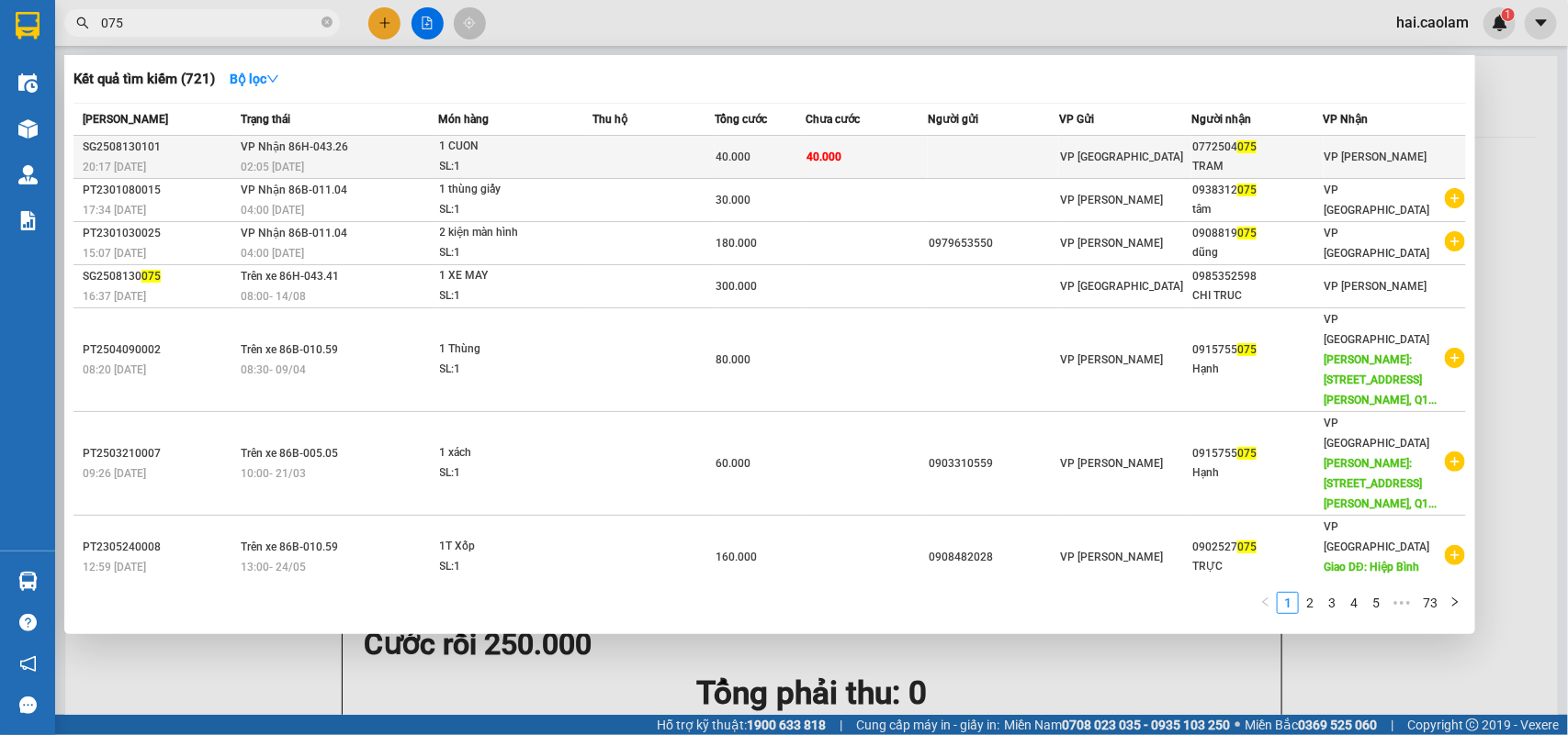
type input "075"
click at [768, 162] on div "40.000" at bounding box center [760, 157] width 89 height 20
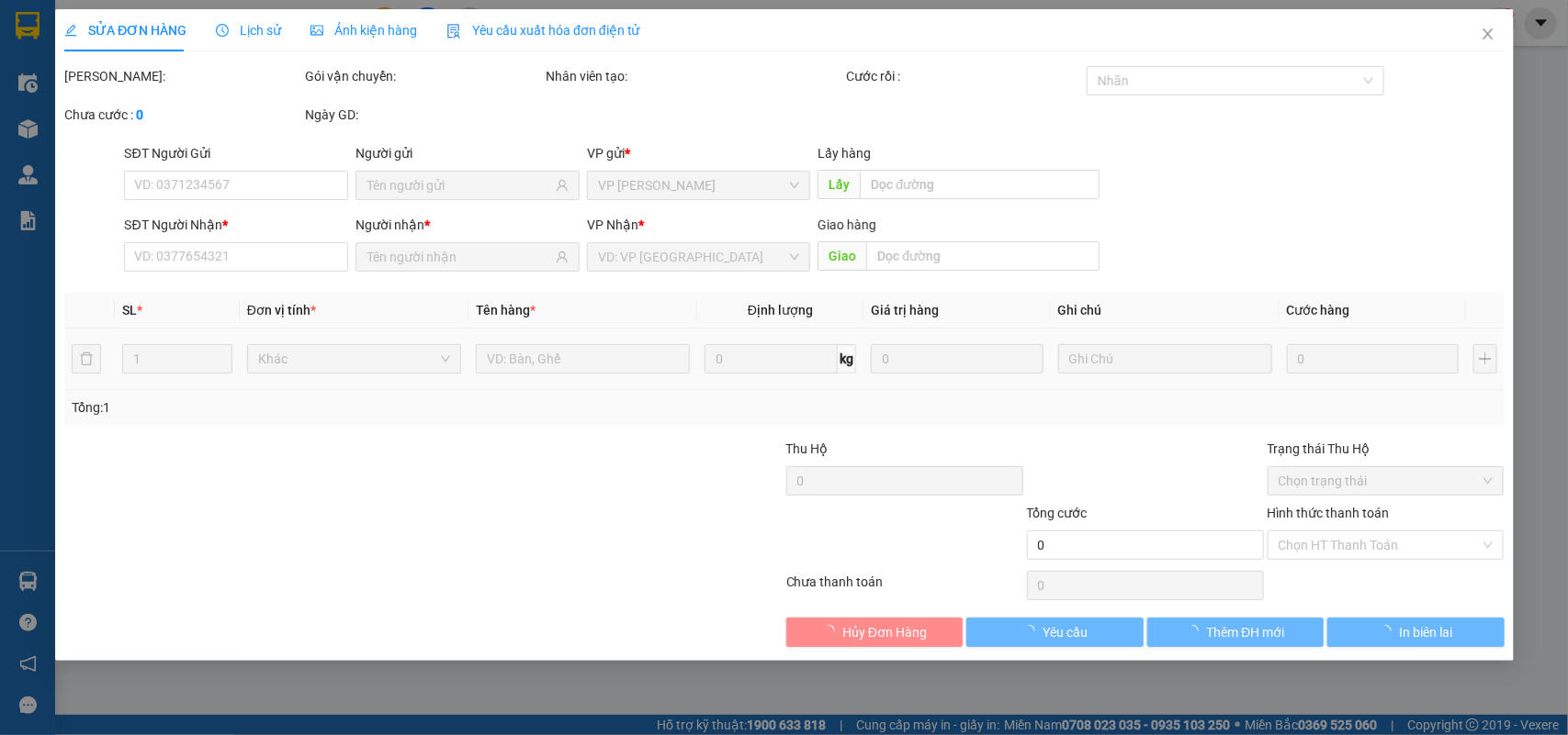
type input "0772504075"
type input "TRAM"
type input "40.000"
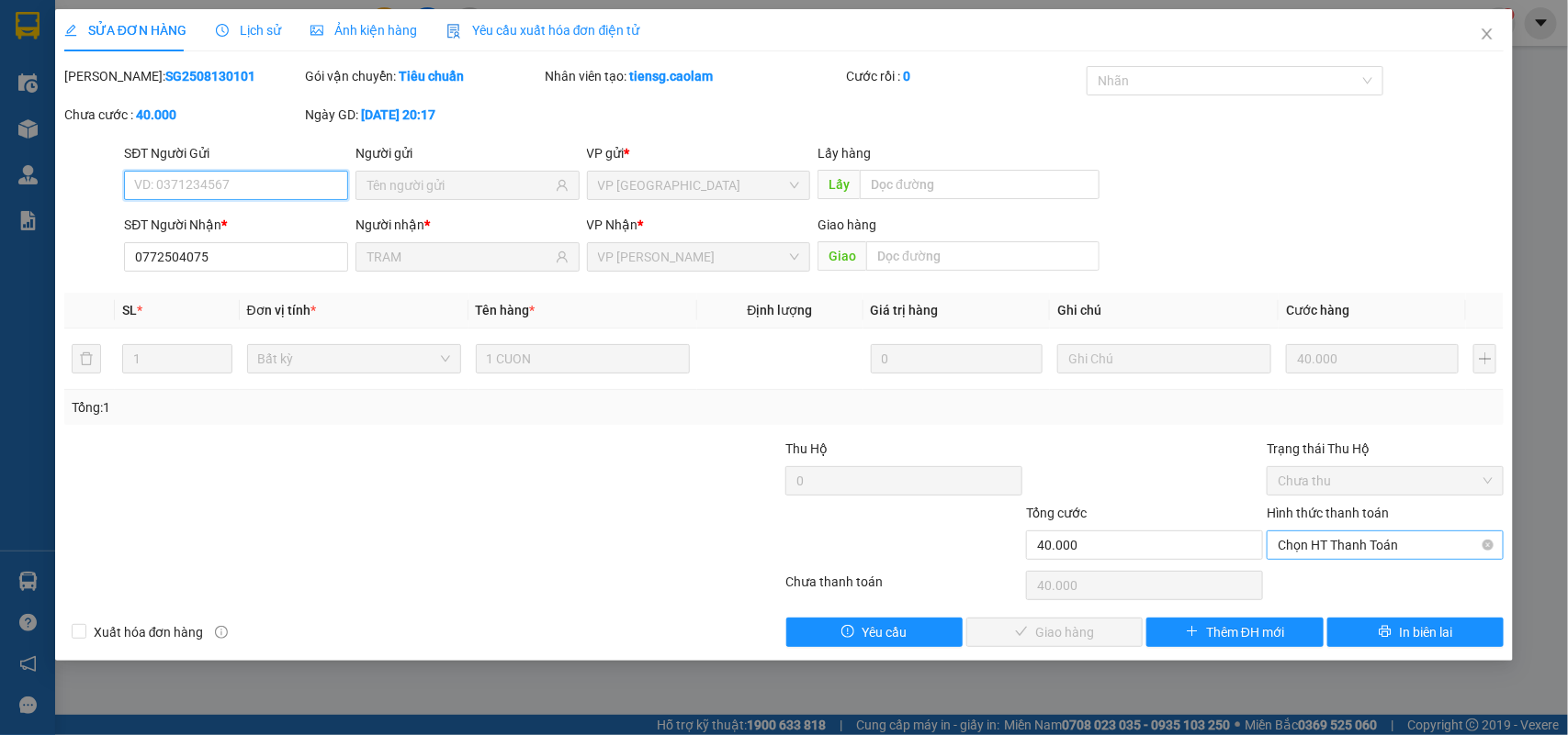
click at [1350, 553] on span "Chọn HT Thanh Toán" at bounding box center [1385, 545] width 215 height 28
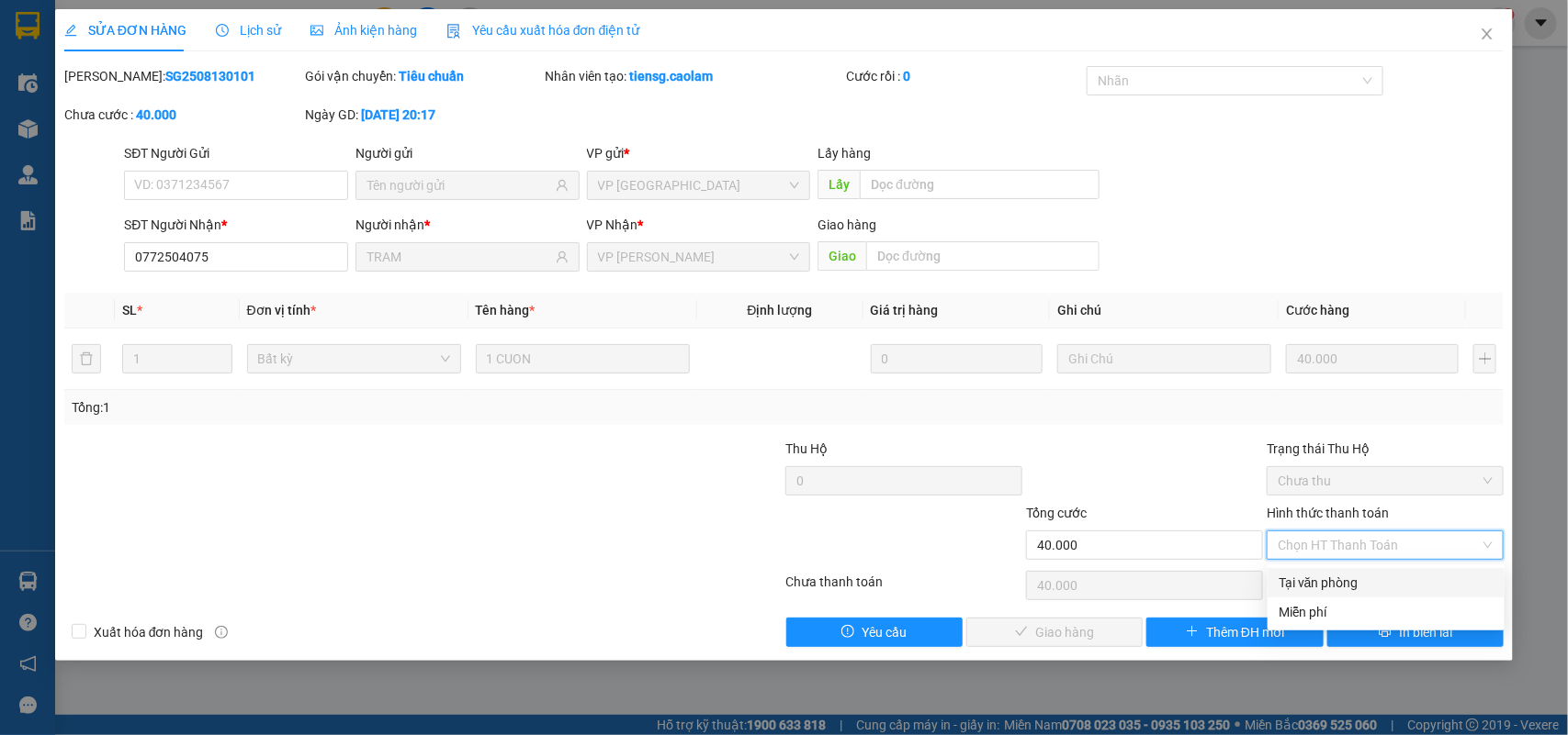
click at [1346, 567] on div "Total Paid Fee 0 Total UnPaid Fee 40.000 Cash Collection Total Fee Mã ĐH: SG250…" at bounding box center [784, 357] width 1440 height 581
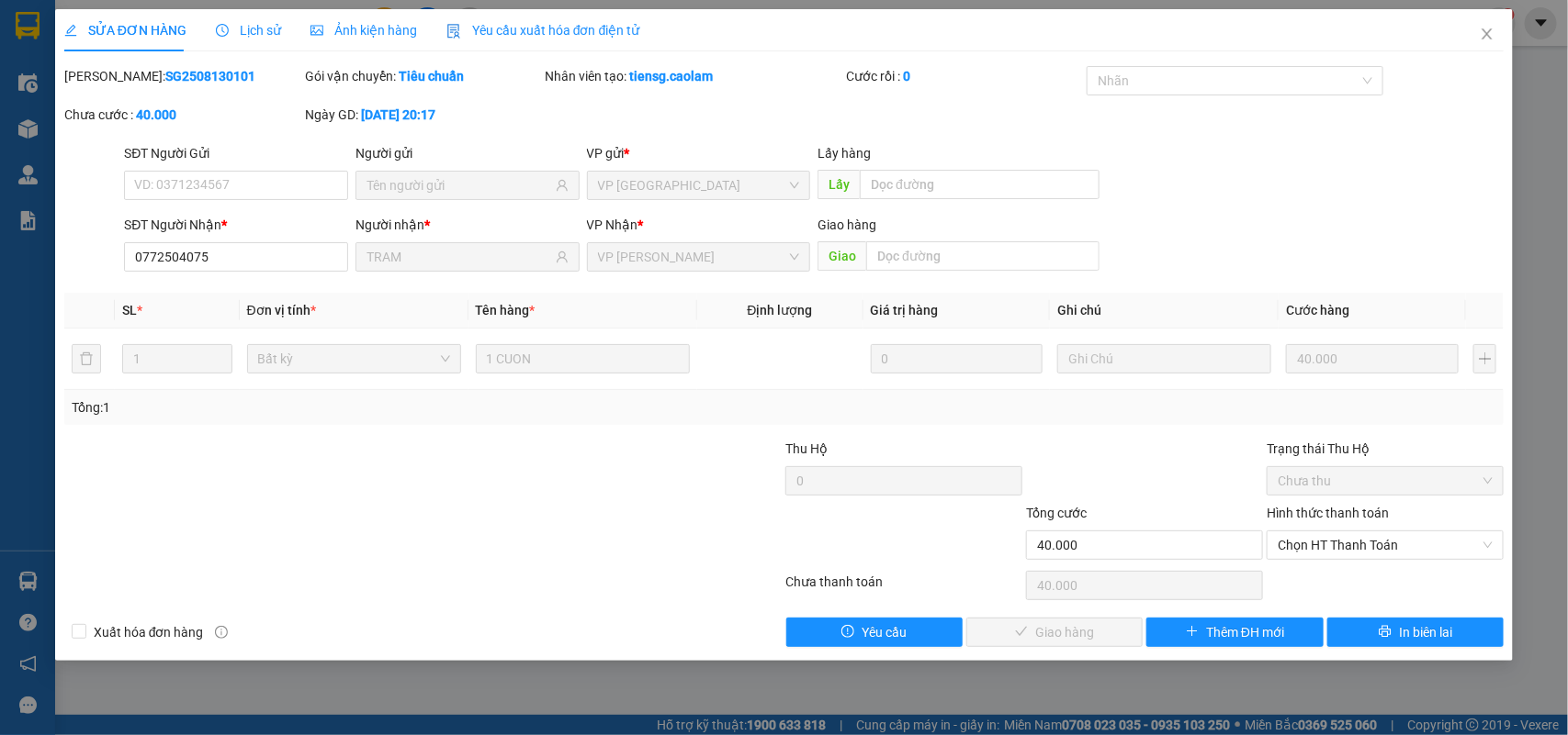
click at [1346, 574] on div "Chọn HT Thanh Toán" at bounding box center [1385, 585] width 240 height 36
click at [1340, 546] on span "Chọn HT Thanh Toán" at bounding box center [1385, 545] width 215 height 28
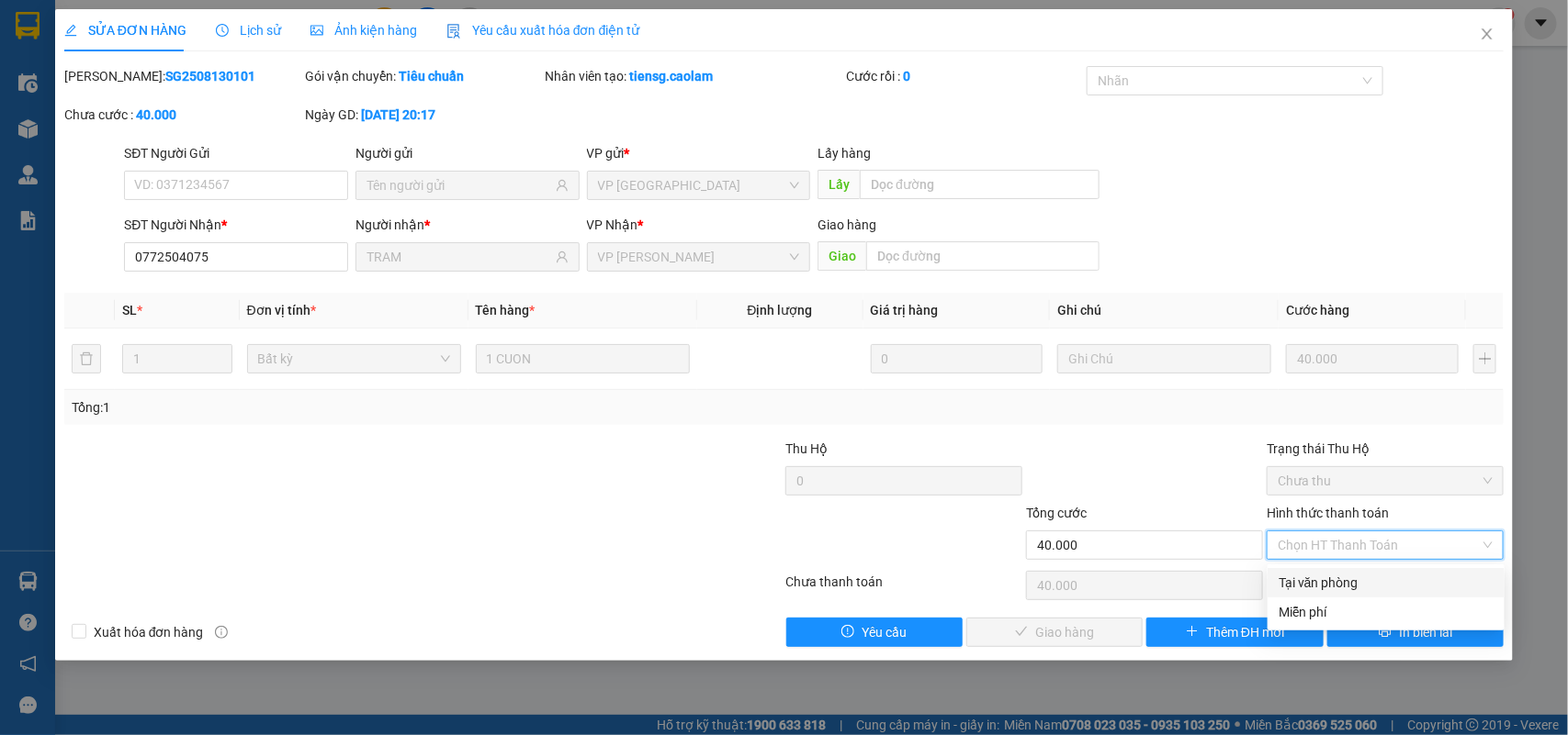
click at [1340, 573] on div "Tại văn phòng" at bounding box center [1386, 582] width 215 height 20
type input "0"
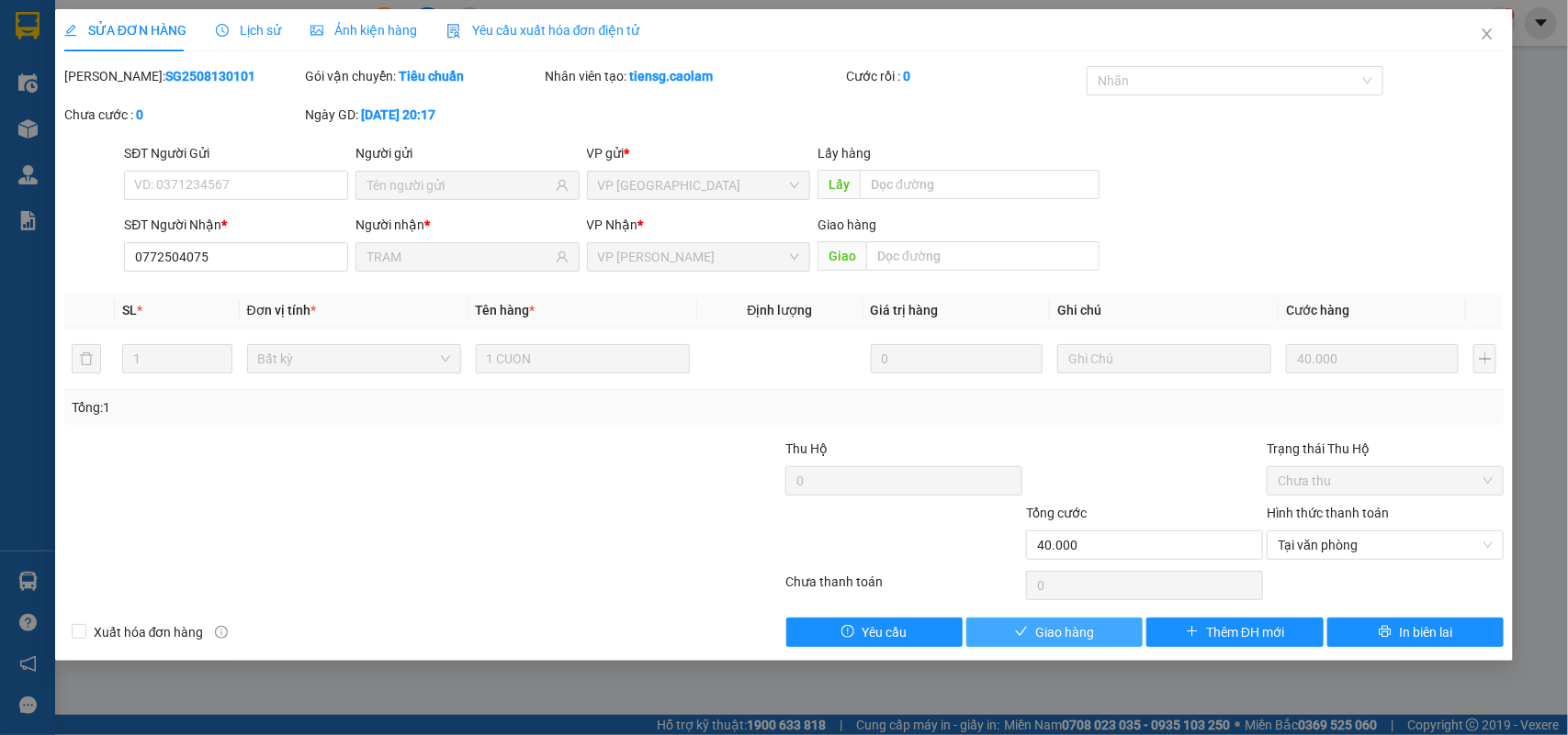
click at [1094, 636] on button "Giao hàng" at bounding box center [1054, 633] width 176 height 30
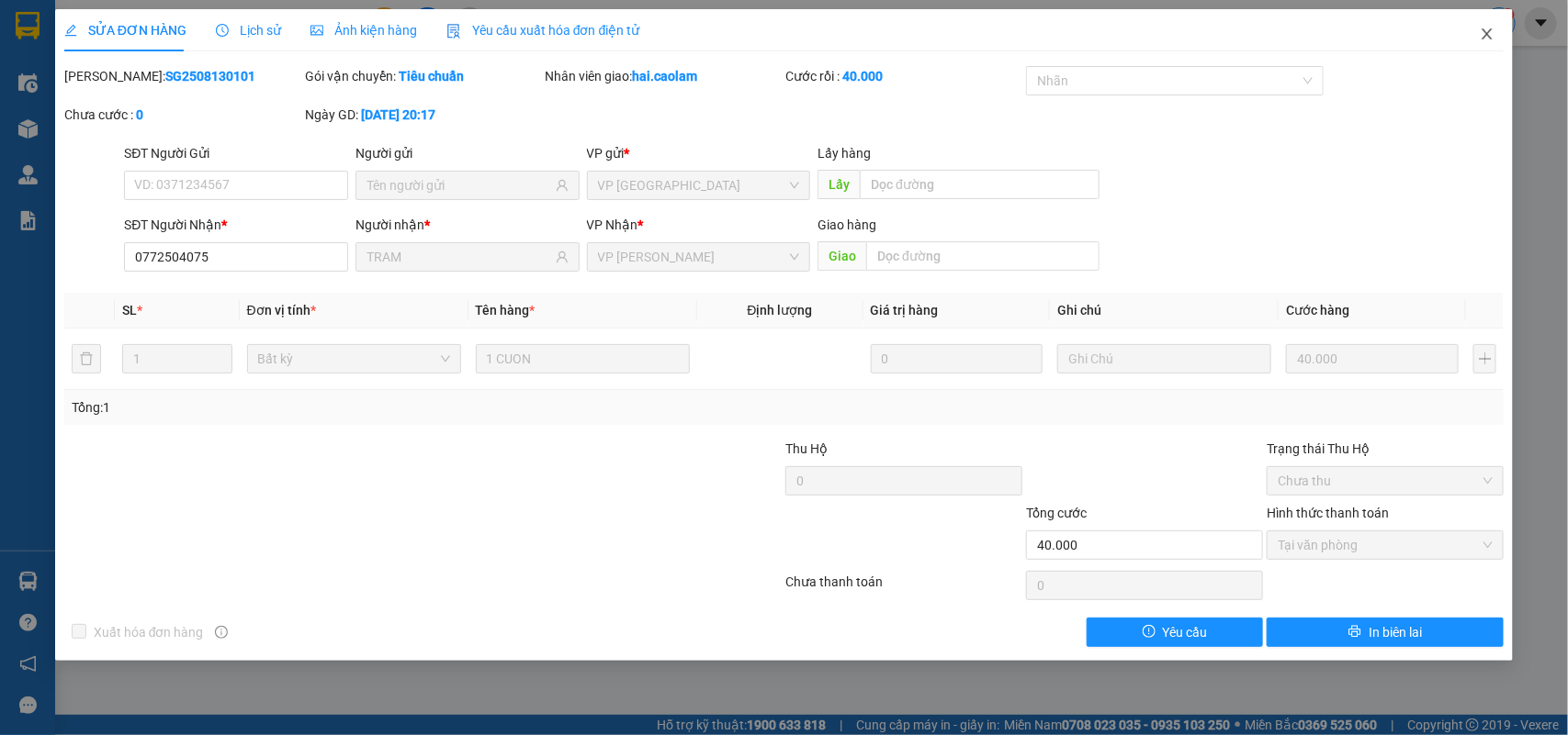
click at [1493, 24] on span "Close" at bounding box center [1486, 34] width 51 height 51
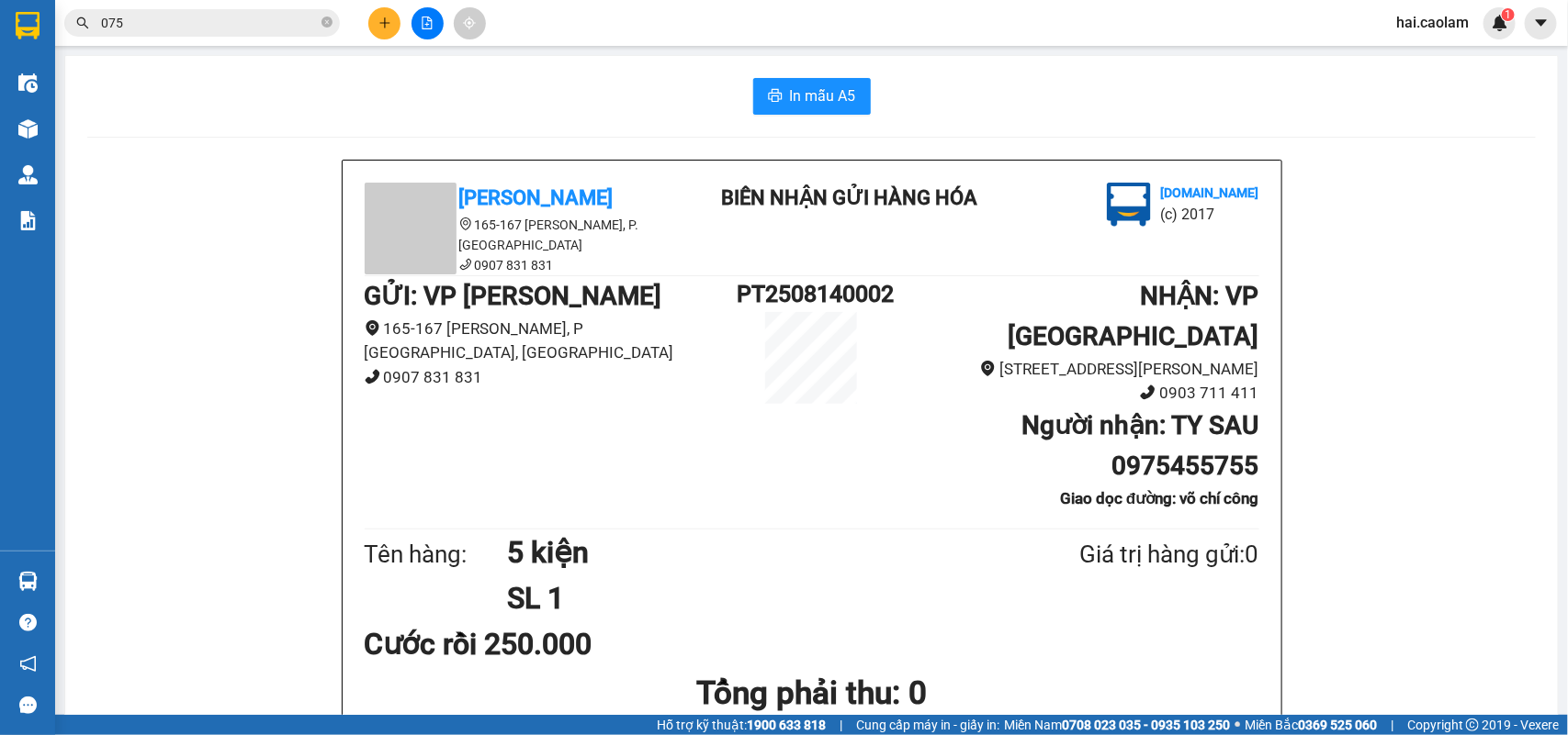
click at [179, 17] on input "075" at bounding box center [209, 23] width 217 height 20
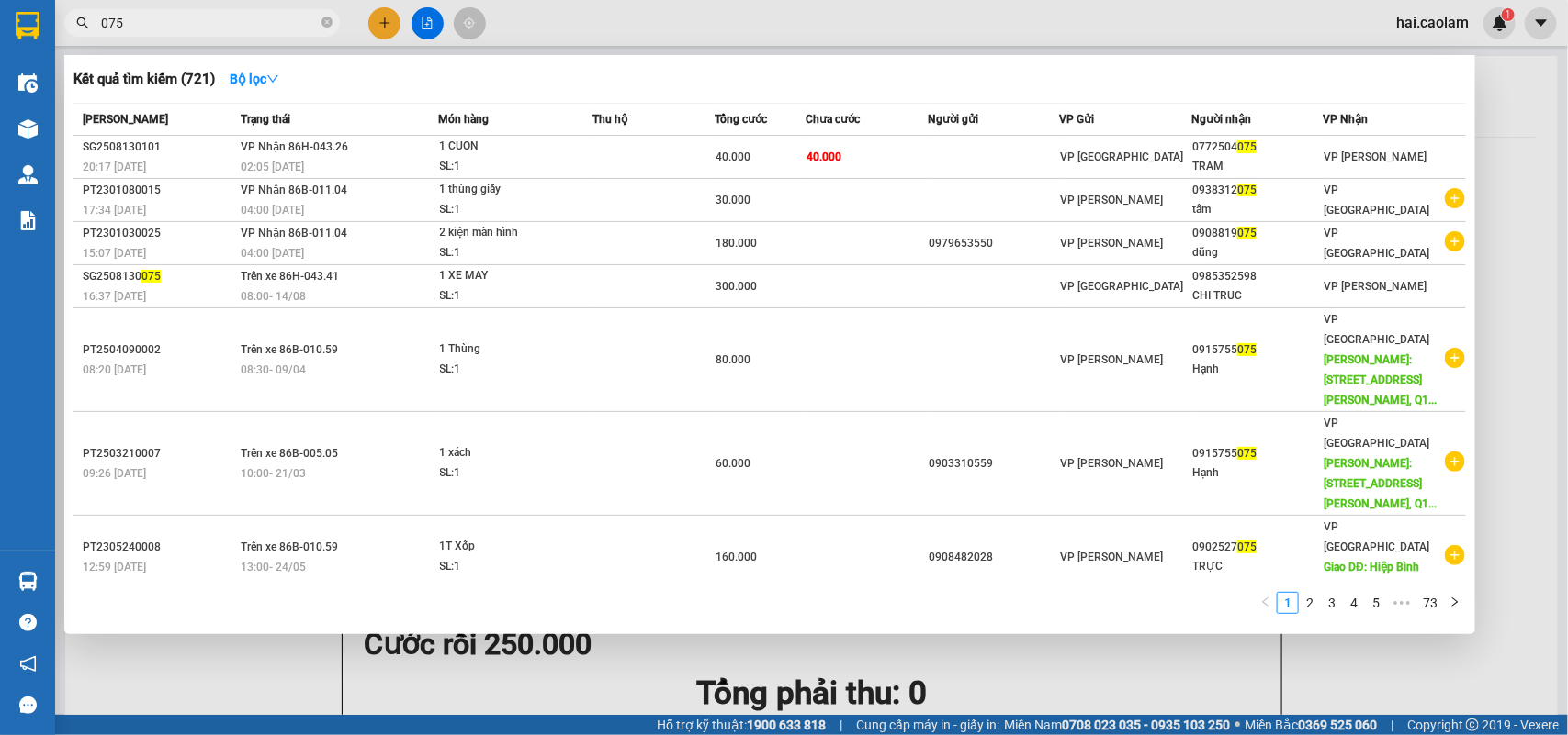
click at [179, 17] on input "075" at bounding box center [209, 23] width 217 height 20
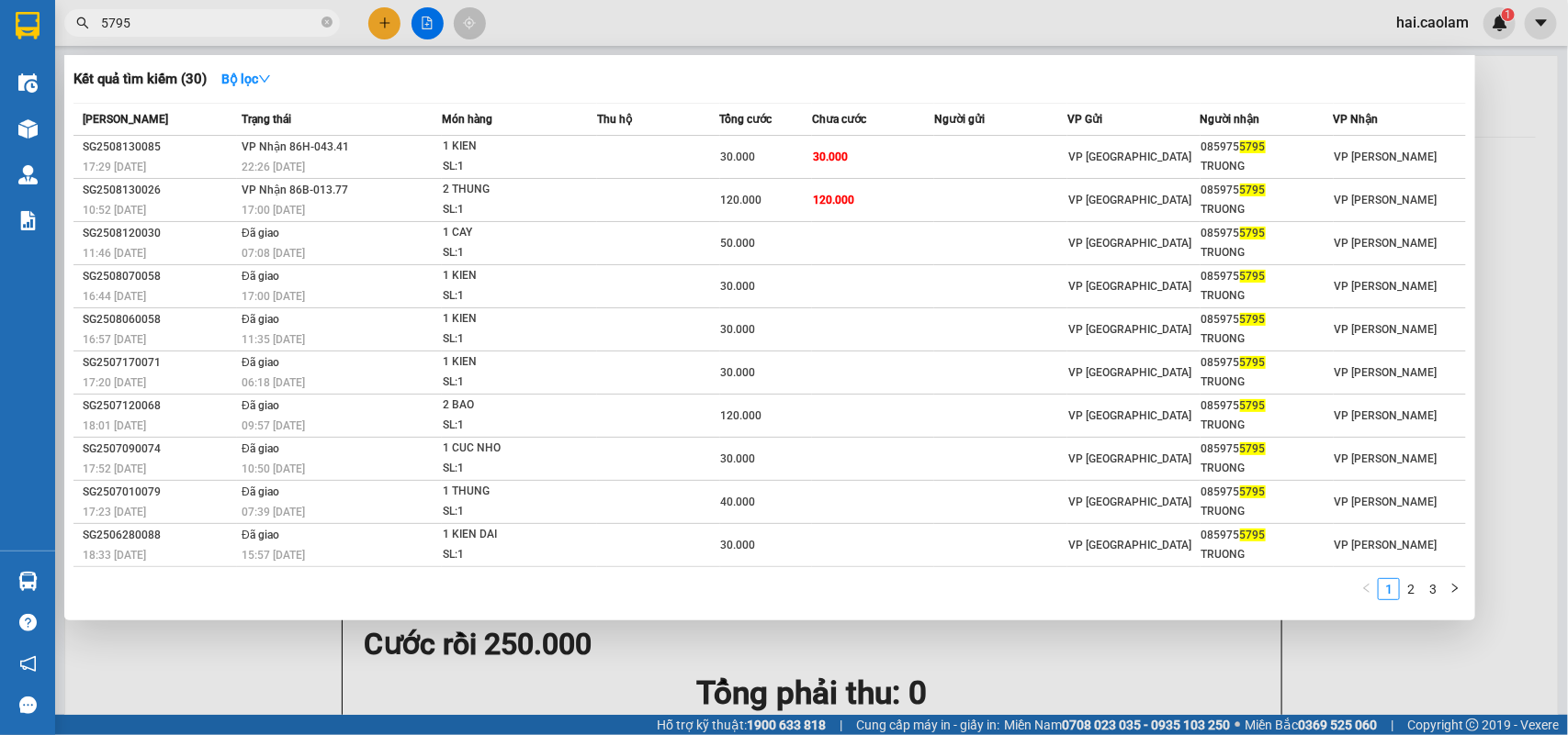
click at [197, 30] on input "5795" at bounding box center [209, 23] width 217 height 20
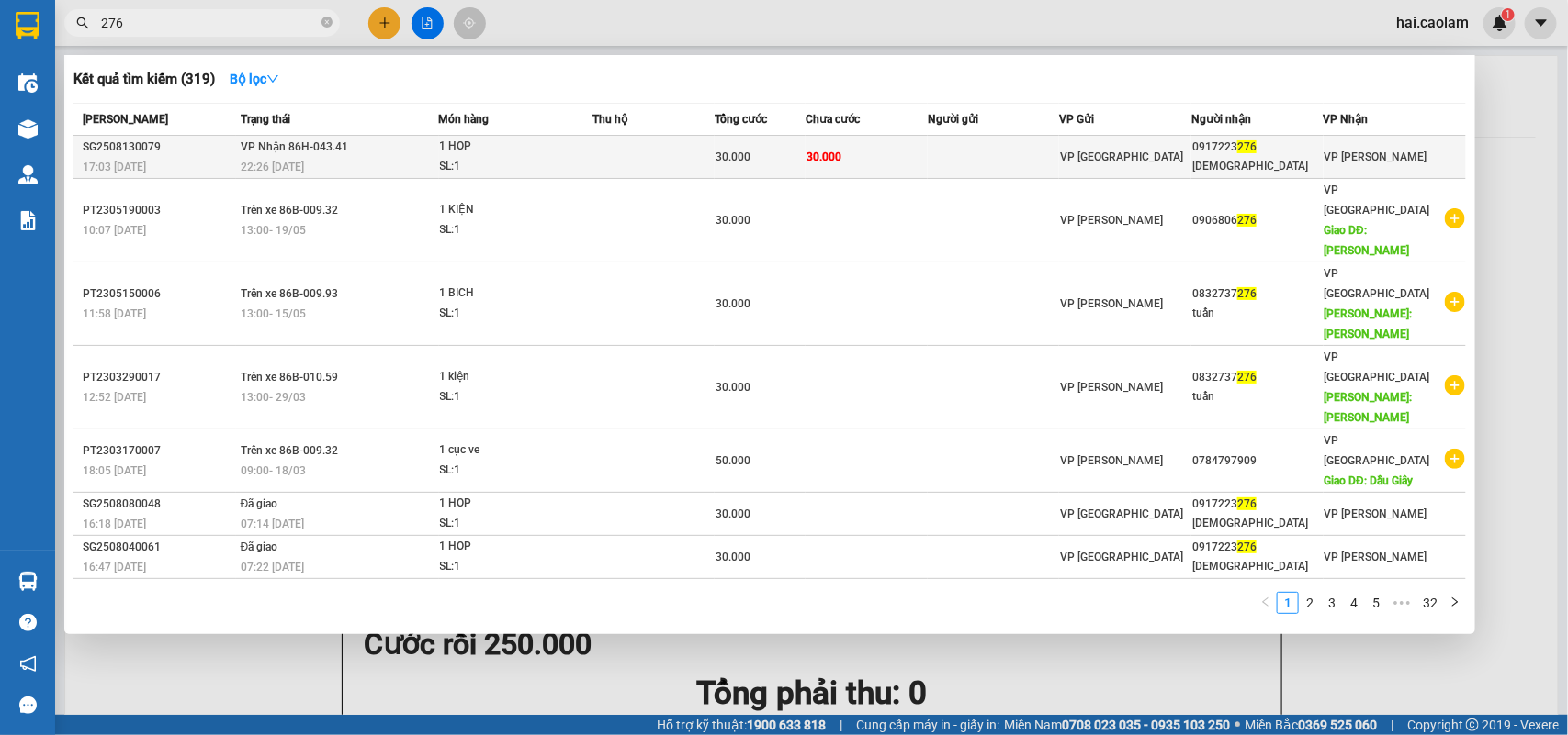
type input "276"
click at [1181, 163] on div "VP [GEOGRAPHIC_DATA]" at bounding box center [1125, 157] width 130 height 20
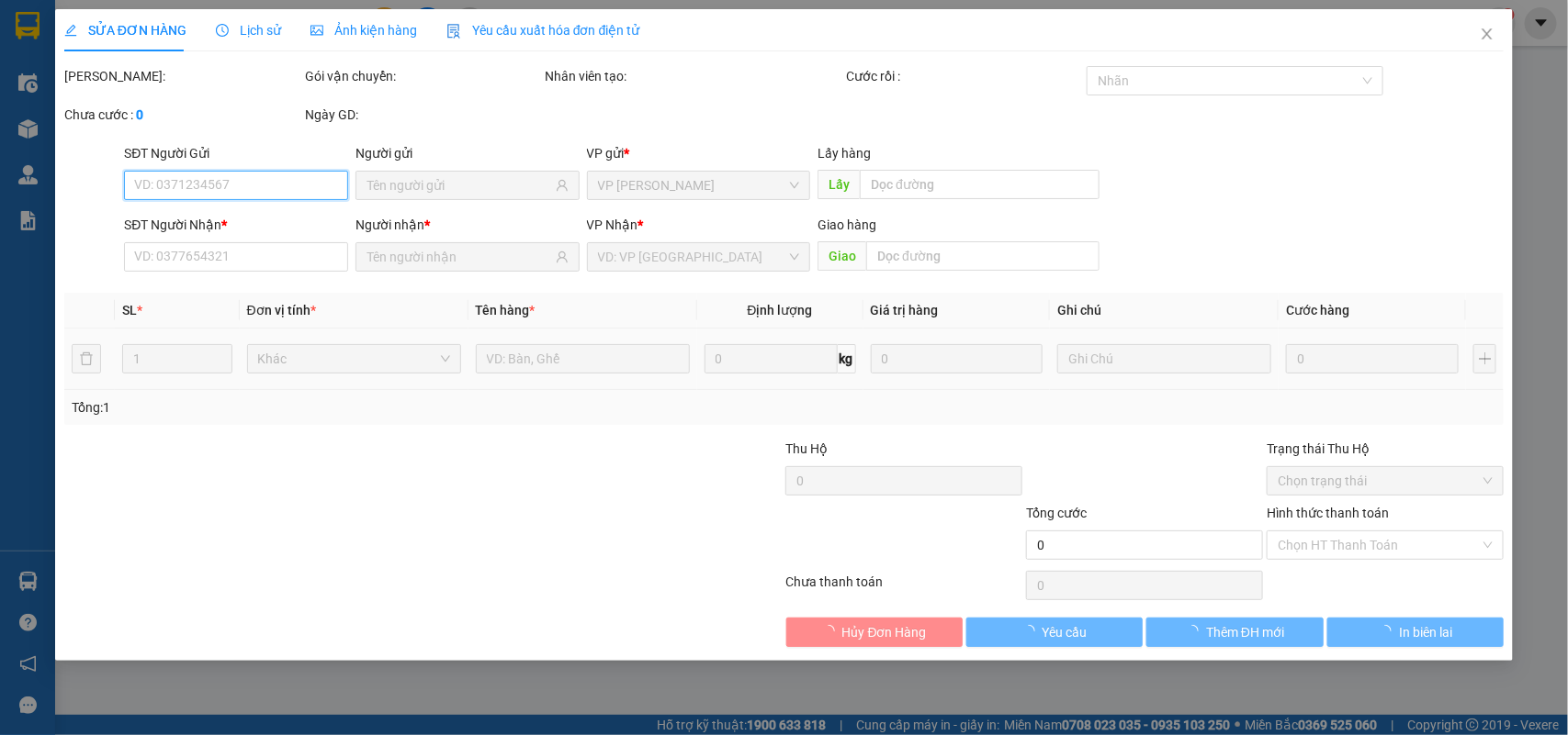
type input "0917223276"
type input "THAI"
type input "30.000"
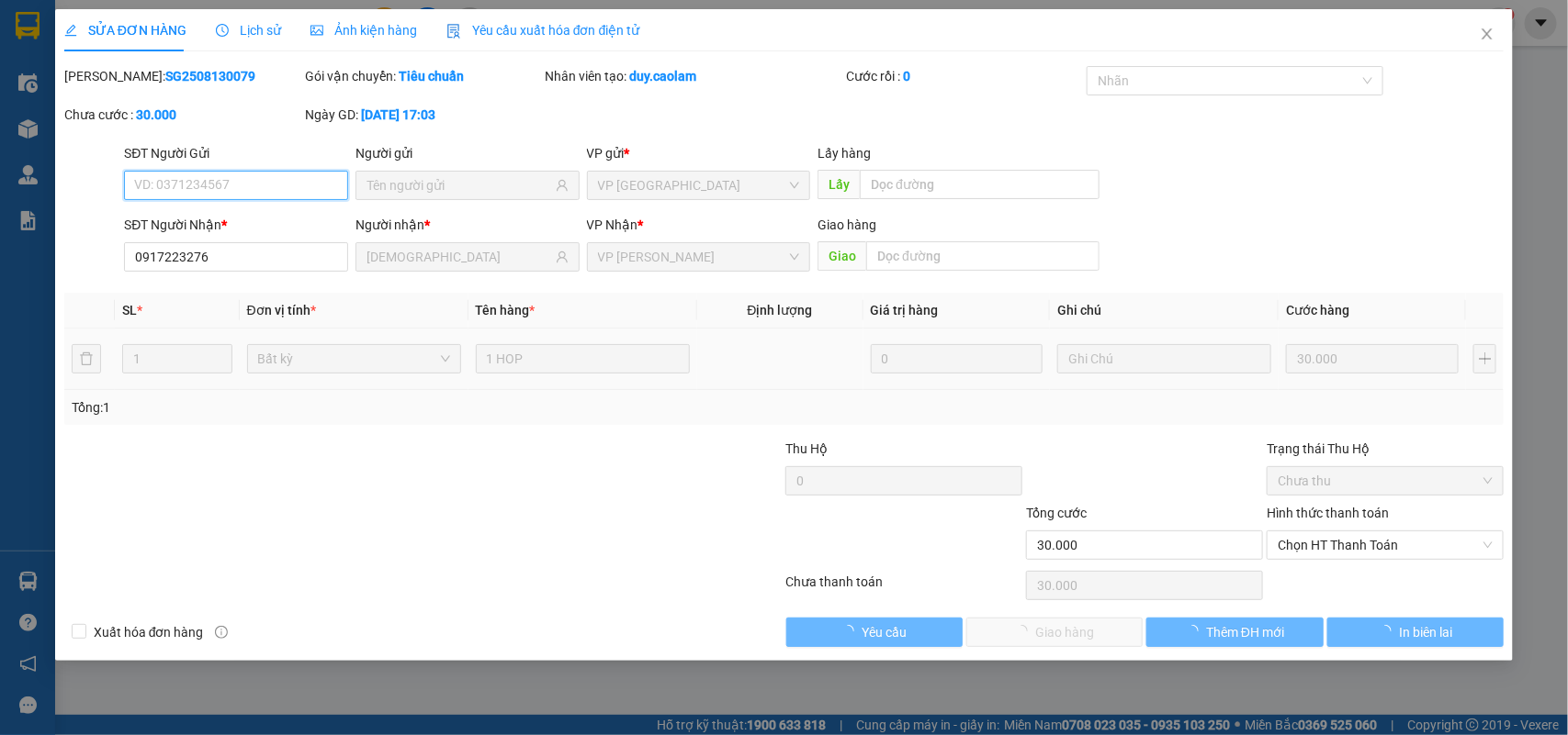
click at [1340, 546] on span "Chọn HT Thanh Toán" at bounding box center [1385, 545] width 215 height 28
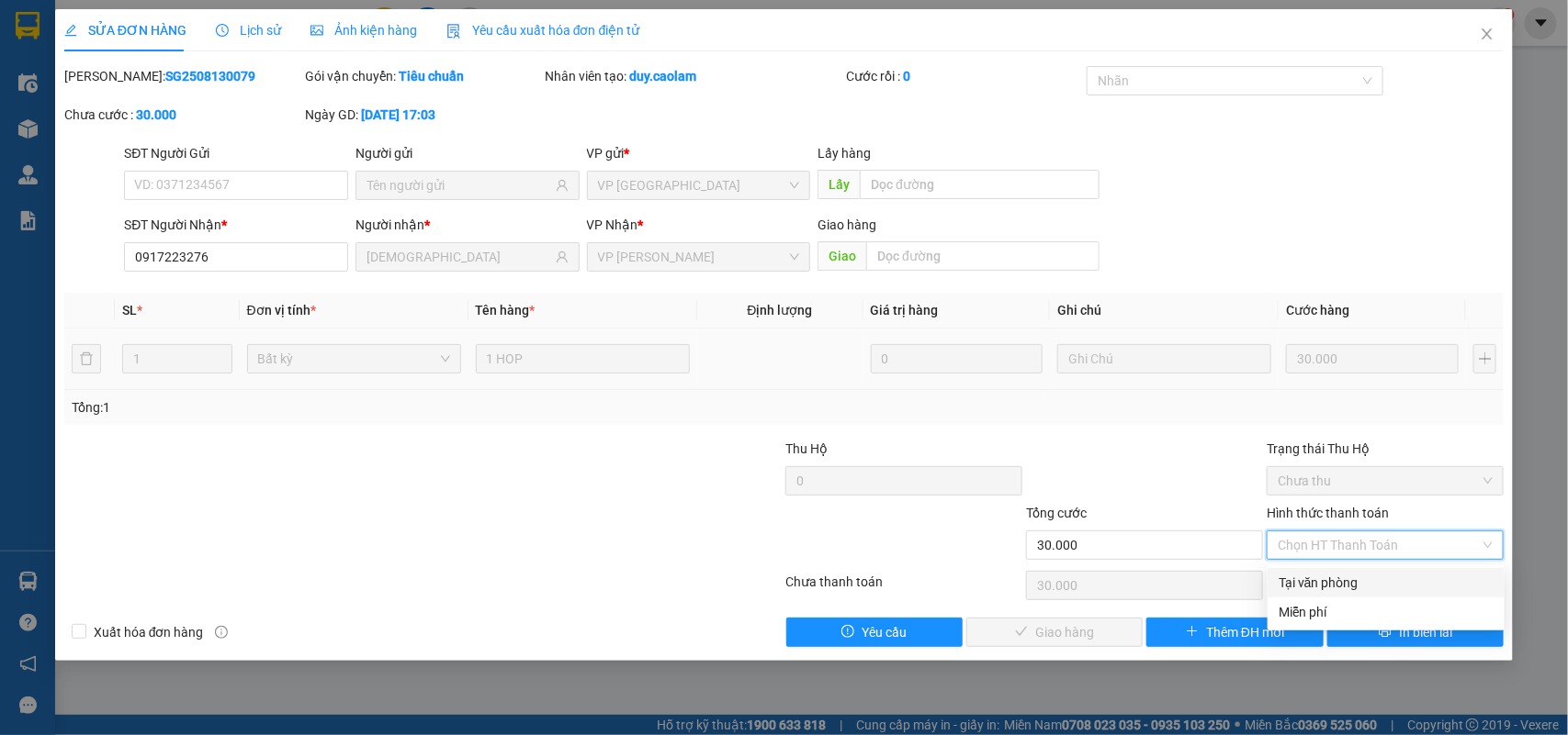
click at [1329, 575] on div "Tại văn phòng" at bounding box center [1386, 582] width 215 height 20
type input "0"
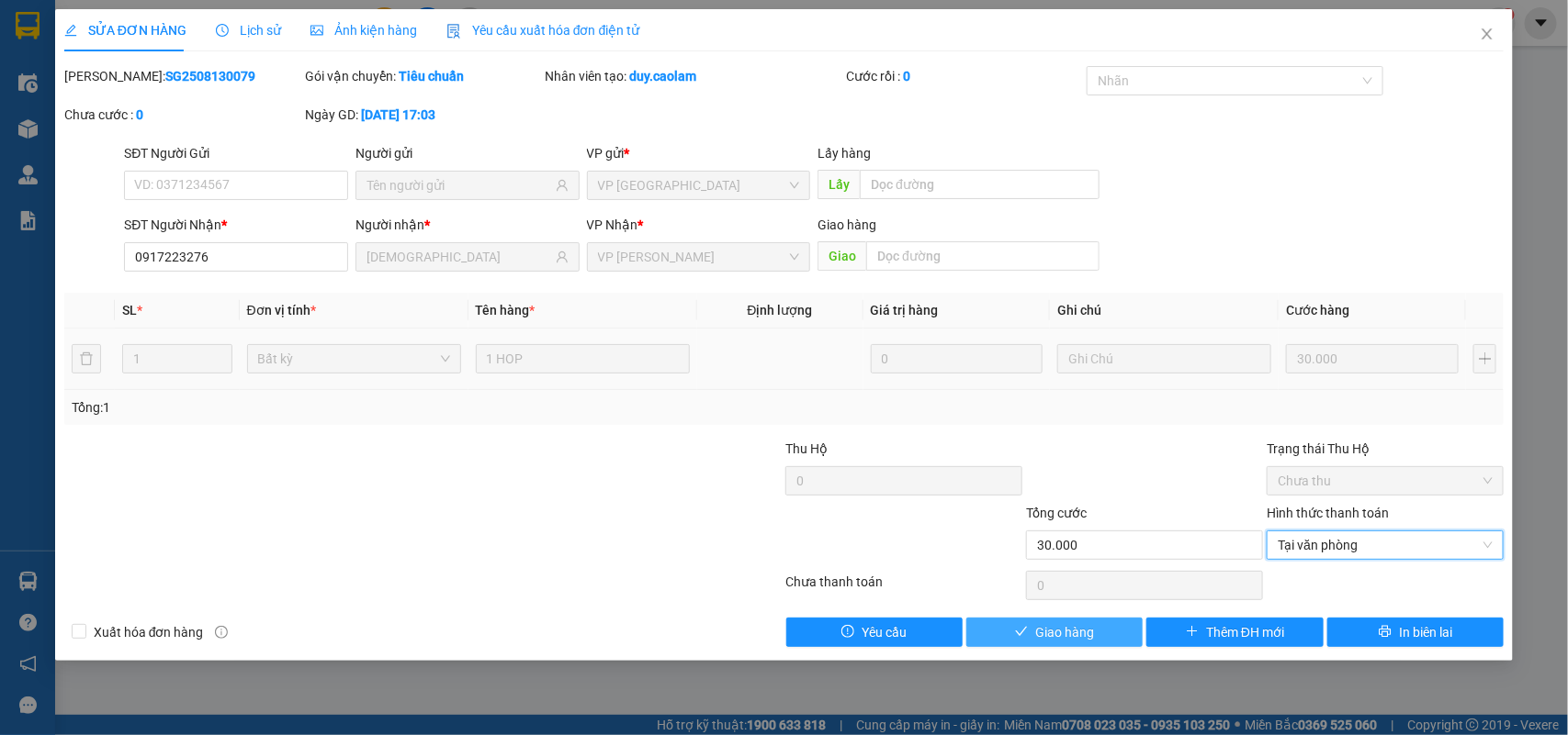
click at [1012, 639] on button "Giao hàng" at bounding box center [1054, 633] width 176 height 30
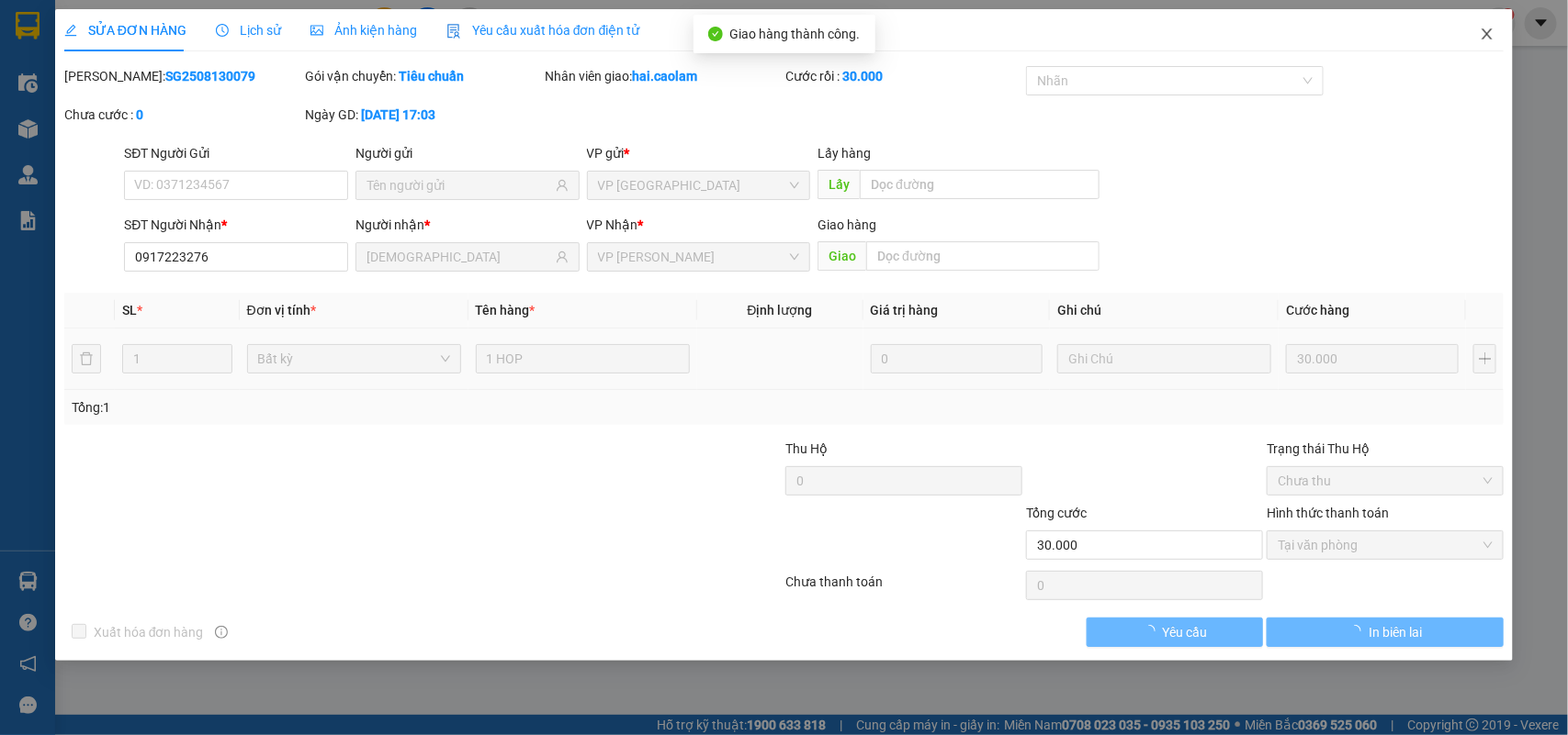
click at [1472, 36] on span "Close" at bounding box center [1486, 34] width 51 height 51
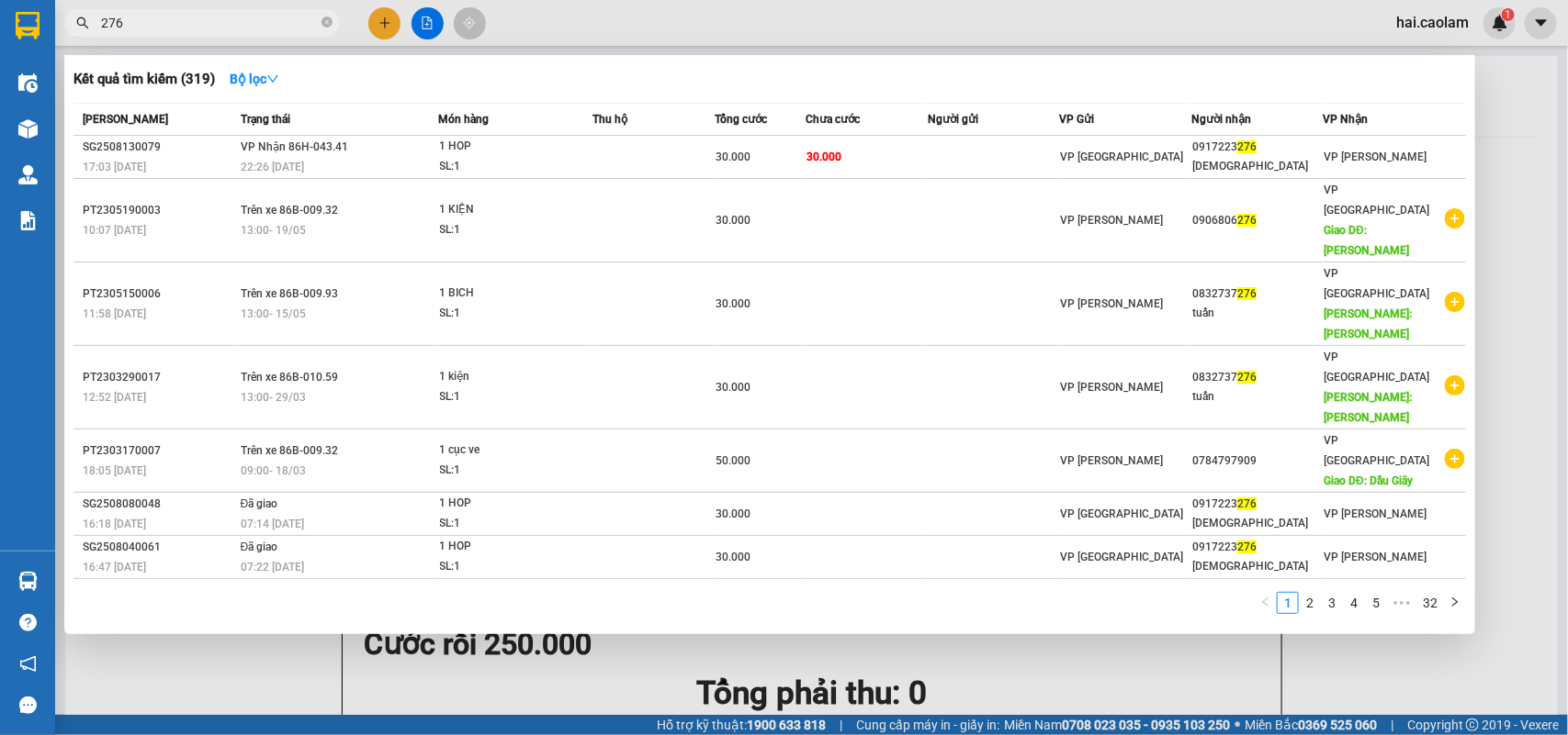
click at [207, 20] on input "276" at bounding box center [209, 23] width 217 height 20
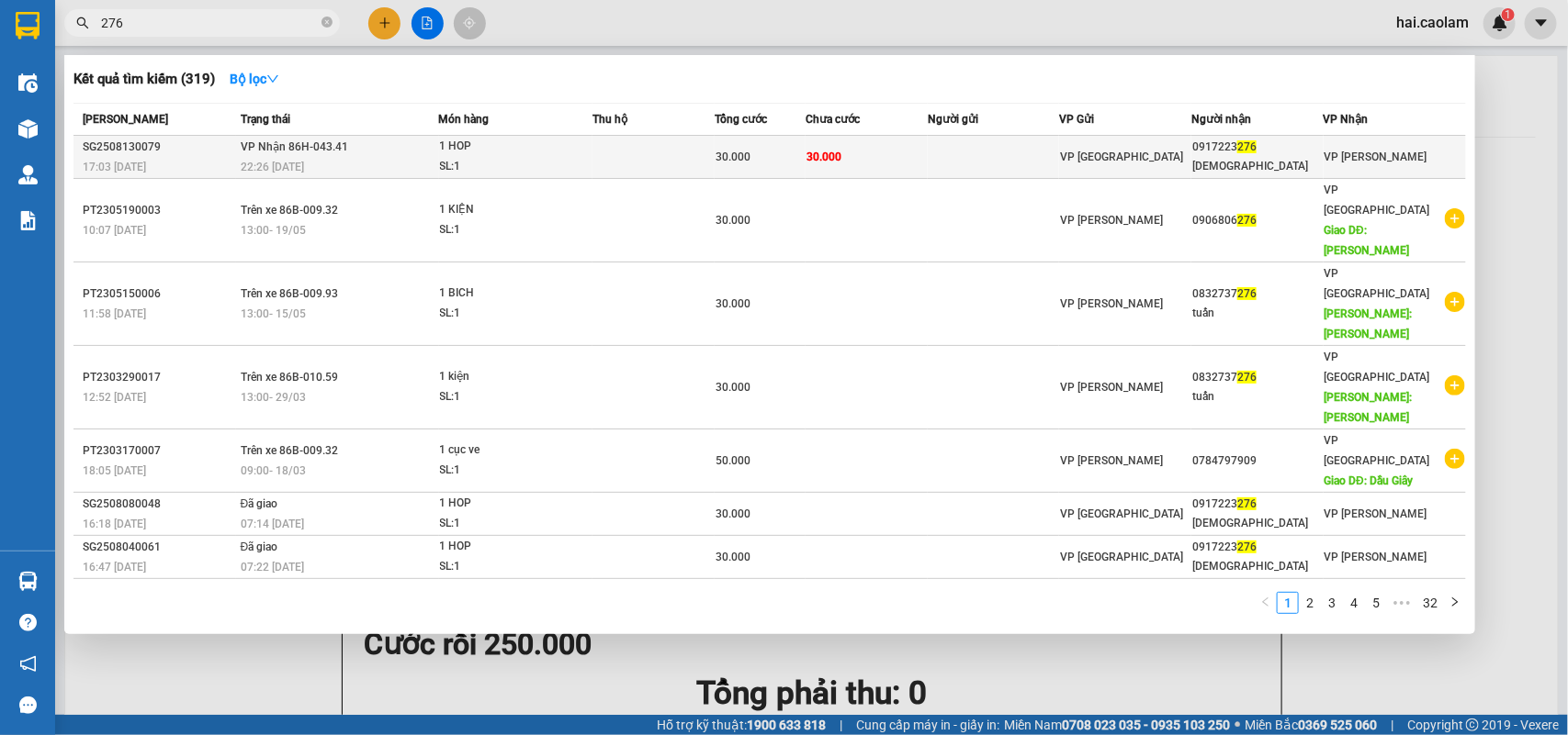
click at [326, 139] on span "VP Nhận 86H-043.41" at bounding box center [294, 146] width 107 height 15
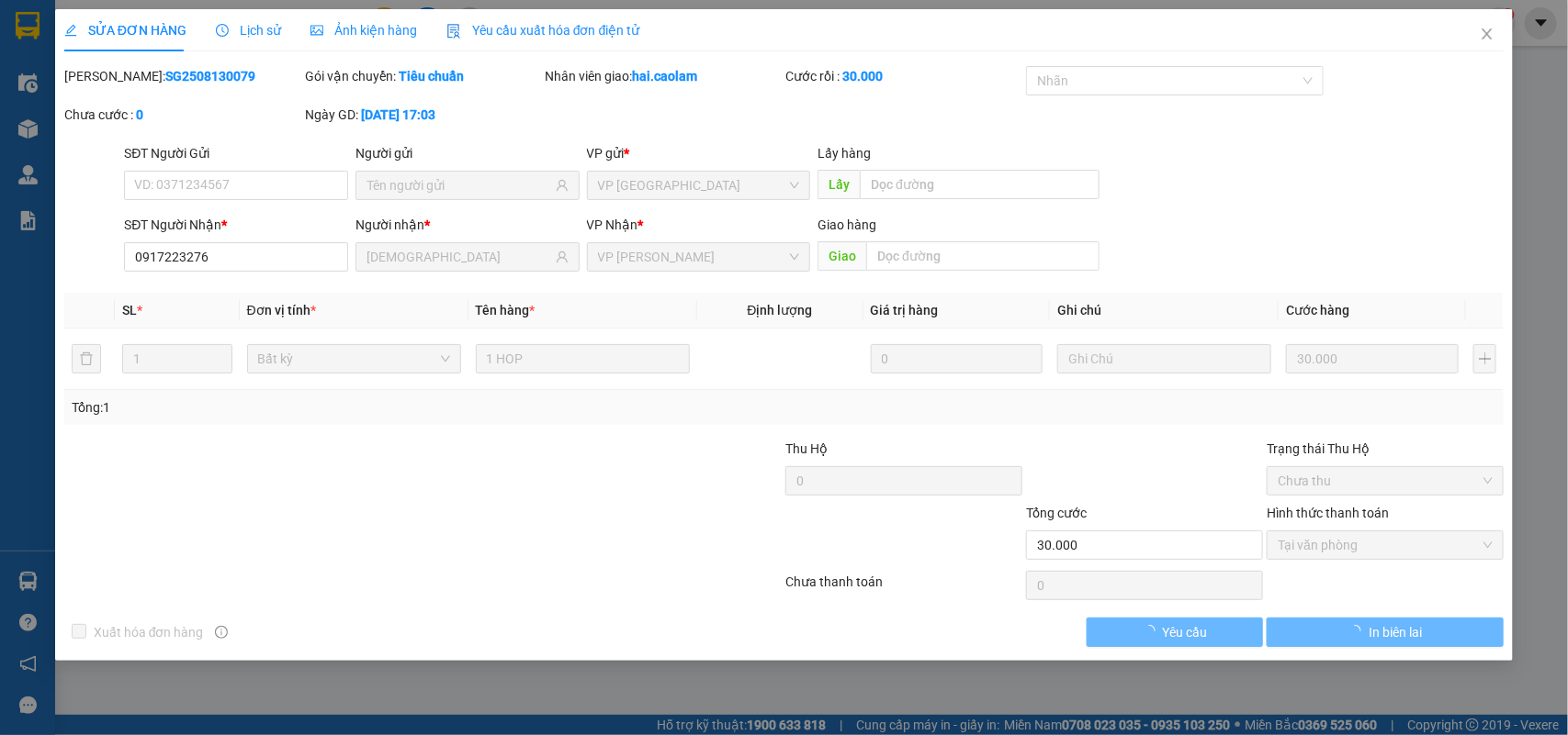
type input "0917223276"
type input "THAI"
type input "30.000"
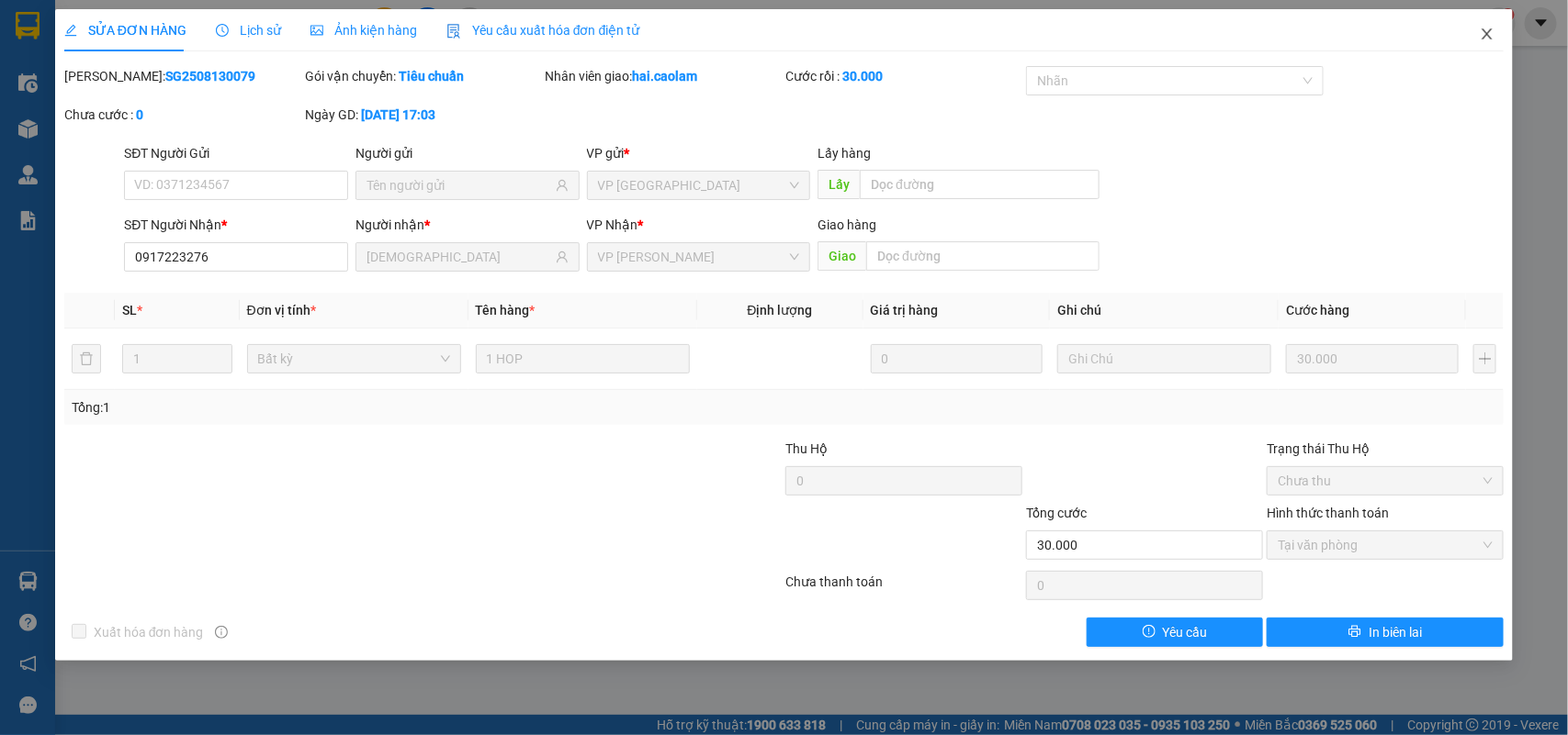
click at [1487, 37] on icon "close" at bounding box center [1486, 33] width 15 height 15
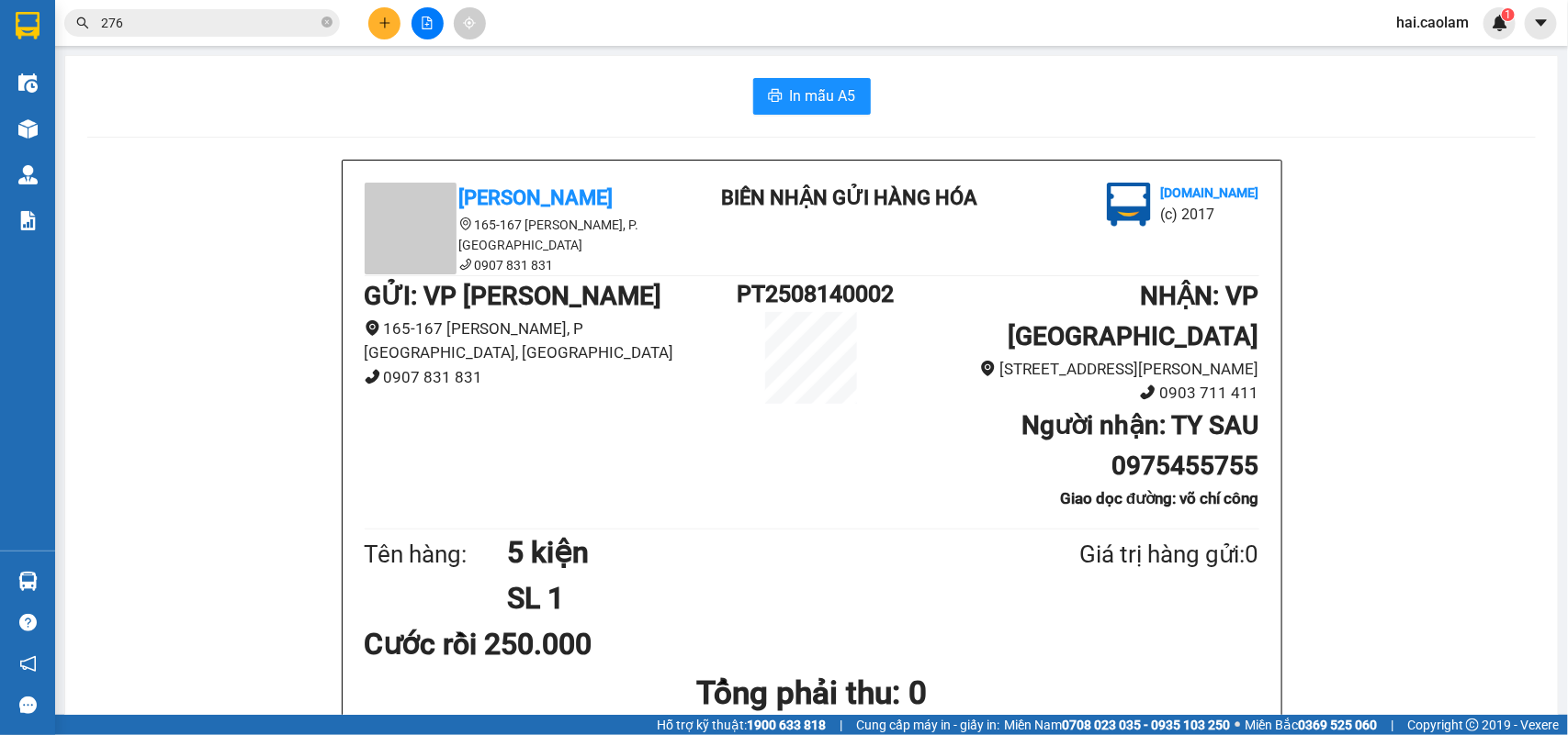
click at [221, 13] on input "276" at bounding box center [209, 23] width 217 height 20
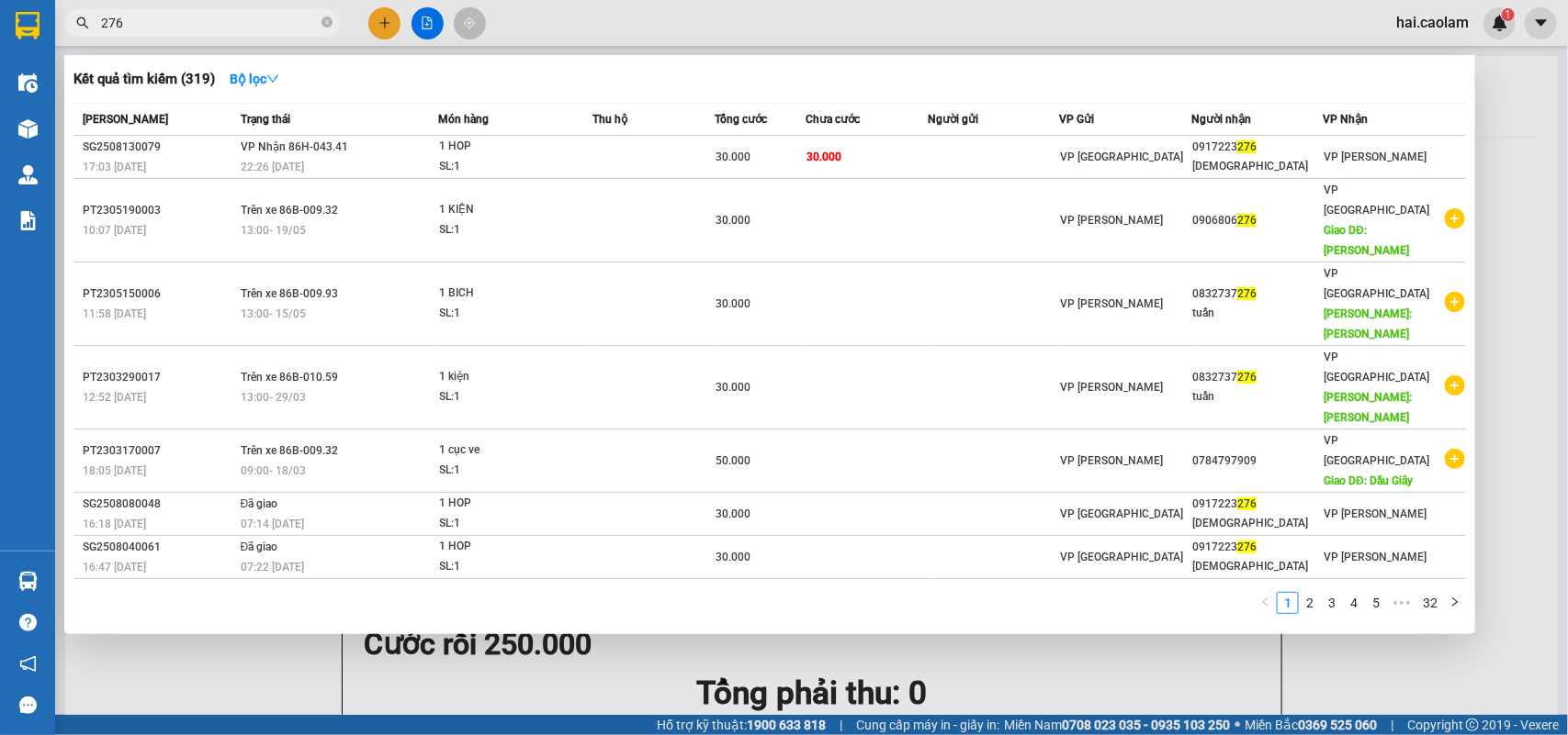
click at [221, 13] on input "276" at bounding box center [209, 23] width 217 height 20
paste input "5795"
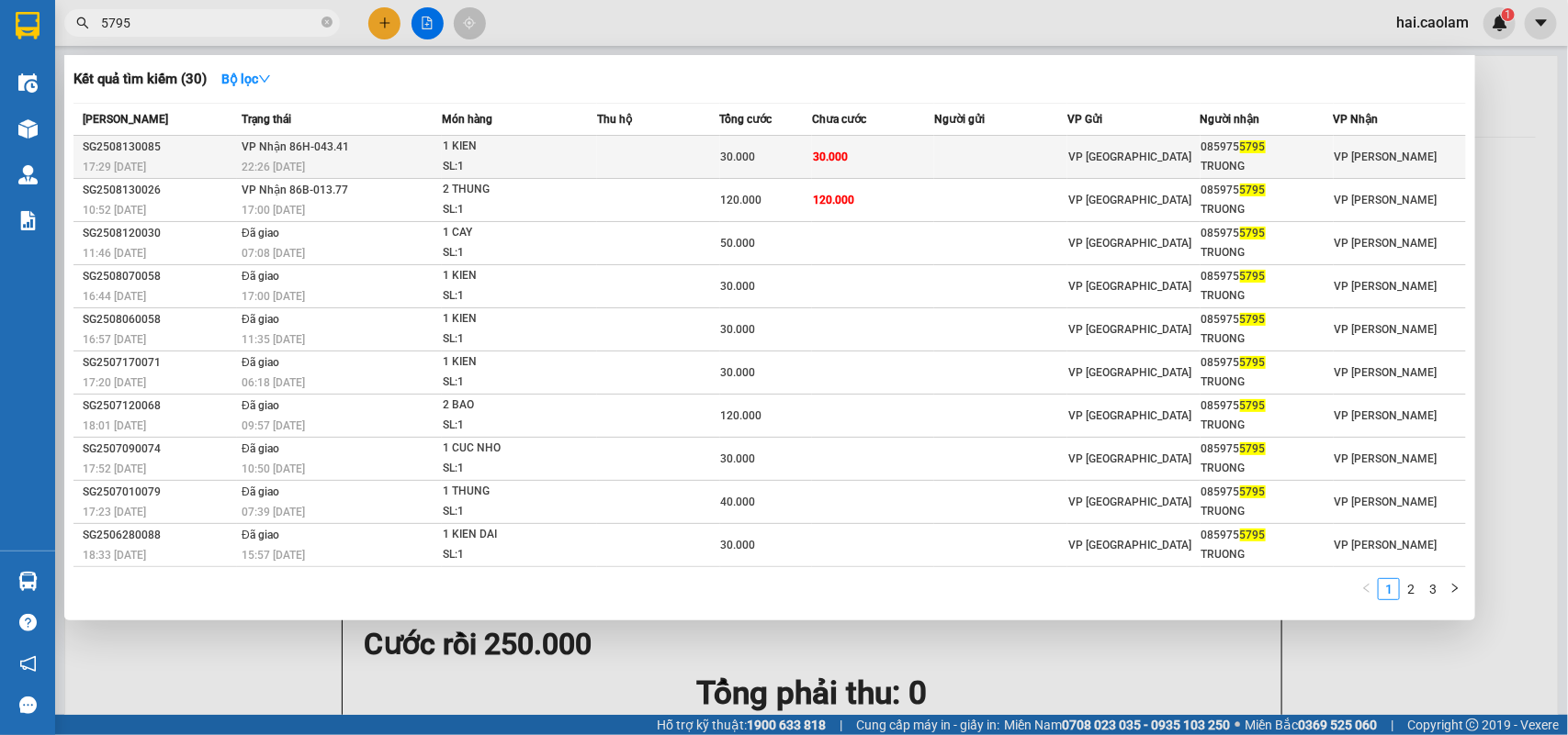
type input "5795"
click at [809, 148] on div "30.000" at bounding box center [765, 157] width 90 height 20
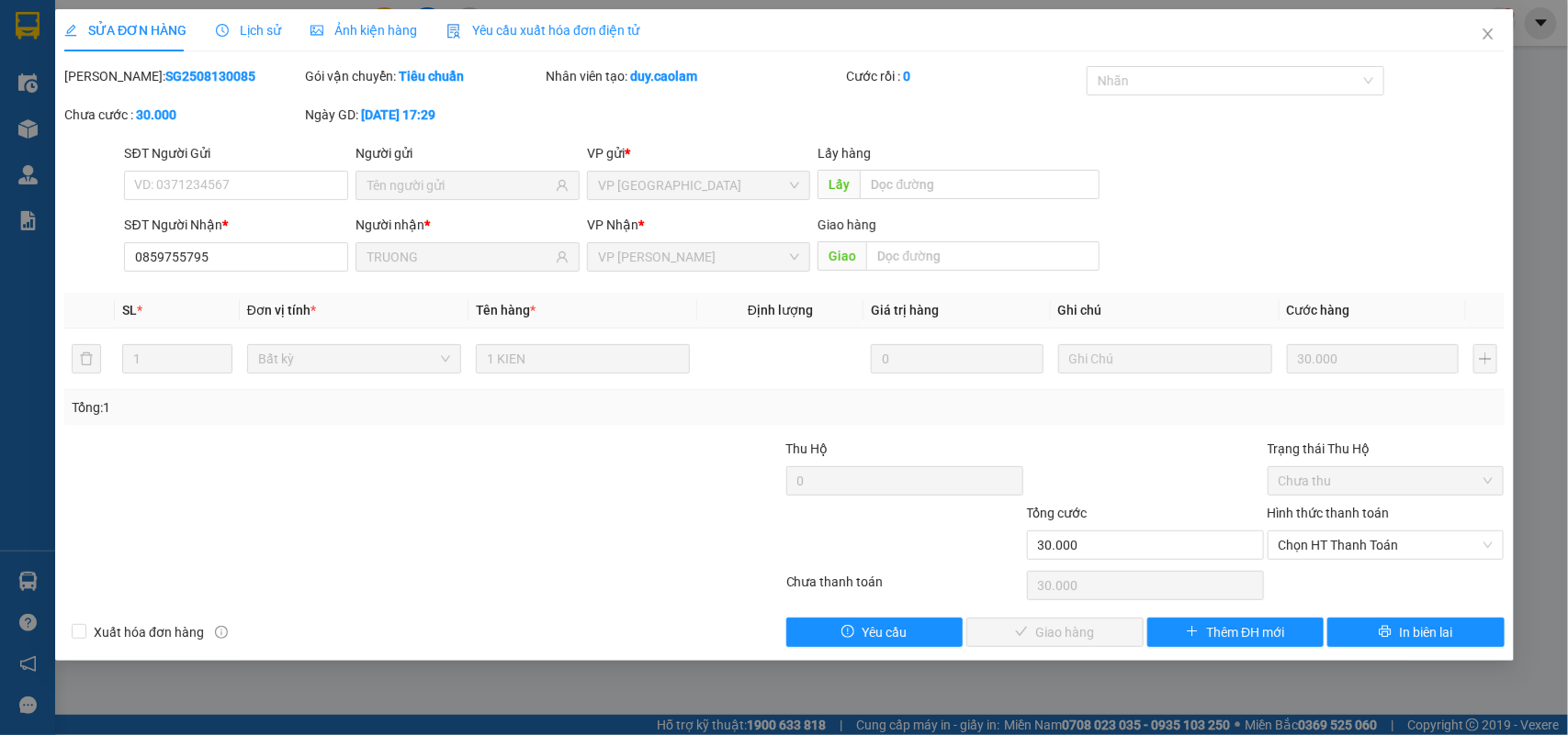
type input "0859755795"
type input "TRUONG"
type input "30.000"
click at [1346, 549] on span "Chọn HT Thanh Toán" at bounding box center [1385, 545] width 215 height 28
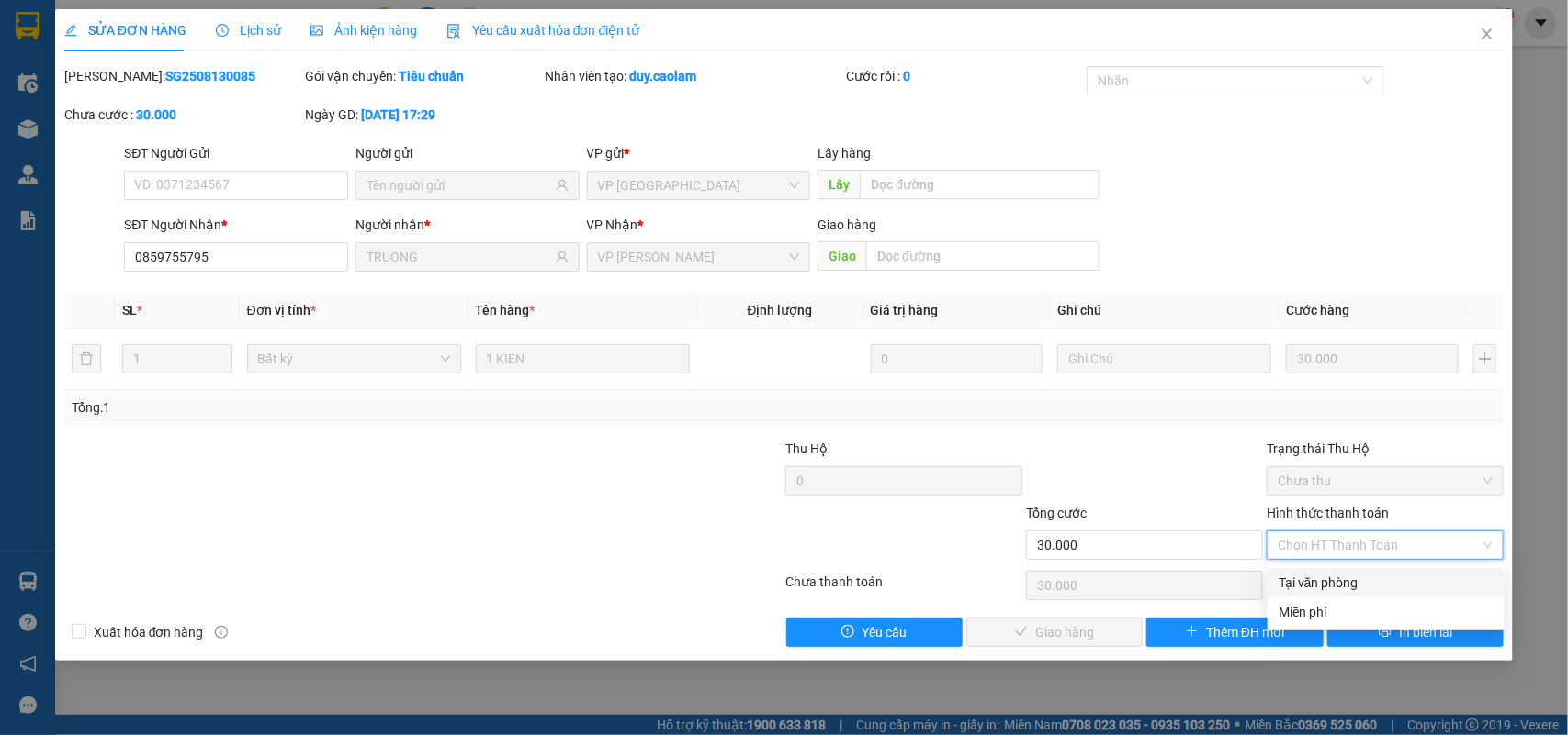
drag, startPoint x: 1318, startPoint y: 585, endPoint x: 1257, endPoint y: 599, distance: 62.6
click at [1315, 585] on div "Tại văn phòng" at bounding box center [1386, 582] width 215 height 20
type input "0"
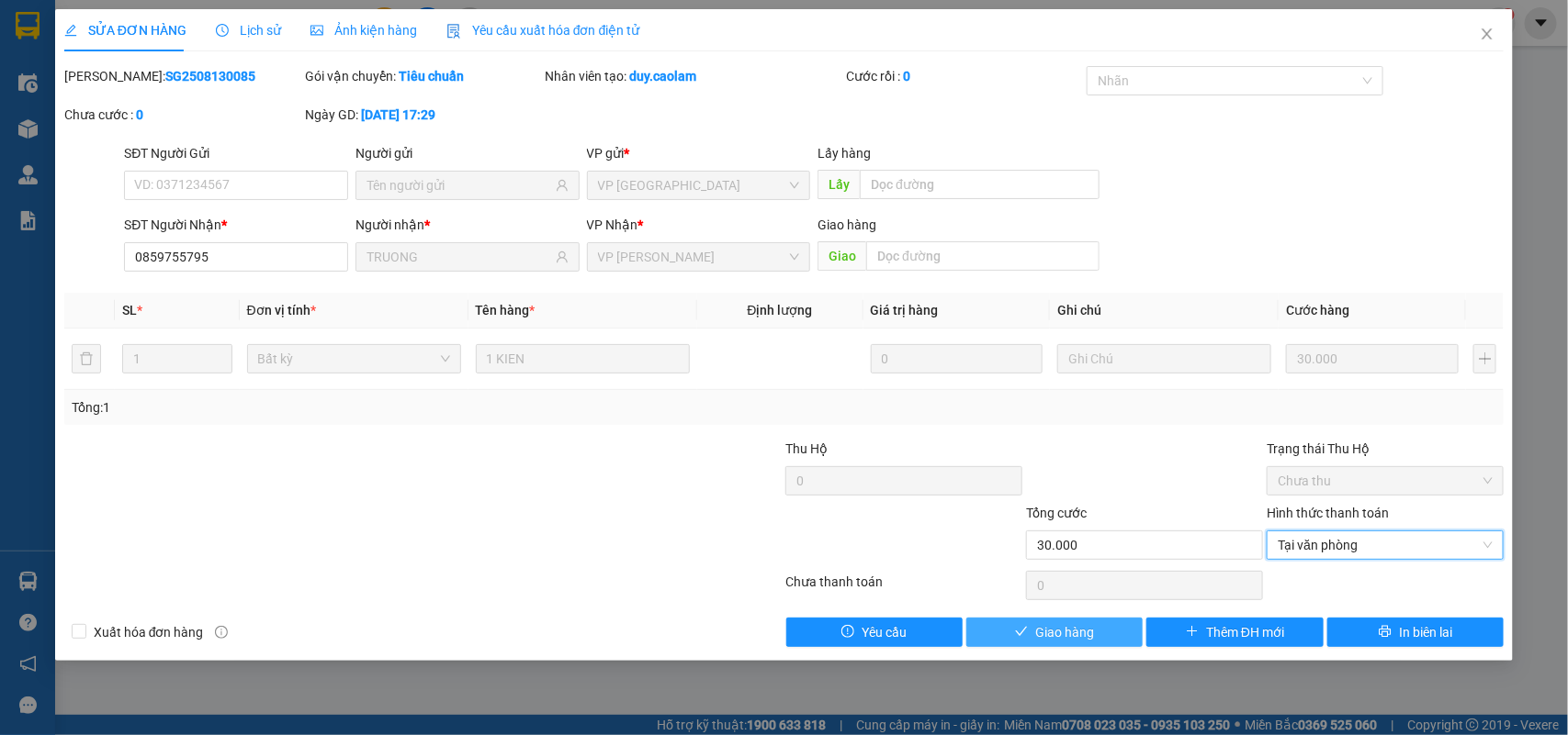
click at [1091, 631] on span "Giao hàng" at bounding box center [1064, 633] width 59 height 20
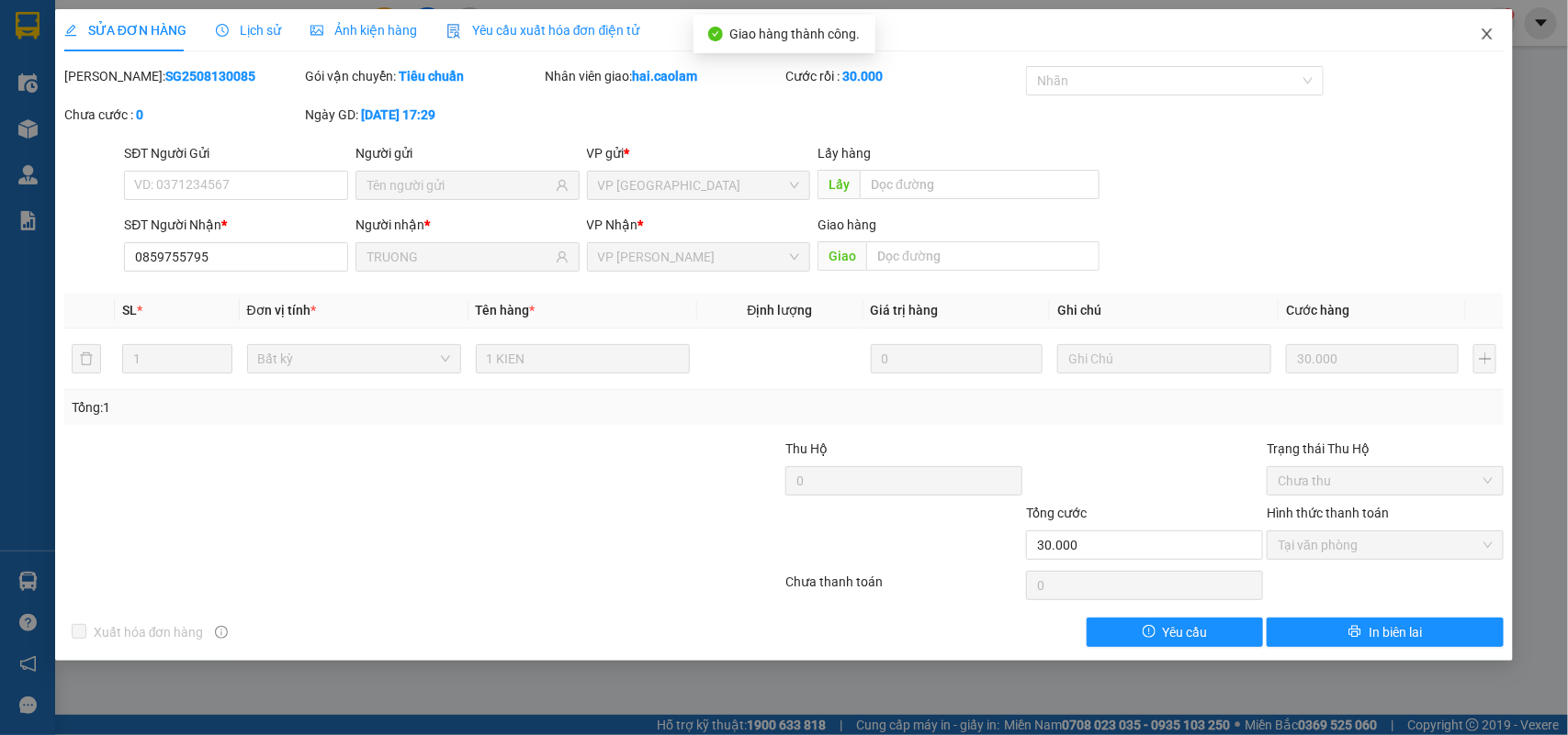
click at [1485, 33] on icon "close" at bounding box center [1486, 33] width 15 height 15
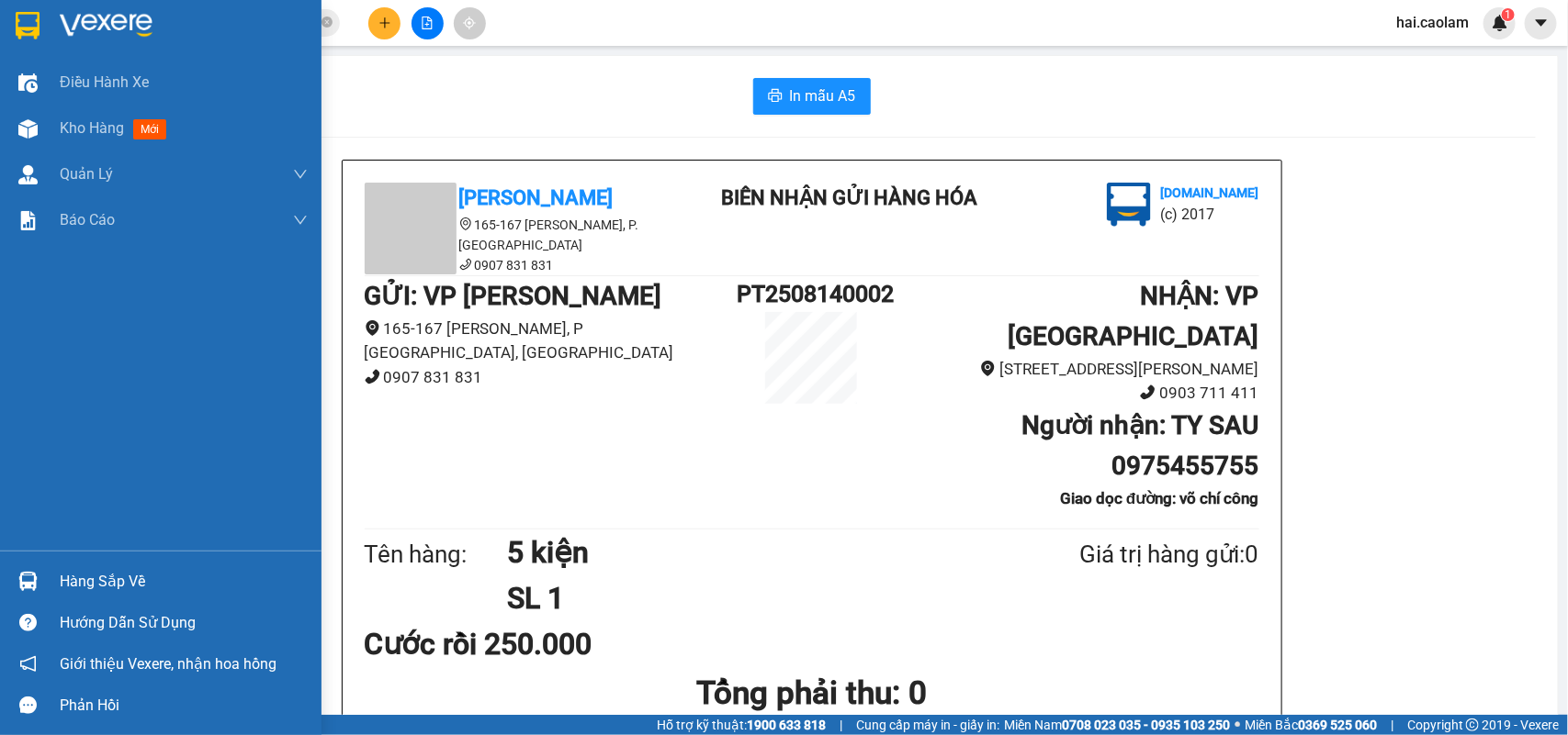
click at [21, 29] on img at bounding box center [28, 26] width 24 height 28
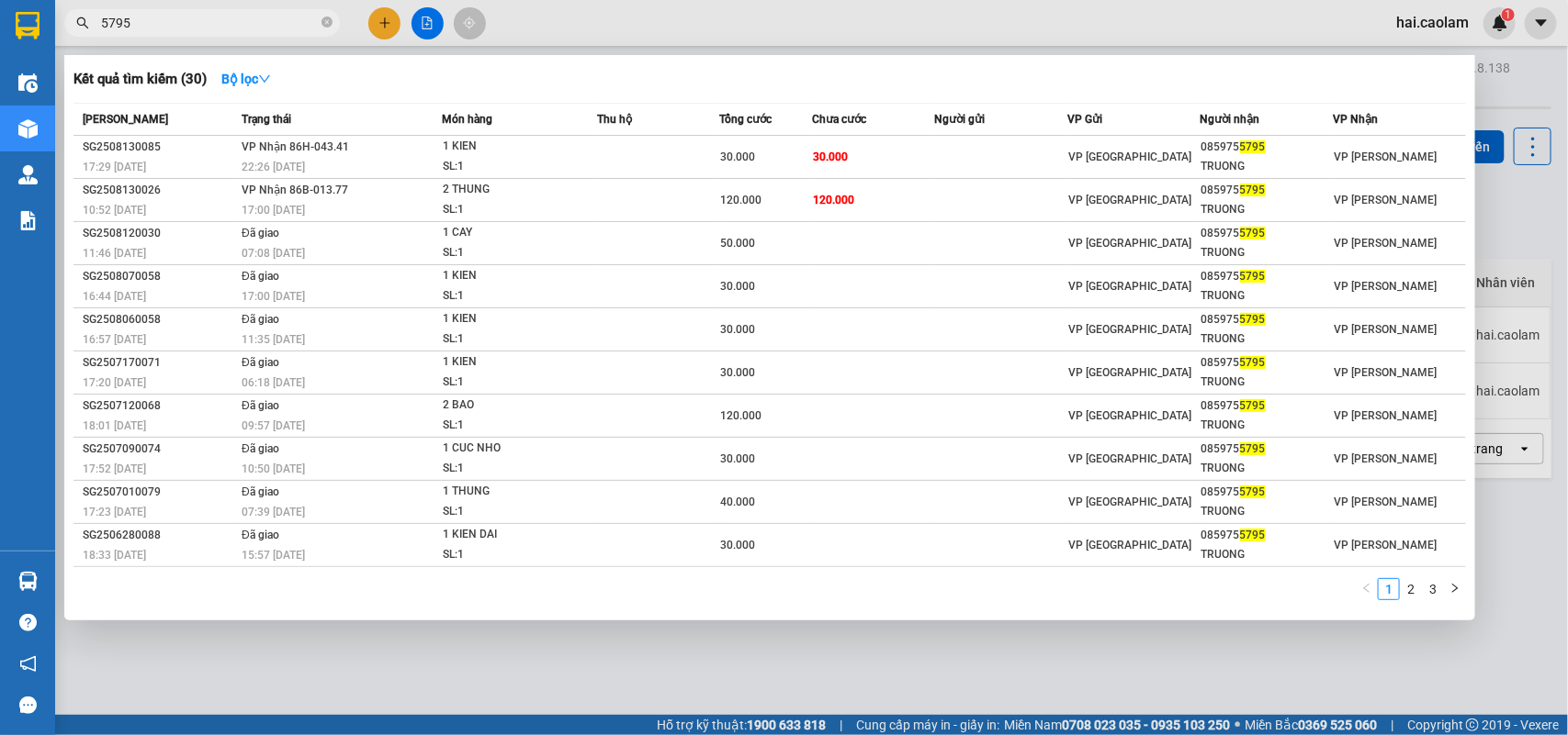
click at [144, 26] on input "5795" at bounding box center [209, 23] width 217 height 20
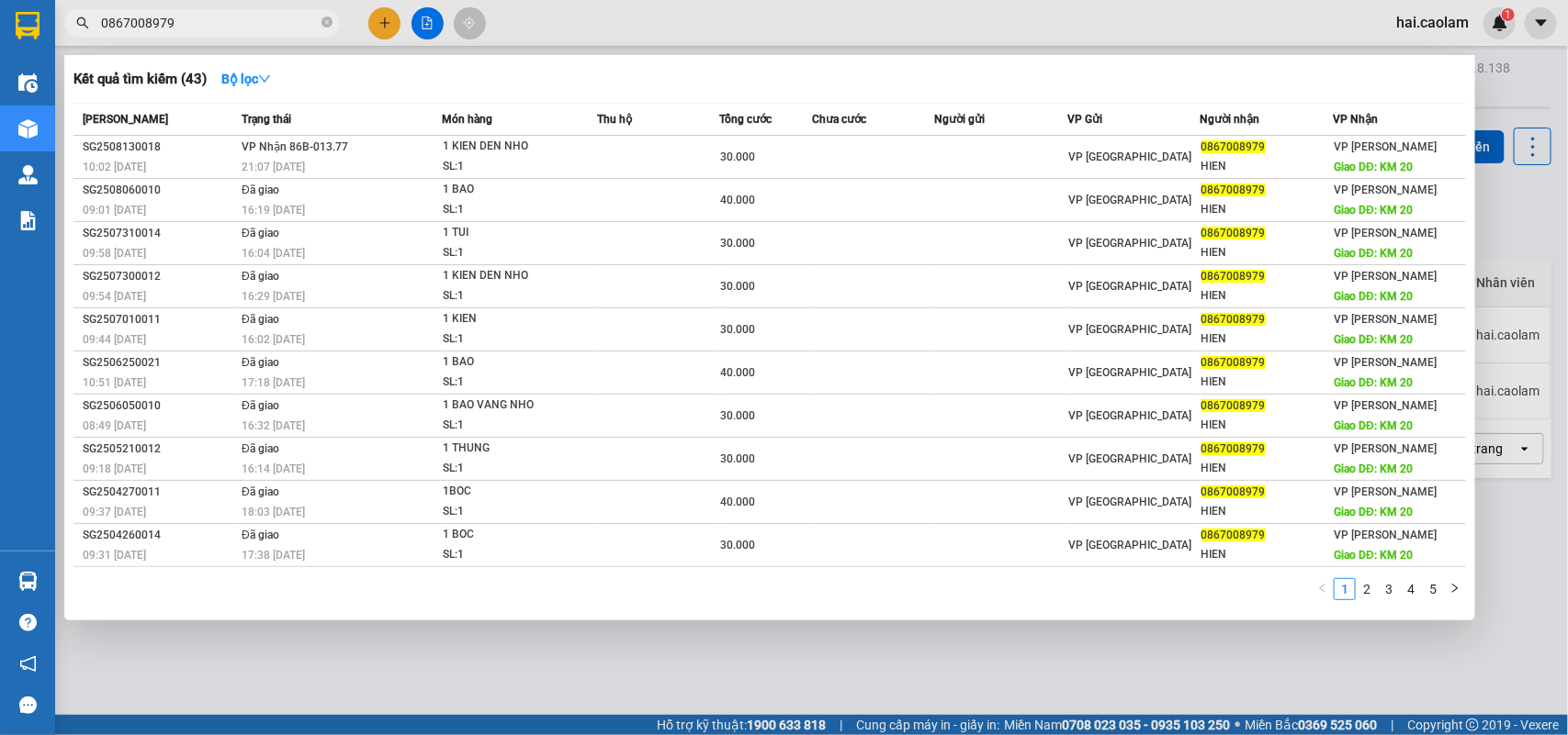
click at [190, 20] on input "0867008979" at bounding box center [209, 23] width 217 height 20
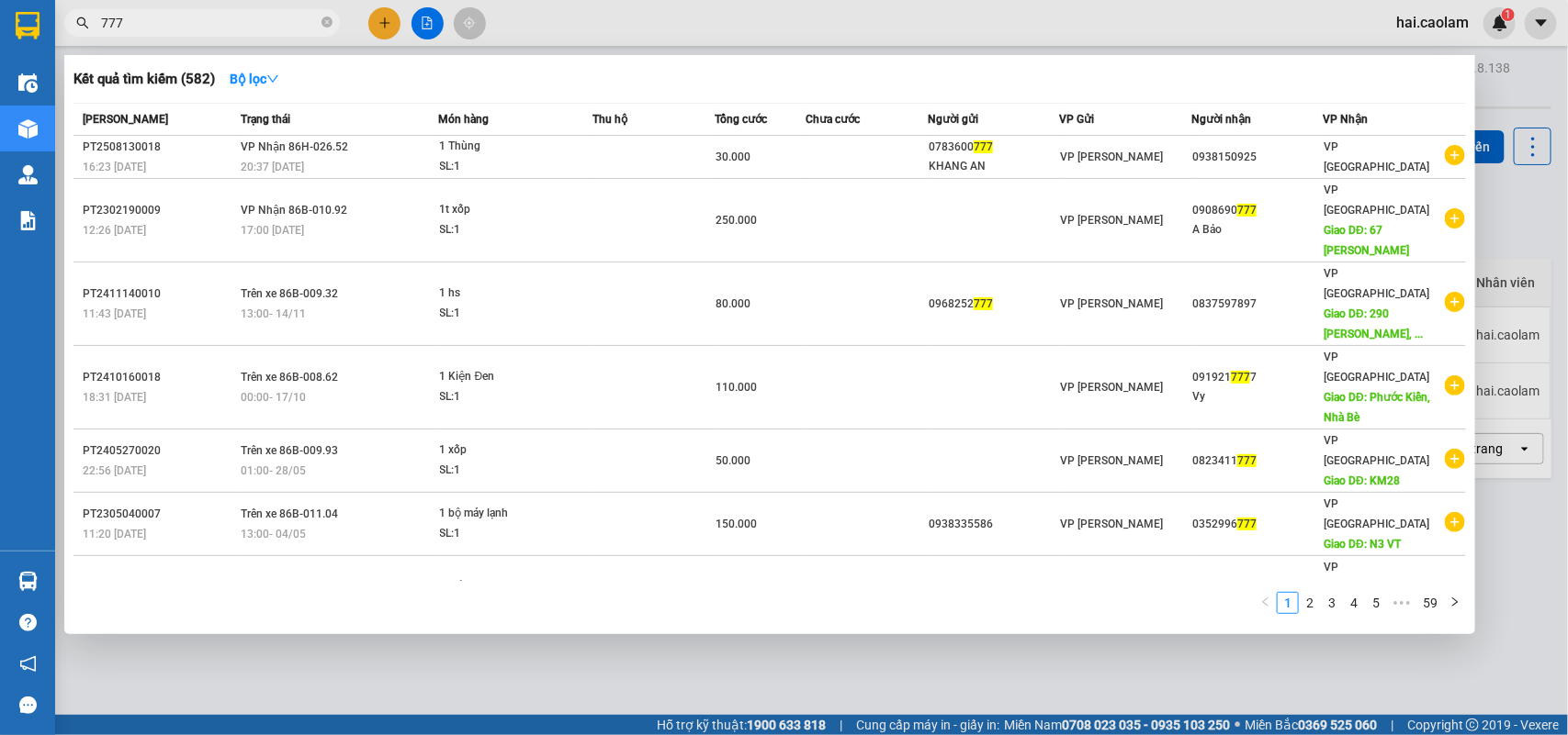
click at [205, 30] on input "777" at bounding box center [209, 23] width 217 height 20
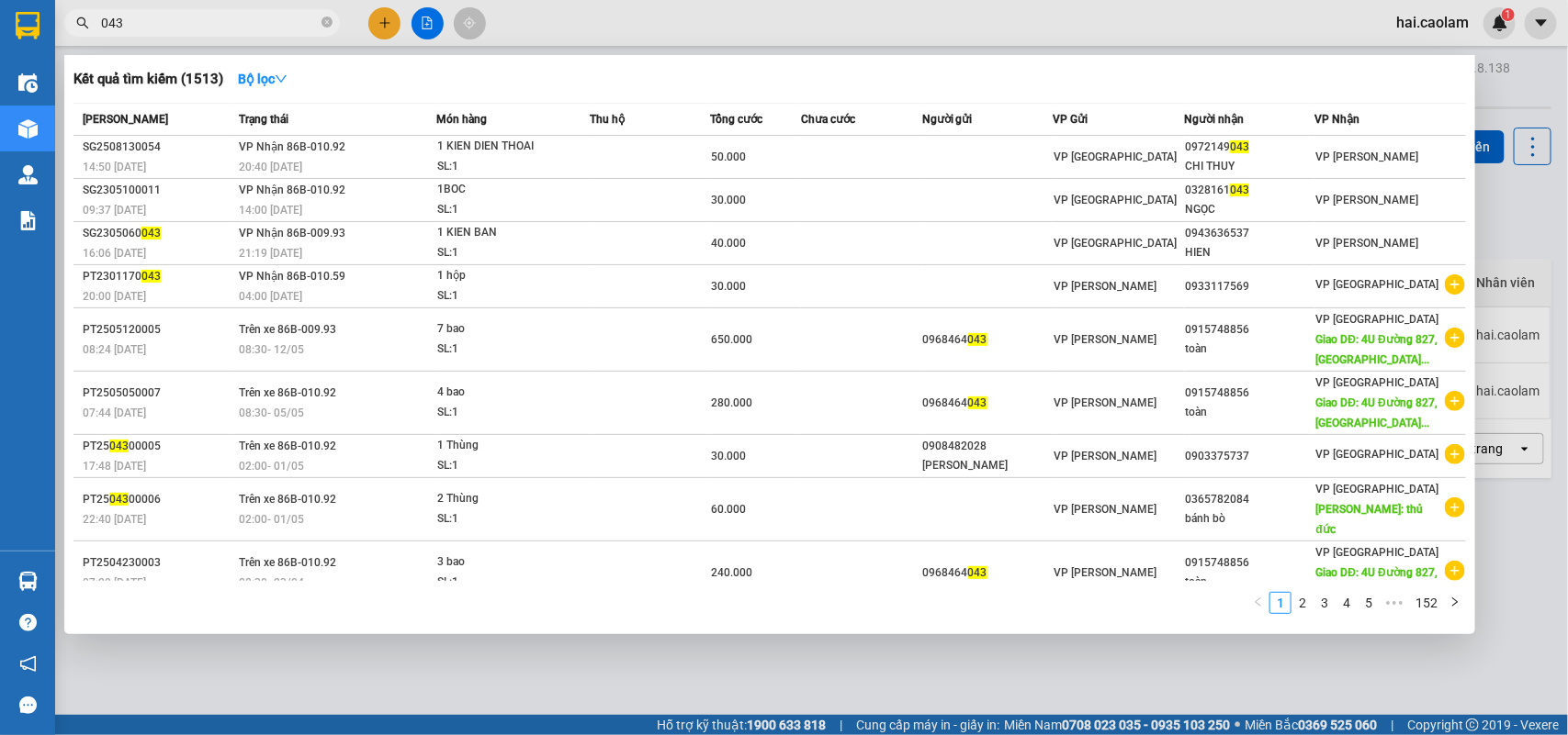
type input "043"
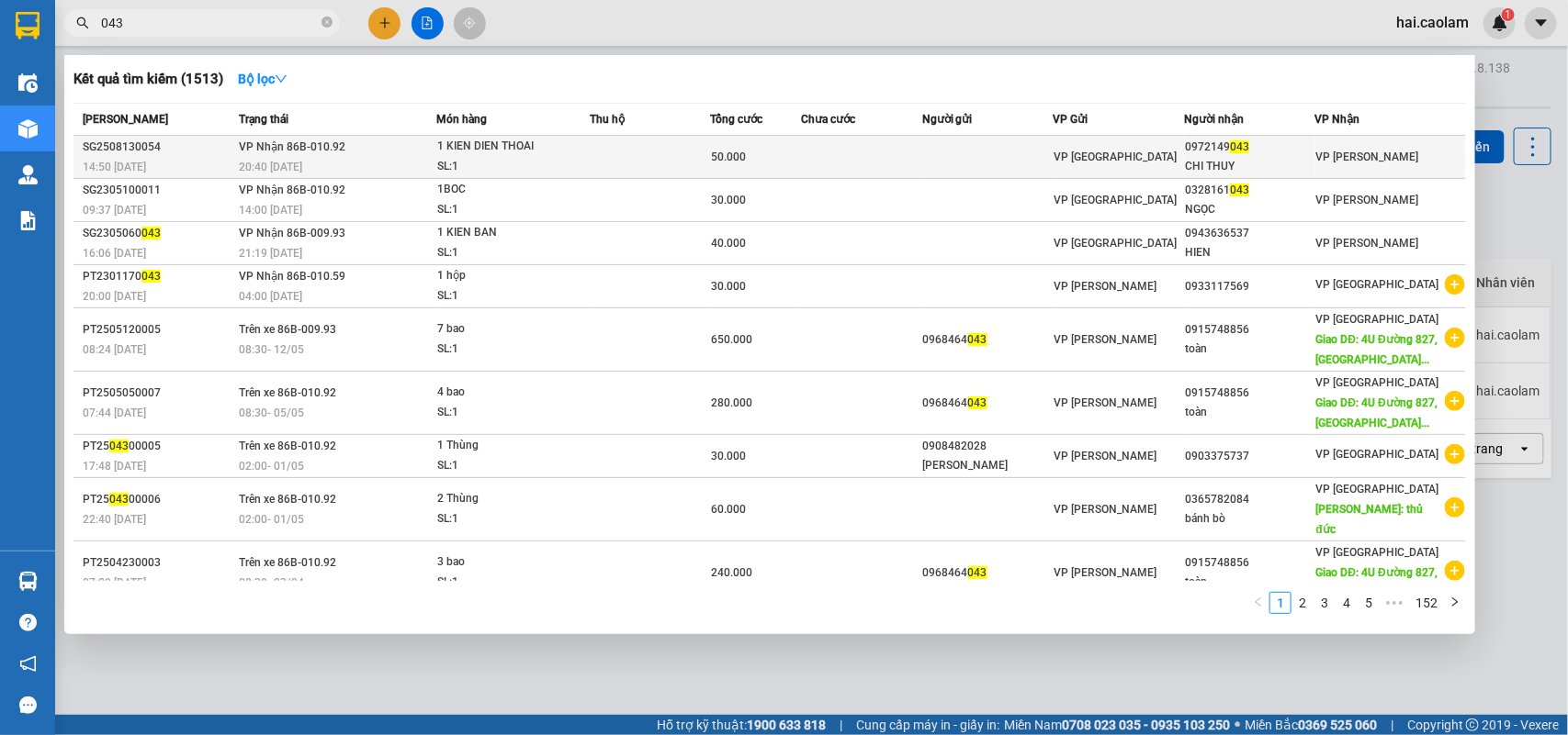
click at [1016, 154] on td at bounding box center [988, 158] width 131 height 43
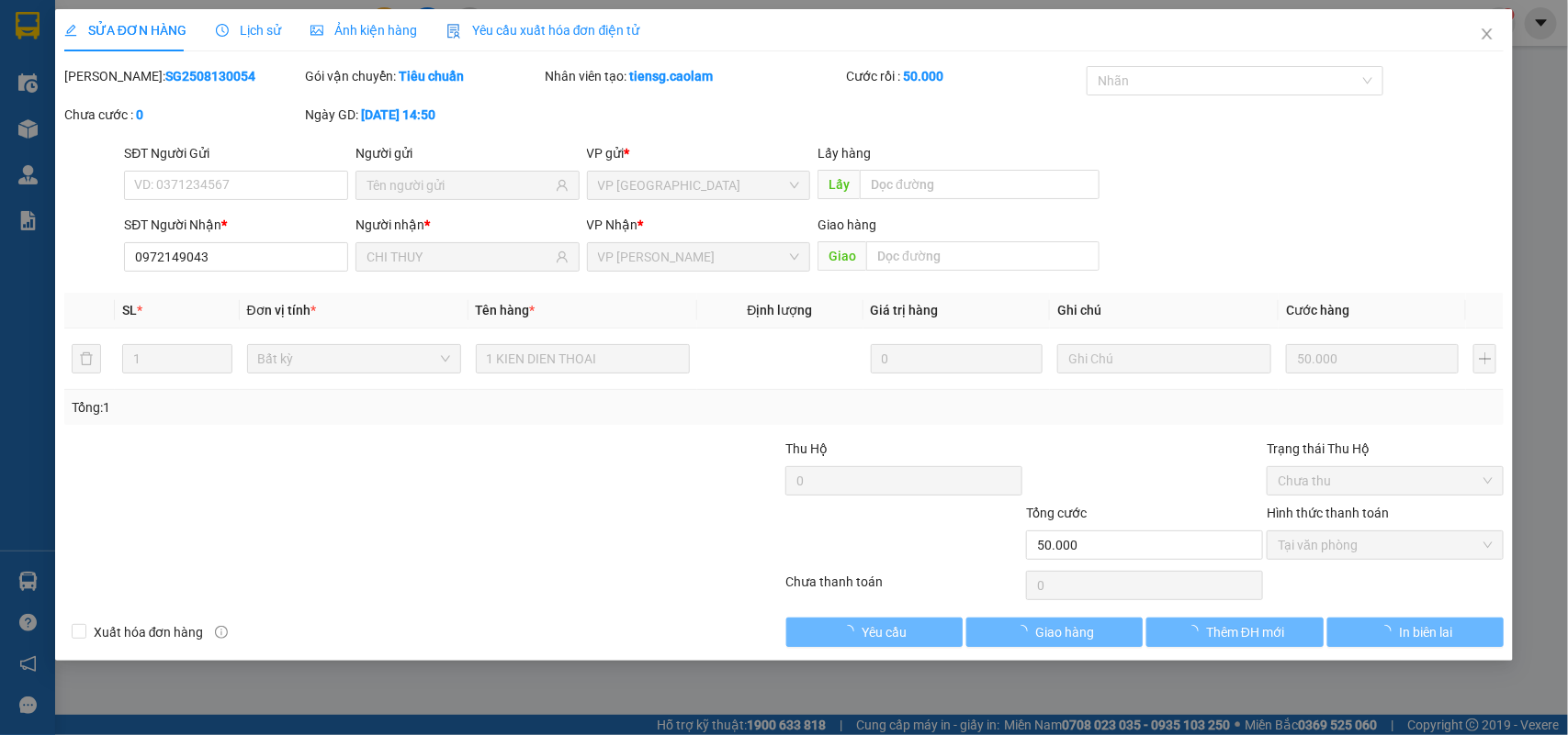
type input "0972149043"
type input "CHI THUY"
type input "50.000"
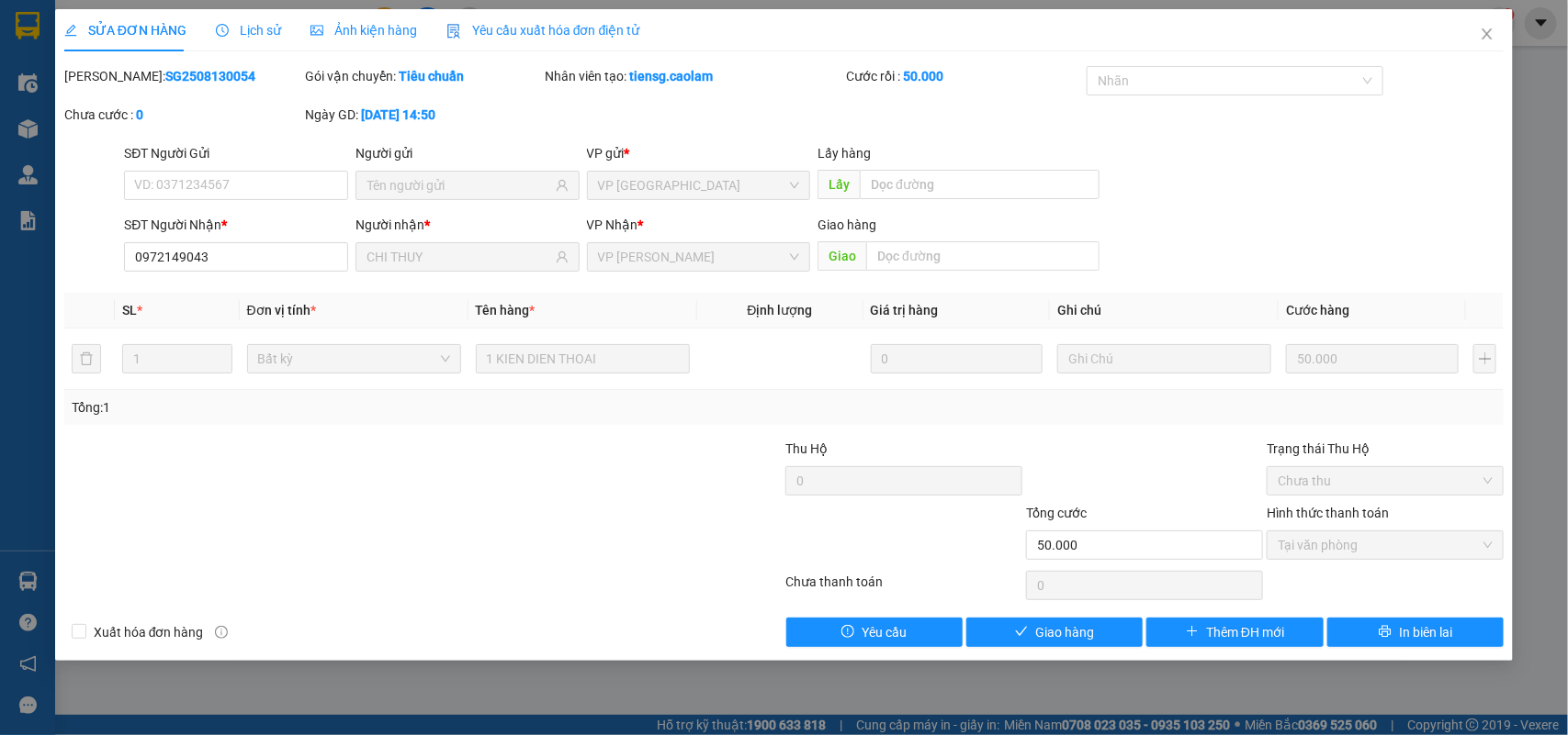
click at [266, 23] on span "Lịch sử" at bounding box center [248, 30] width 65 height 15
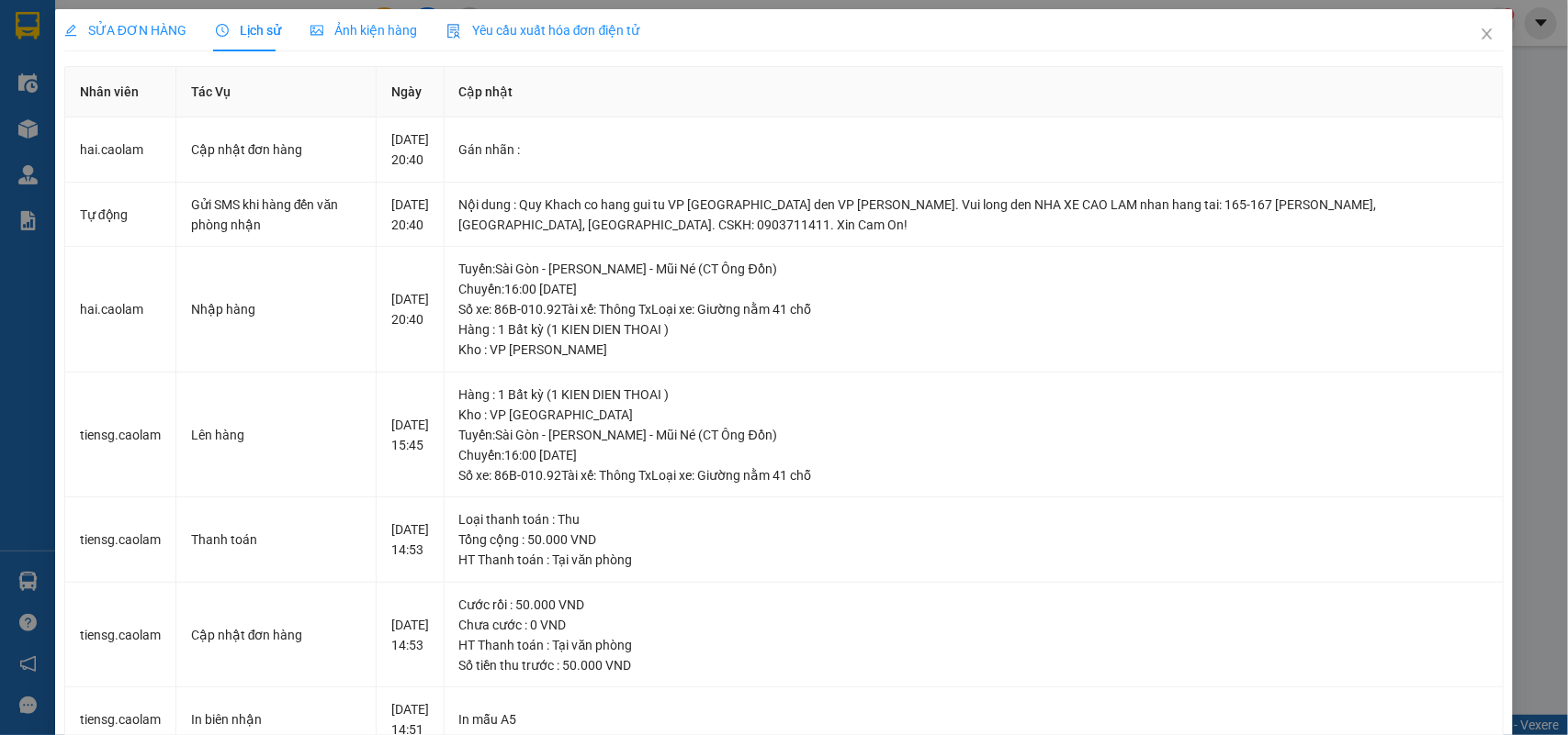
click at [143, 28] on span "SỬA ĐƠN HÀNG" at bounding box center [125, 30] width 122 height 15
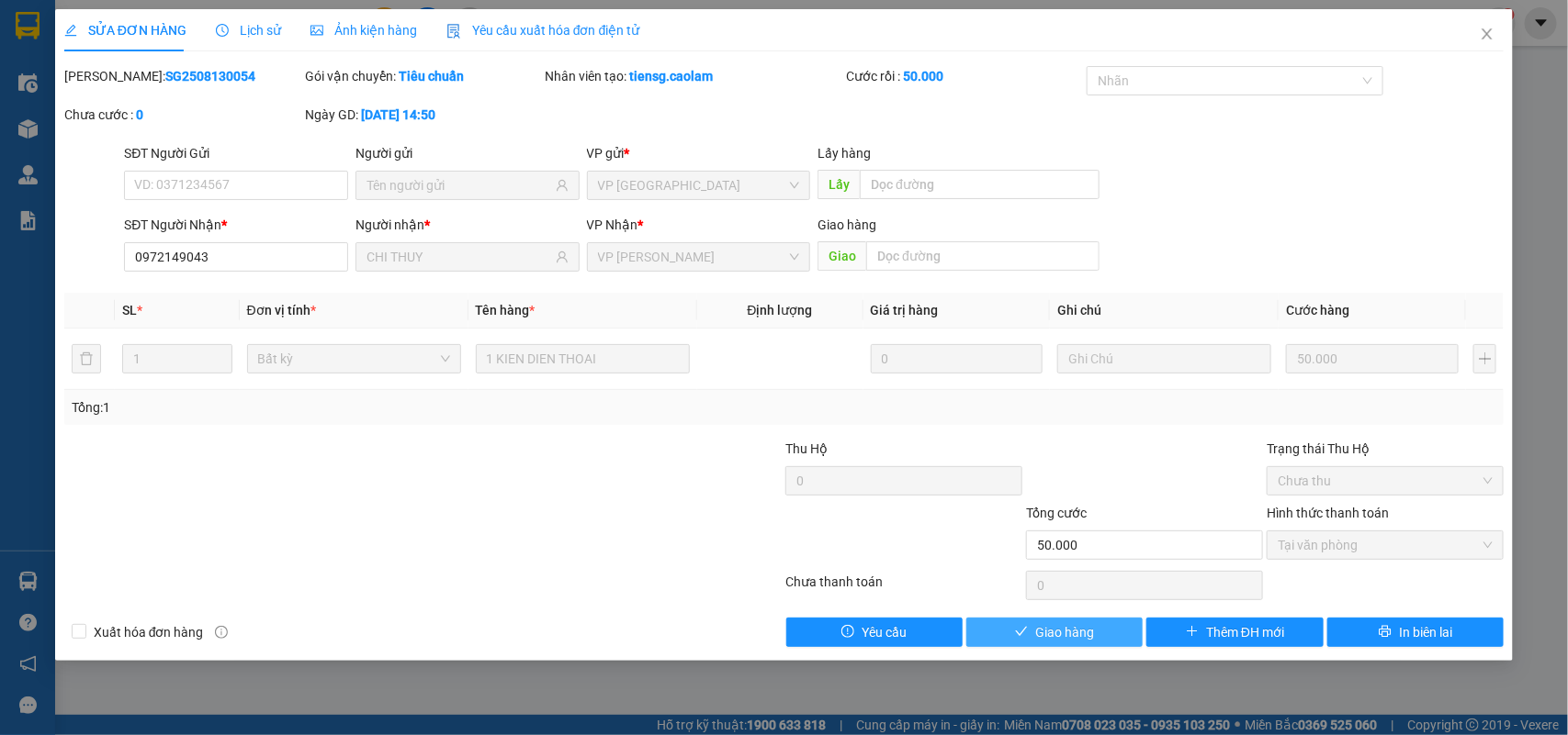
click at [1081, 639] on span "Giao hàng" at bounding box center [1064, 633] width 59 height 20
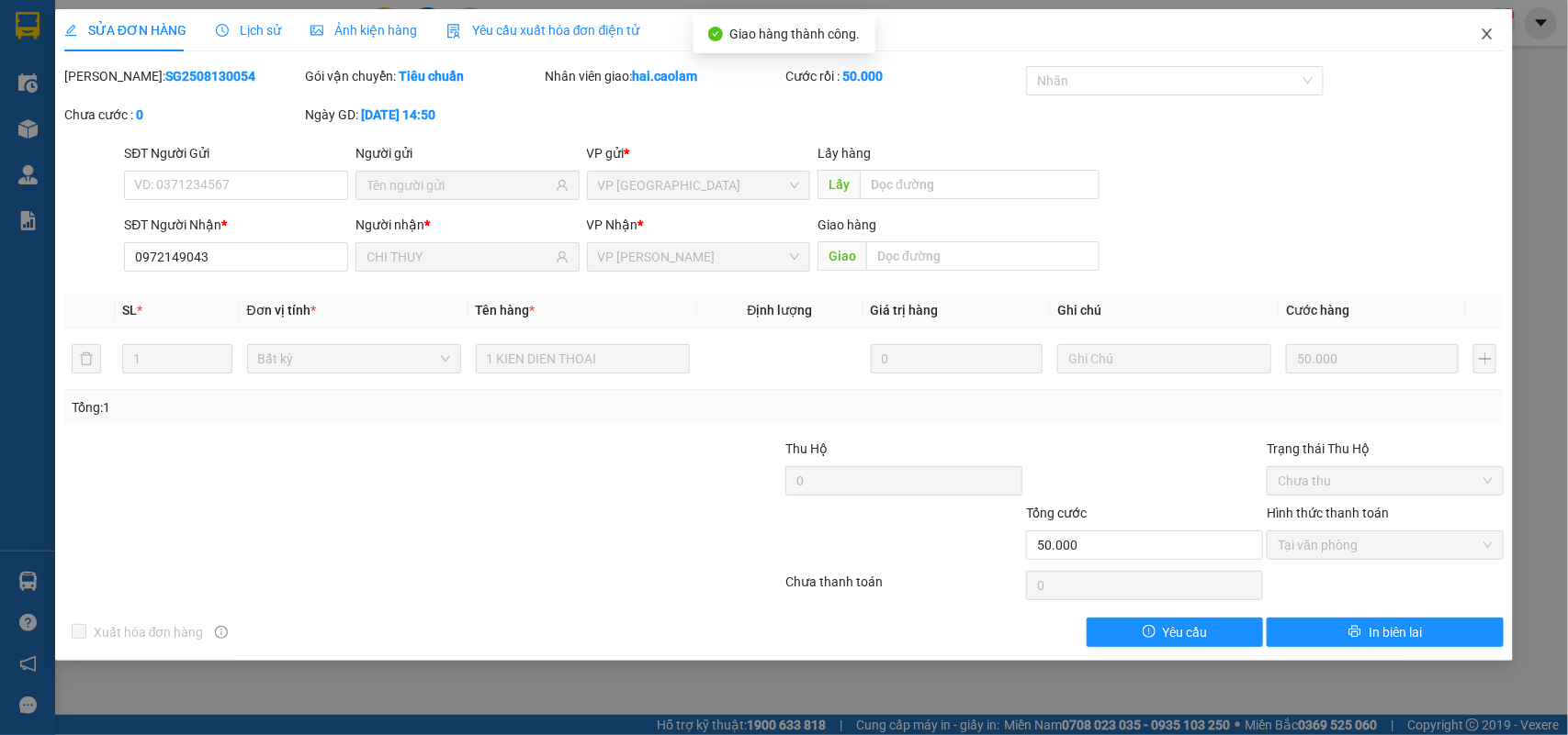
click at [1488, 31] on icon "close" at bounding box center [1486, 33] width 15 height 15
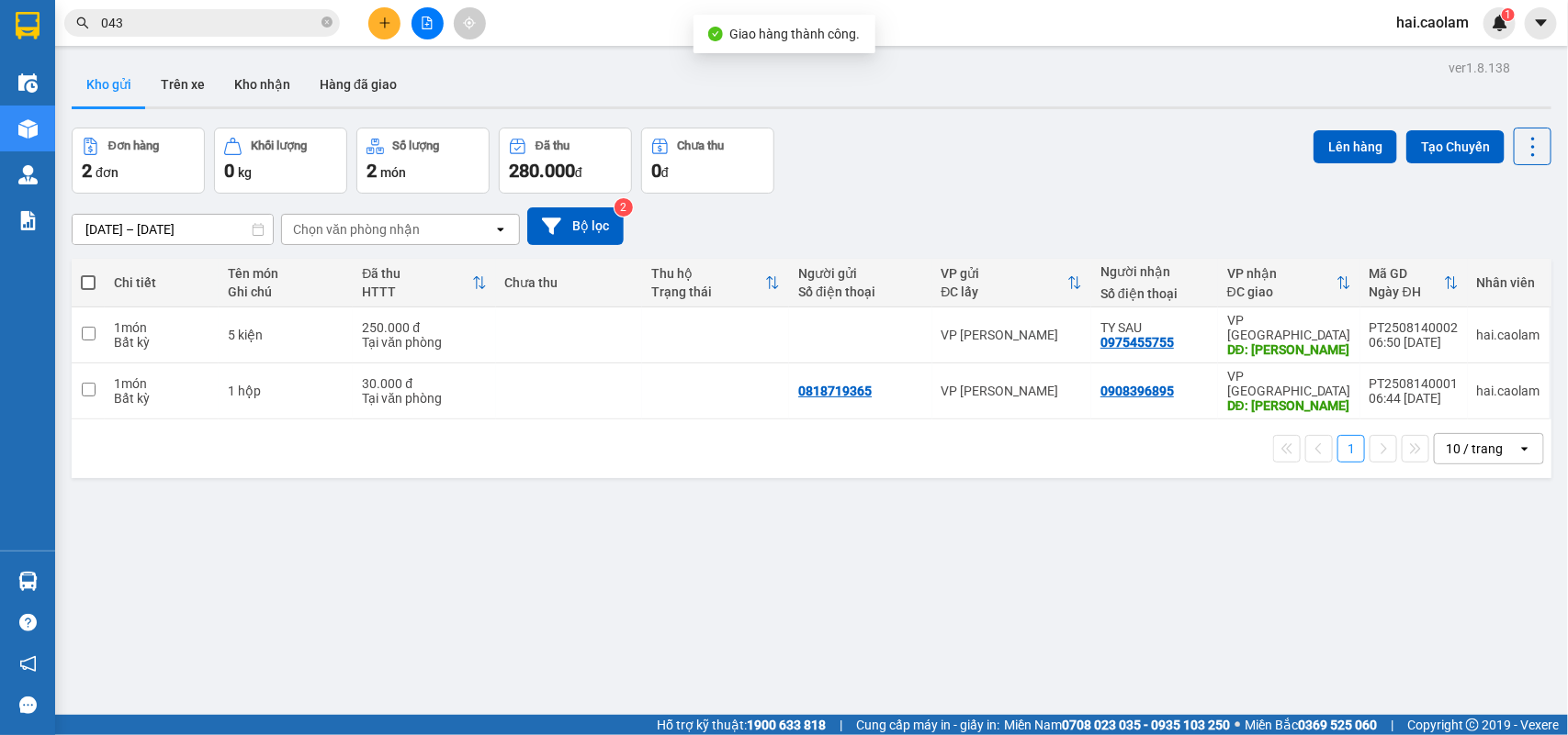
click at [379, 29] on icon "plus" at bounding box center [384, 23] width 13 height 13
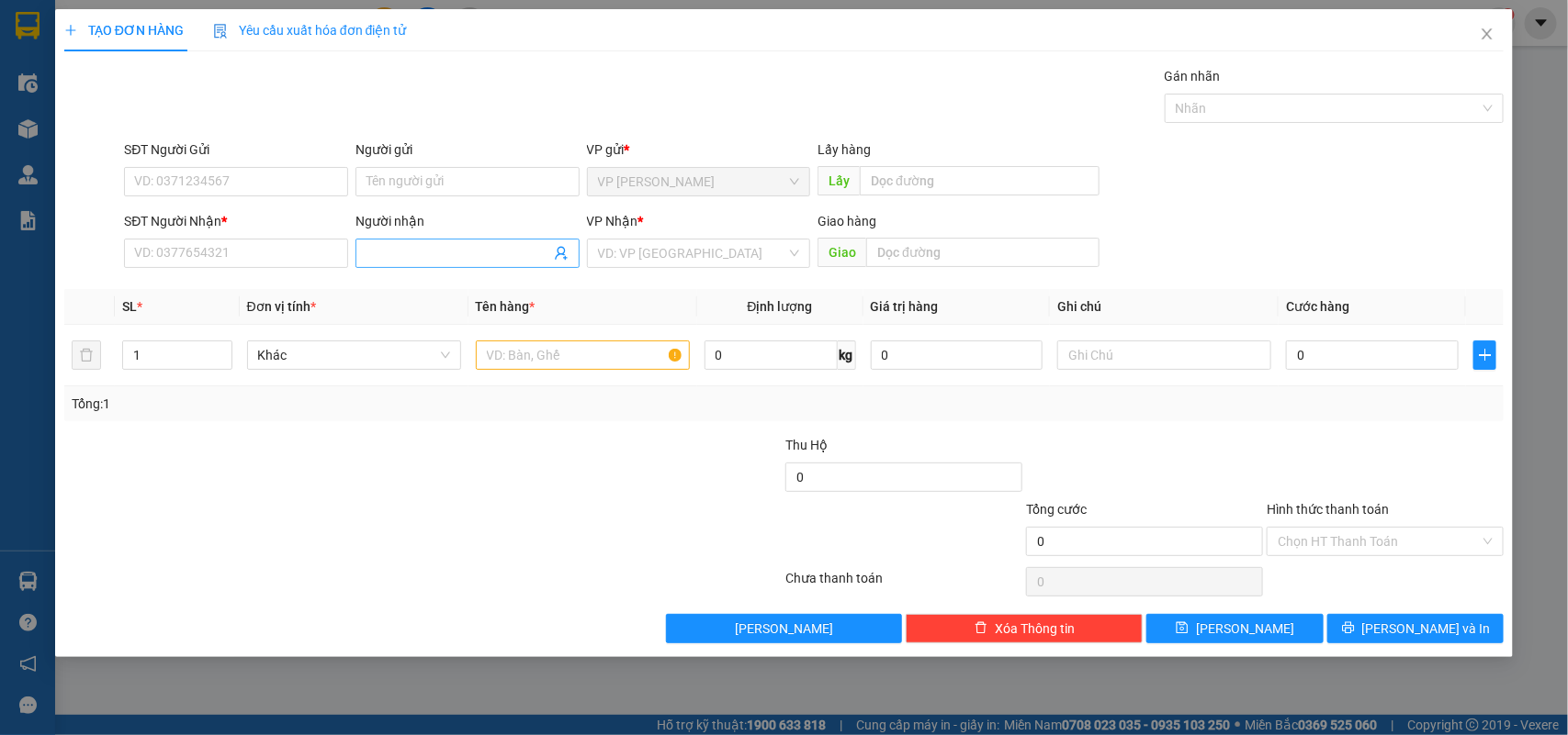
click at [392, 249] on input "Người nhận" at bounding box center [458, 253] width 183 height 20
click at [1492, 30] on icon "close" at bounding box center [1487, 33] width 10 height 11
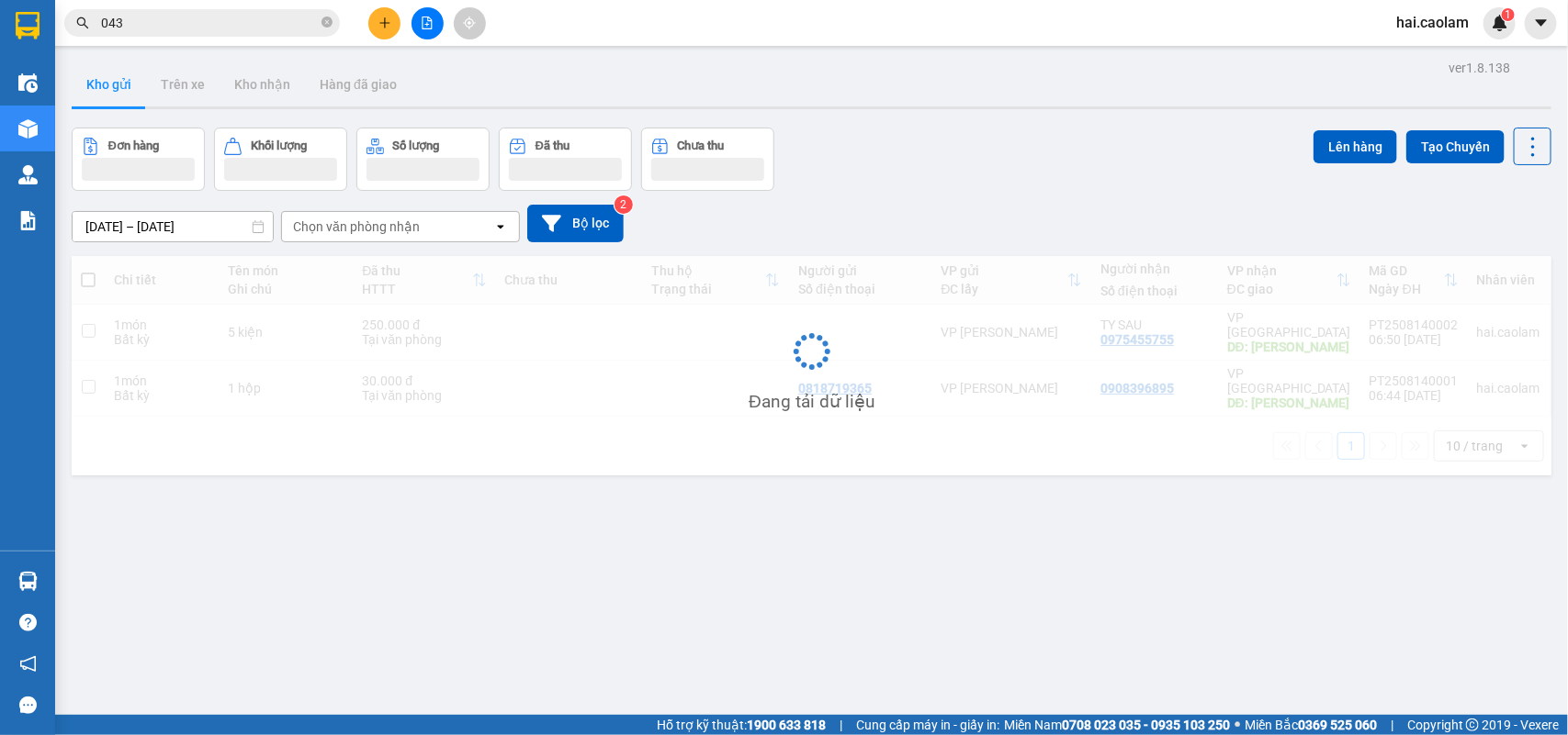
click at [195, 16] on input "043" at bounding box center [209, 23] width 217 height 20
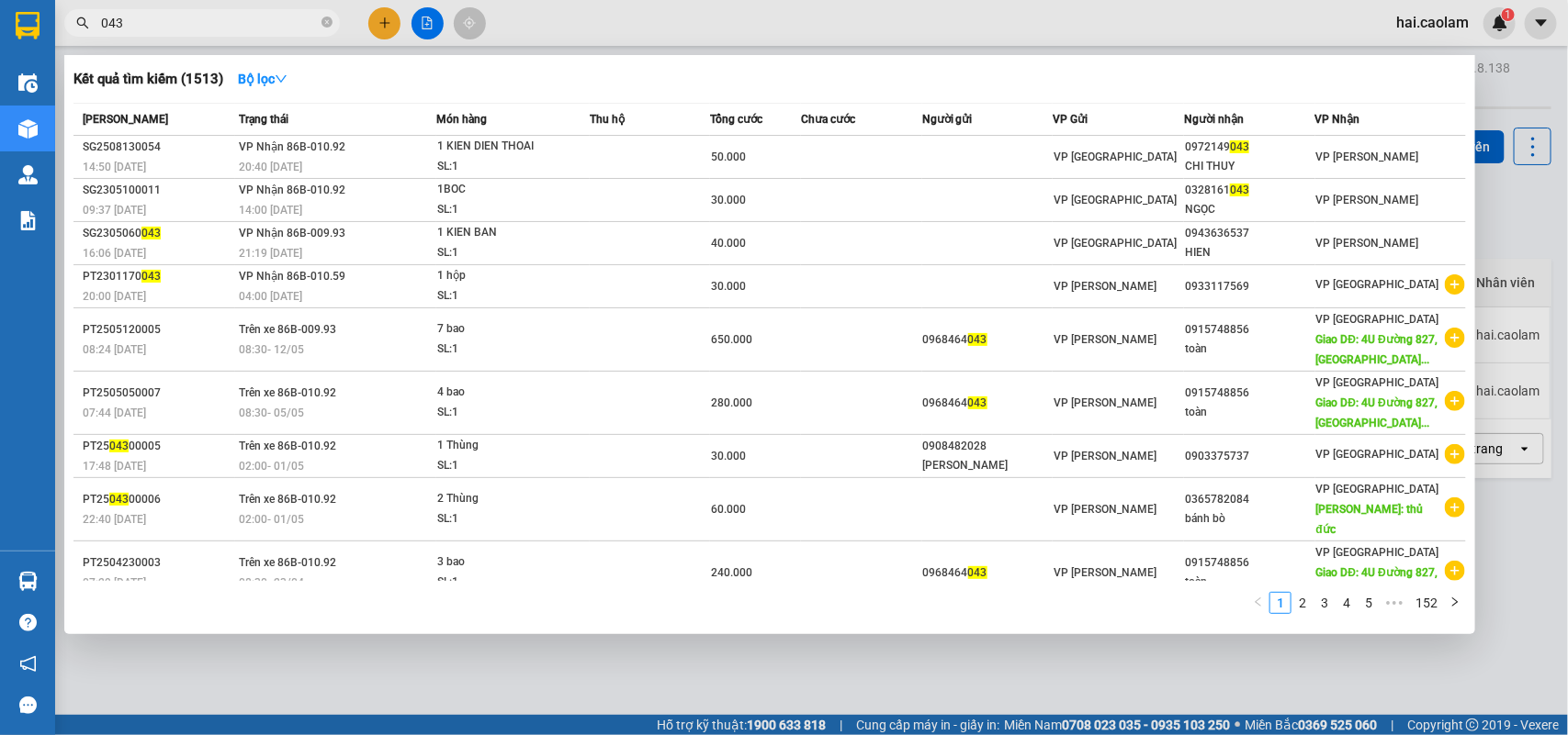
click at [195, 16] on input "043" at bounding box center [209, 23] width 217 height 20
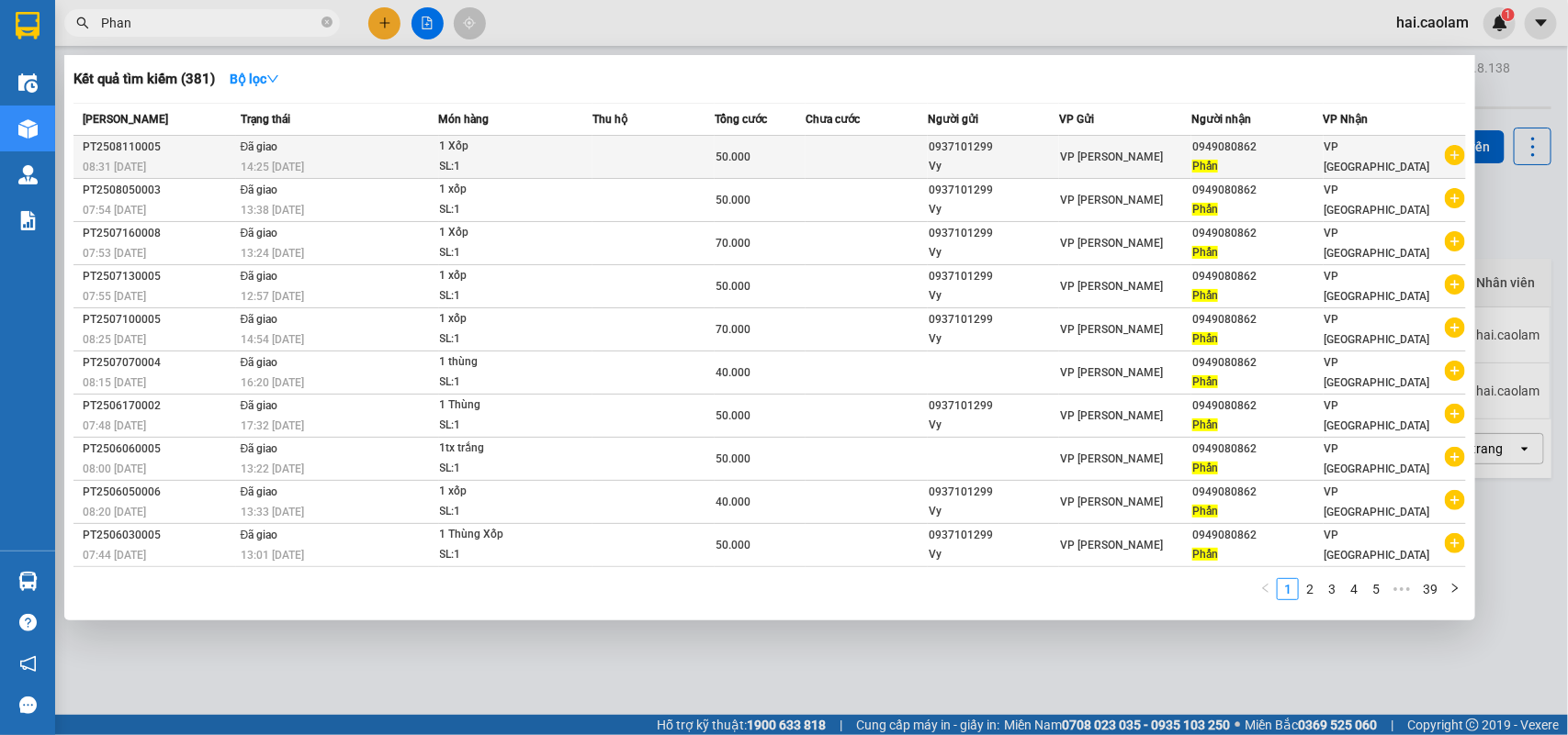
type input "Phan"
click at [1144, 155] on div "[PERSON_NAME]" at bounding box center [1125, 157] width 130 height 20
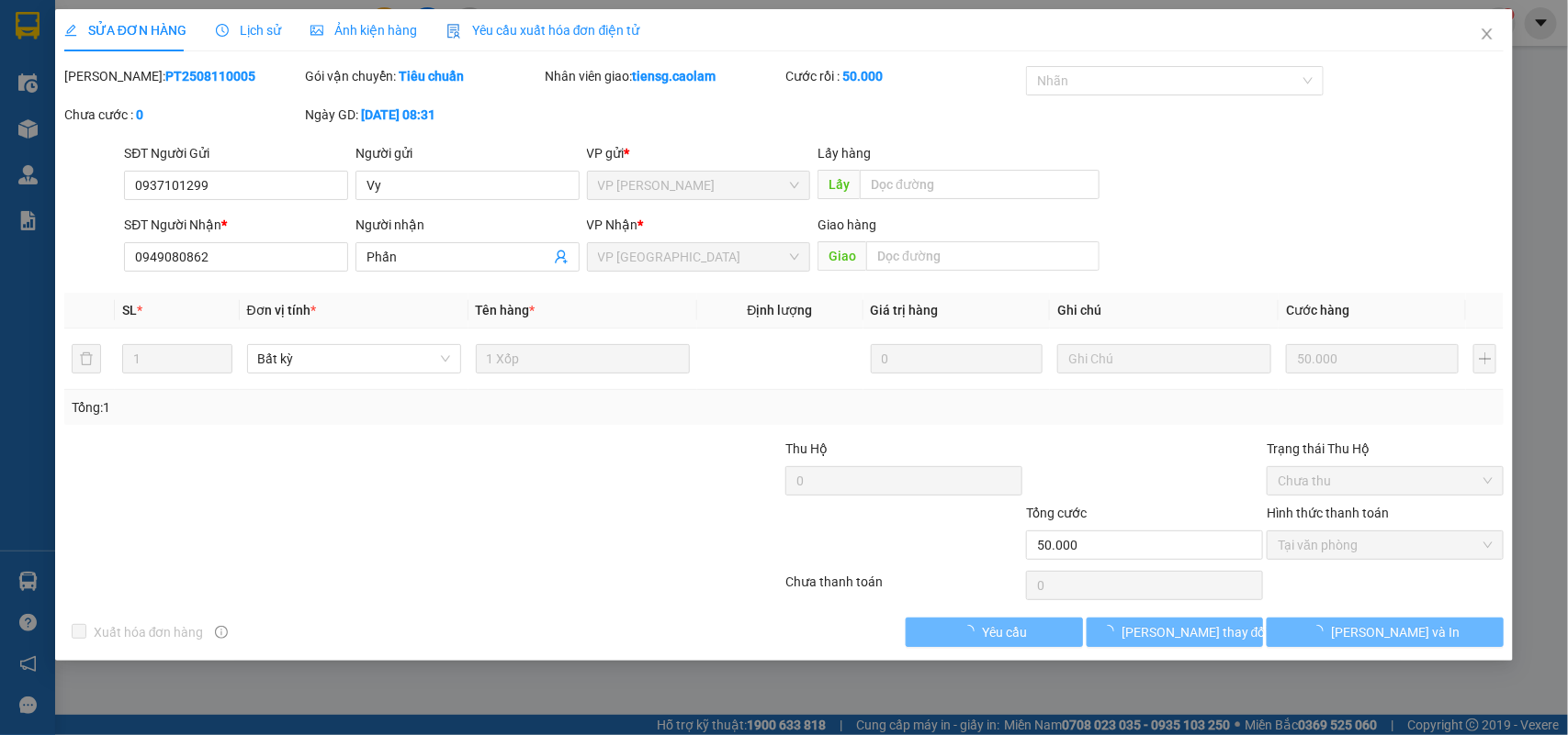
type input "0937101299"
type input "0949080862"
type input "50.000"
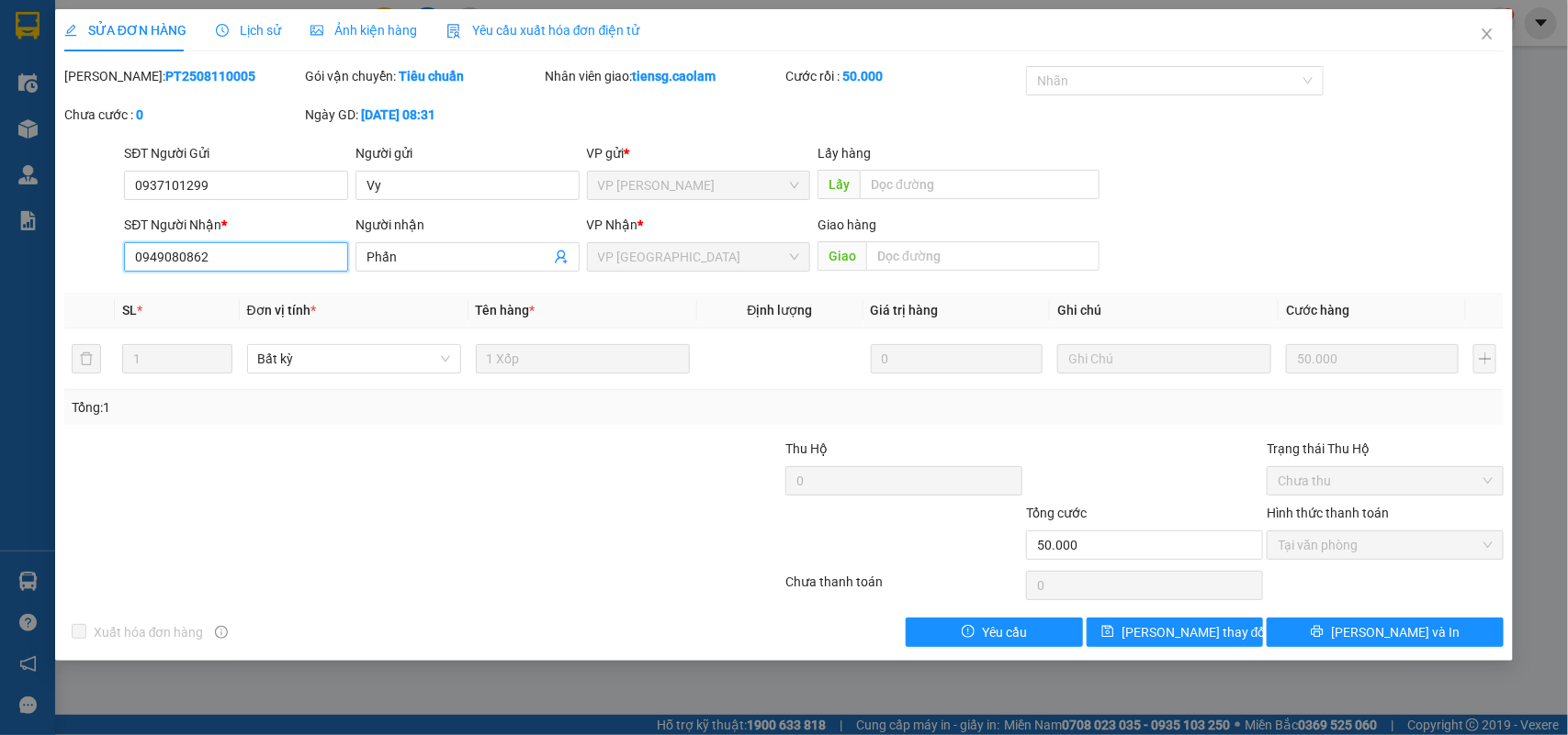
click at [243, 249] on input "0949080862" at bounding box center [236, 257] width 224 height 30
click at [1484, 30] on icon "close" at bounding box center [1487, 33] width 10 height 11
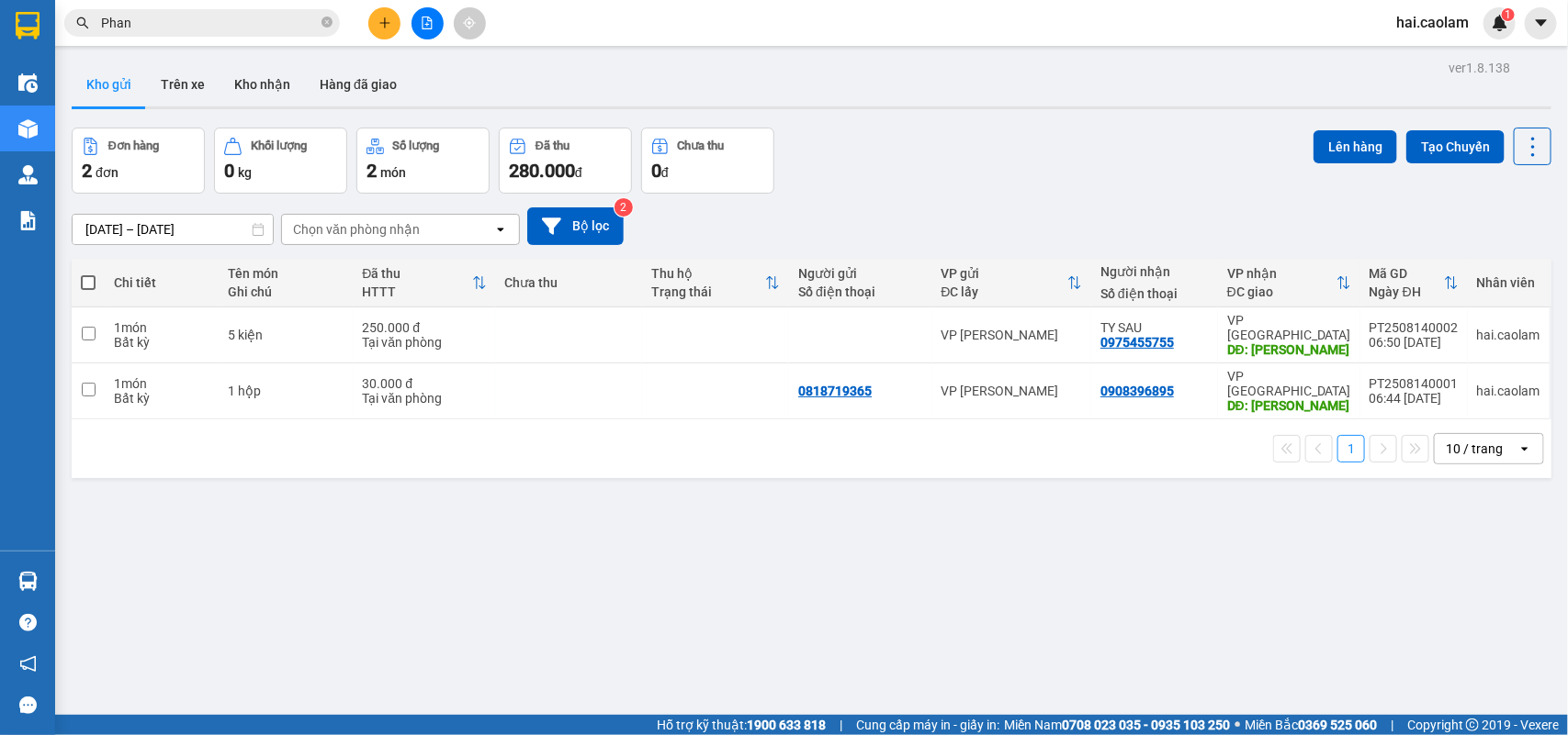
click at [382, 25] on icon "plus" at bounding box center [384, 23] width 13 height 13
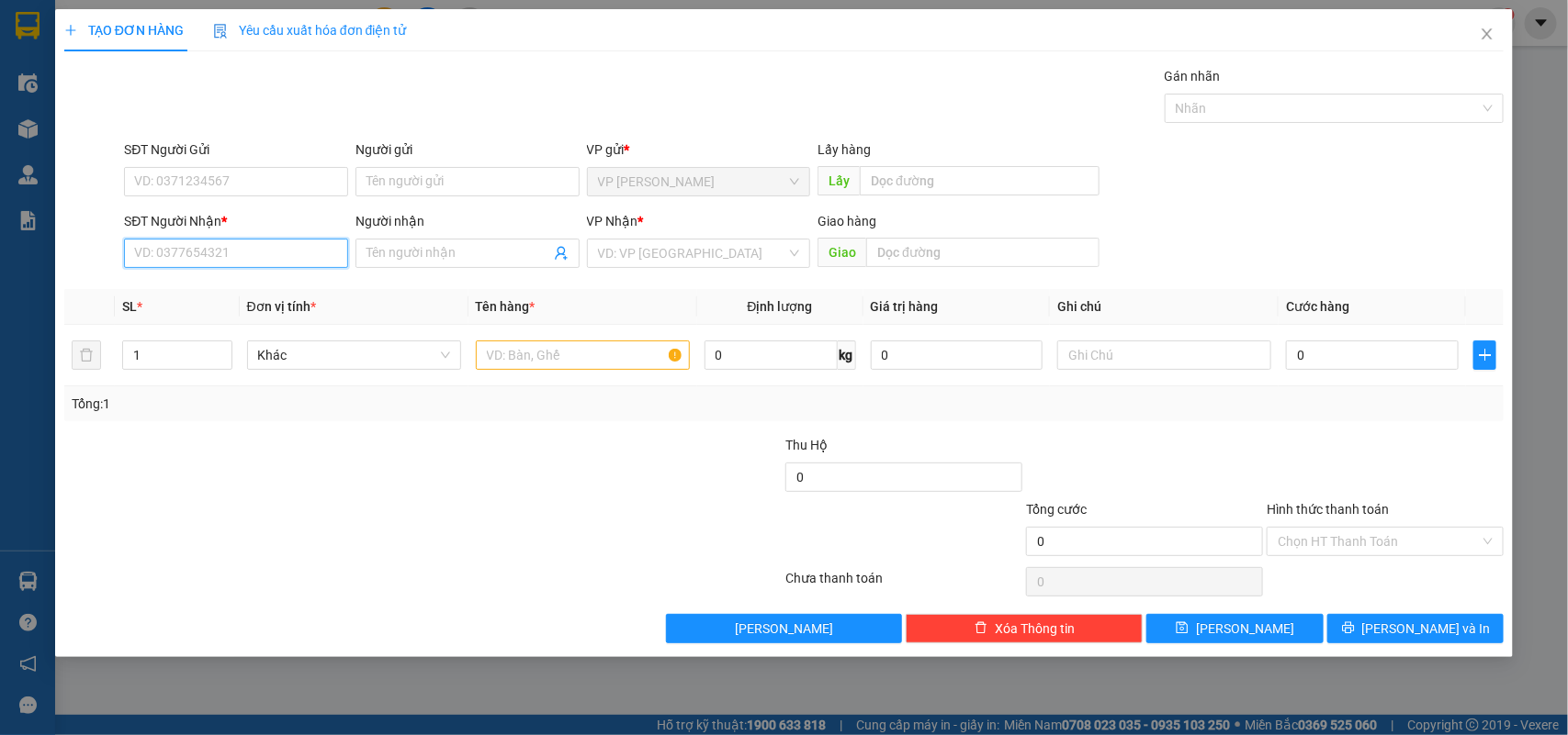
click at [218, 254] on input "SĐT Người Nhận *" at bounding box center [236, 253] width 224 height 30
paste input "0949080862"
type input "0949080862"
click at [172, 290] on div "0949080862 - Phấn" at bounding box center [236, 291] width 202 height 20
type input "Phấn"
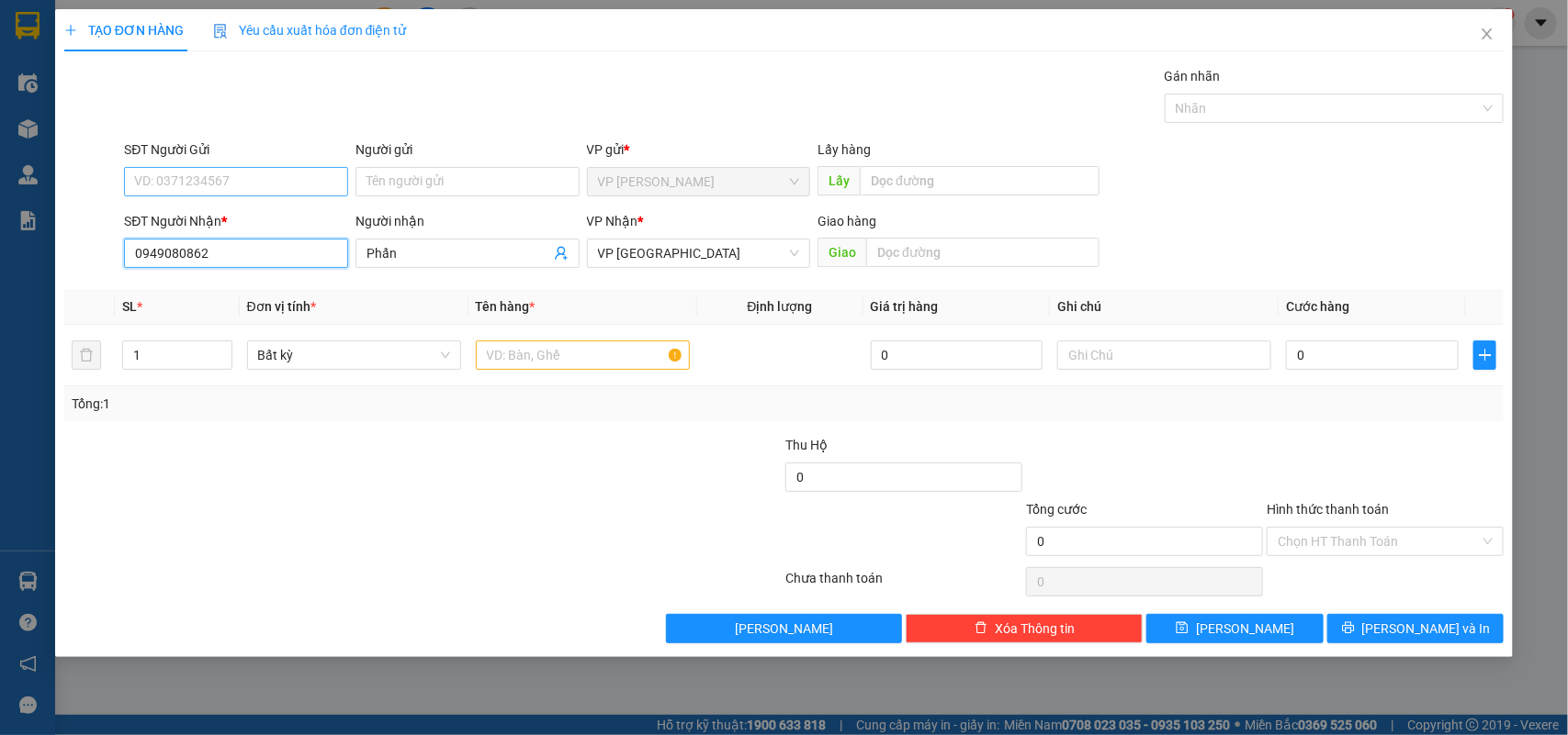
type input "0949080862"
click at [208, 179] on input "SĐT Người Gửi" at bounding box center [236, 182] width 224 height 30
click at [205, 217] on div "0937101299 - Vy" at bounding box center [236, 219] width 202 height 20
type input "0937101299"
type input "Vy"
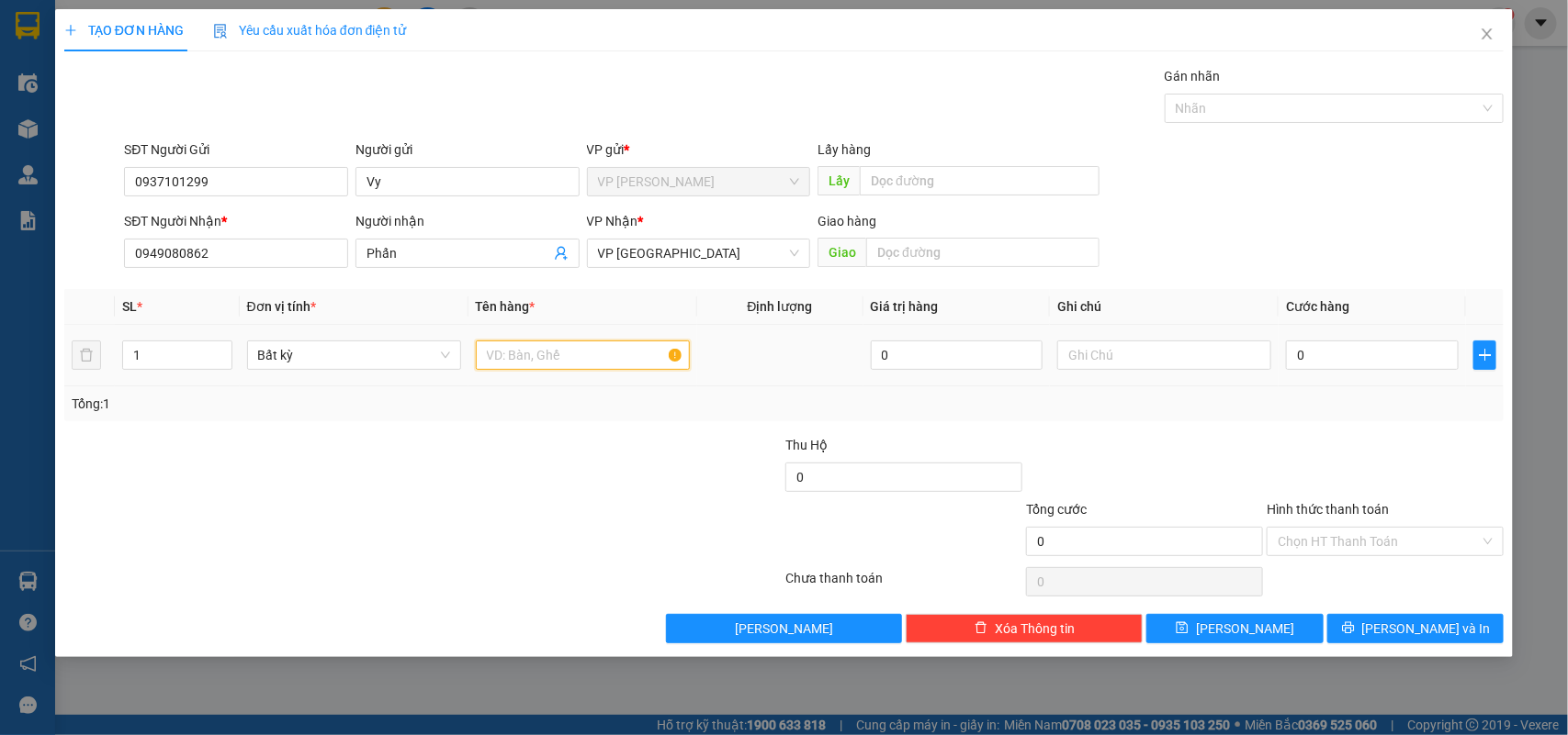
click at [516, 354] on input "text" at bounding box center [582, 356] width 214 height 30
type input "1 xốp"
click at [1364, 350] on input "0" at bounding box center [1371, 356] width 172 height 30
type input "5"
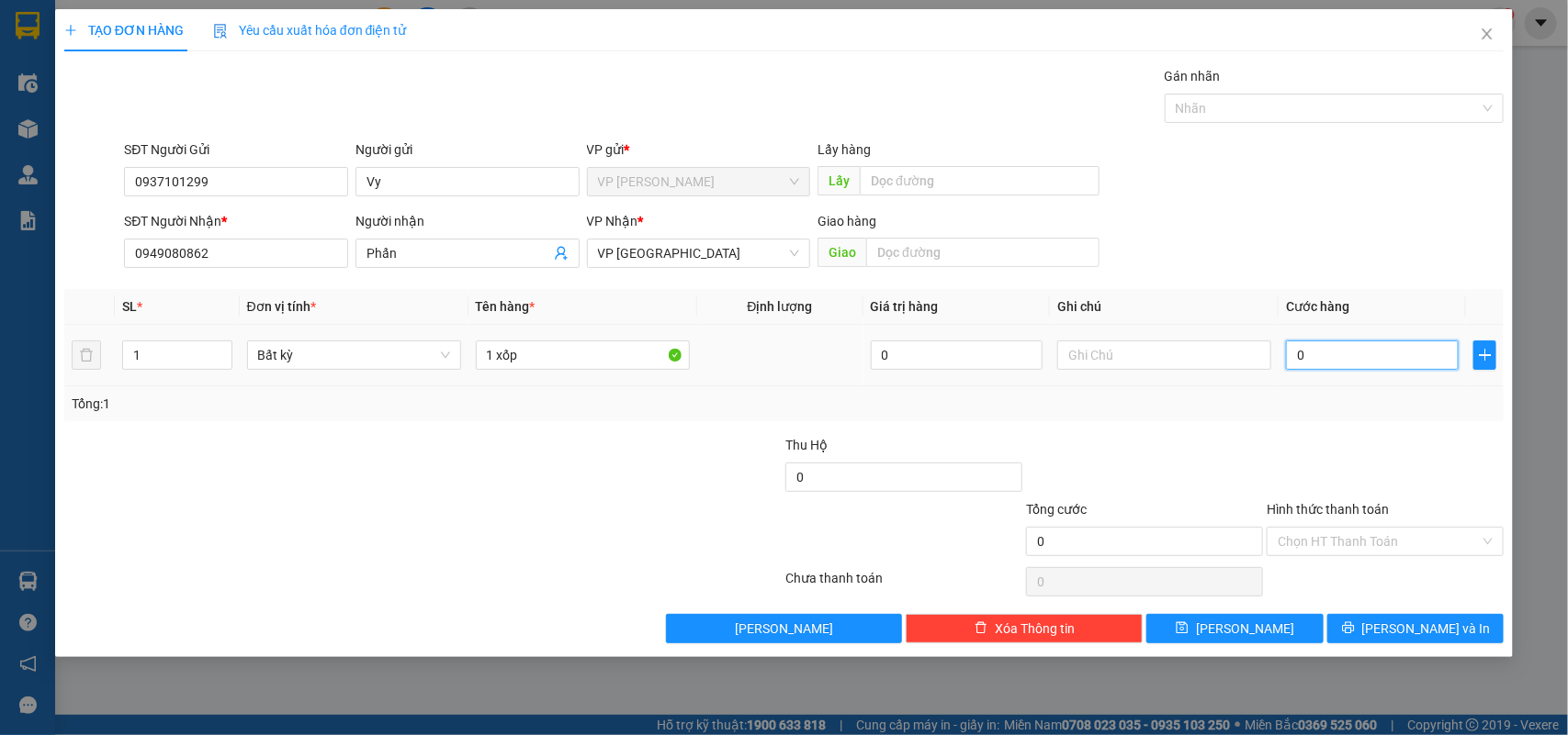
type input "5"
type input "50"
type input "50.000"
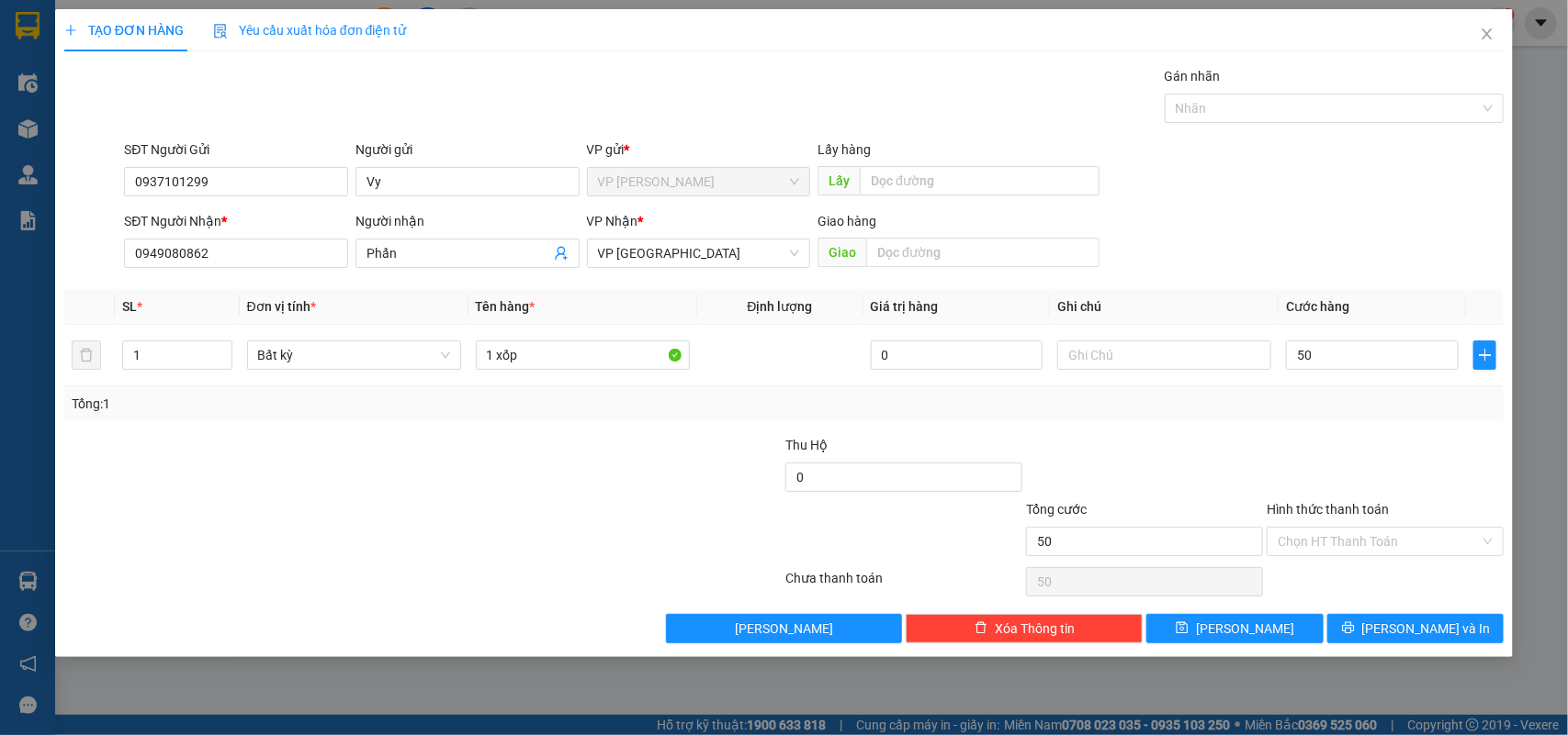
type input "50.000"
click at [1355, 430] on div "Transit Pickup Surcharge Ids Transit Deliver Surcharge Ids Transit Deliver Surc…" at bounding box center [784, 355] width 1440 height 577
click at [1454, 617] on button "Lưu và In" at bounding box center [1414, 629] width 176 height 30
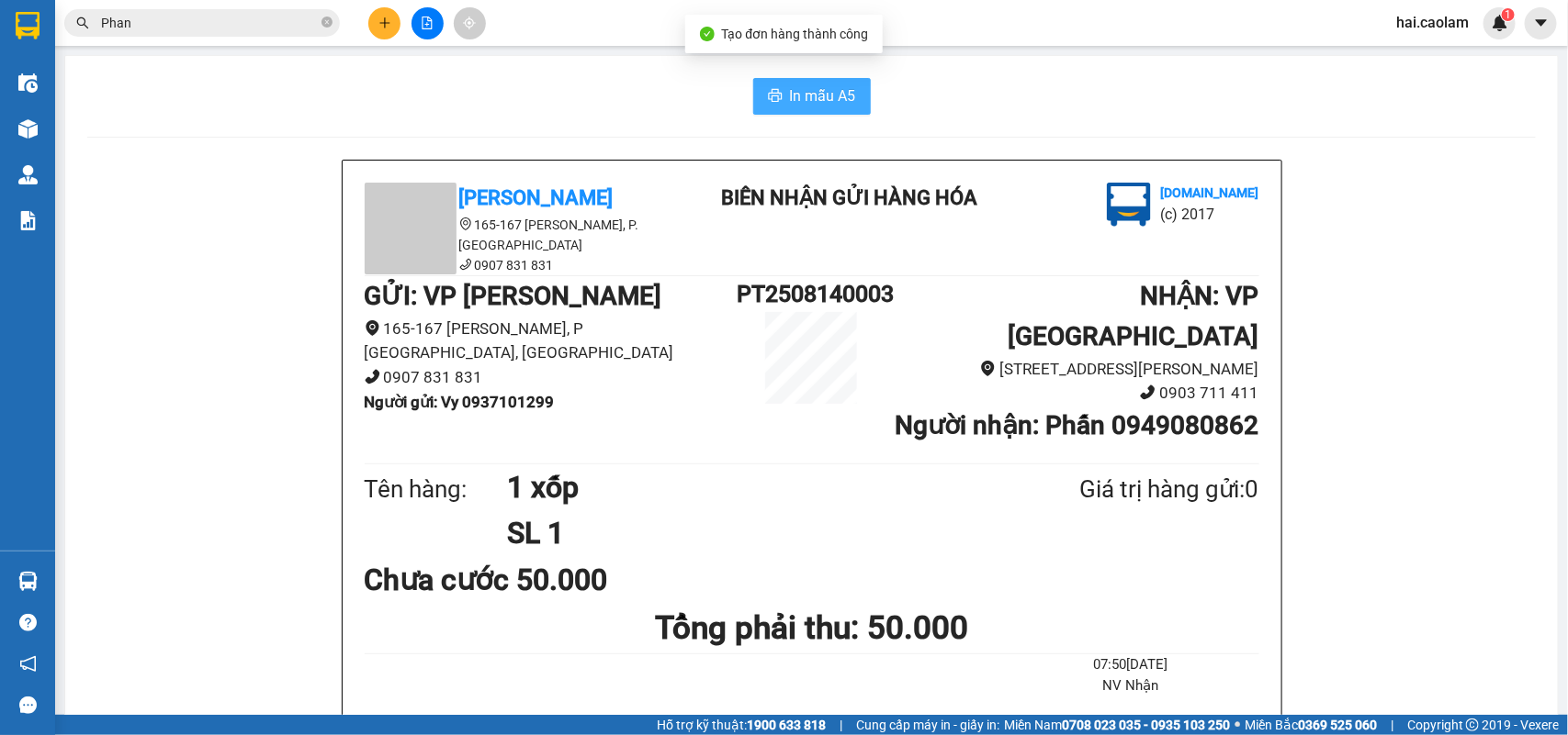
click at [808, 84] on button "In mẫu A5" at bounding box center [811, 96] width 117 height 36
click at [789, 88] on span "In mẫu A5" at bounding box center [822, 96] width 66 height 23
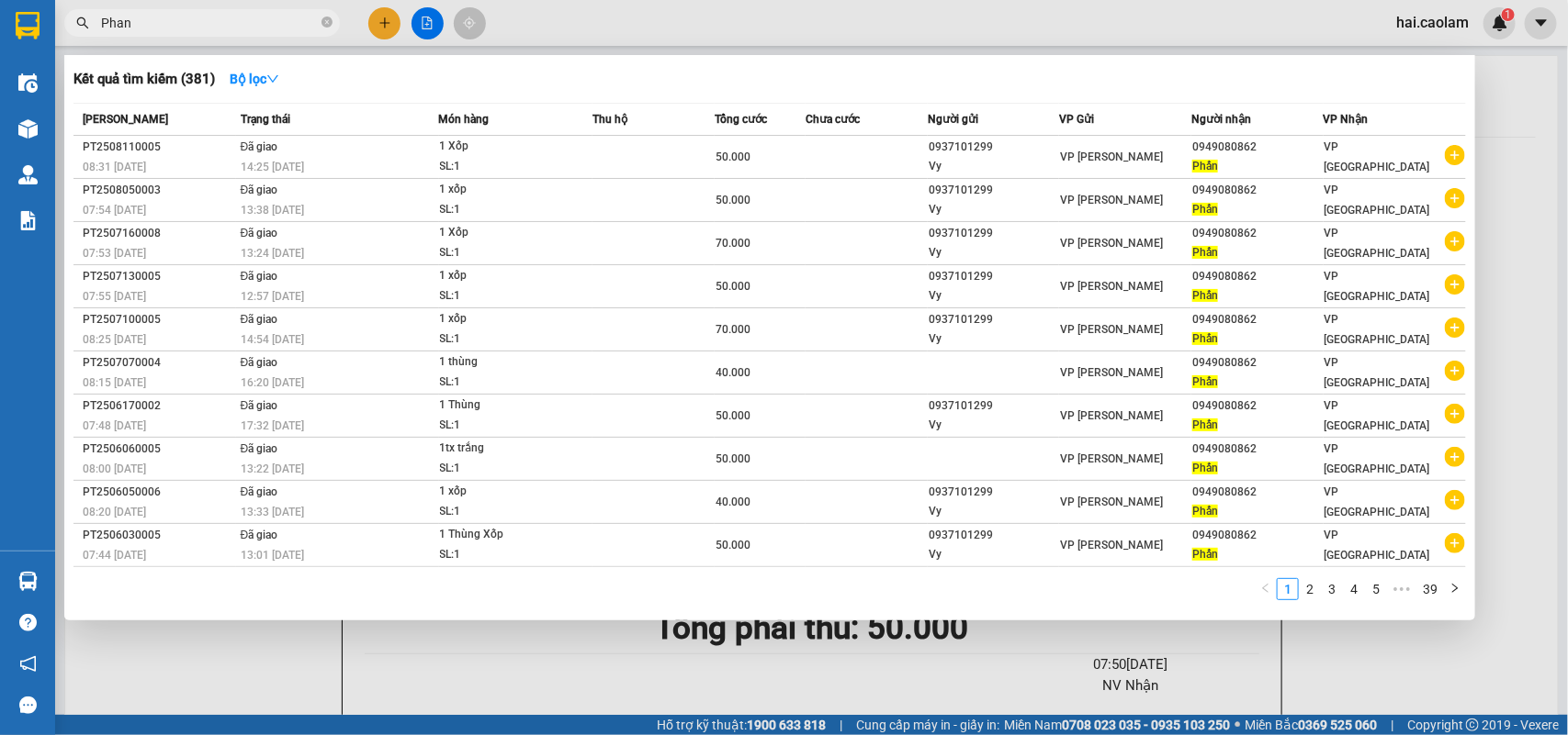
click at [204, 30] on input "Phan" at bounding box center [209, 23] width 217 height 20
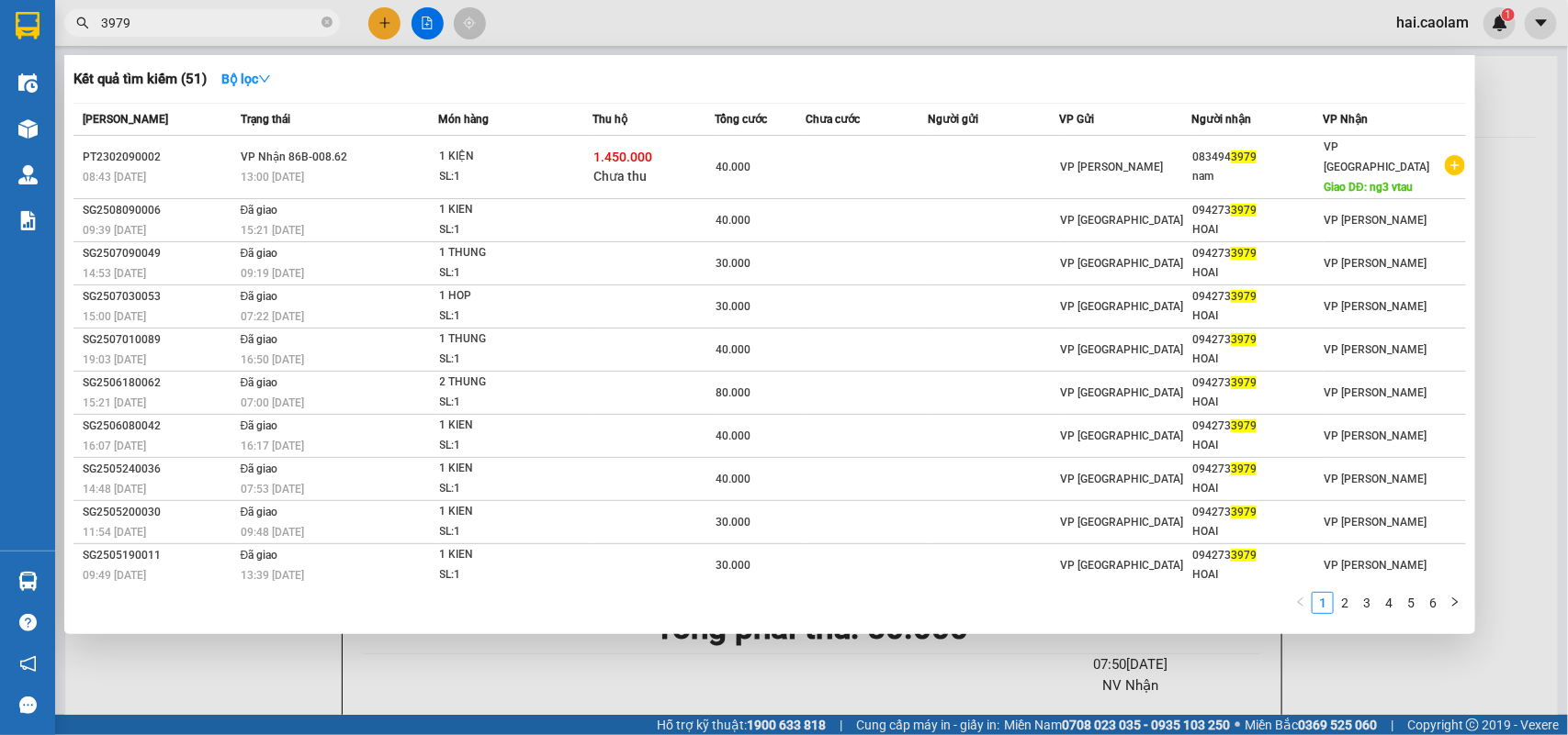
click at [203, 30] on input "3979" at bounding box center [209, 23] width 217 height 20
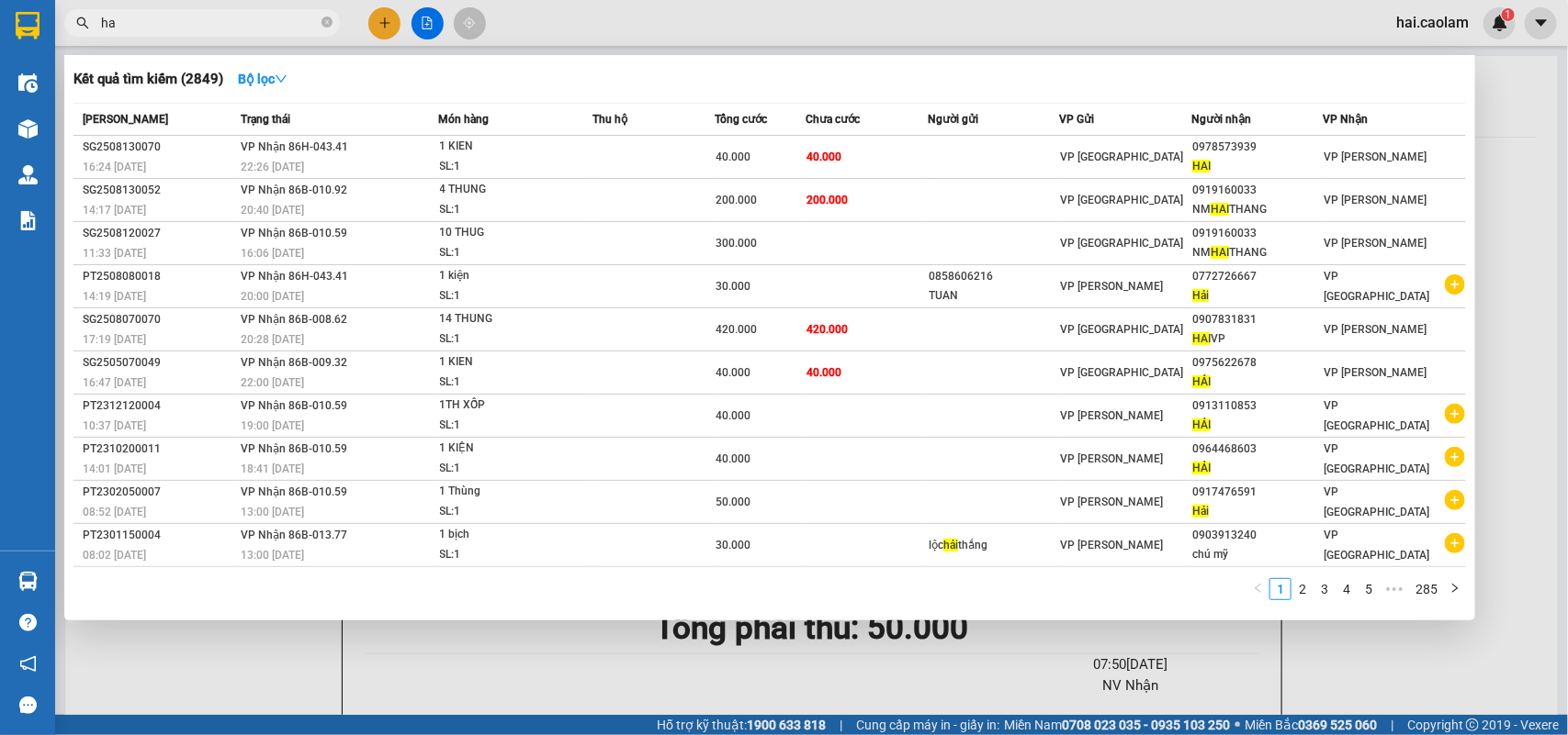
type input "h"
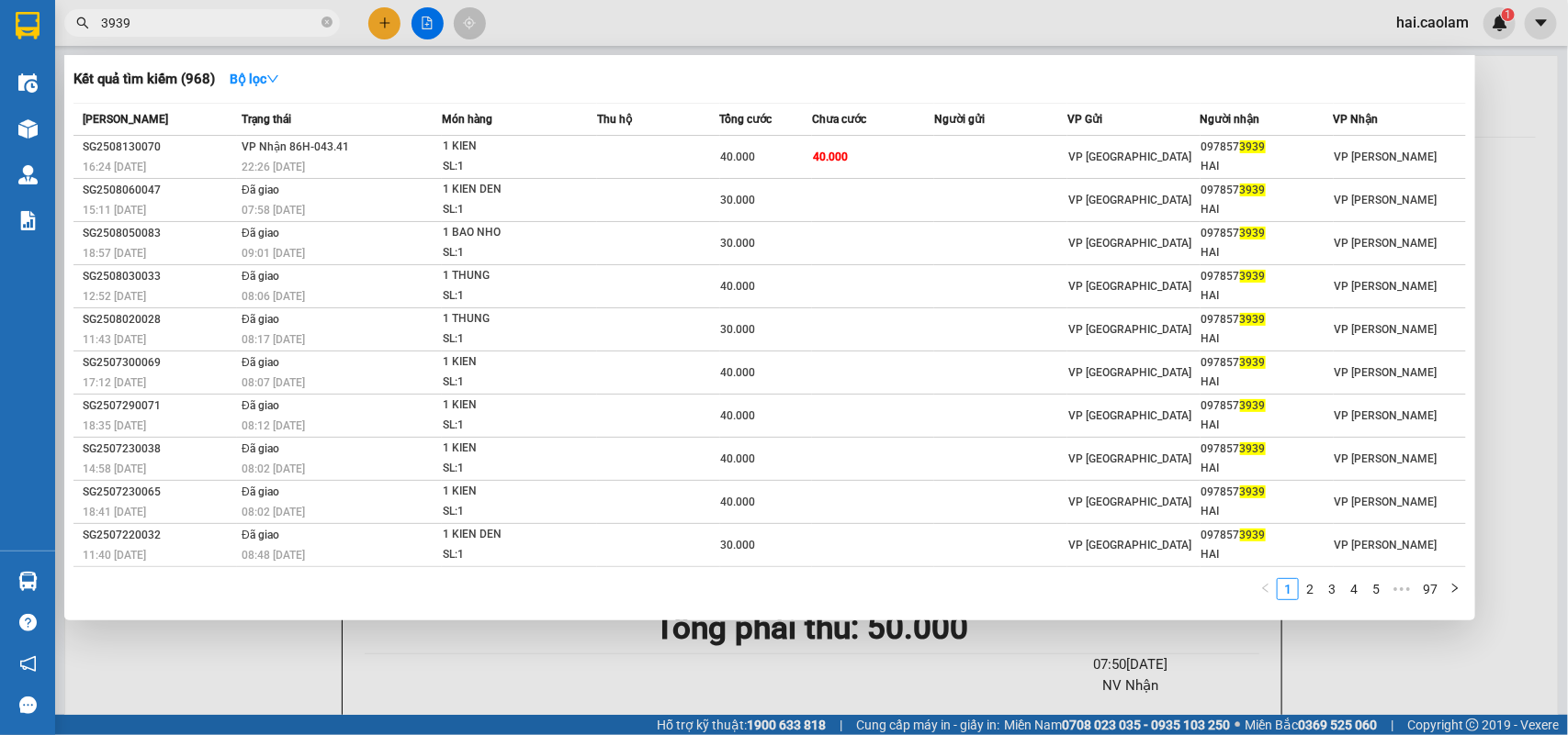
type input "3939"
click at [383, 21] on div at bounding box center [784, 368] width 1568 height 735
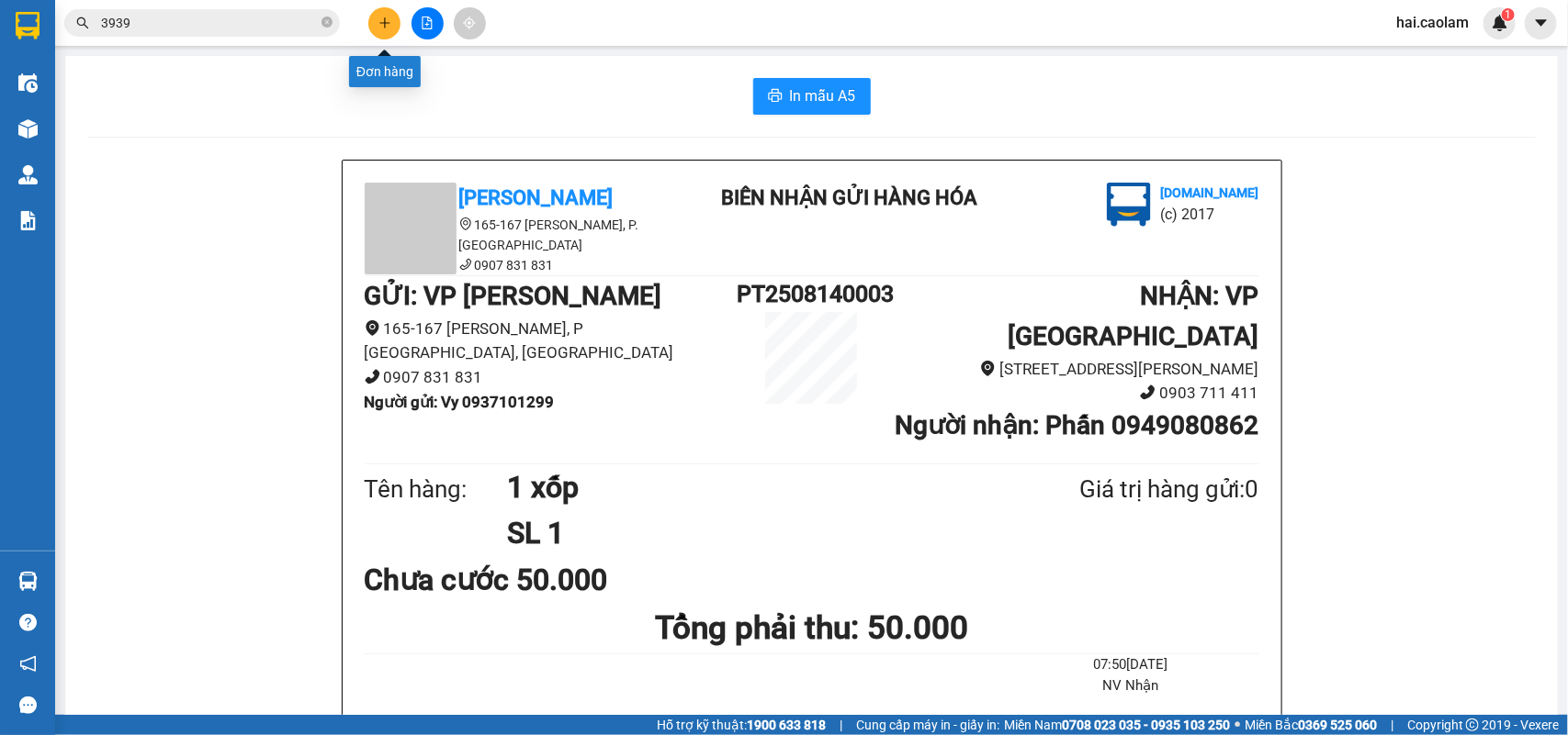
click at [383, 29] on icon "plus" at bounding box center [384, 23] width 13 height 13
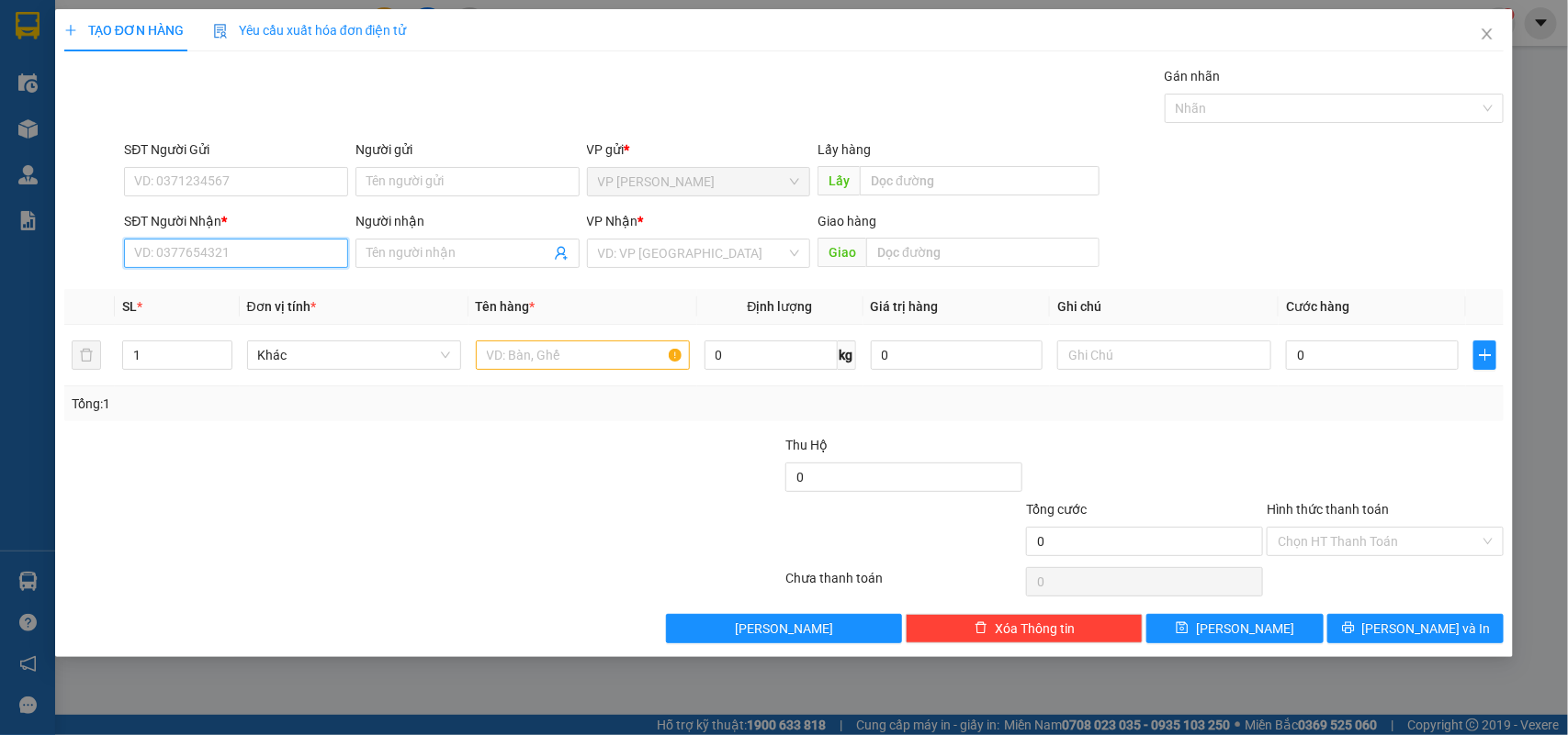
click at [232, 257] on input "SĐT Người Nhận *" at bounding box center [236, 253] width 224 height 30
click at [236, 249] on input "096884851" at bounding box center [236, 253] width 224 height 30
click at [156, 253] on input "096884851" at bounding box center [236, 253] width 224 height 30
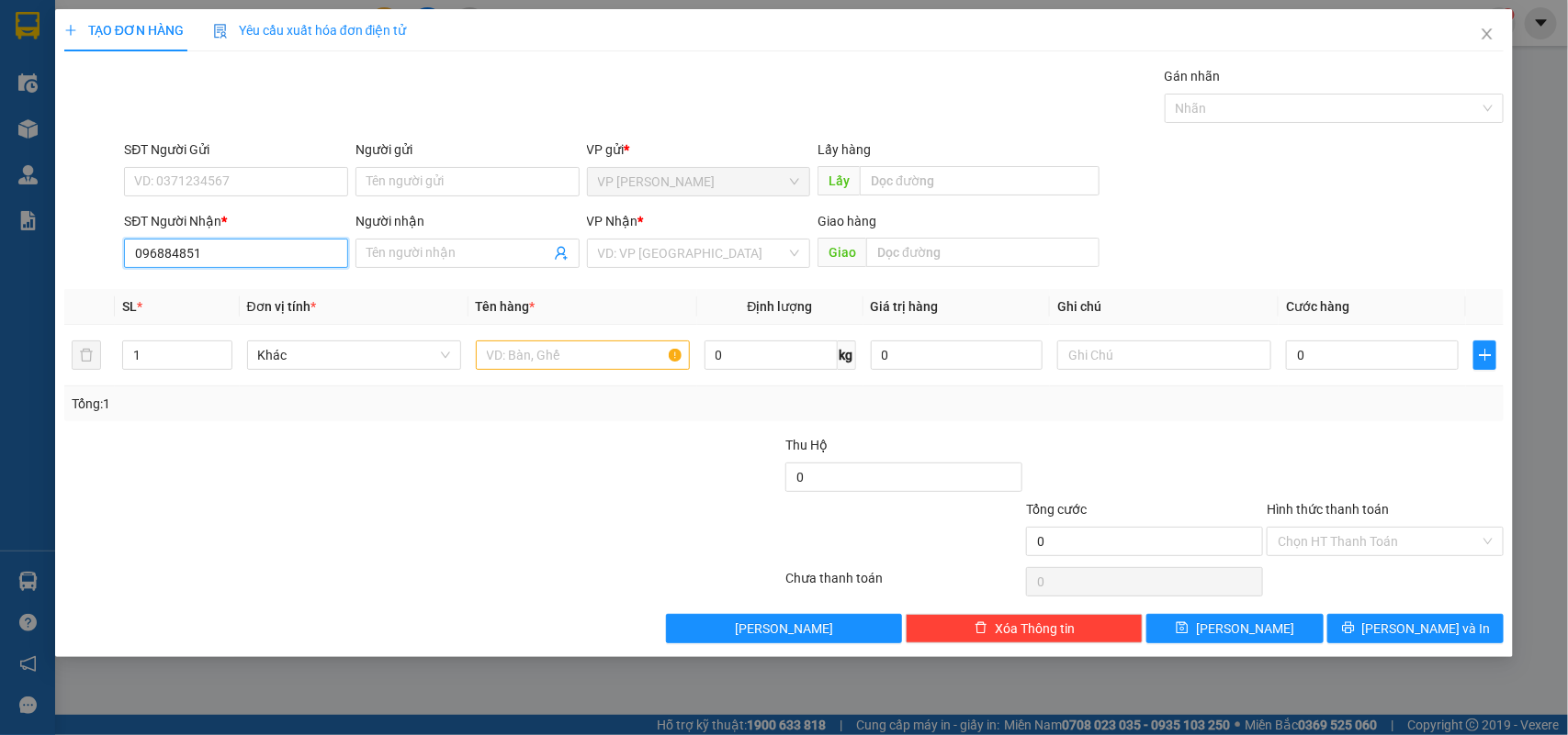
type input "0969884851"
click at [282, 296] on div "0969884851 - Tùng" at bounding box center [236, 291] width 202 height 20
type input "Tùng"
type input "0969884851"
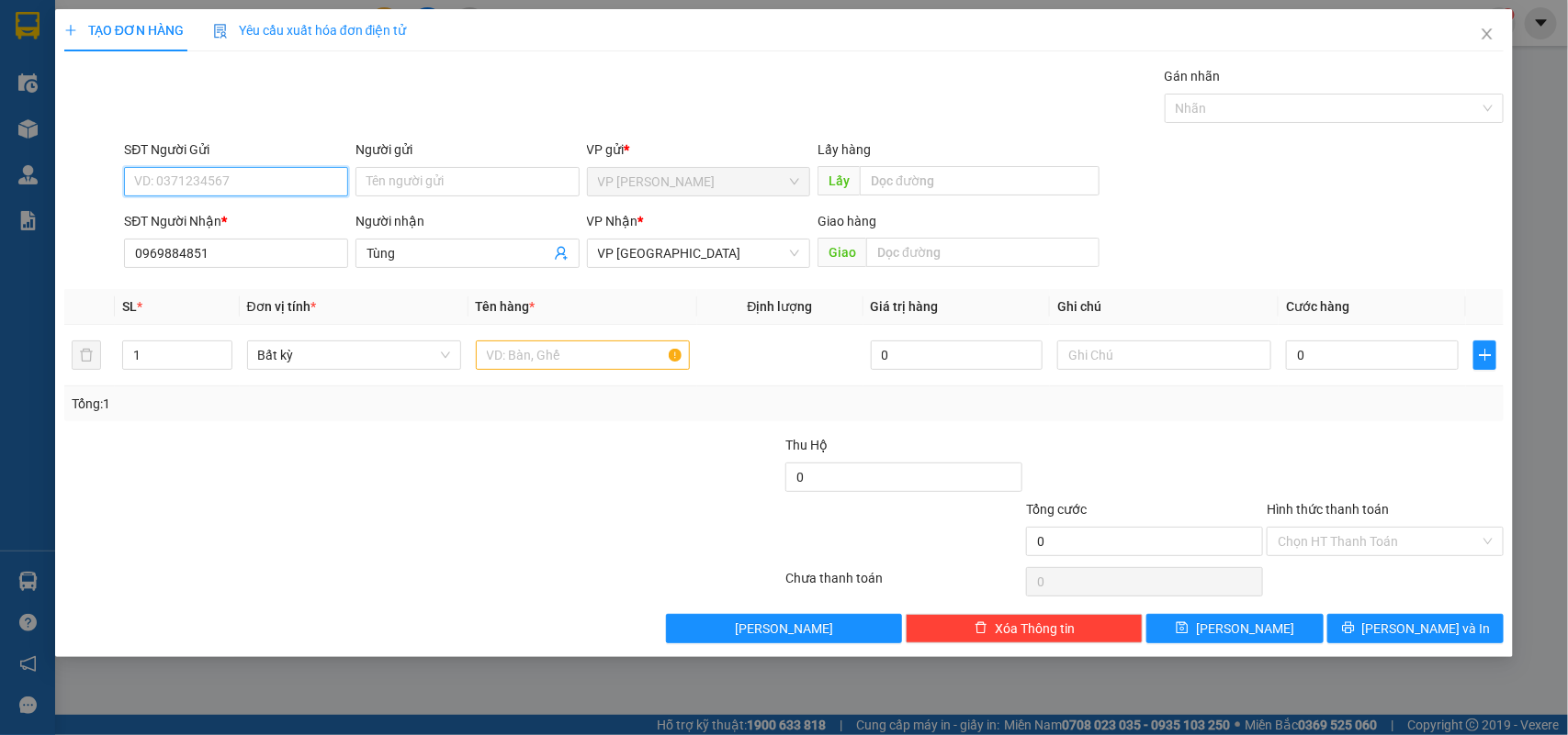
click at [204, 181] on input "SĐT Người Gửi" at bounding box center [236, 182] width 224 height 30
click at [205, 216] on div "0912429910" at bounding box center [236, 219] width 202 height 20
type input "0912429910"
click at [511, 176] on input "Người gửi" at bounding box center [467, 182] width 224 height 30
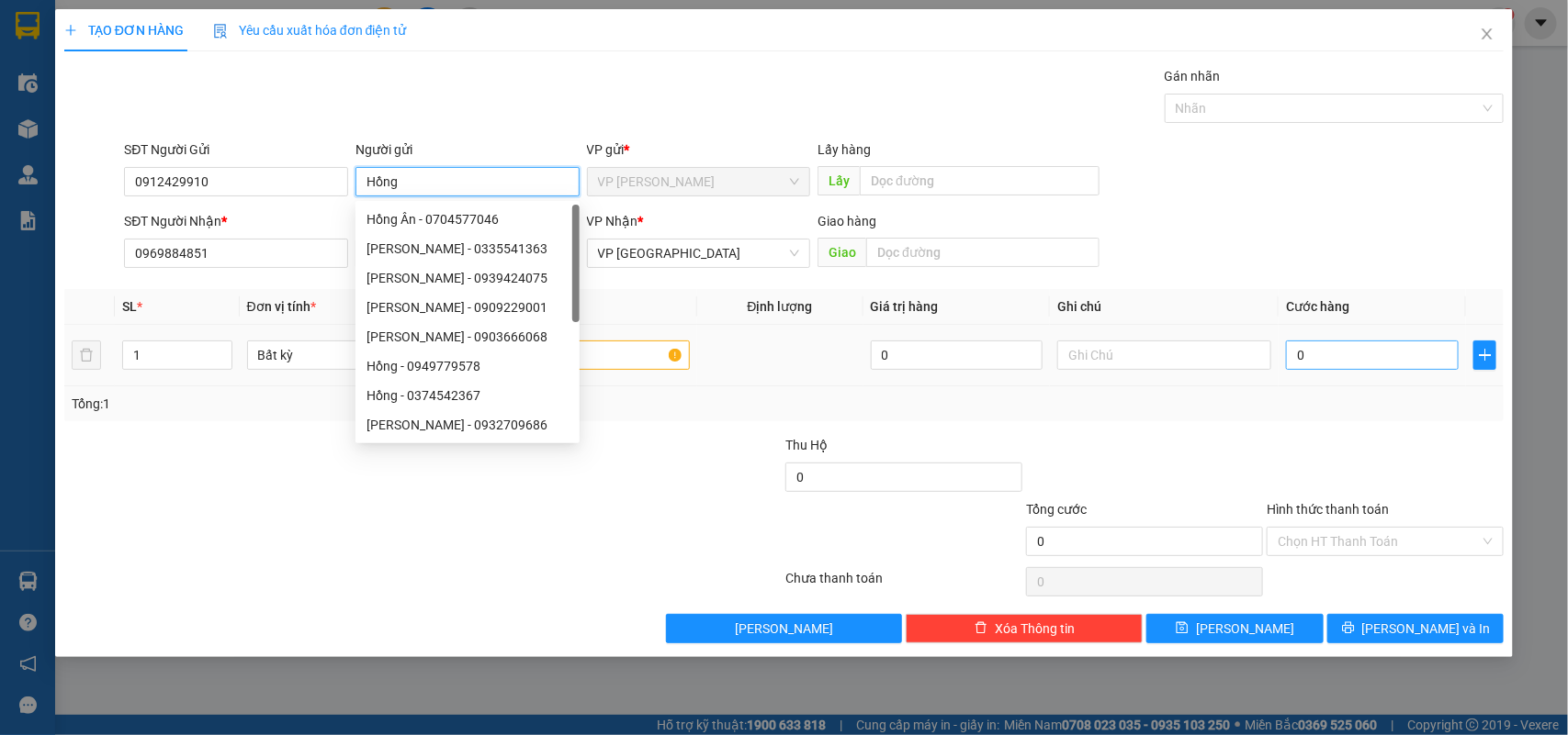
type input "Hồng"
click at [1376, 344] on input "0" at bounding box center [1371, 356] width 172 height 30
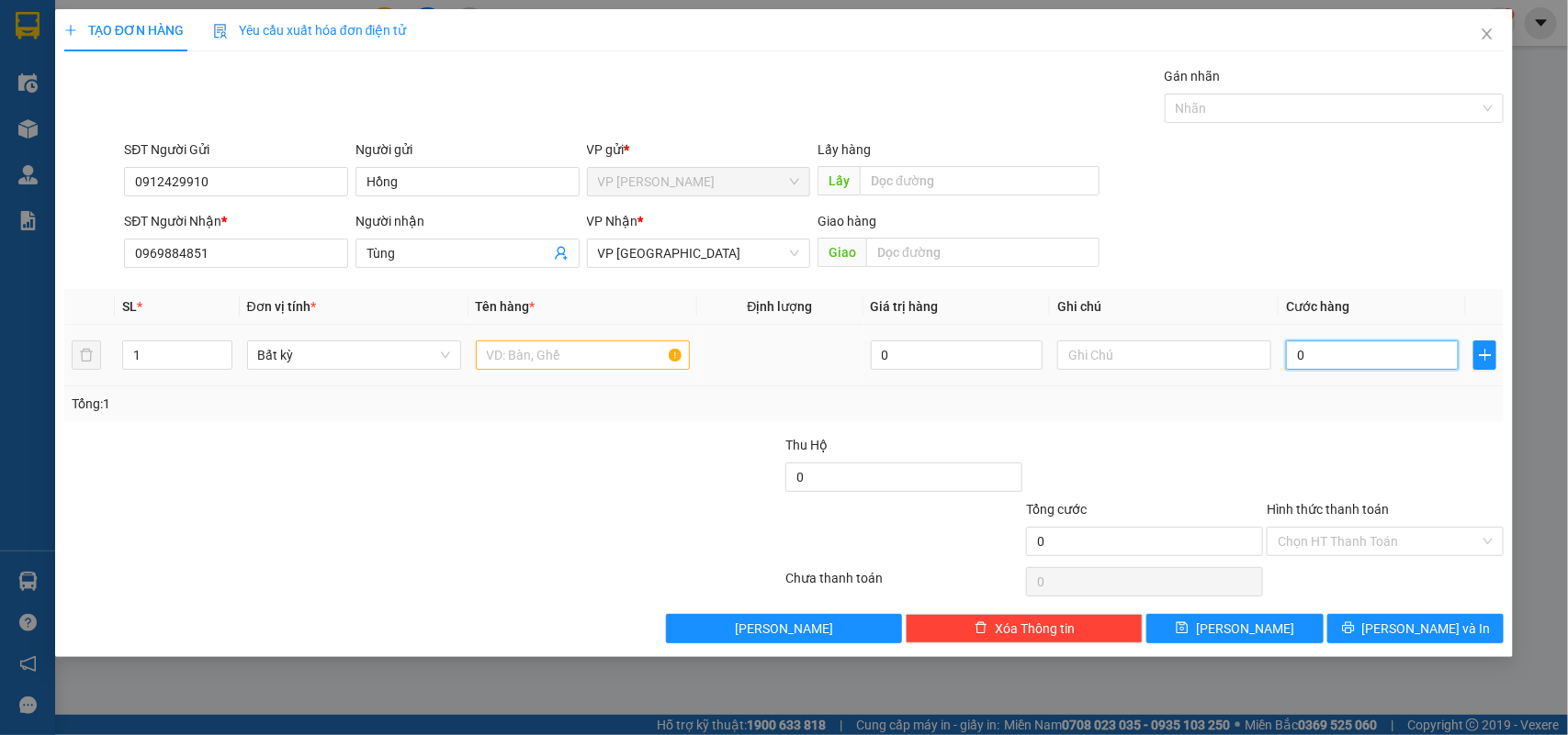
type input "5"
type input "50"
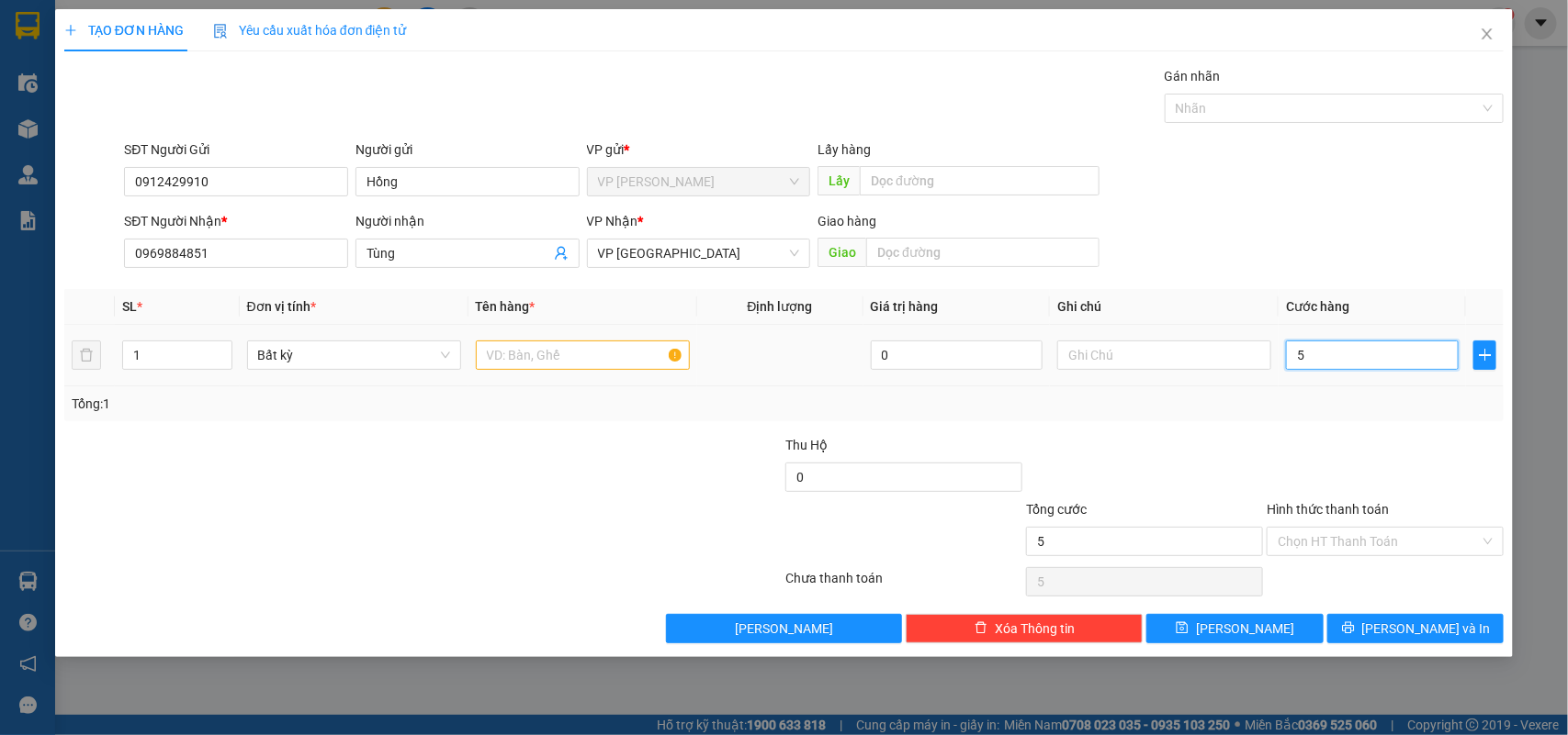
type input "50"
type input "50.000"
click at [531, 343] on input "text" at bounding box center [582, 356] width 214 height 30
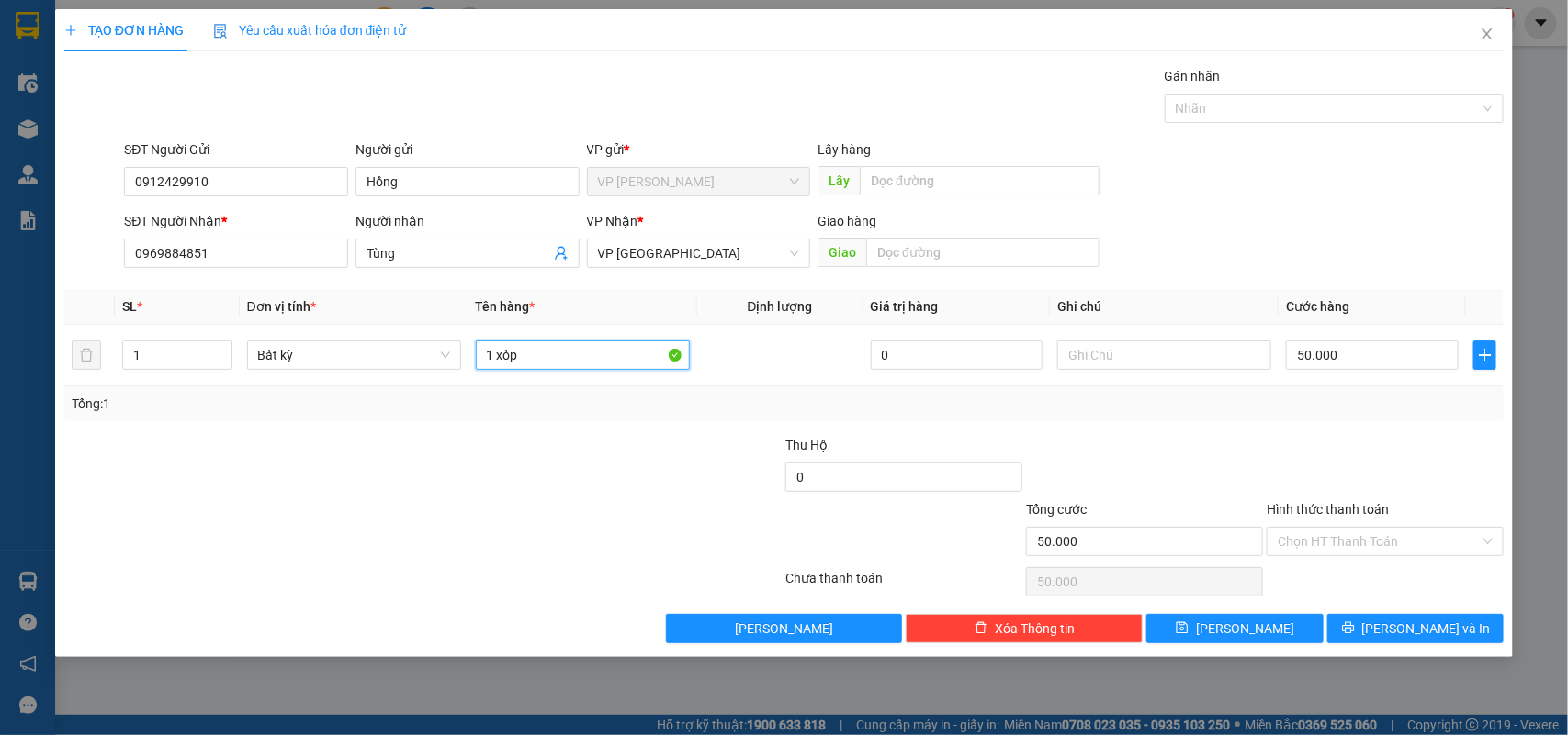
type input "1 xốp"
click at [1366, 526] on div "Hình thức thanh toán" at bounding box center [1385, 513] width 237 height 28
click at [1357, 553] on input "Hình thức thanh toán" at bounding box center [1378, 542] width 202 height 28
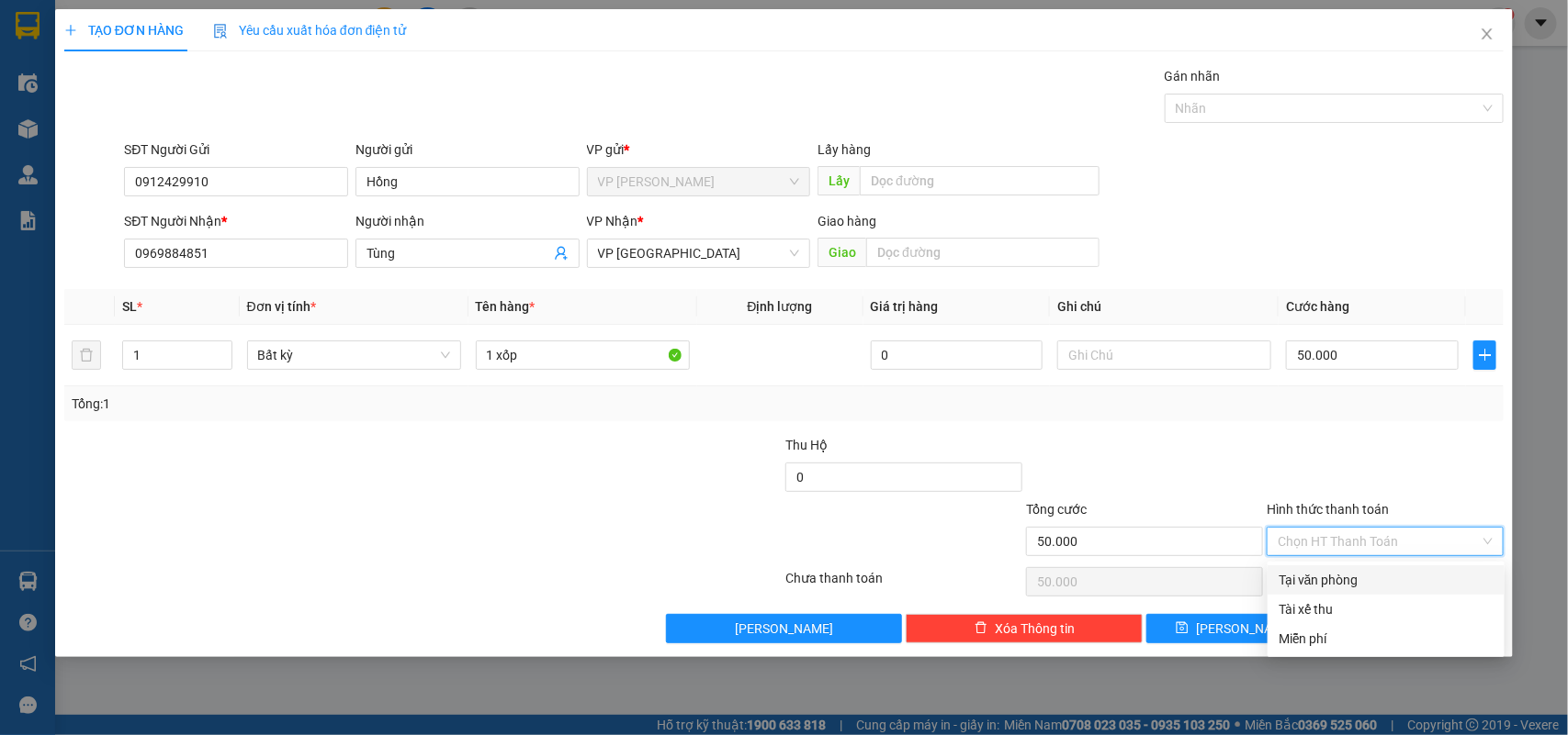
drag, startPoint x: 1324, startPoint y: 573, endPoint x: 1389, endPoint y: 464, distance: 126.9
click at [1371, 478] on div "Transit Pickup Surcharge Ids Transit Deliver Surcharge Ids Transit Deliver Surc…" at bounding box center [784, 355] width 1440 height 577
click at [1397, 451] on div at bounding box center [1385, 467] width 240 height 64
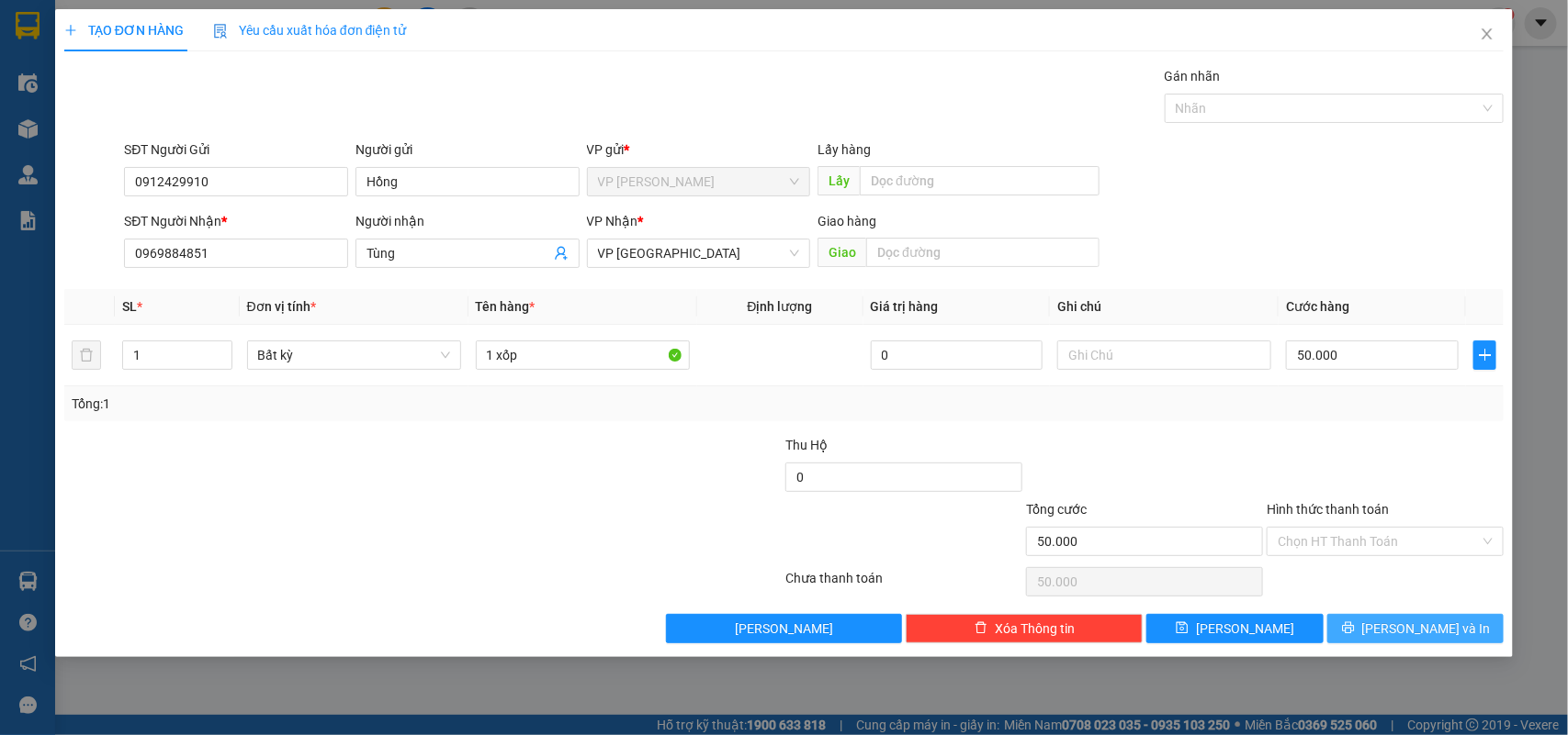
click at [1459, 642] on button "Lưu và In" at bounding box center [1414, 629] width 176 height 30
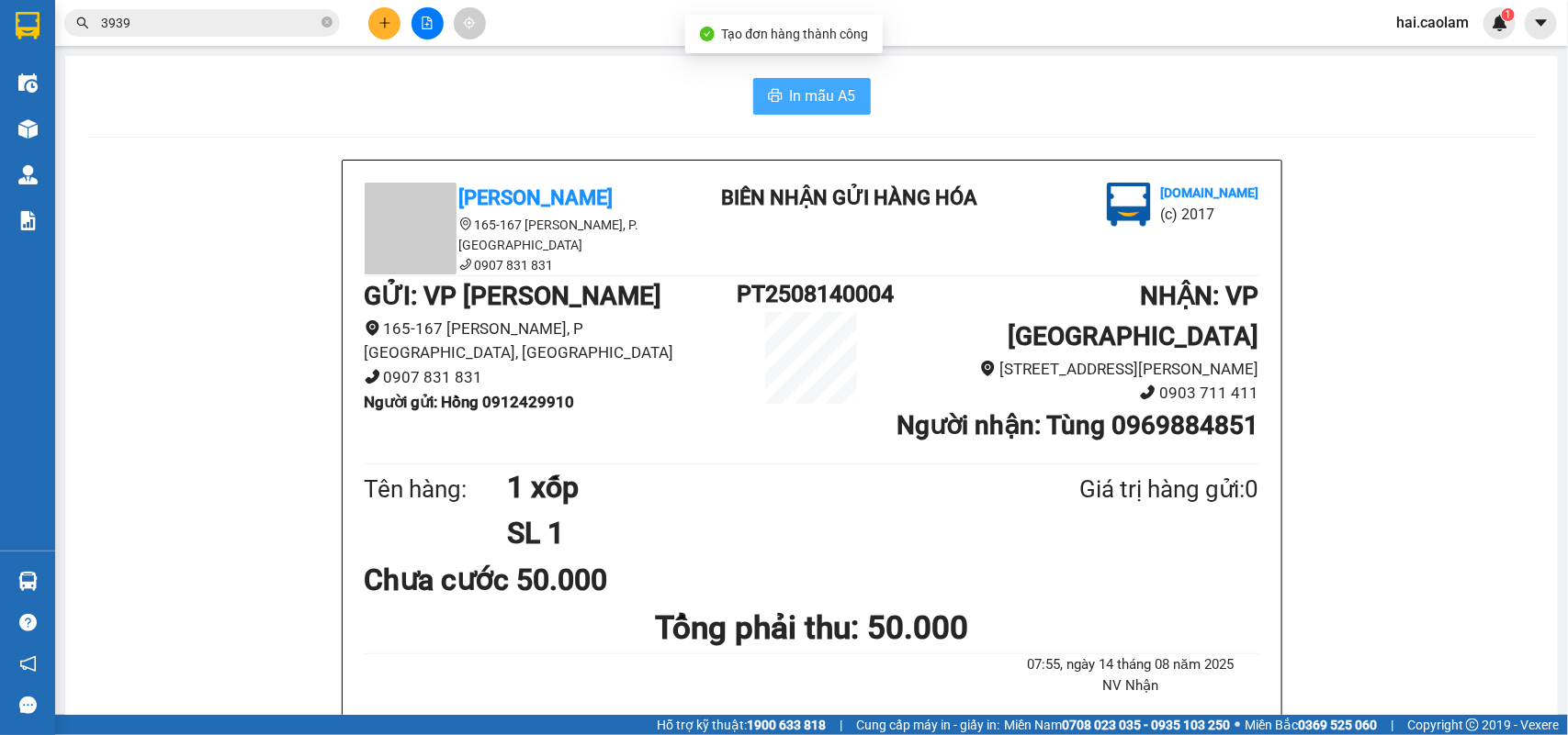
click at [804, 95] on span "In mẫu A5" at bounding box center [822, 96] width 66 height 23
click at [273, 31] on input "3939" at bounding box center [209, 23] width 217 height 20
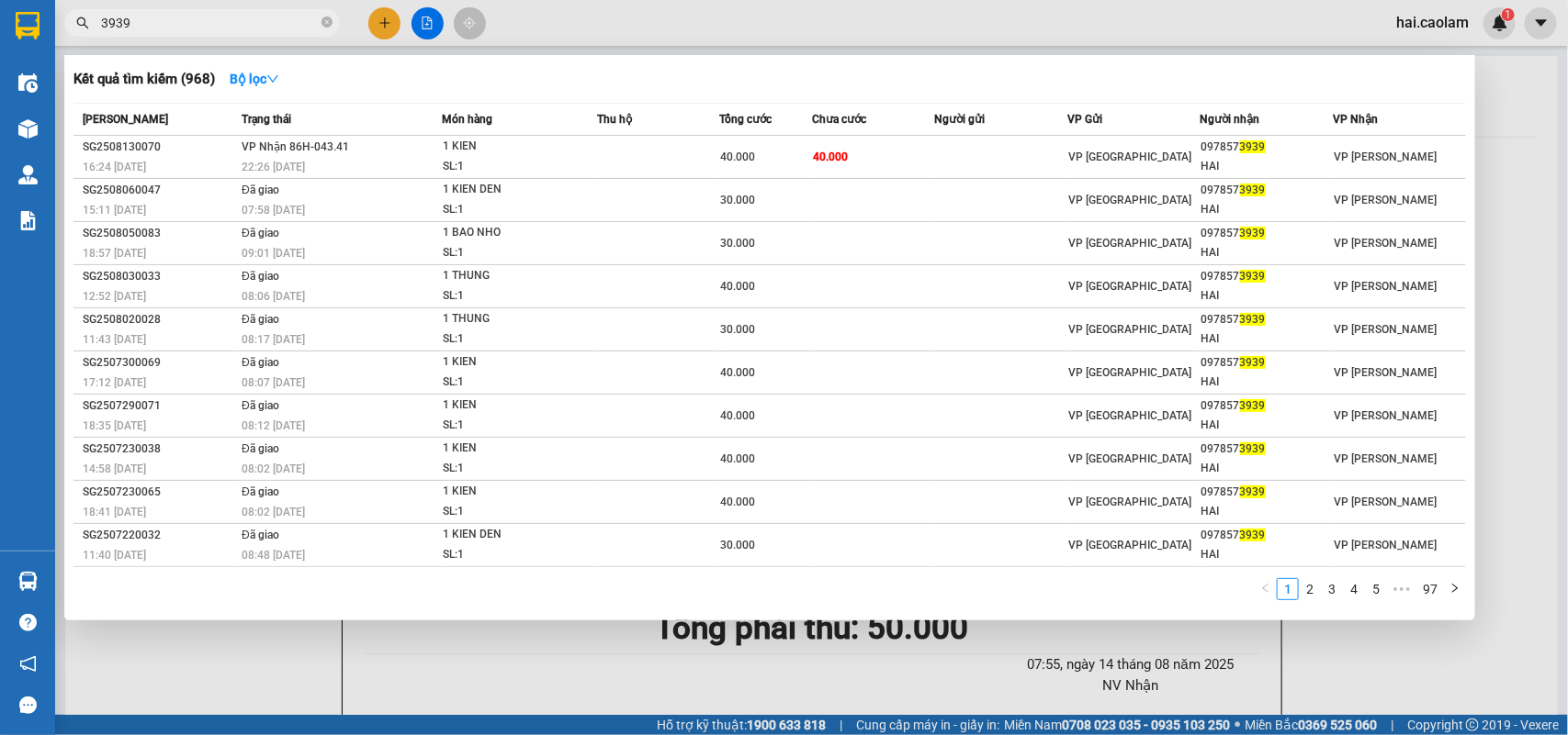
click at [273, 31] on input "3939" at bounding box center [209, 23] width 217 height 20
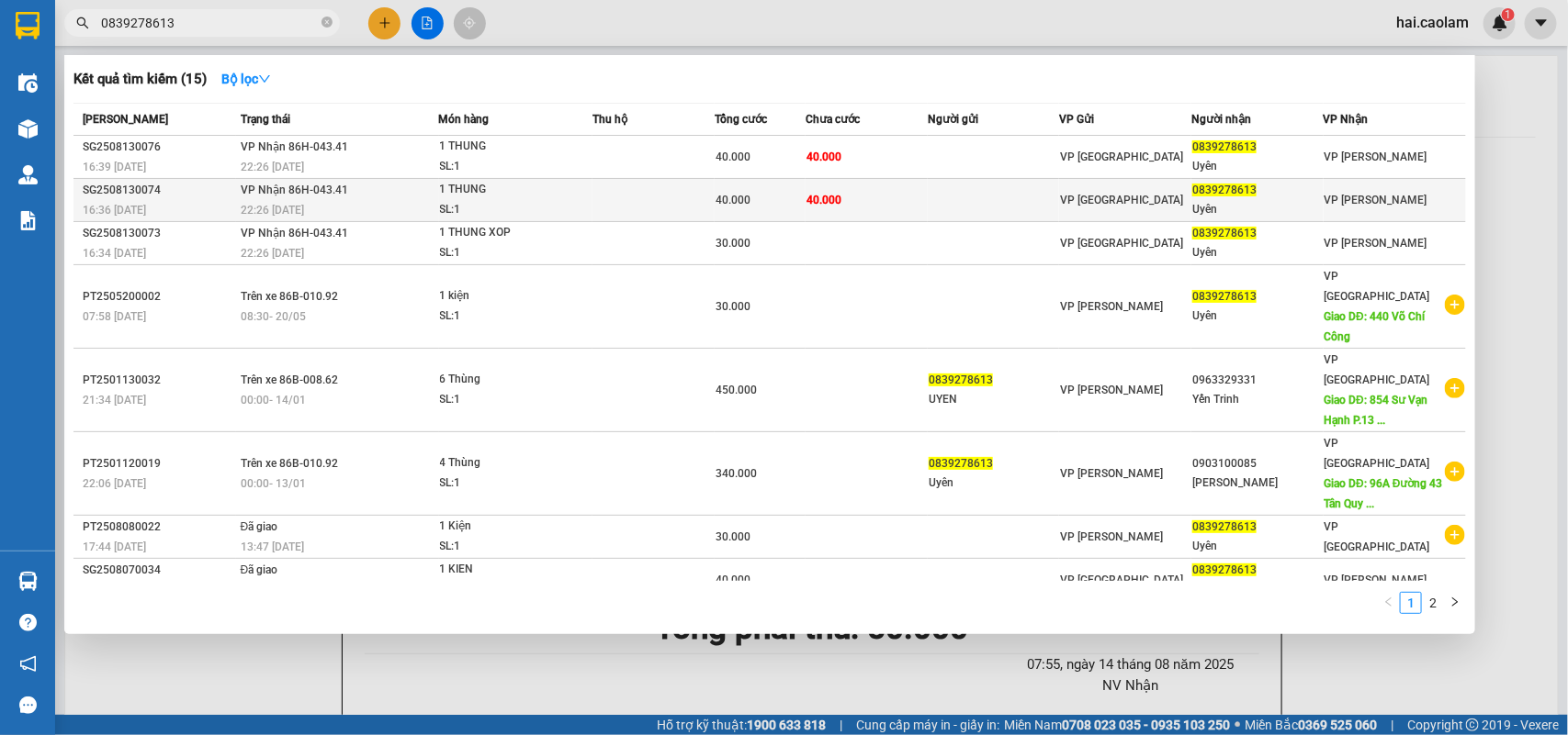
type input "0839278613"
click at [960, 200] on td at bounding box center [993, 201] width 132 height 43
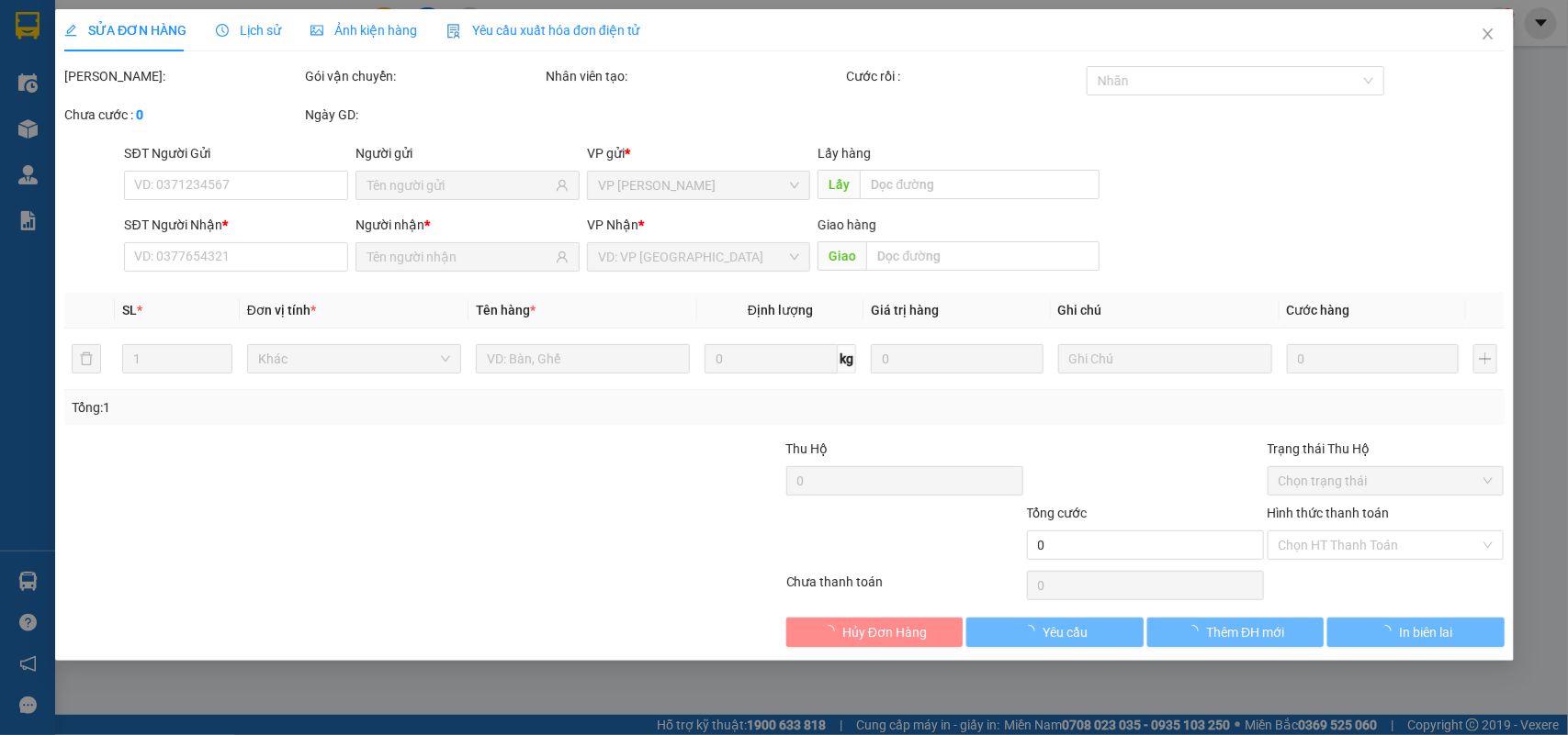
type input "0839278613"
type input "Uyên"
type input "40.000"
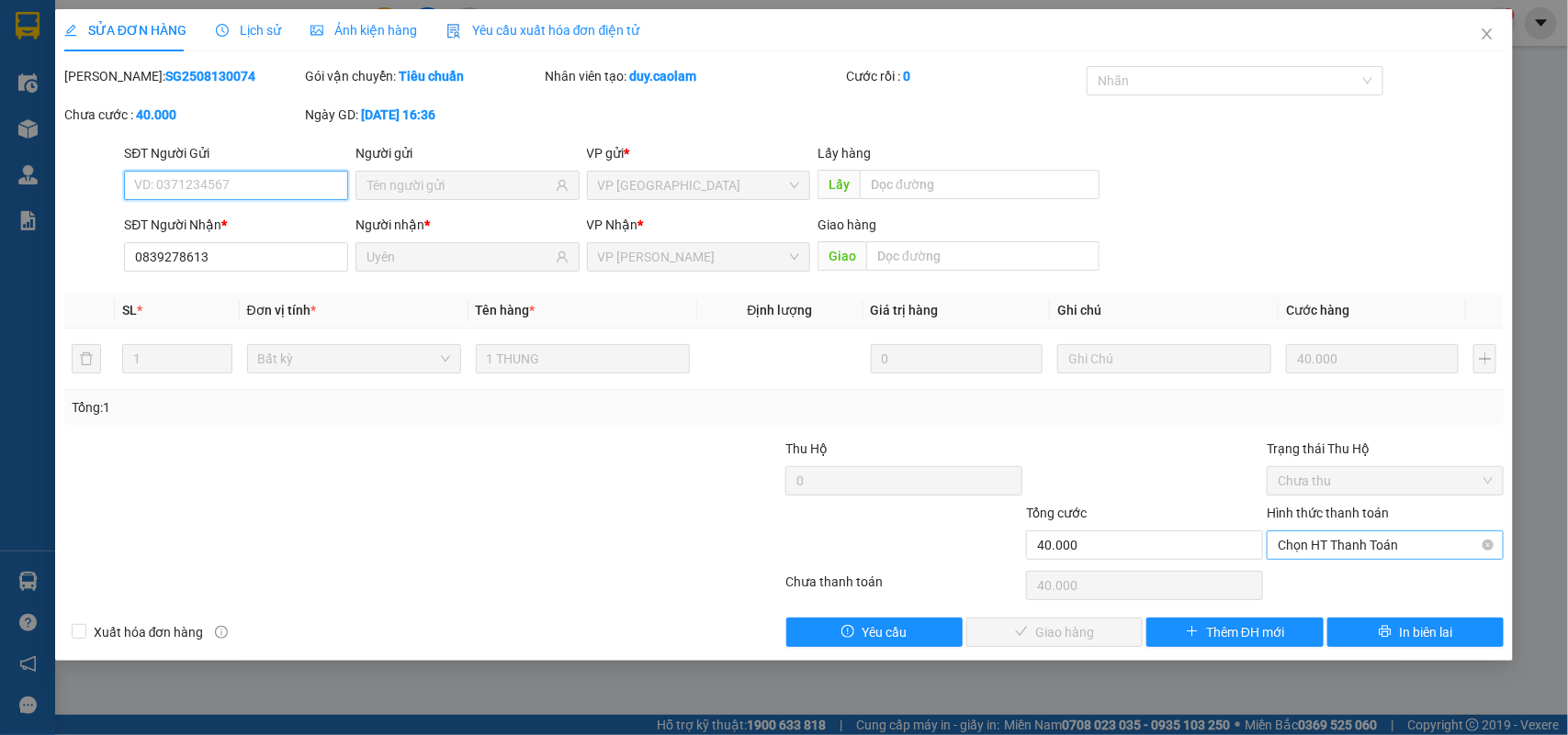
click at [1362, 547] on span "Chọn HT Thanh Toán" at bounding box center [1385, 545] width 215 height 28
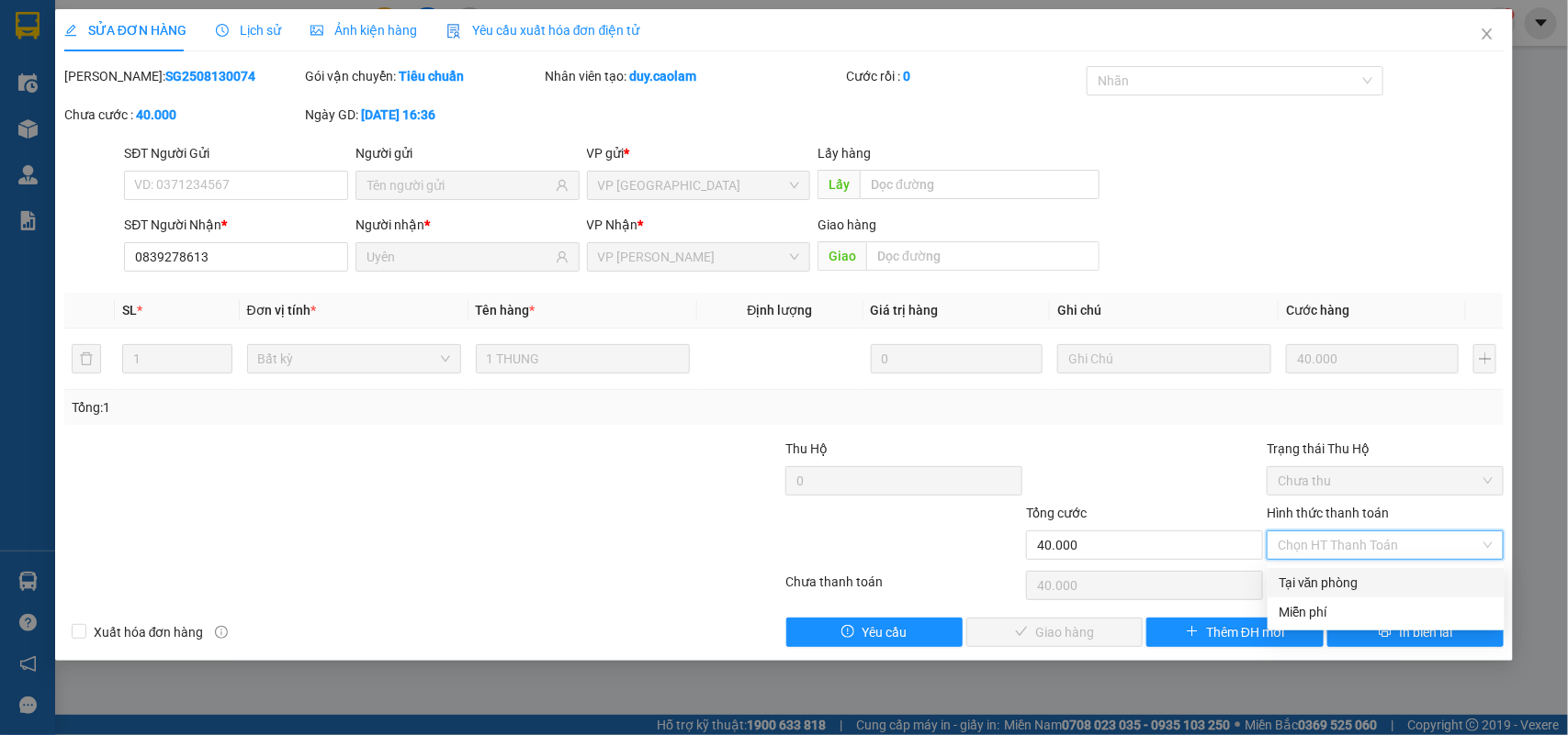
drag, startPoint x: 1340, startPoint y: 574, endPoint x: 1212, endPoint y: 594, distance: 129.6
click at [1339, 574] on div "Tại văn phòng" at bounding box center [1386, 582] width 215 height 20
type input "0"
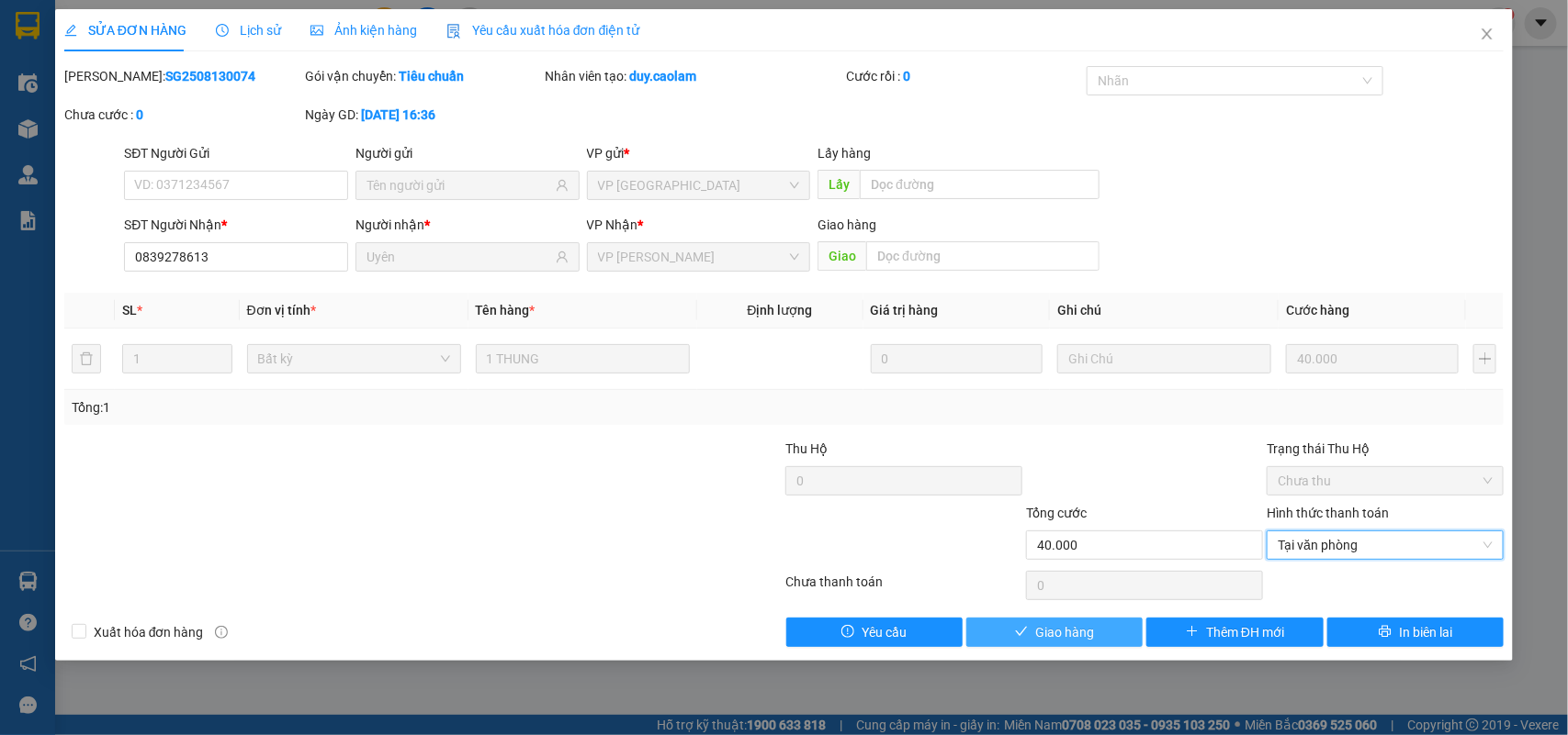
click at [1086, 631] on span "Giao hàng" at bounding box center [1064, 633] width 59 height 20
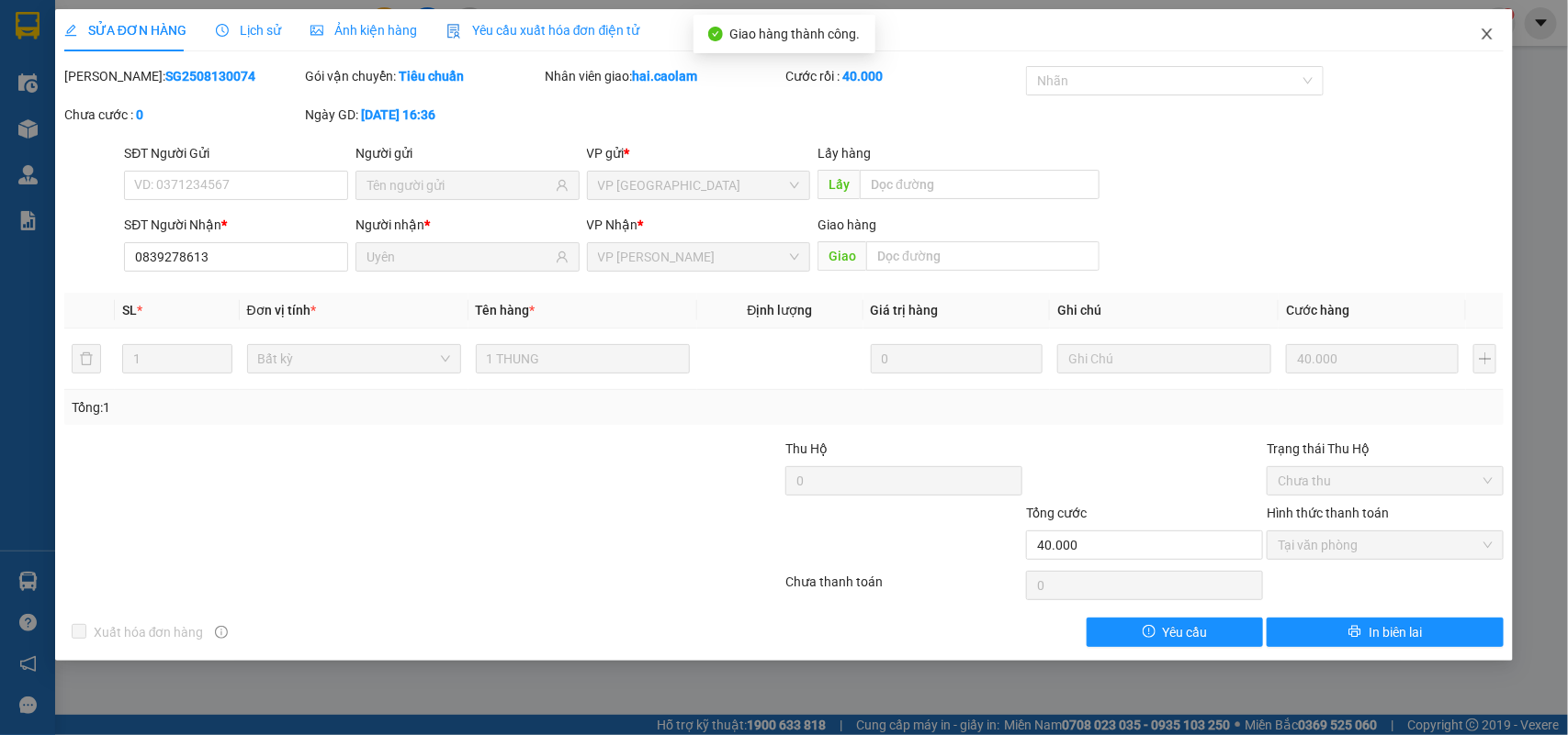
drag, startPoint x: 1485, startPoint y: 25, endPoint x: 1473, endPoint y: 31, distance: 13.4
click at [1486, 25] on span "Close" at bounding box center [1486, 34] width 51 height 51
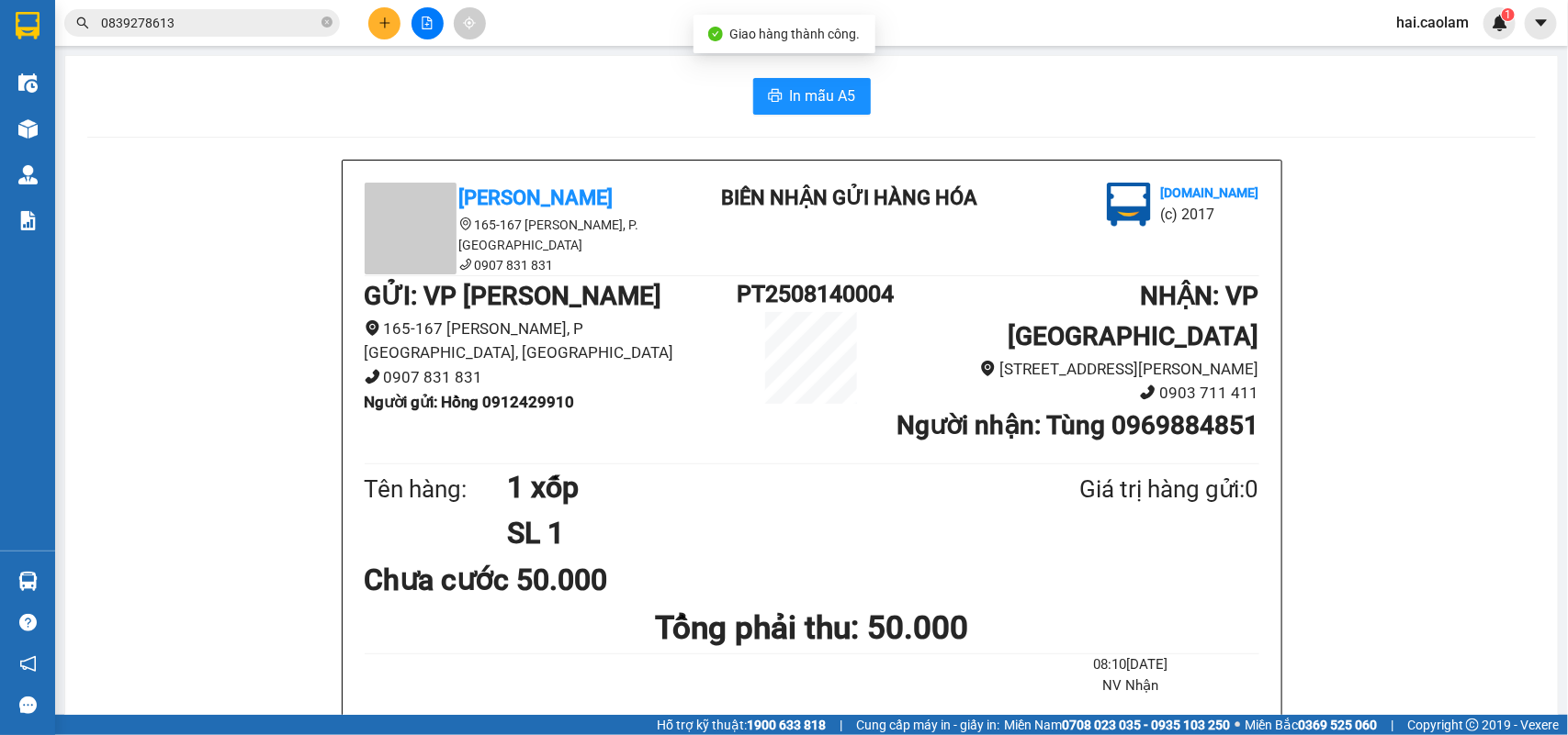
click at [186, 17] on input "0839278613" at bounding box center [209, 23] width 217 height 20
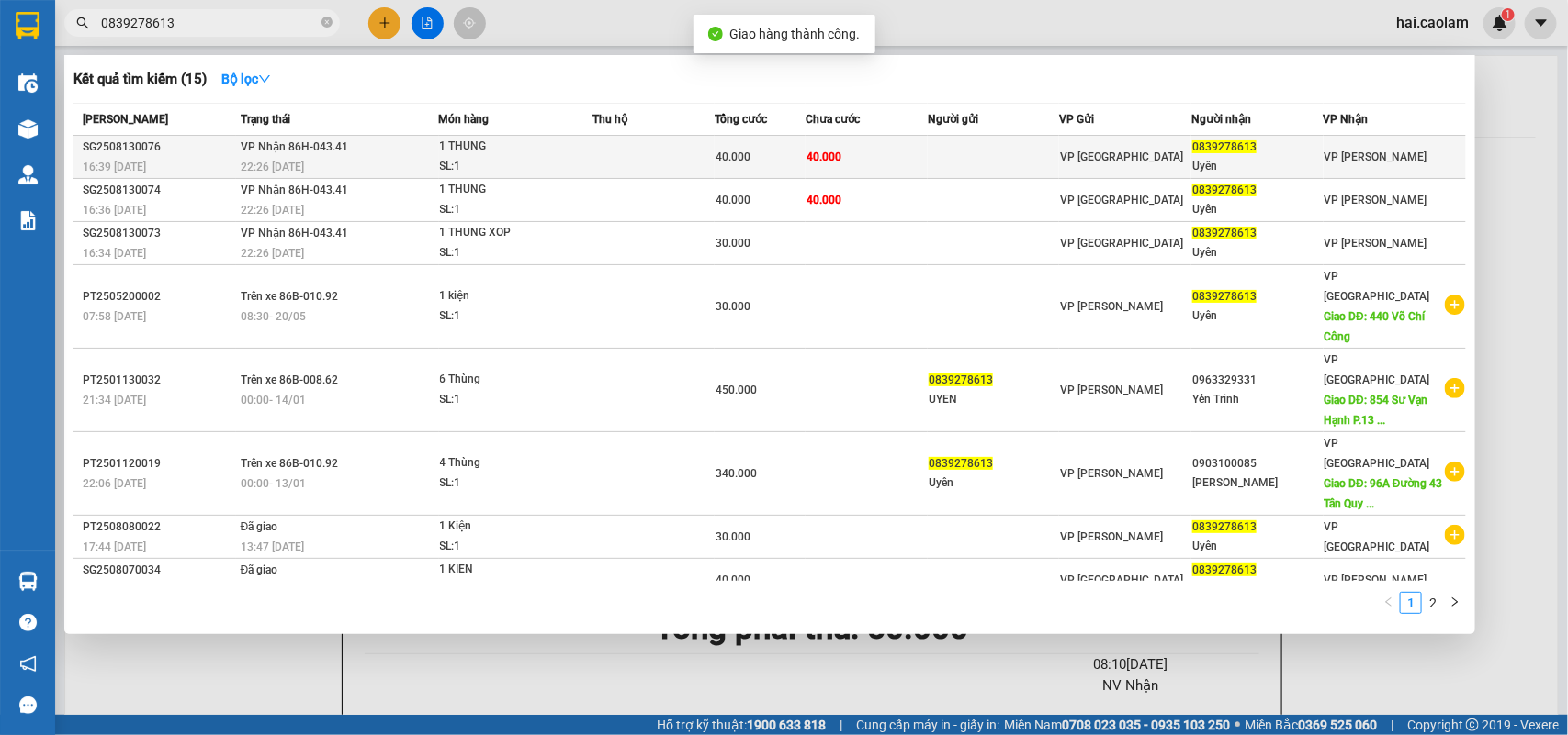
click at [1198, 144] on span "0839278613" at bounding box center [1223, 147] width 64 height 13
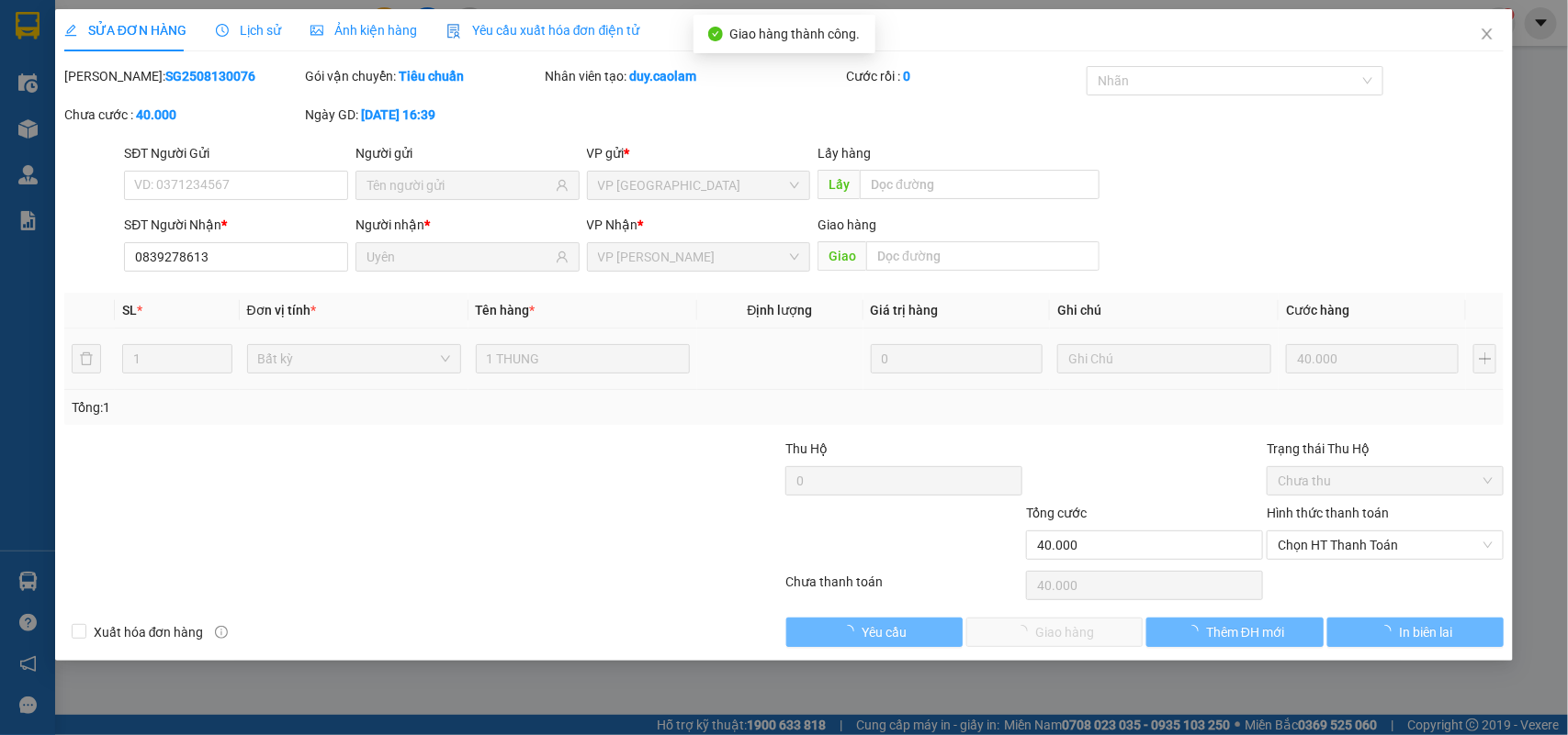
type input "0839278613"
type input "Uyên"
type input "40.000"
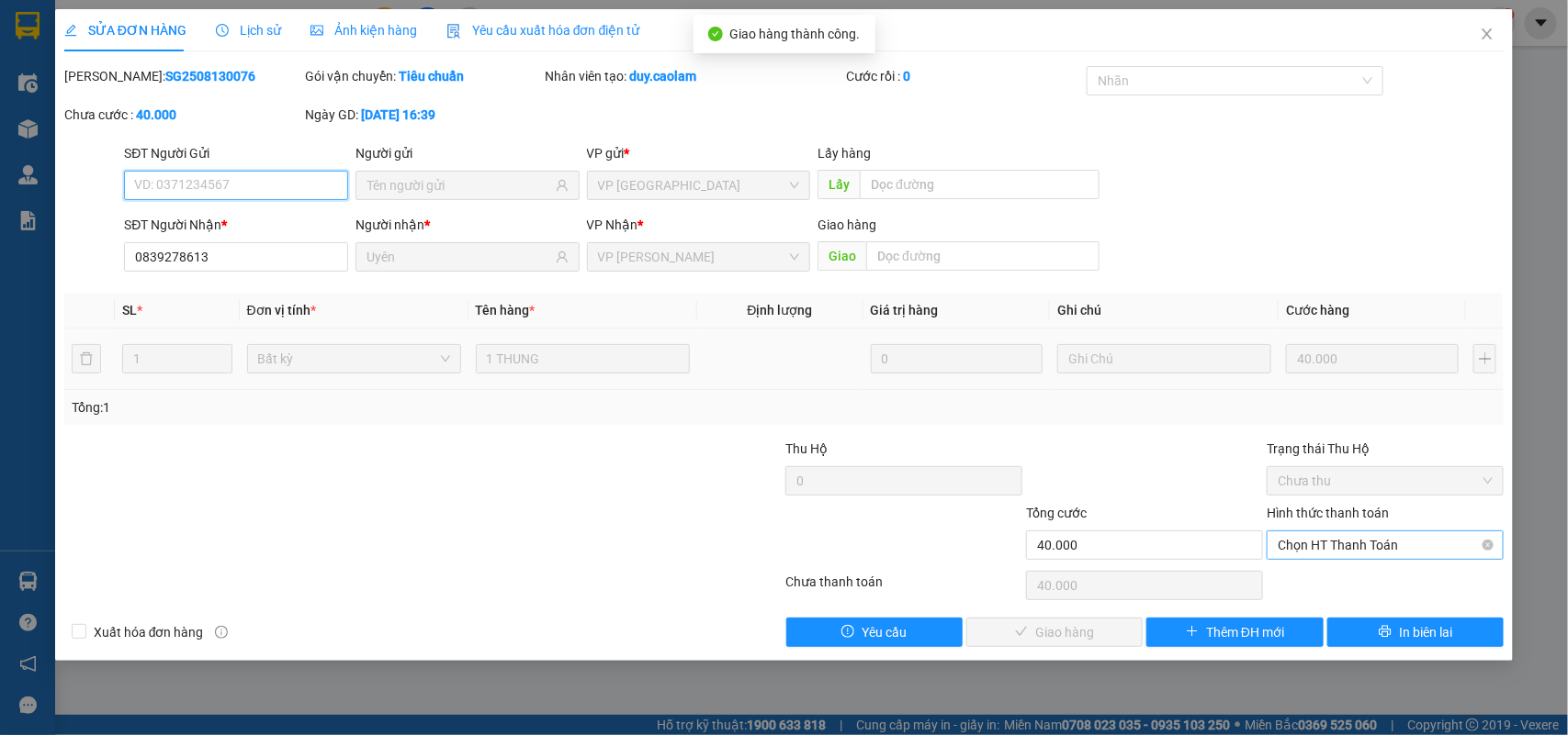
click at [1375, 551] on span "Chọn HT Thanh Toán" at bounding box center [1385, 545] width 215 height 28
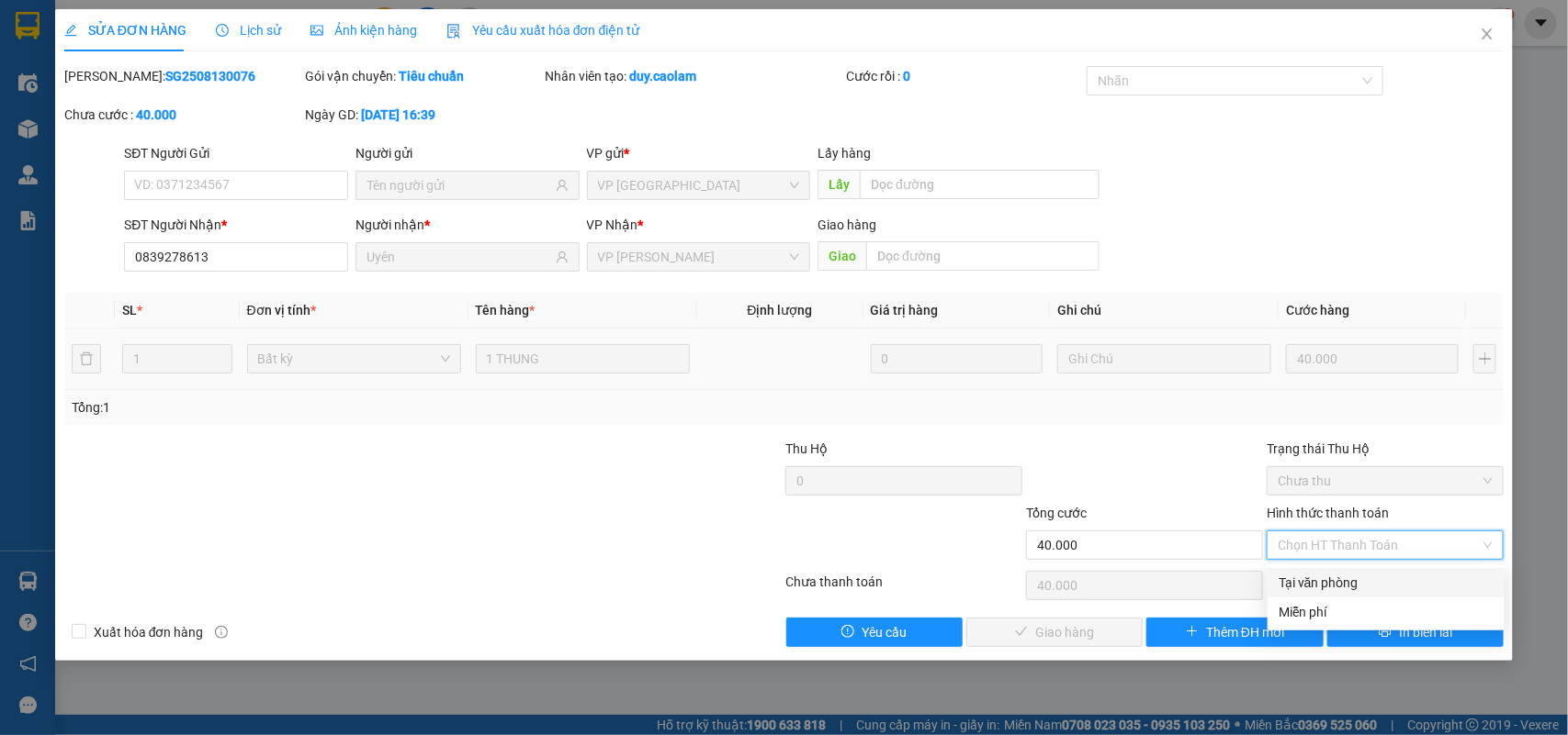
click at [1320, 574] on div "Tại văn phòng" at bounding box center [1386, 582] width 215 height 20
type input "0"
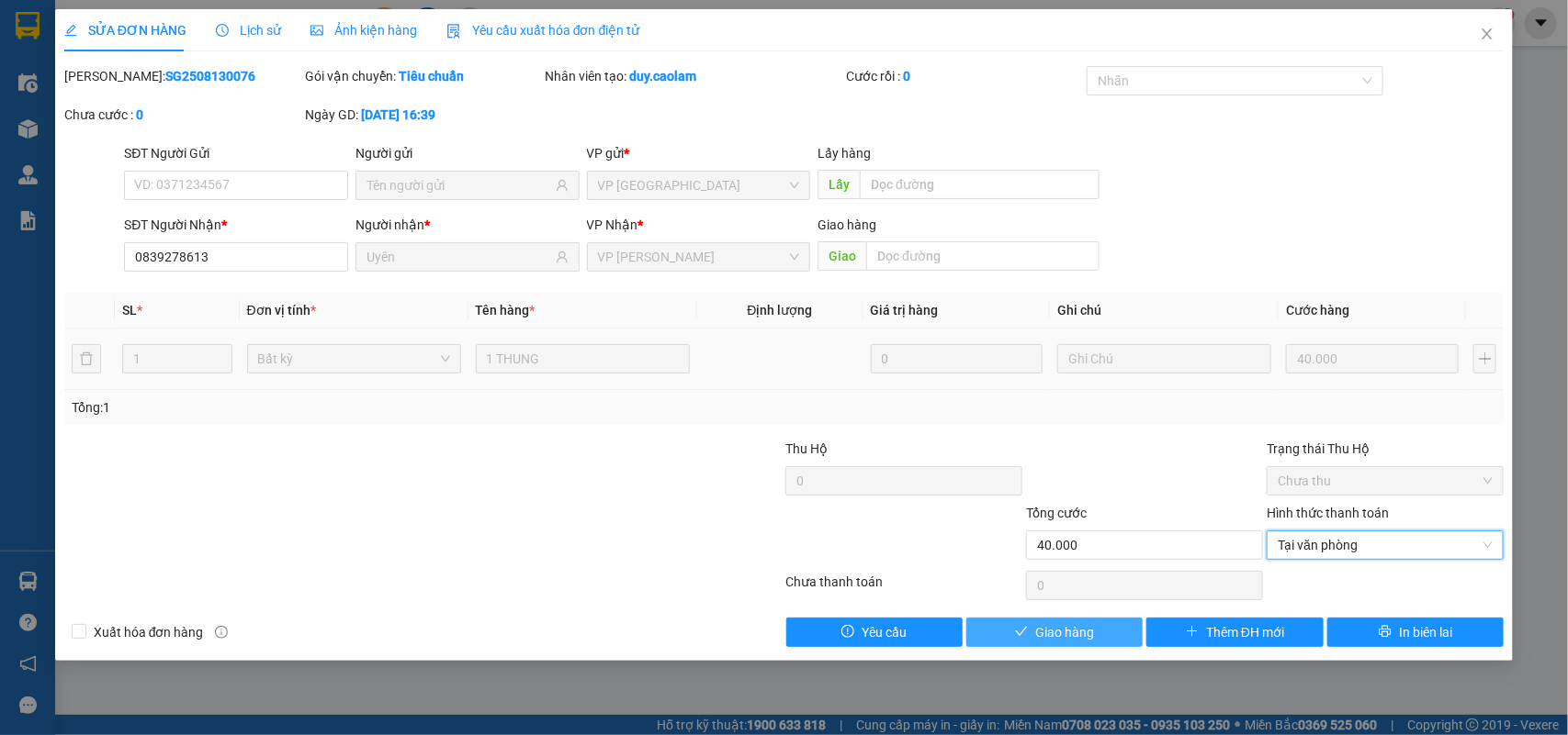
drag, startPoint x: 1048, startPoint y: 631, endPoint x: 946, endPoint y: 552, distance: 129.0
click at [1045, 631] on span "Giao hàng" at bounding box center [1064, 633] width 59 height 20
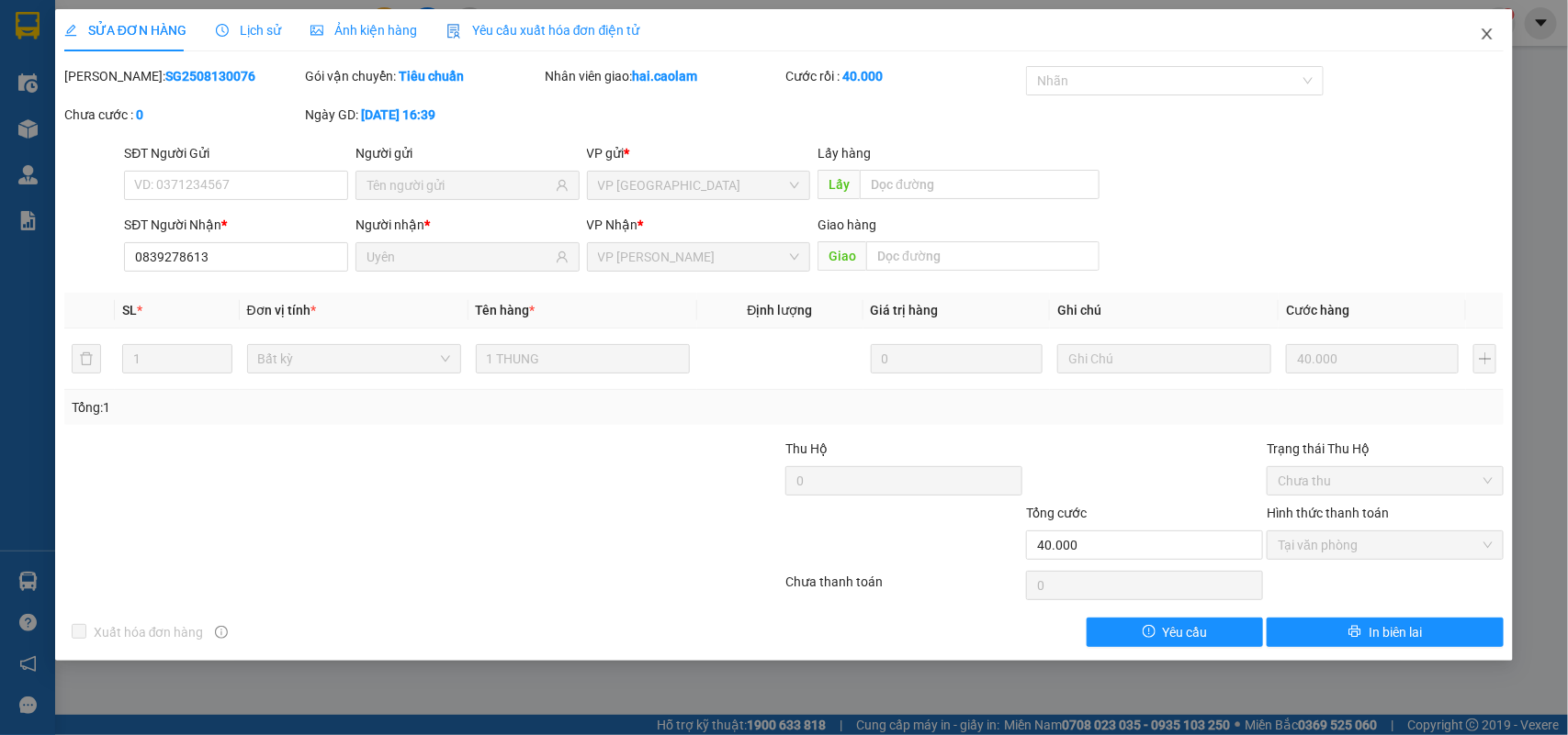
click at [1481, 28] on icon "close" at bounding box center [1486, 33] width 15 height 15
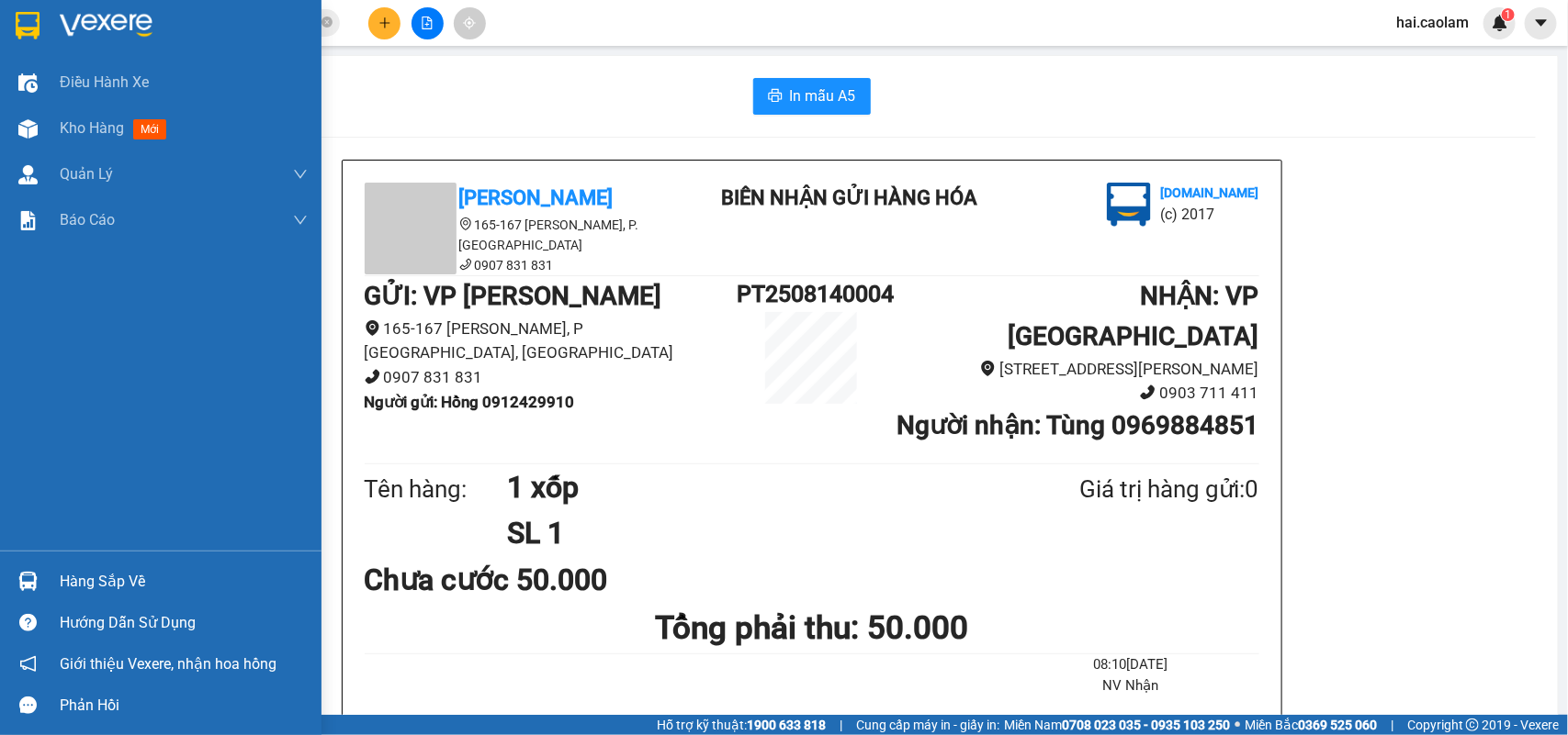
click at [17, 7] on div at bounding box center [161, 30] width 321 height 60
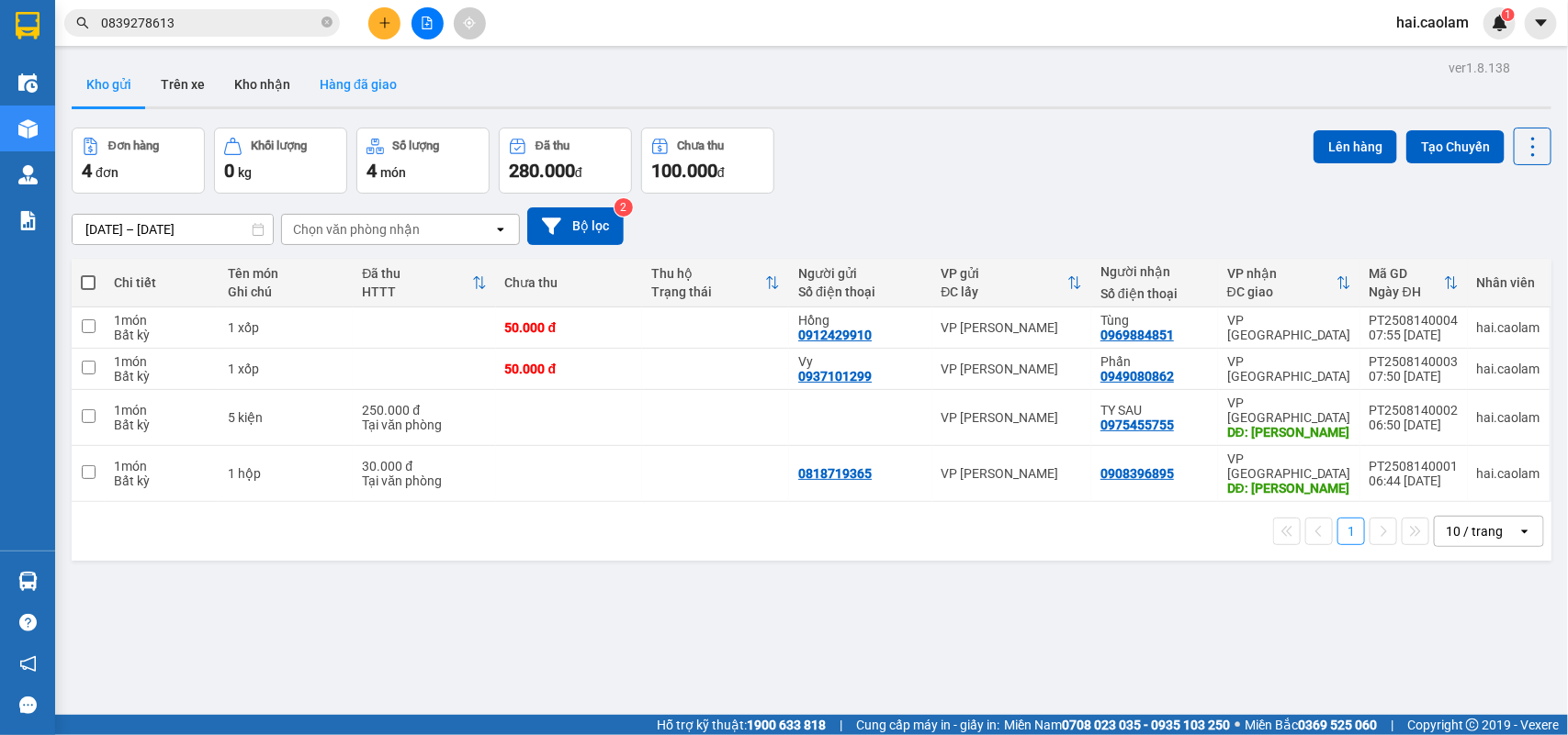
click at [383, 83] on button "Hàng đã giao" at bounding box center [358, 84] width 106 height 44
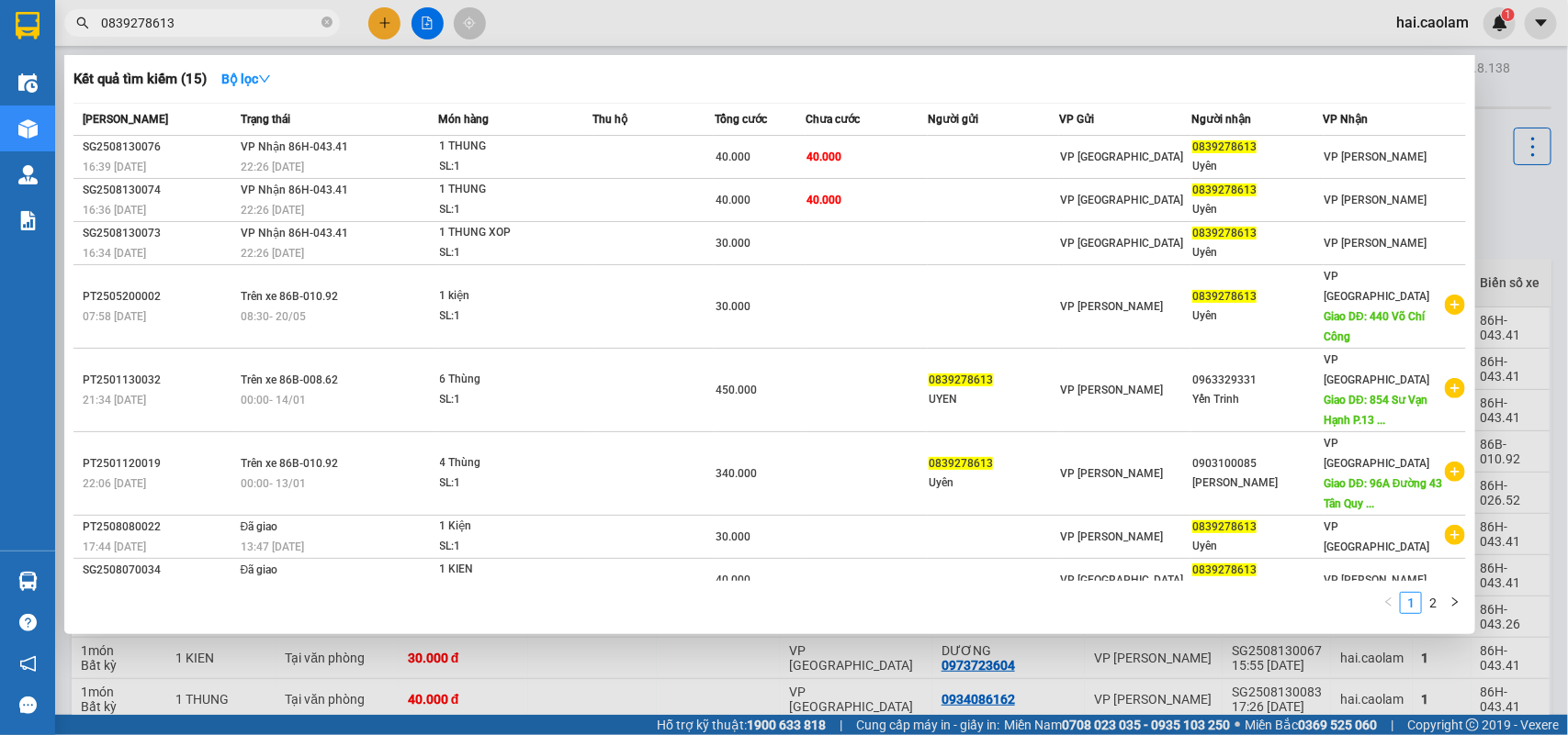
click at [195, 24] on input "0839278613" at bounding box center [209, 23] width 217 height 20
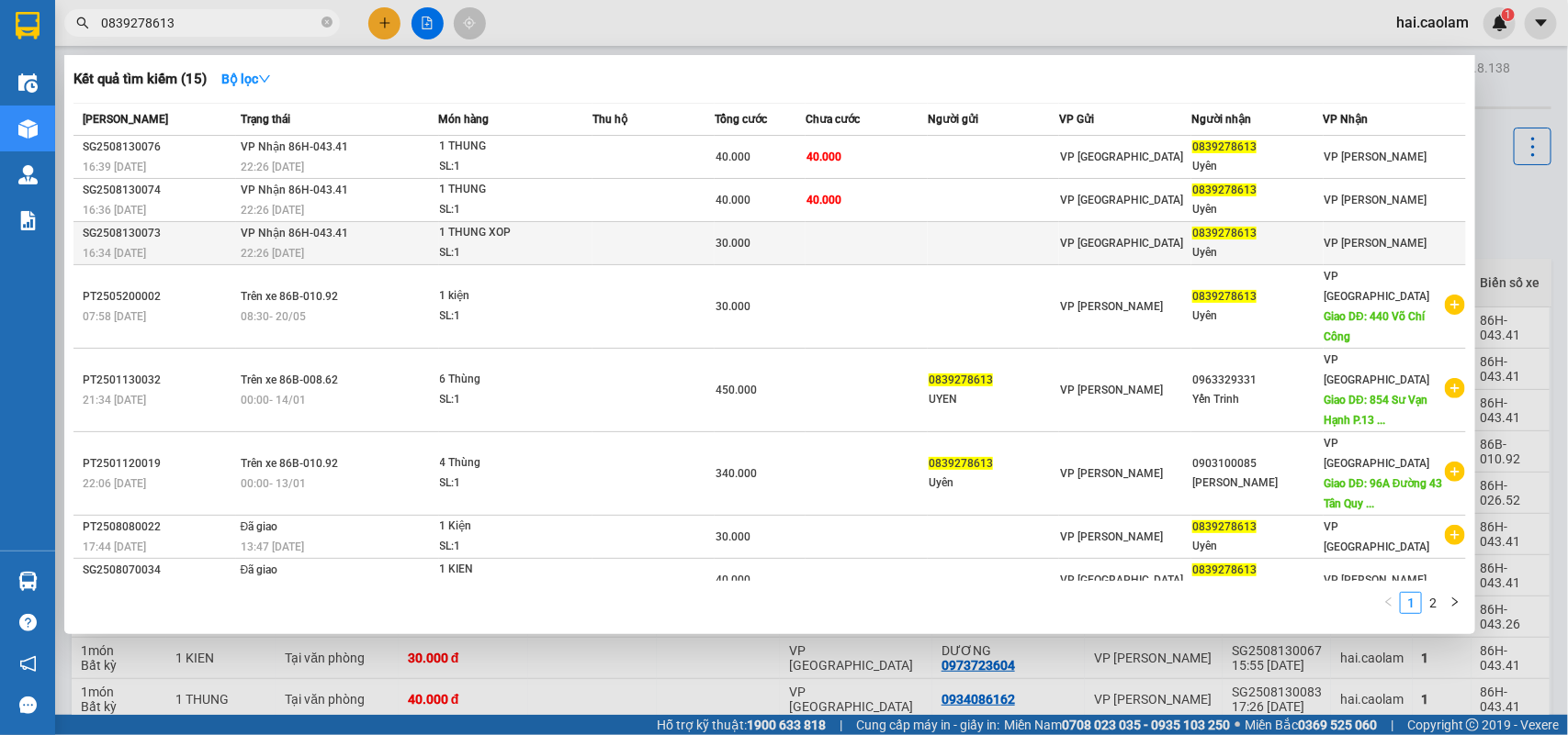
click at [799, 246] on div "30.000" at bounding box center [760, 243] width 89 height 20
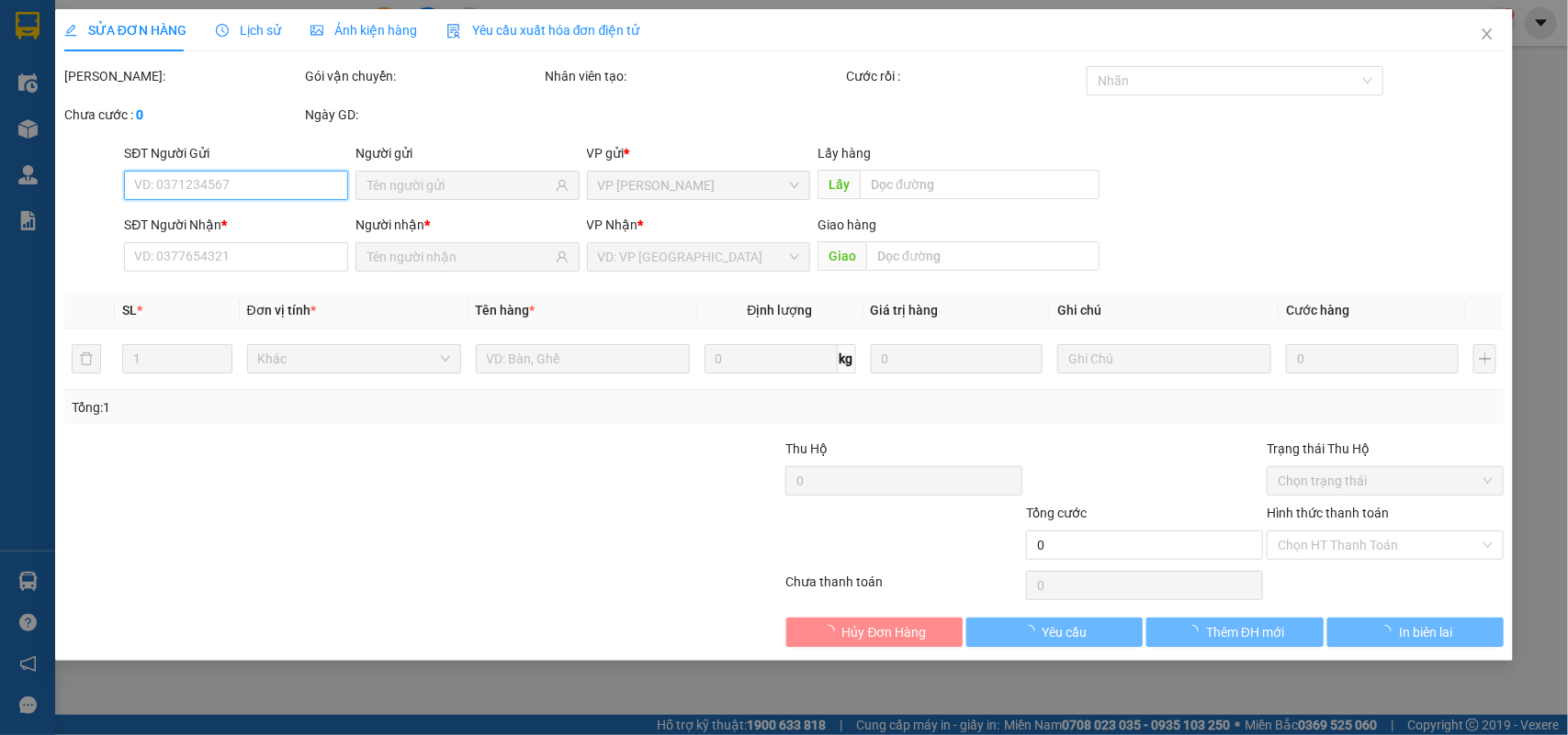
type input "0839278613"
type input "Uyên"
type input "30.000"
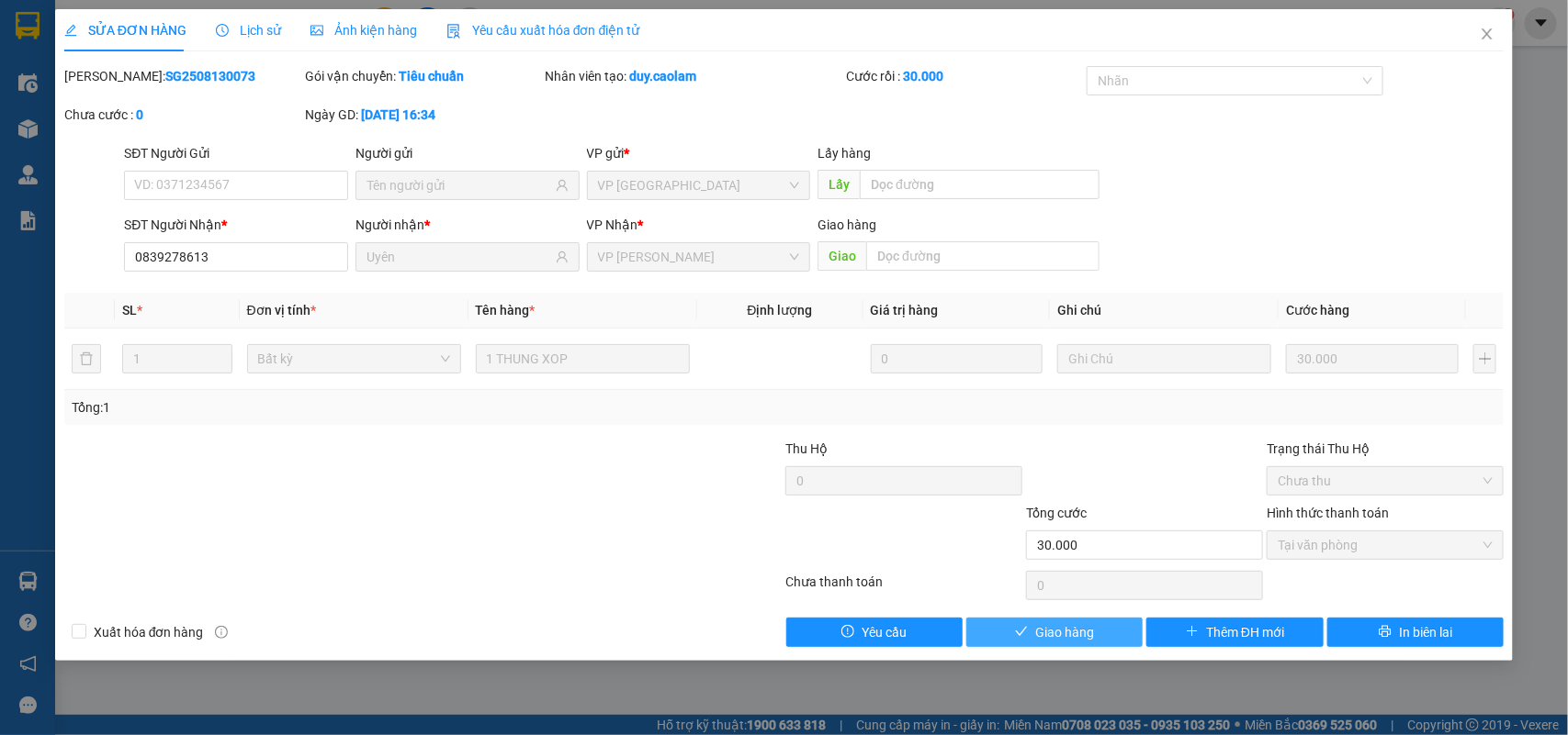
click at [1055, 636] on span "Giao hàng" at bounding box center [1064, 633] width 59 height 20
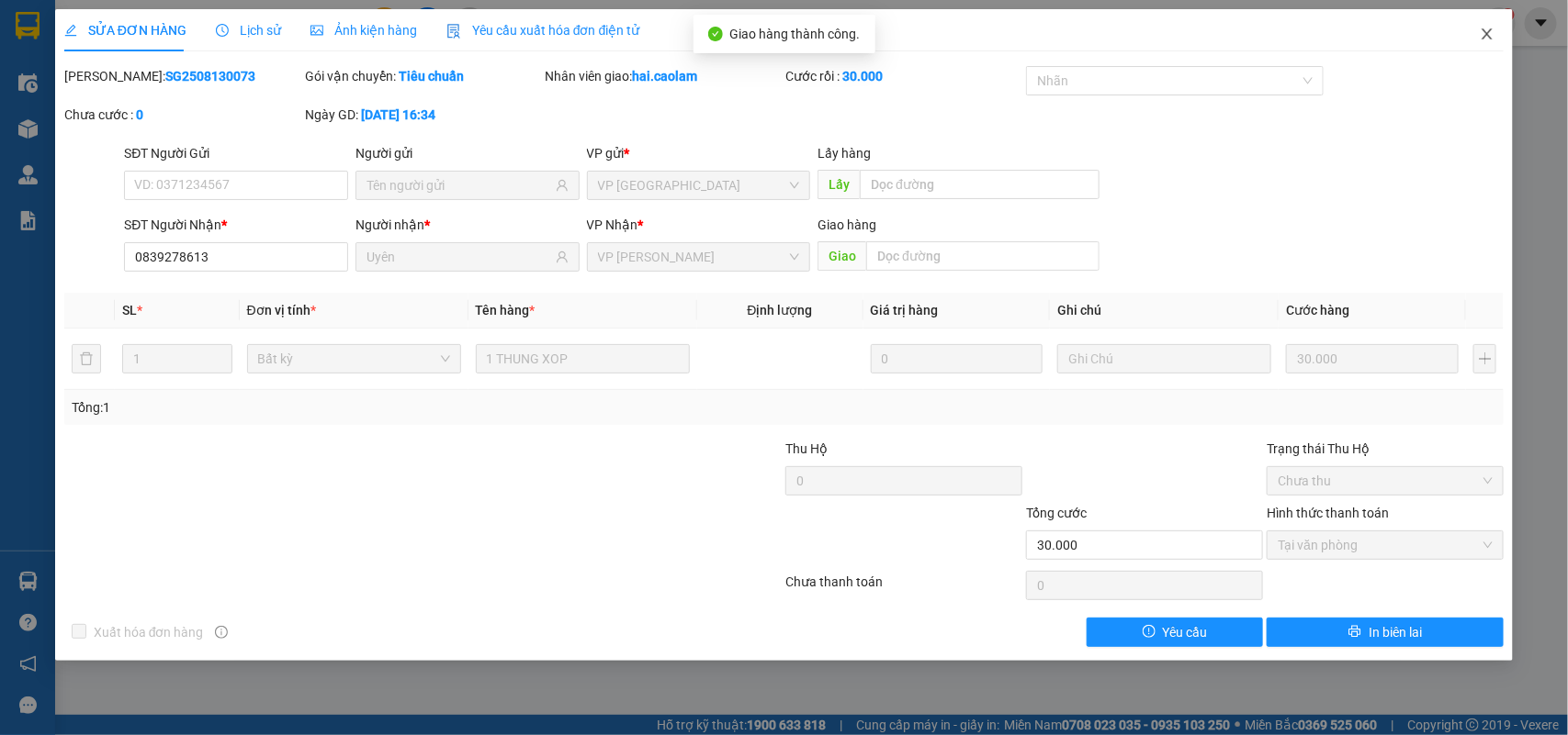
click at [1485, 29] on icon "close" at bounding box center [1486, 33] width 15 height 15
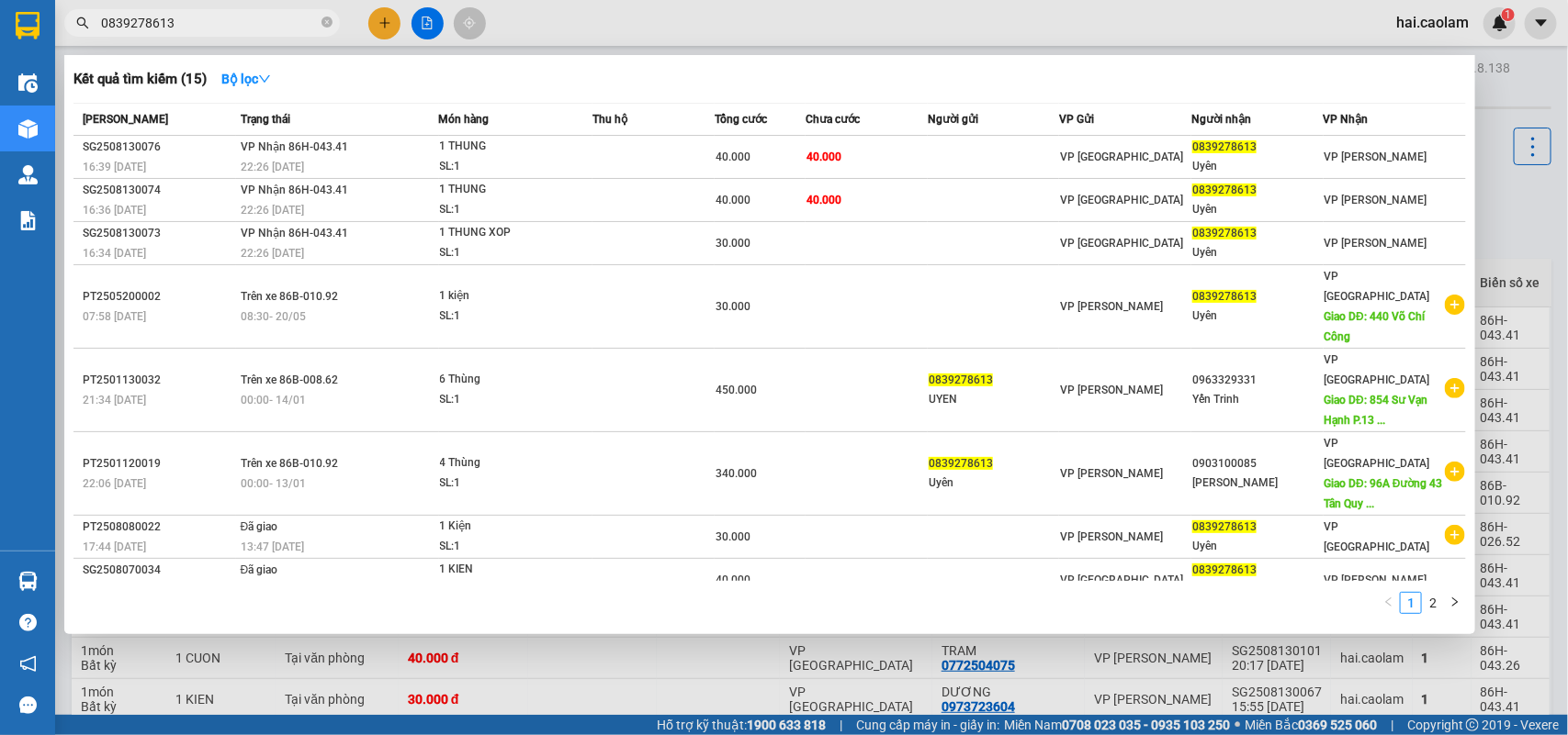
click at [209, 26] on input "0839278613" at bounding box center [209, 23] width 217 height 20
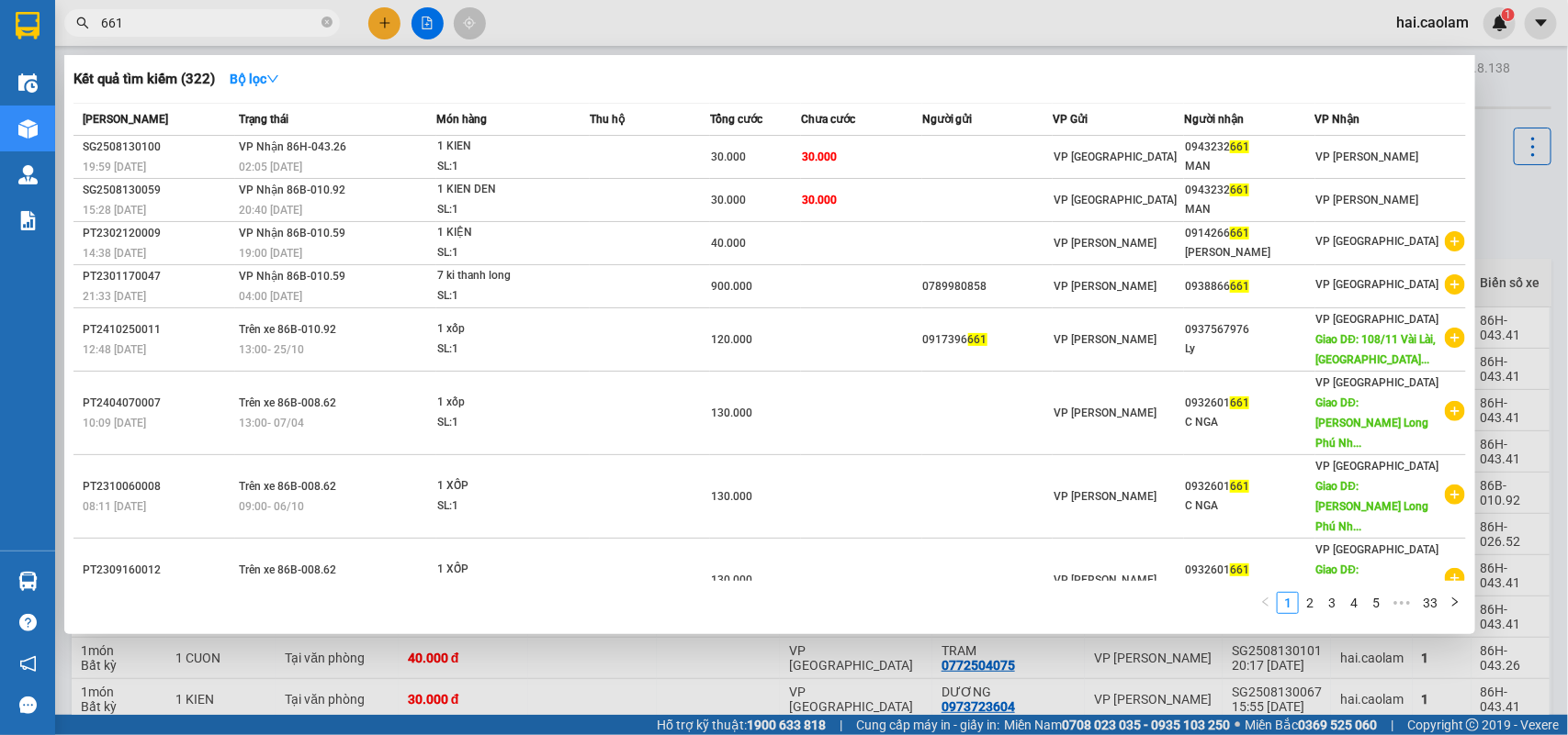
click at [197, 20] on input "661" at bounding box center [209, 23] width 217 height 20
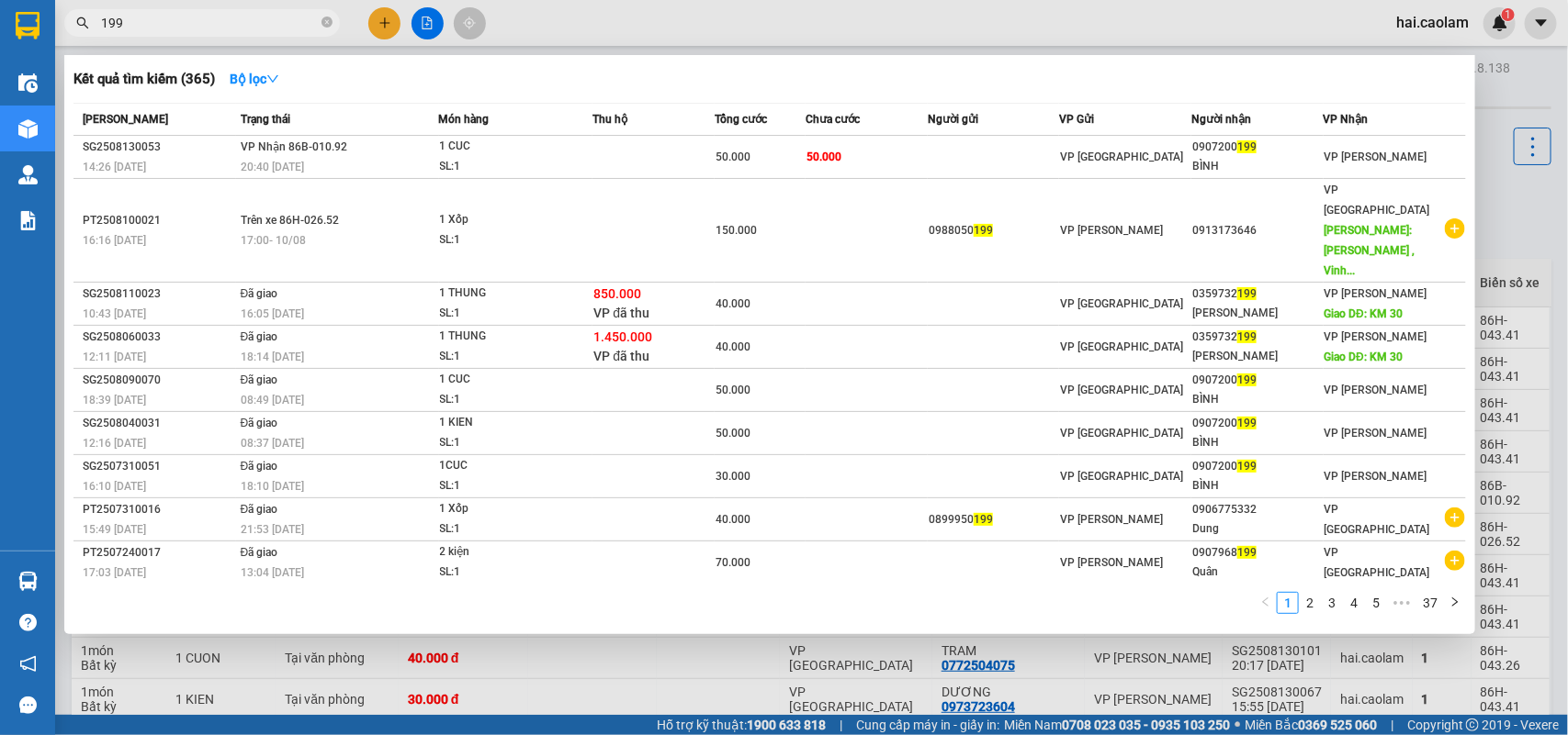
type input "199"
click at [922, 33] on div at bounding box center [784, 368] width 1568 height 735
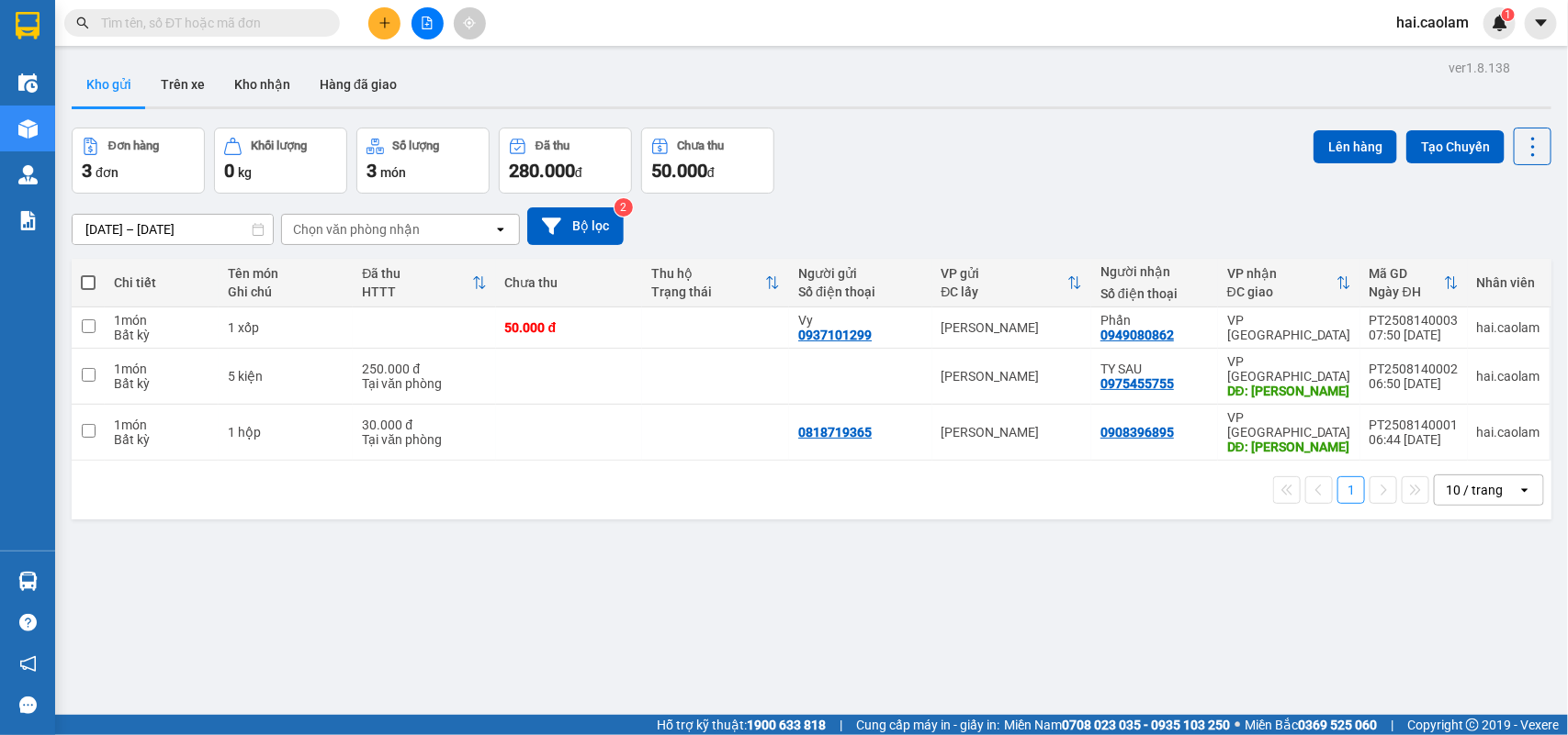
click at [260, 25] on input "text" at bounding box center [209, 23] width 217 height 20
paste input "096884851"
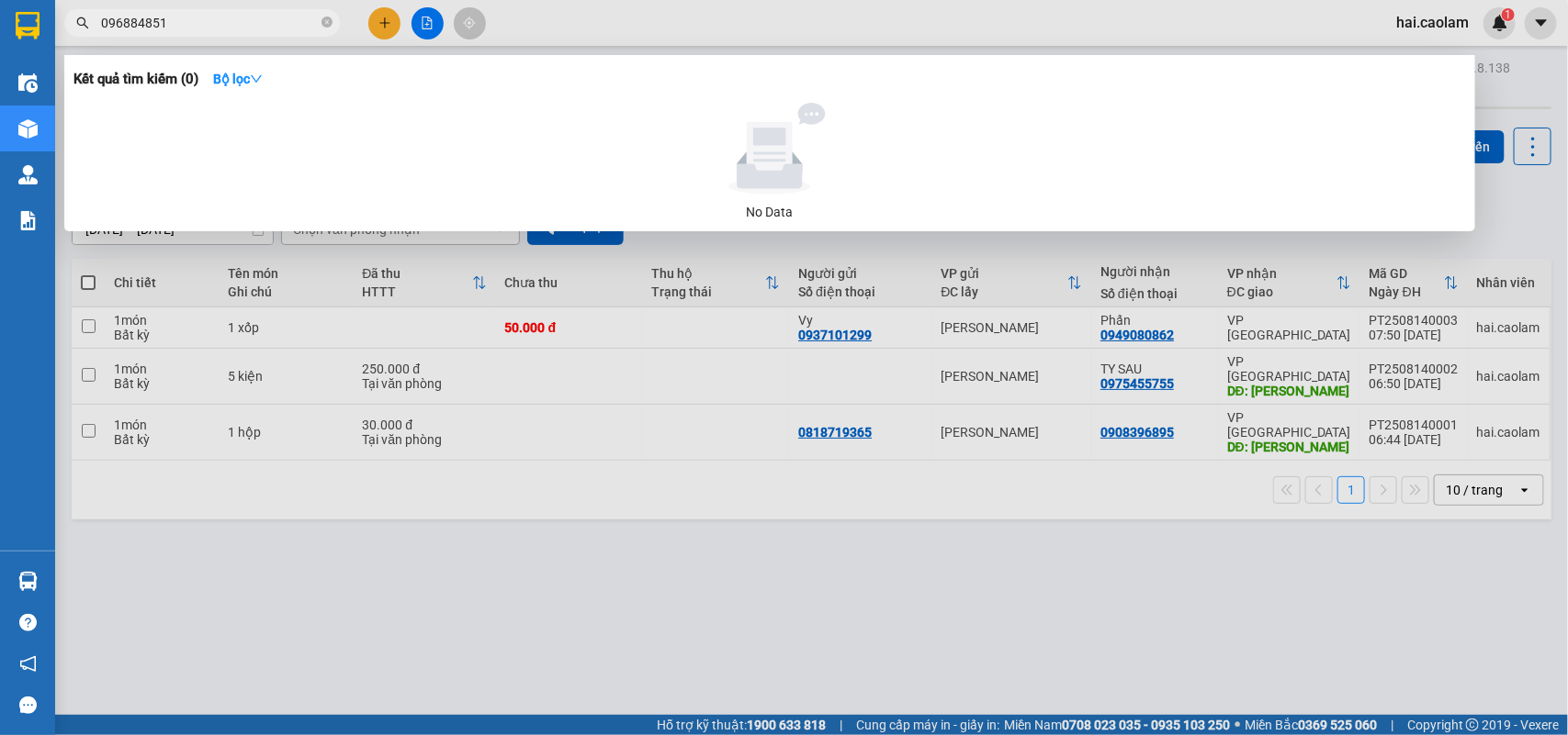
click at [130, 23] on input "096884851" at bounding box center [209, 23] width 217 height 20
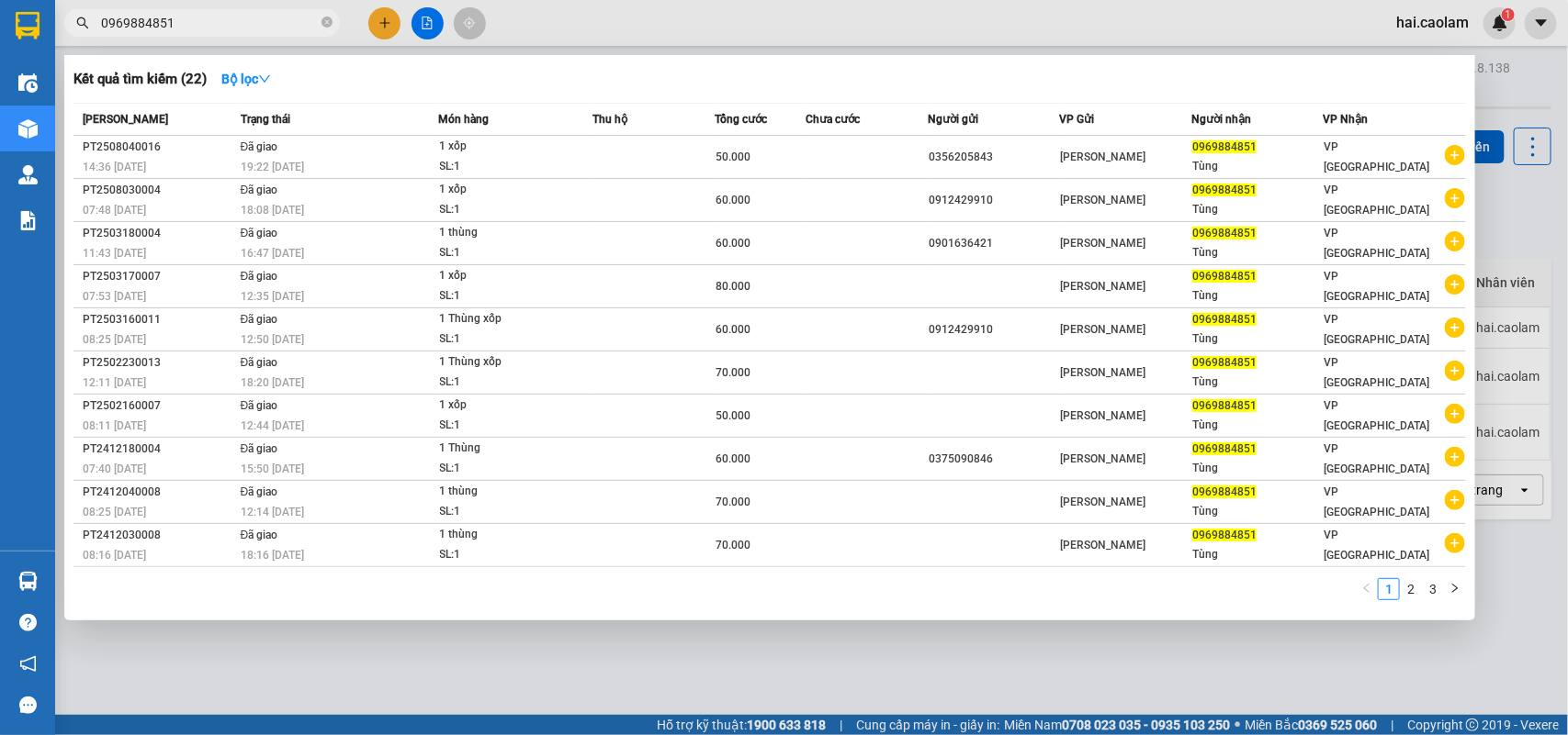
type input "0969884851"
